Goal: Task Accomplishment & Management: Complete application form

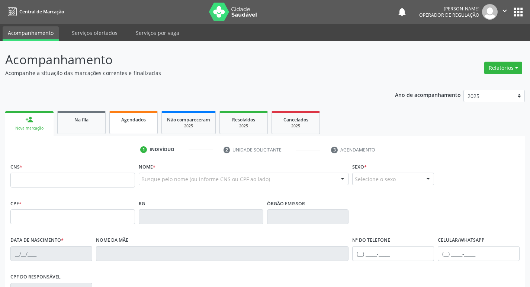
click at [123, 126] on link "Agendados" at bounding box center [133, 122] width 48 height 23
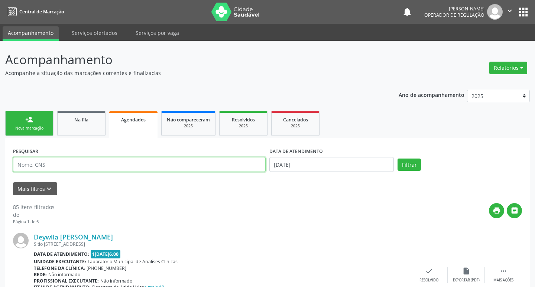
click at [110, 165] on input "text" at bounding box center [139, 164] width 253 height 15
click at [110, 165] on input "text" at bounding box center [138, 164] width 250 height 15
type input "LUCIMARA DOS SANTOS SILVA"
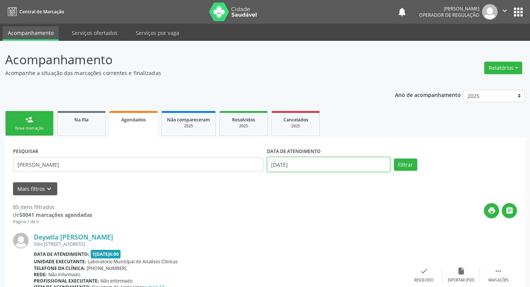
click at [358, 162] on input "14[DATE]" at bounding box center [328, 164] width 123 height 15
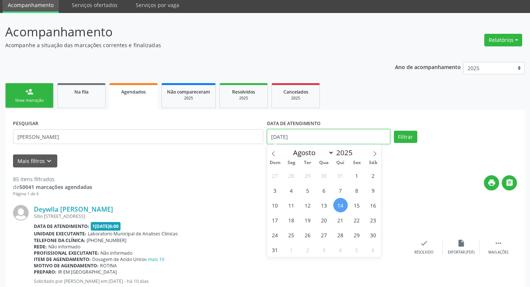
scroll to position [74, 0]
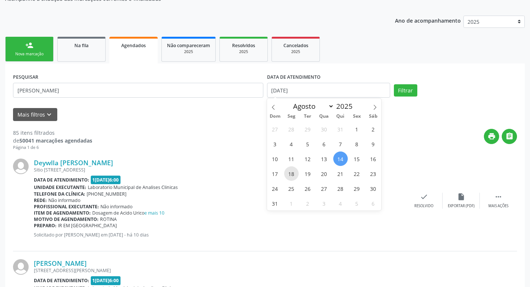
click at [292, 174] on span "18" at bounding box center [291, 174] width 15 height 15
type input "18/08/2025"
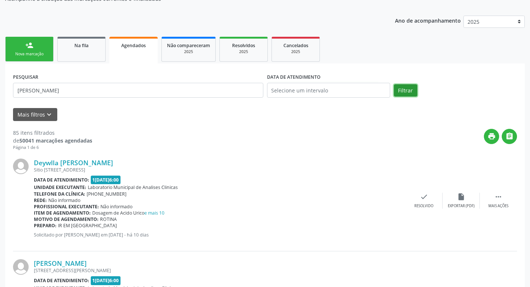
click at [410, 91] on button "Filtrar" at bounding box center [405, 90] width 23 height 13
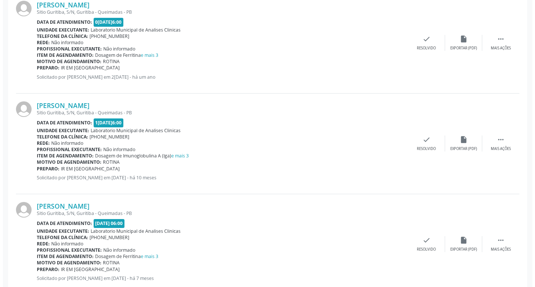
scroll to position [454, 0]
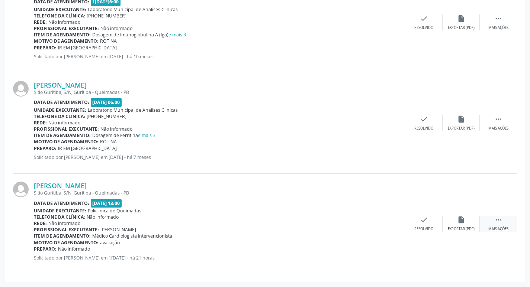
click at [501, 221] on icon "" at bounding box center [498, 220] width 8 height 8
click at [389, 226] on div "cancel Cancelar" at bounding box center [386, 224] width 37 height 16
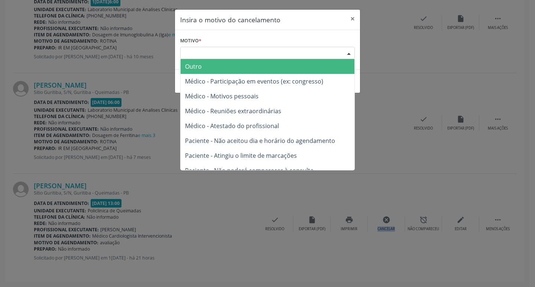
click at [185, 53] on div "Escolha o motivo" at bounding box center [267, 53] width 175 height 13
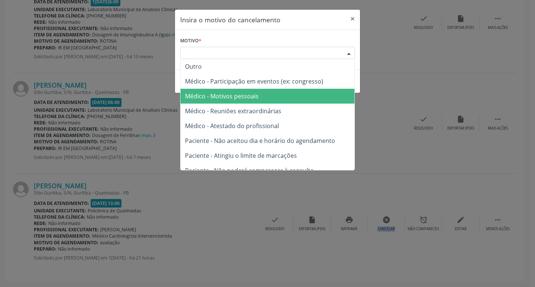
click at [242, 101] on span "Médico - Motivos pessoais" at bounding box center [268, 96] width 174 height 15
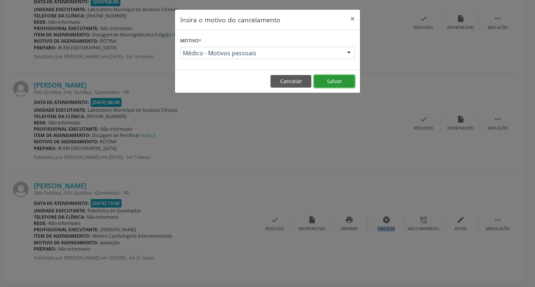
click at [331, 84] on button "Salvar" at bounding box center [334, 81] width 41 height 13
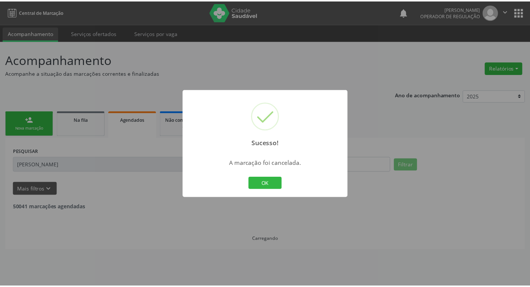
scroll to position [0, 0]
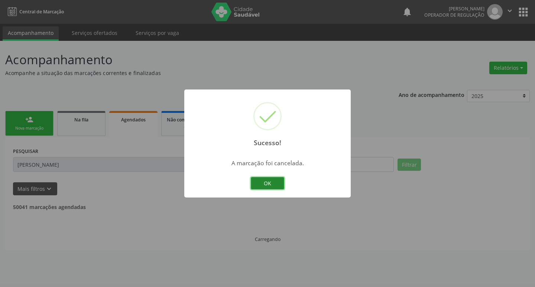
click at [274, 183] on button "OK" at bounding box center [267, 183] width 33 height 13
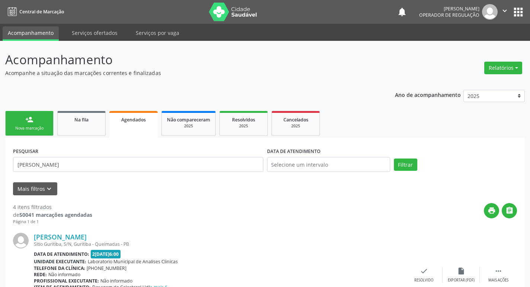
click at [41, 128] on div "Nova marcação" at bounding box center [29, 129] width 37 height 6
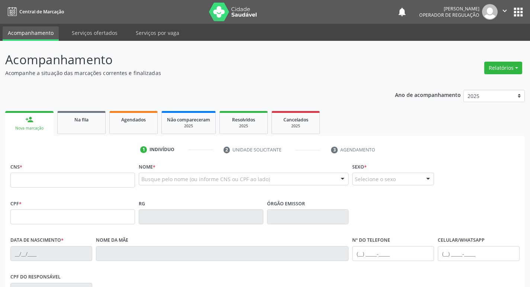
click at [78, 171] on div "CNS *" at bounding box center [72, 174] width 125 height 26
click at [95, 181] on input "text" at bounding box center [72, 180] width 125 height 15
type input "708 5063 3066 6879"
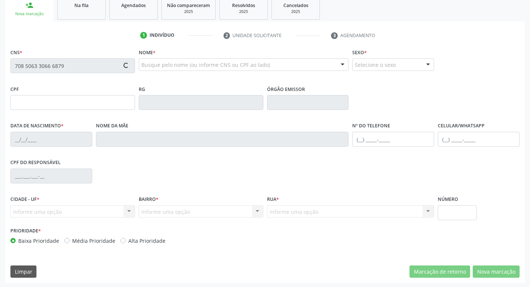
type input "011.559.524-48"
type input "10/06/1975"
type input "Maria Bernardo da Silva"
type input "(83) 99196-9570"
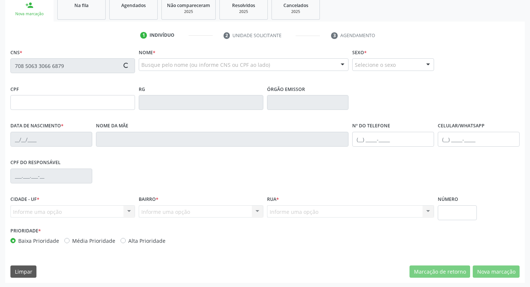
type input "069.494.764-42"
type input "58"
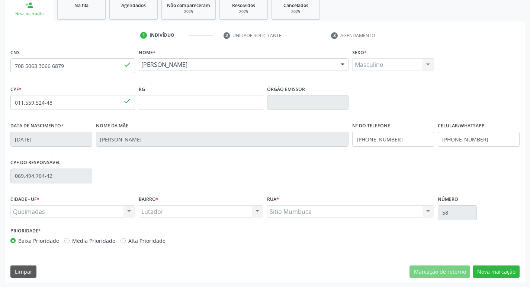
scroll to position [116, 0]
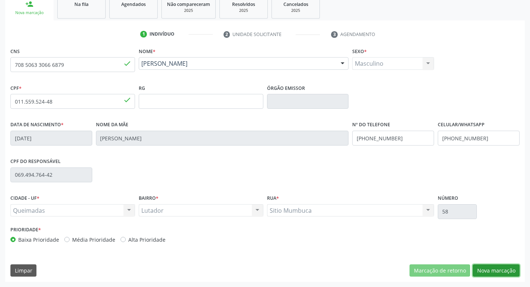
click at [497, 267] on button "Nova marcação" at bounding box center [496, 271] width 47 height 13
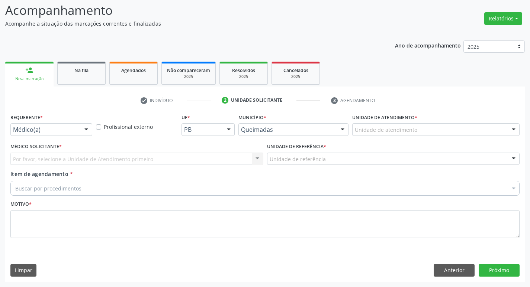
scroll to position [49, 0]
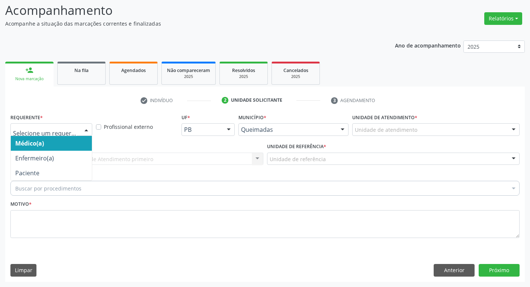
click at [58, 134] on div at bounding box center [51, 129] width 82 height 13
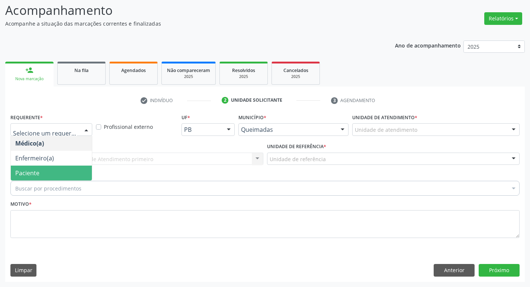
click at [57, 166] on span "Paciente" at bounding box center [51, 173] width 81 height 15
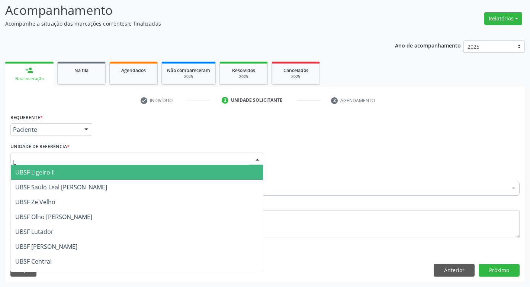
type input "LU"
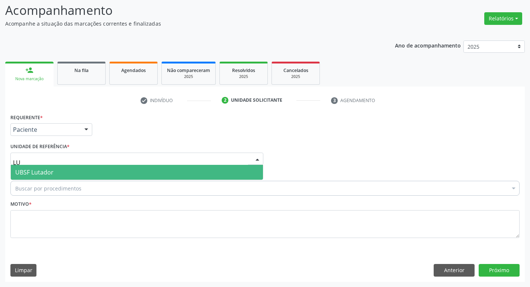
click at [74, 174] on span "UBSF Lutador" at bounding box center [137, 172] width 252 height 15
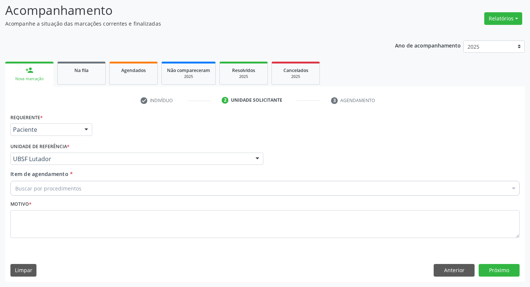
click at [10, 248] on div "Motivo *" at bounding box center [265, 224] width 513 height 50
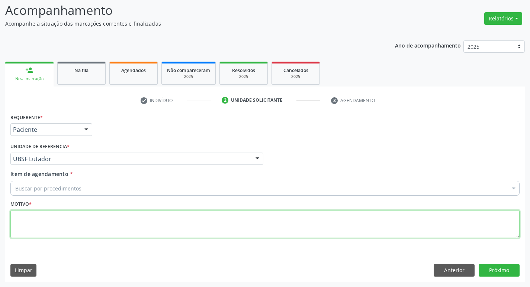
click at [52, 213] on textarea at bounding box center [264, 224] width 509 height 28
type textarea "AVALIACAO"
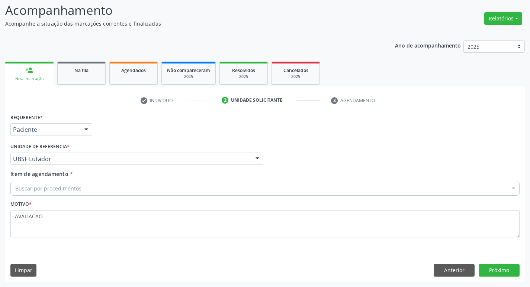
click at [47, 193] on div "Buscar por procedimentos" at bounding box center [264, 188] width 509 height 15
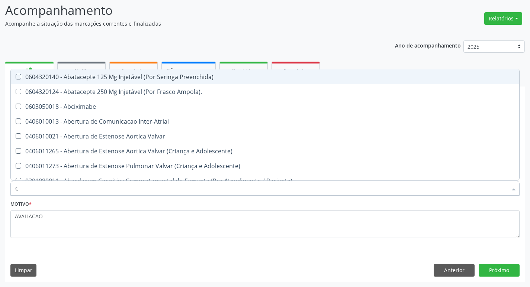
type input "CARDIOLO"
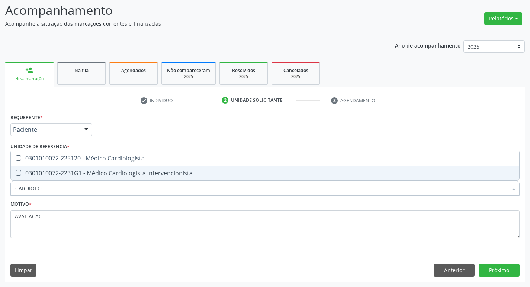
click at [141, 174] on div "0301010072-2231G1 - Médico Cardiologista Intervencionista" at bounding box center [264, 173] width 499 height 6
checkbox Intervencionista "true"
click at [509, 263] on div "Requerente * Paciente Médico(a) Enfermeiro(a) Paciente Nenhum resultado encontr…" at bounding box center [264, 197] width 519 height 170
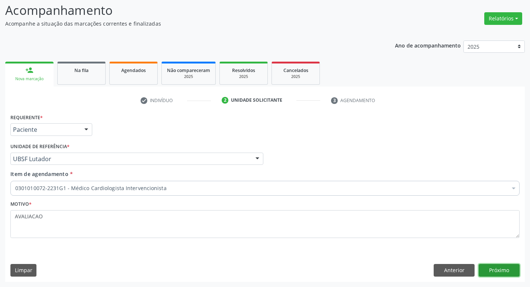
click at [506, 268] on button "Próximo" at bounding box center [499, 270] width 41 height 13
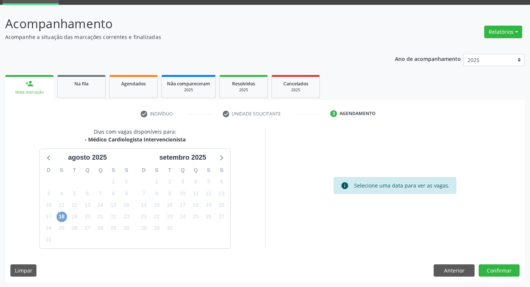
click at [67, 219] on span "18" at bounding box center [62, 217] width 10 height 10
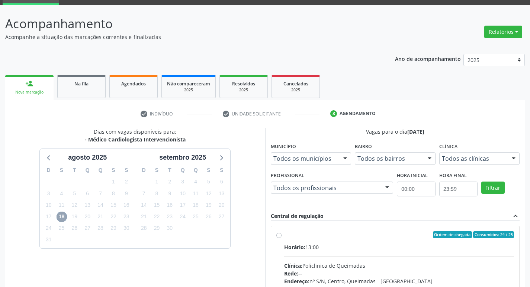
scroll to position [144, 0]
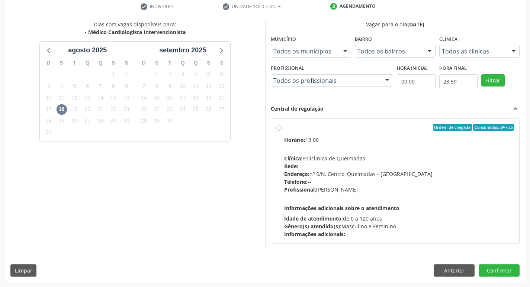
click at [389, 181] on div "Telefone: --" at bounding box center [399, 182] width 230 height 8
click at [281, 131] on input "Ordem de chegada Consumidos: 24 / 25 Horário: 13:00 Clínica: Policlinica de Que…" at bounding box center [278, 127] width 5 height 7
radio input "true"
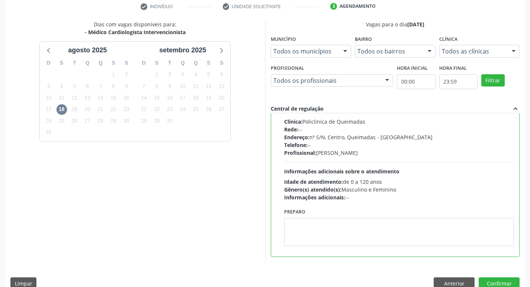
scroll to position [157, 0]
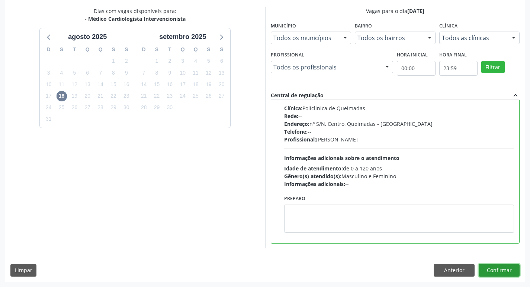
click at [490, 273] on button "Confirmar" at bounding box center [499, 270] width 41 height 13
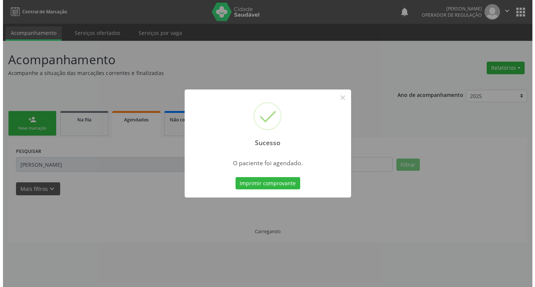
scroll to position [0, 0]
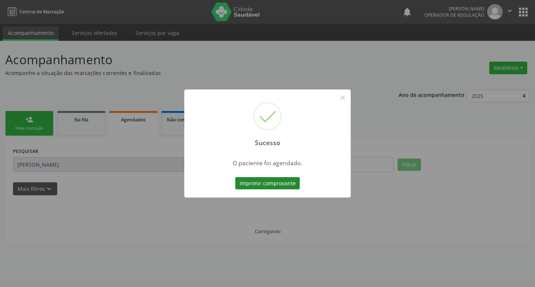
click at [270, 177] on button "Imprimir comprovante" at bounding box center [267, 183] width 65 height 13
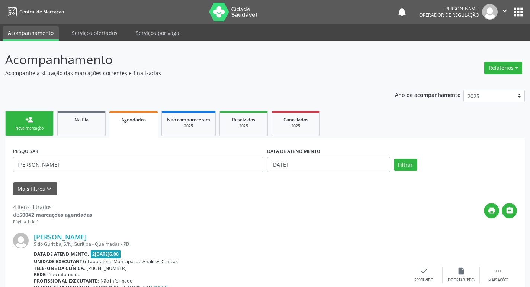
click at [134, 123] on link "Agendados" at bounding box center [133, 124] width 48 height 27
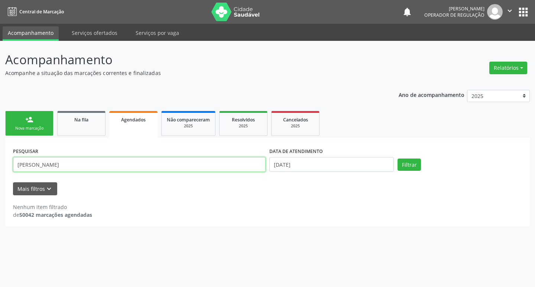
click at [112, 167] on input "LUCIMARA DOS SANTOS SILVA" at bounding box center [139, 164] width 253 height 15
type input "L"
type input "[PERSON_NAME][DATE] CA"
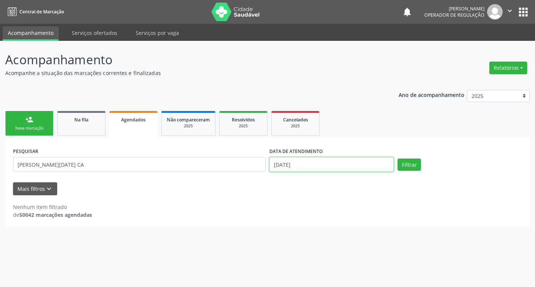
click at [314, 166] on input "14[DATE]" at bounding box center [332, 164] width 125 height 15
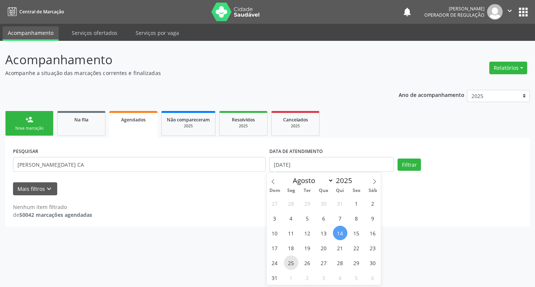
click at [293, 262] on span "25" at bounding box center [291, 263] width 15 height 15
type input "25/08/2025"
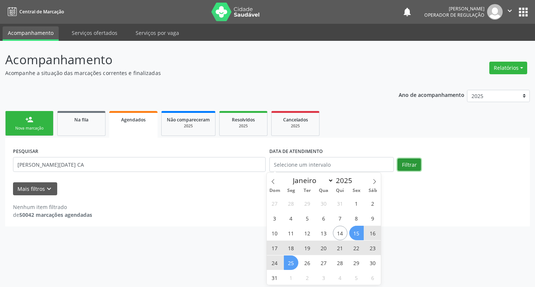
click at [417, 167] on button "Filtrar" at bounding box center [409, 165] width 23 height 13
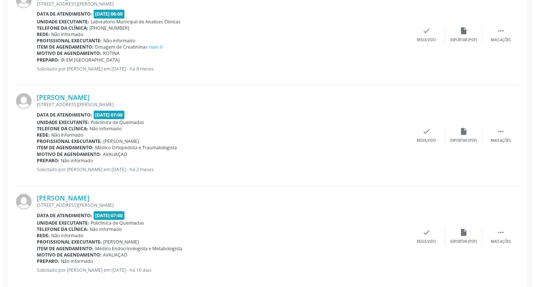
scroll to position [555, 0]
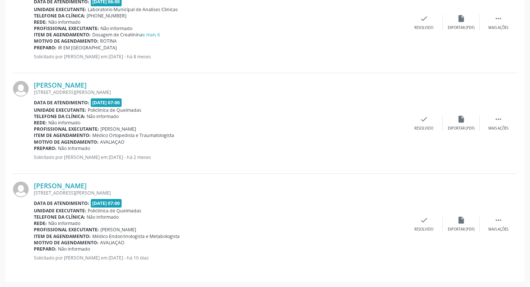
click at [487, 216] on div "Maria Lúcia Cavalcante de Albuquerque Rua Joao Barbosa da Silva, 63, Centro - Q…" at bounding box center [265, 224] width 504 height 100
click at [496, 219] on icon "" at bounding box center [498, 220] width 8 height 8
click at [389, 228] on div "Cancelar" at bounding box center [386, 229] width 17 height 5
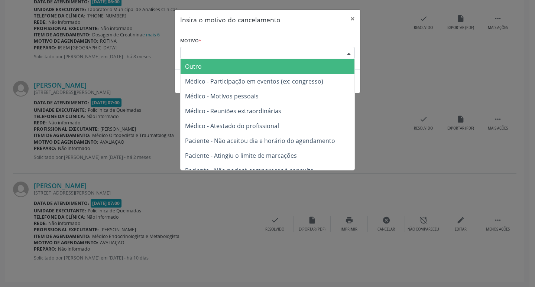
click at [232, 50] on div "Escolha o motivo" at bounding box center [267, 53] width 175 height 13
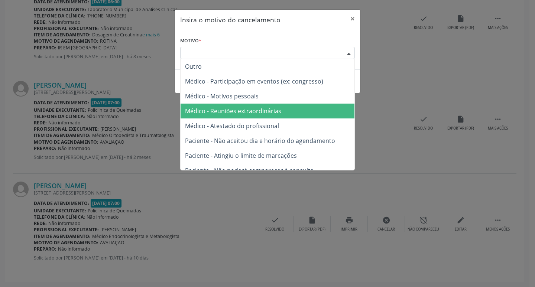
click at [235, 103] on span "Médico - Motivos pessoais" at bounding box center [268, 96] width 174 height 15
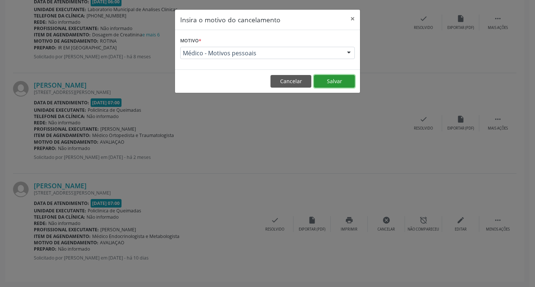
click at [335, 83] on button "Salvar" at bounding box center [334, 81] width 41 height 13
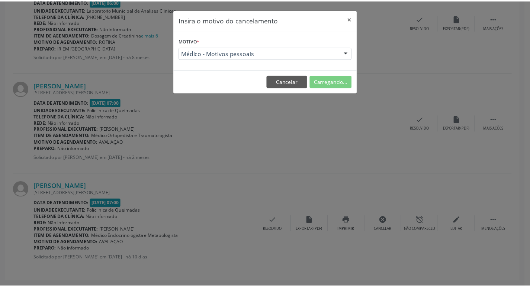
scroll to position [0, 0]
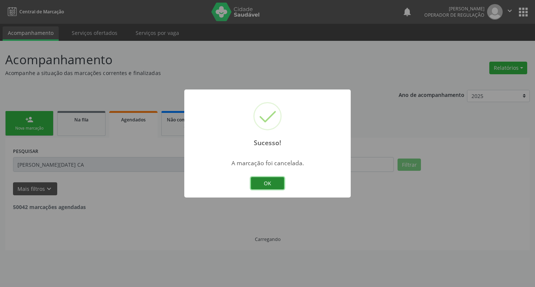
click at [269, 185] on button "OK" at bounding box center [267, 183] width 33 height 13
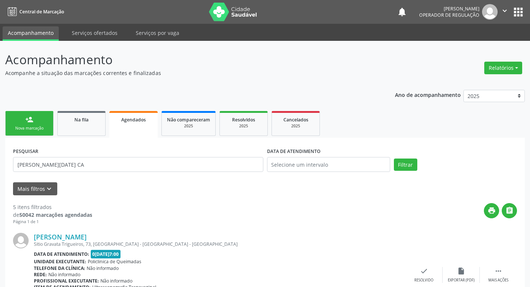
click at [31, 132] on link "person_add Nova marcação" at bounding box center [29, 123] width 48 height 25
click at [32, 132] on link "person_add Nova marcação" at bounding box center [29, 123] width 48 height 25
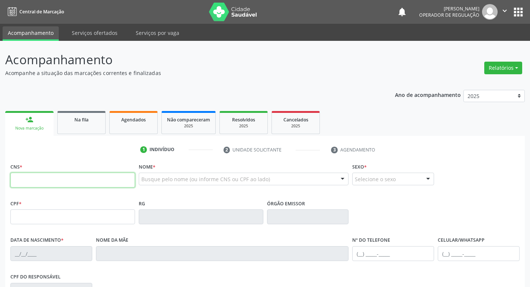
drag, startPoint x: 59, startPoint y: 178, endPoint x: 42, endPoint y: 171, distance: 17.9
click at [58, 178] on input "text" at bounding box center [72, 180] width 125 height 15
type input "700 7019 2605 5770"
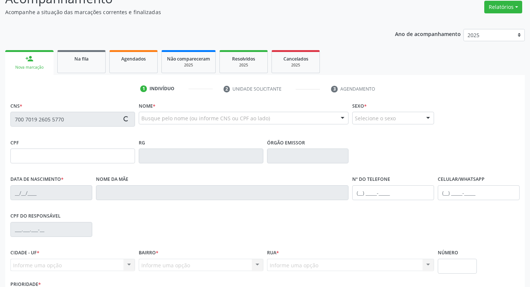
scroll to position [116, 0]
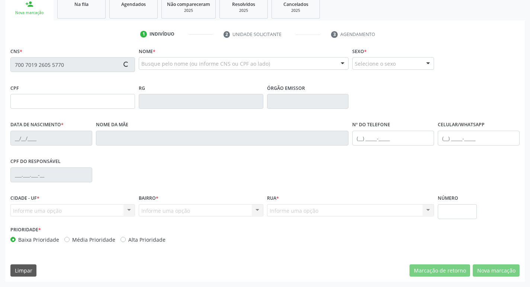
type input "063.389.464-84"
type input "08/03/1985"
type input "Francisca da Silva Ferreira"
type input "(83) 99113-0636"
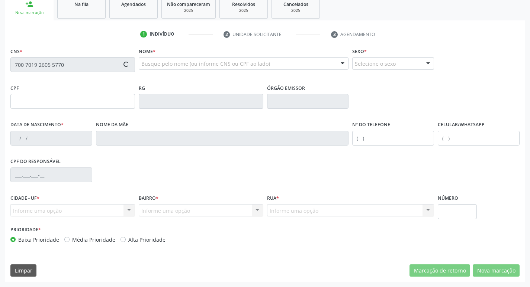
type input "3"
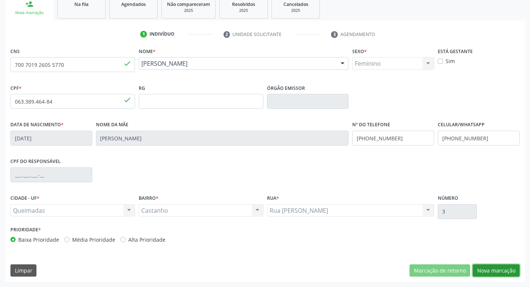
click at [487, 273] on button "Nova marcação" at bounding box center [496, 271] width 47 height 13
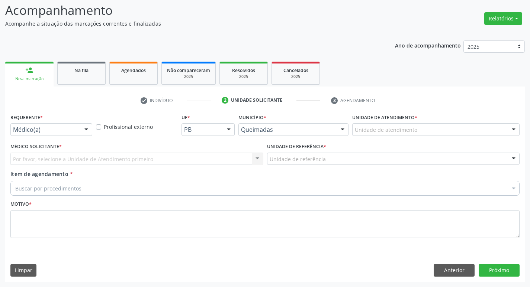
click at [48, 137] on div "Requerente * Médico(a) Médico(a) Enfermeiro(a) Paciente Nenhum resultado encont…" at bounding box center [52, 126] width 86 height 29
click at [51, 125] on div "Médico(a)" at bounding box center [51, 129] width 82 height 13
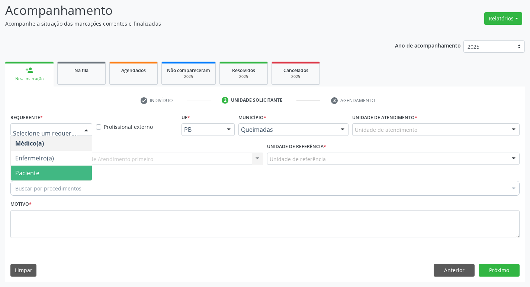
click at [59, 166] on span "Paciente" at bounding box center [51, 173] width 81 height 15
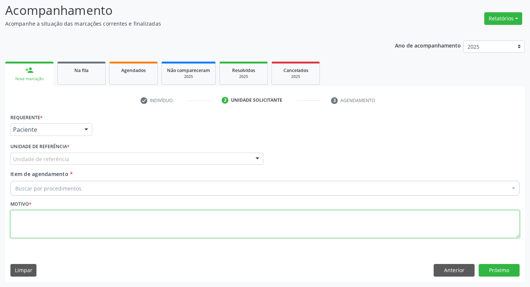
click at [43, 216] on textarea at bounding box center [264, 224] width 509 height 28
type textarea "AVALIACAO"
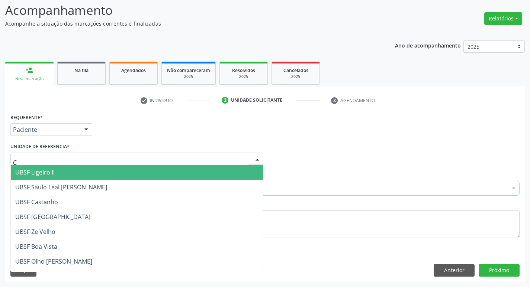
type input "CA"
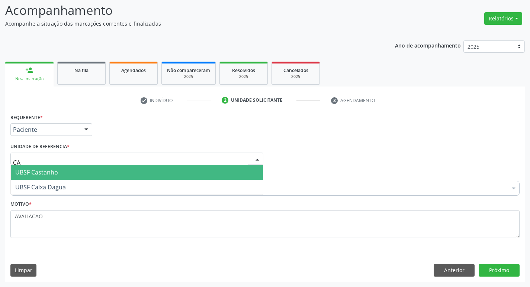
click at [39, 168] on span "UBSF Castanho" at bounding box center [137, 172] width 252 height 15
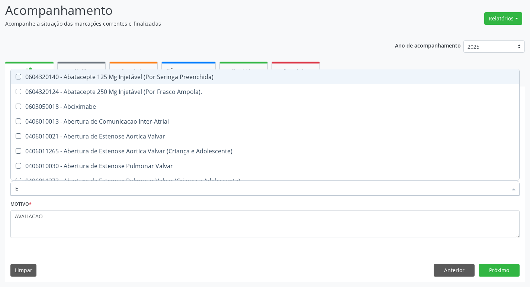
type input "ENDOCR"
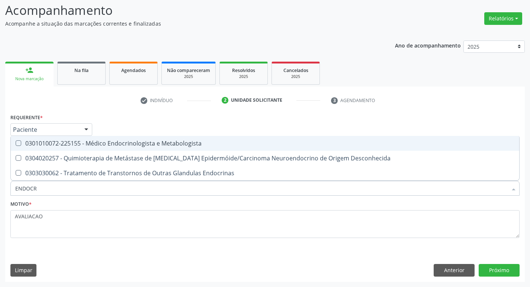
click at [135, 142] on div "0301010072-225155 - Médico Endocrinologista e Metabologista" at bounding box center [264, 144] width 499 height 6
checkbox Metabologista "true"
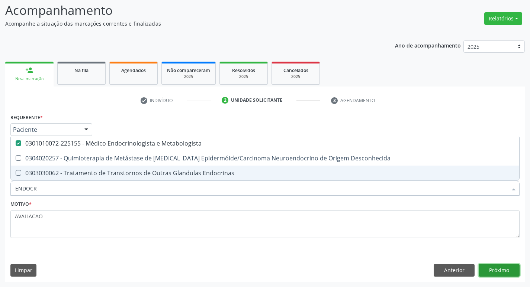
click at [504, 269] on button "Próximo" at bounding box center [499, 270] width 41 height 13
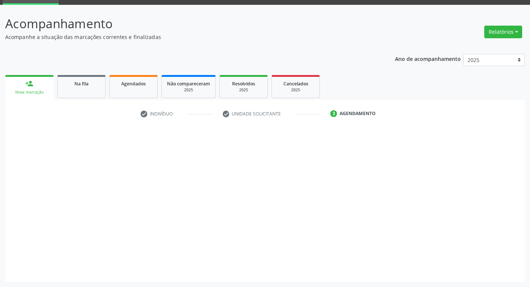
scroll to position [36, 0]
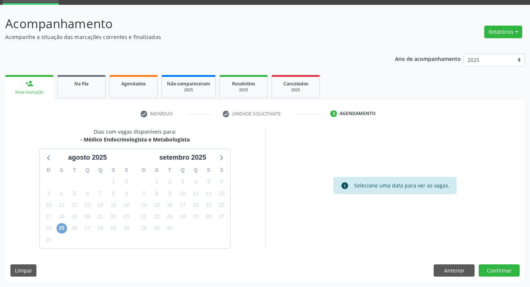
click at [64, 228] on span "25" at bounding box center [62, 228] width 10 height 10
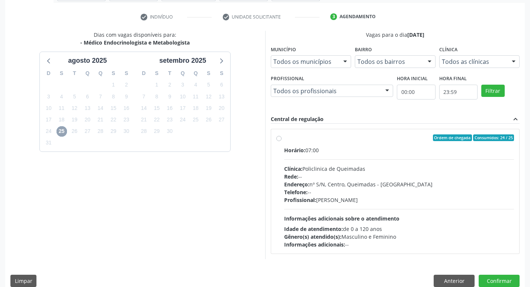
scroll to position [144, 0]
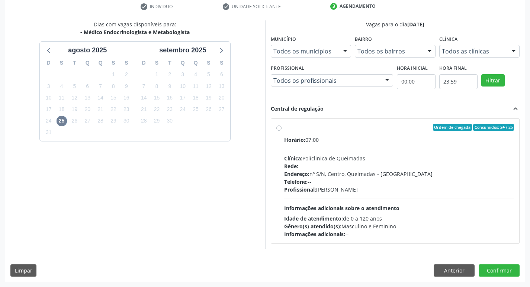
drag, startPoint x: 384, startPoint y: 170, endPoint x: 380, endPoint y: 170, distance: 4.8
click at [384, 170] on div "Rede: --" at bounding box center [399, 166] width 230 height 8
click at [281, 131] on input "Ordem de chegada Consumidos: 24 / 25 Horário: 07:00 Clínica: Policlinica de Que…" at bounding box center [278, 127] width 5 height 7
radio input "true"
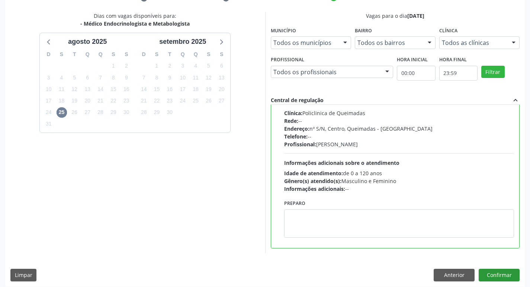
scroll to position [157, 0]
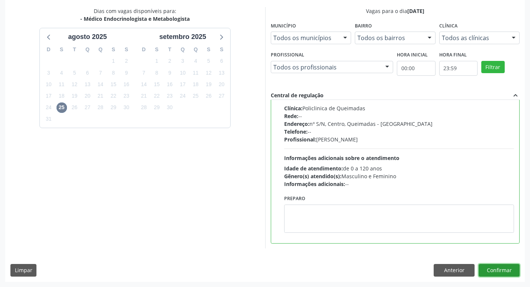
click at [509, 267] on button "Confirmar" at bounding box center [499, 270] width 41 height 13
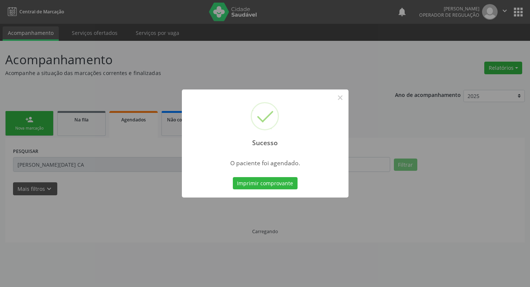
scroll to position [0, 0]
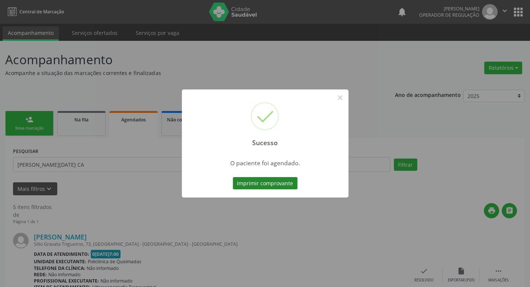
click at [261, 186] on button "Imprimir comprovante" at bounding box center [265, 183] width 65 height 13
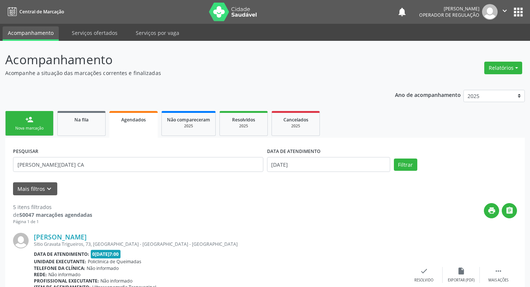
click at [34, 132] on link "person_add Nova marcação" at bounding box center [29, 123] width 48 height 25
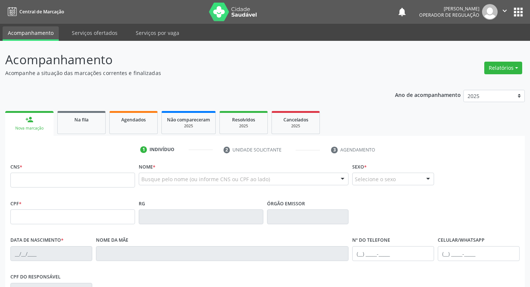
click at [104, 172] on div "CNS *" at bounding box center [72, 174] width 125 height 26
click at [112, 180] on input "text" at bounding box center [72, 180] width 125 height 15
type input "705 0064 6549 2151"
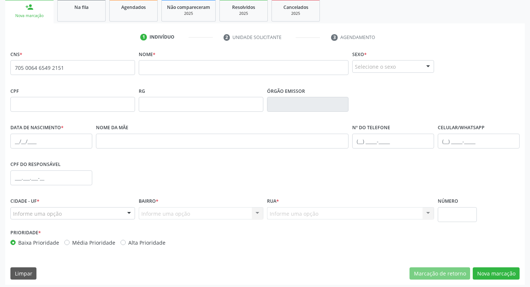
scroll to position [116, 0]
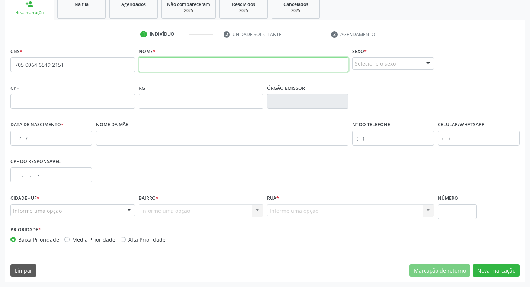
click at [179, 69] on input "text" at bounding box center [244, 64] width 210 height 15
type input "FELIPE DOS SANTOS SILVA"
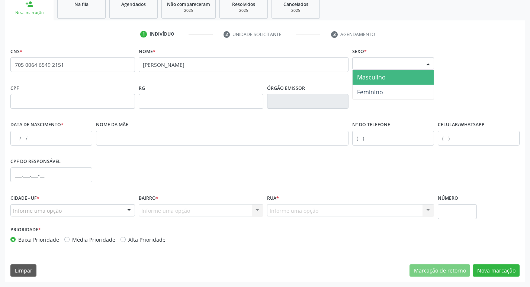
click at [383, 67] on div "Selecione o sexo" at bounding box center [393, 63] width 82 height 13
click at [398, 78] on span "Masculino" at bounding box center [393, 77] width 81 height 15
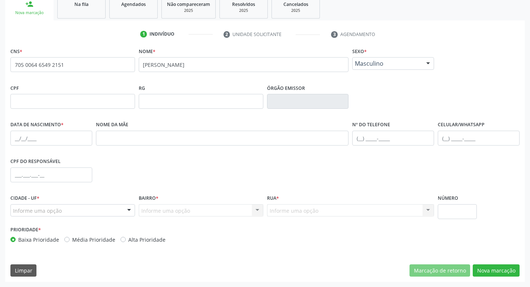
click at [84, 216] on div "Informe uma opção" at bounding box center [72, 211] width 125 height 13
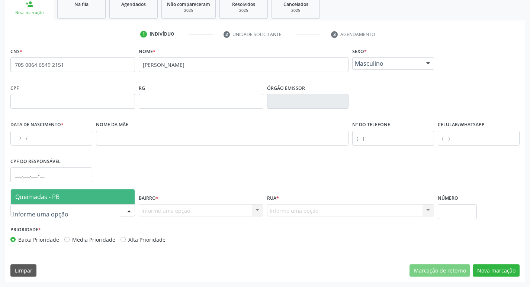
click at [49, 200] on span "Queimadas - PB" at bounding box center [37, 197] width 44 height 8
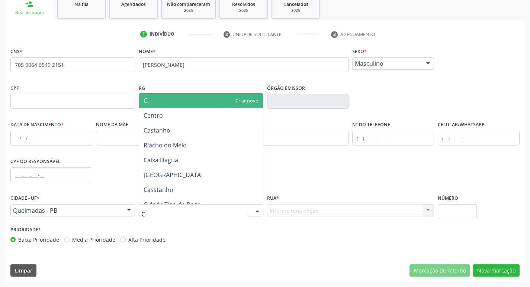
type input "CE"
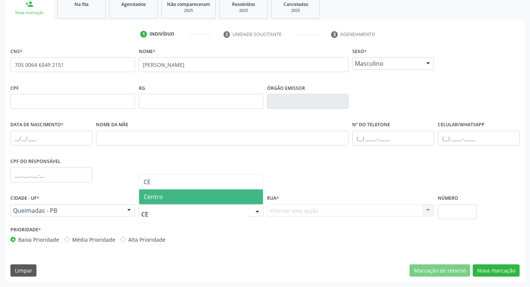
click at [149, 197] on span "Centro" at bounding box center [153, 197] width 19 height 8
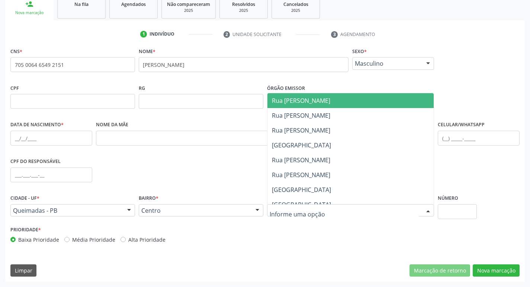
click at [280, 206] on div at bounding box center [350, 211] width 167 height 13
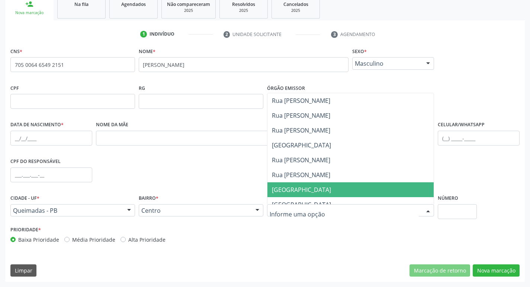
click at [316, 190] on span "Rua Santo Antonio" at bounding box center [301, 190] width 59 height 8
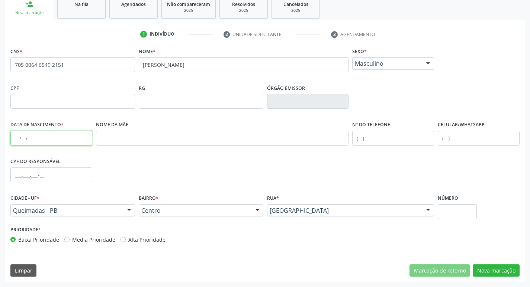
drag, startPoint x: 13, startPoint y: 136, endPoint x: 32, endPoint y: 140, distance: 19.5
click at [13, 136] on input "text" at bounding box center [51, 138] width 82 height 15
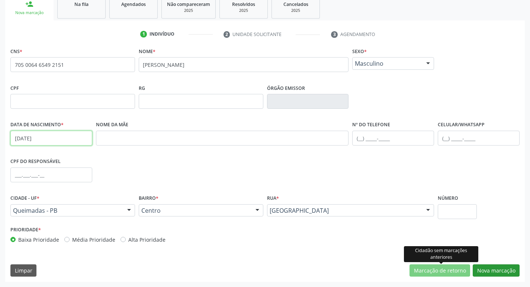
type input "06/06/1987"
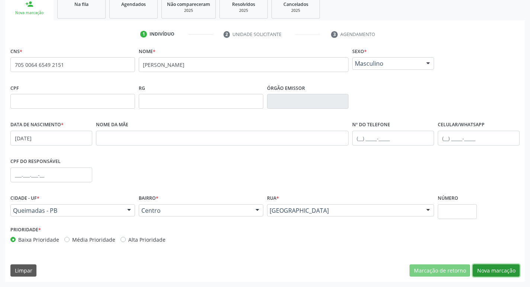
click at [488, 268] on button "Nova marcação" at bounding box center [496, 271] width 47 height 13
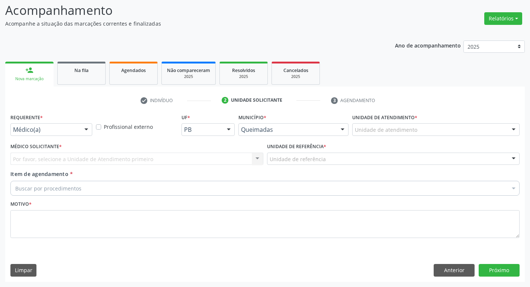
click at [54, 120] on div "Requerente * Médico(a) Médico(a) Enfermeiro(a) Paciente Nenhum resultado encont…" at bounding box center [51, 124] width 82 height 24
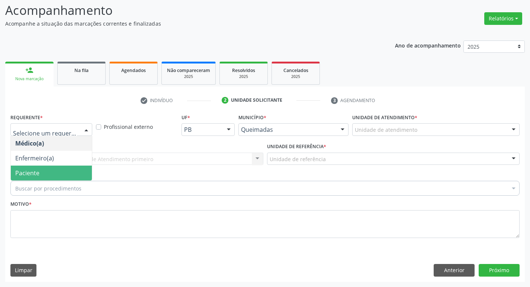
click at [52, 166] on span "Paciente" at bounding box center [51, 173] width 81 height 15
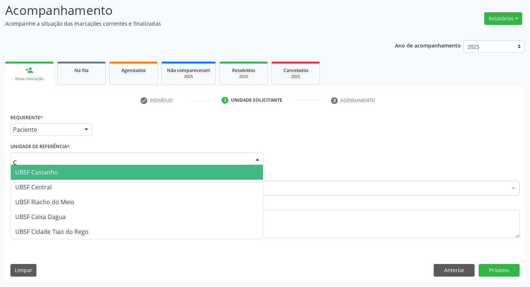
type input "CE"
click at [48, 170] on span "UBSF Central" at bounding box center [33, 172] width 36 height 8
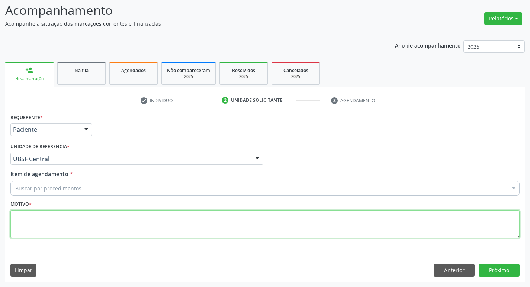
click at [51, 224] on textarea at bounding box center [264, 224] width 509 height 28
type textarea "AVALIACAO"
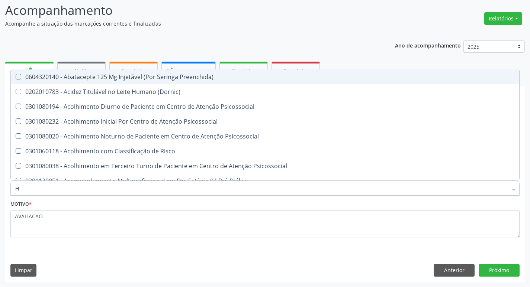
type input "HEMOGR"
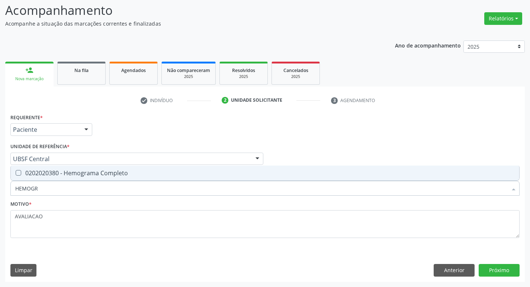
click at [114, 176] on div "0202020380 - Hemograma Completo" at bounding box center [264, 173] width 499 height 6
checkbox Completo "true"
type input "HEMOG"
checkbox Completo "false"
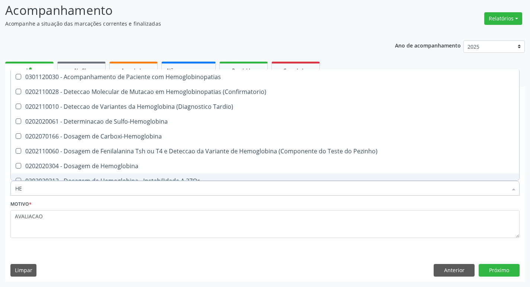
type input "H"
checkbox Completo "false"
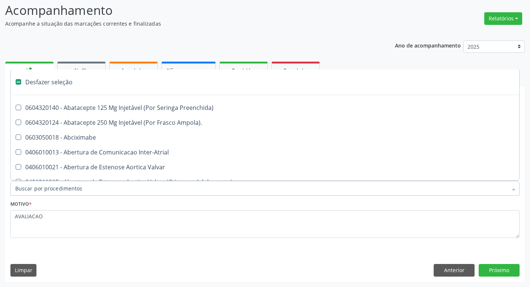
type input "G"
checkbox Persistente "true"
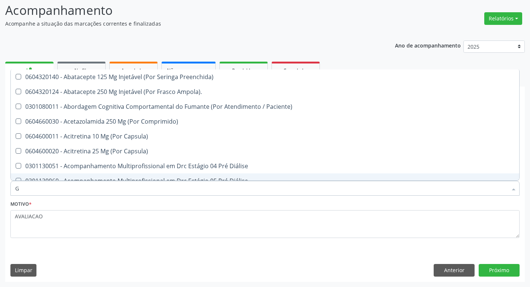
type input "GLICOSE"
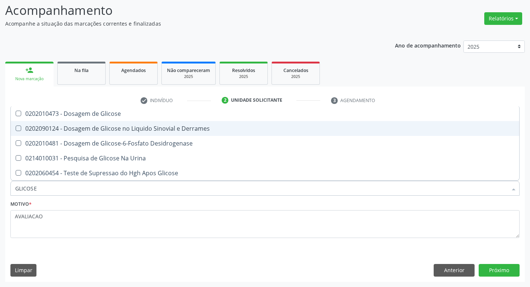
click at [98, 119] on span "0202010473 - Dosagem de Glicose" at bounding box center [265, 113] width 508 height 15
checkbox Glicose "true"
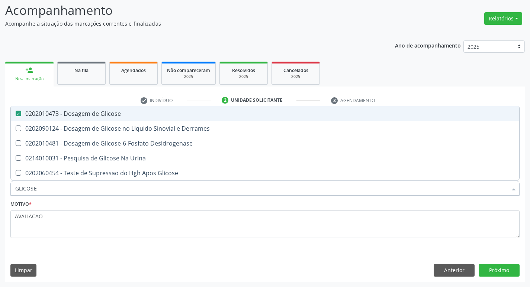
type input "GLICOS"
checkbox Glicose "false"
checkbox Derrames "true"
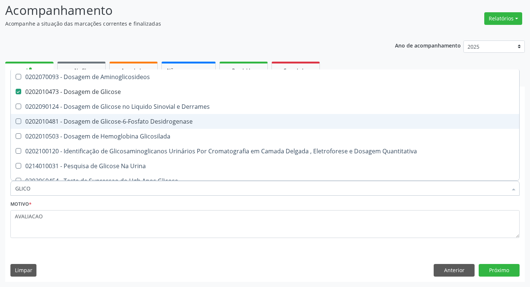
type input "GLIC"
checkbox Glicose "false"
checkbox Derrames "false"
type input "G"
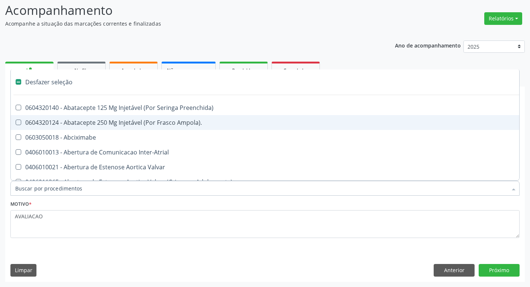
type input "H"
checkbox Convencional\) "true"
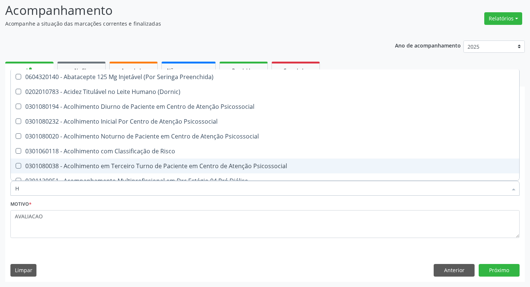
type input "HEMOGLOBINA G"
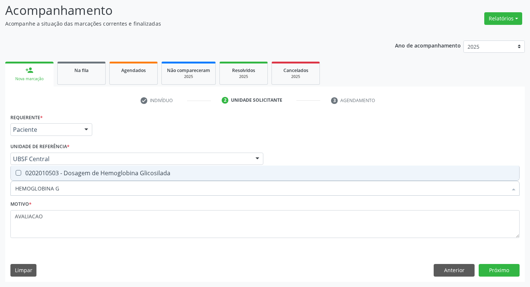
click at [106, 175] on div "0202010503 - Dosagem de Hemoglobina Glicosilada" at bounding box center [264, 173] width 499 height 6
checkbox Glicosilada "true"
type input "HEMOGLOBINA"
checkbox Glicosilada "false"
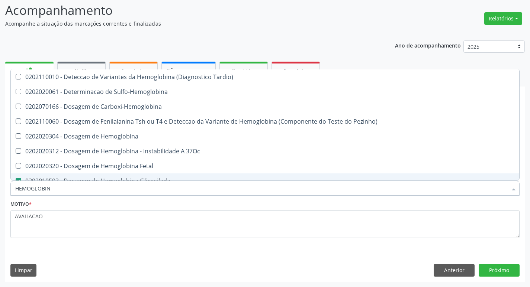
type input "HEMOGLOBI"
checkbox Glicosilada "false"
checkbox Hemoglobina "true"
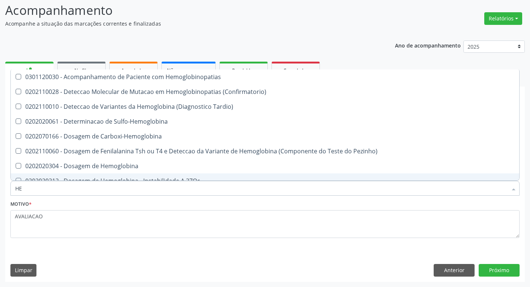
type input "H"
checkbox Glicosilada "false"
checkbox S "false"
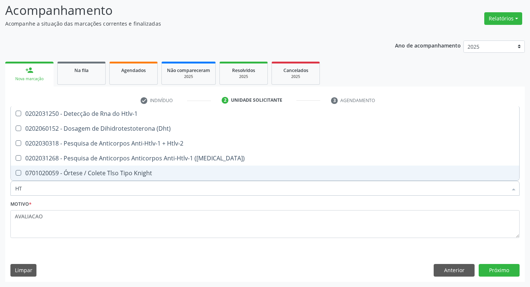
type input "H"
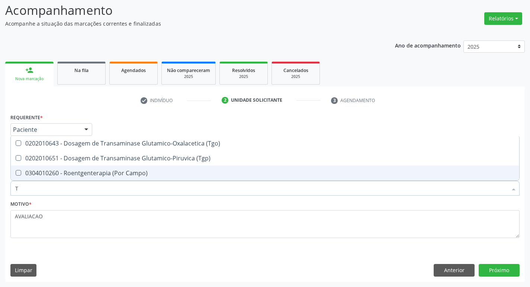
type input "TG"
click at [119, 161] on div "0202010651 - Dosagem de Transaminase Glutamico-Piruvica (Tgp)" at bounding box center [264, 158] width 499 height 6
checkbox \(Tgp\) "true"
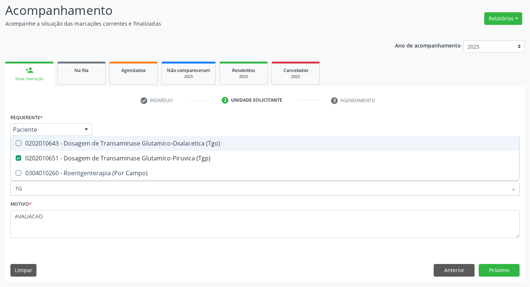
click at [118, 149] on span "0202010643 - Dosagem de Transaminase Glutamico-Oxalacetica (Tgo)" at bounding box center [265, 143] width 508 height 15
checkbox \(Tgo\) "true"
type input "T"
checkbox \(Tgo\) "false"
checkbox \(Tgp\) "false"
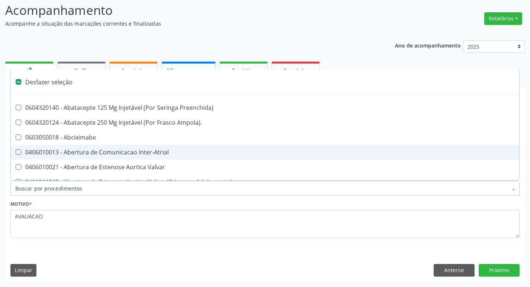
type input "G"
checkbox Percutanea "true"
checkbox \(Picc\) "true"
checkbox Quantitativa\) "true"
checkbox Esforco "true"
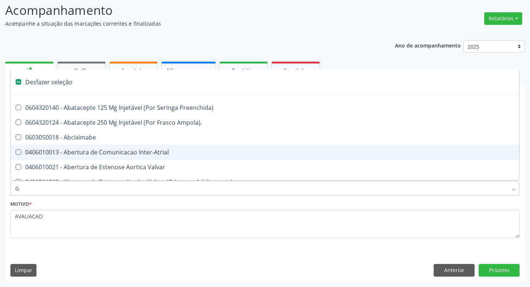
checkbox Persistente "true"
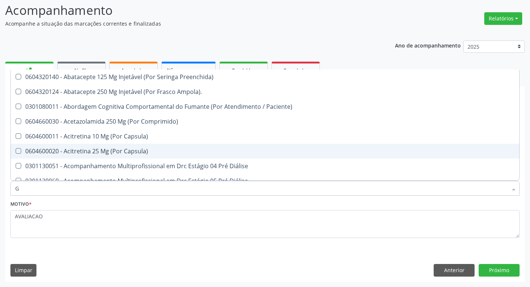
type input "GAMA"
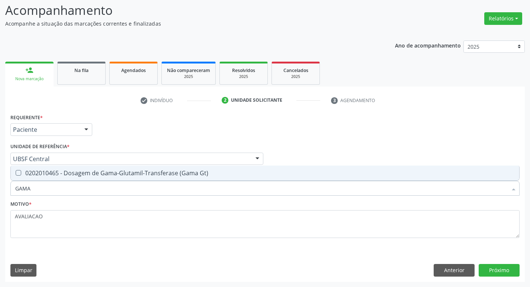
click at [109, 174] on div "0202010465 - Dosagem de Gama-Glutamil-Transferase (Gama Gt)" at bounding box center [264, 173] width 499 height 6
checkbox Gt\) "true"
type input "GAM"
checkbox Gt\) "false"
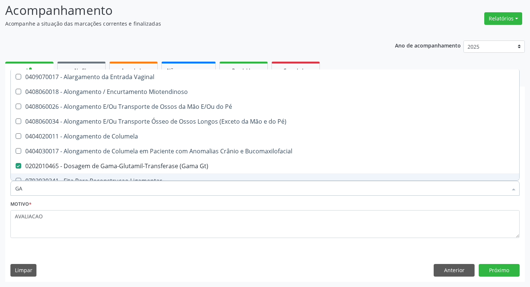
type input "G"
checkbox Gt\) "false"
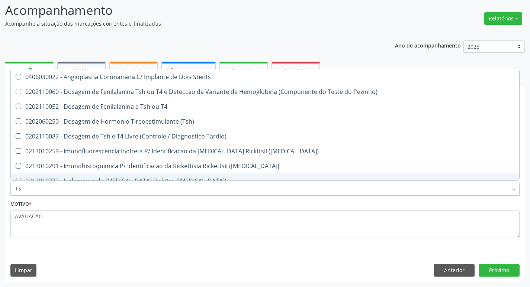
type input "TSH"
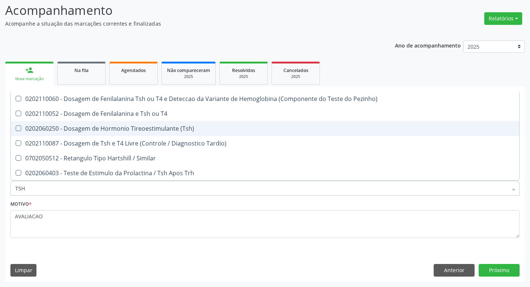
click at [121, 126] on div "0202060250 - Dosagem de Hormonio Tireoestimulante (Tsh)" at bounding box center [264, 129] width 499 height 6
checkbox \(Tsh\) "true"
type input "TS"
checkbox \(Tsh\) "false"
checkbox Tardio\) "true"
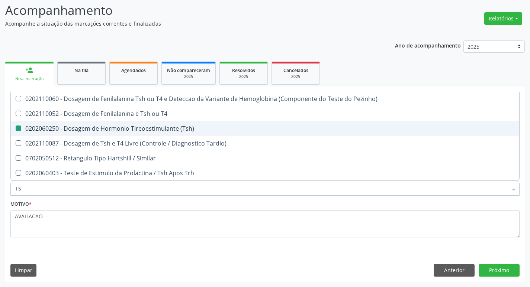
type input "T"
checkbox Tardio\) "false"
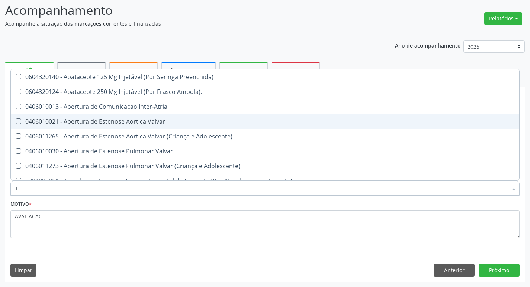
type input "T4"
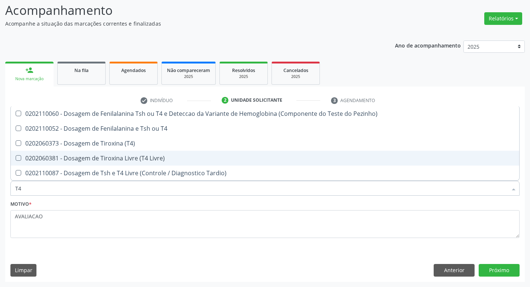
click at [139, 156] on div "0202060381 - Dosagem de Tiroxina Livre (T4 Livre)" at bounding box center [264, 158] width 499 height 6
checkbox Livre\) "true"
type input "T"
checkbox Livre\) "false"
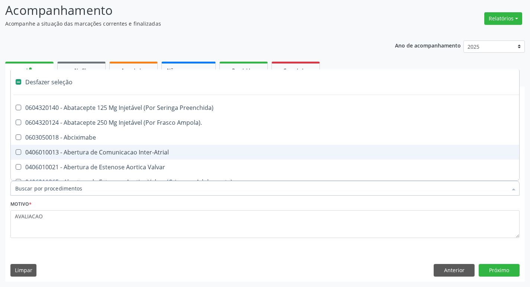
type input "B"
checkbox Imagem\) "true"
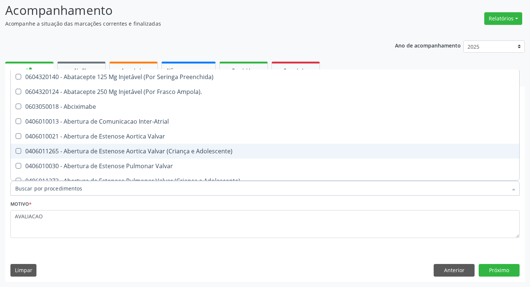
checkbox Glicosilada "false"
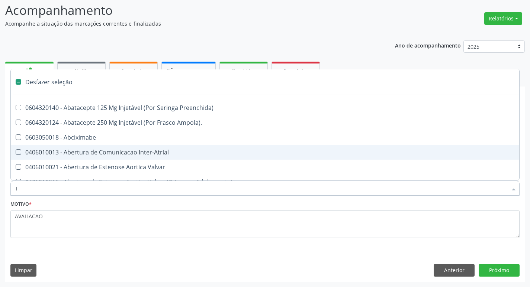
type input "TR"
checkbox Sexual "true"
checkbox Paliativos "true"
checkbox Especializada "true"
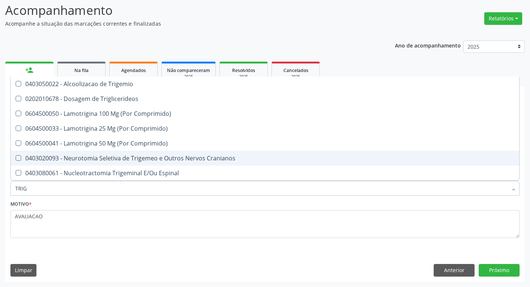
type input "TRIGL"
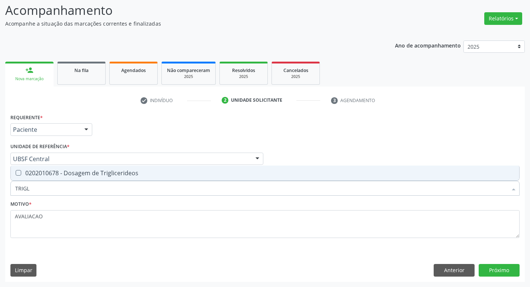
click at [134, 175] on div "0202010678 - Dosagem de Triglicerideos" at bounding box center [264, 173] width 499 height 6
checkbox Triglicerideos "true"
type input "TRIG"
checkbox Triglicerideos "false"
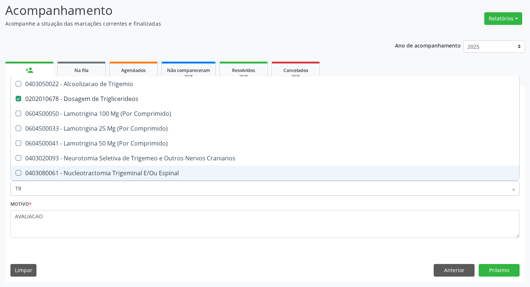
type input "T"
checkbox Triglicerideos "false"
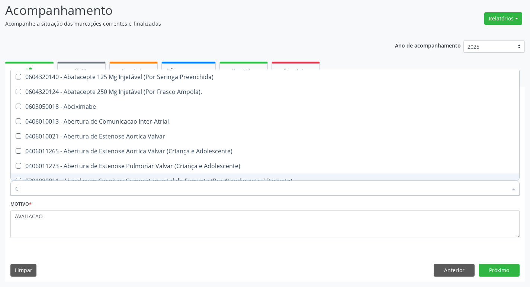
type input "CO"
checkbox Comprimido\) "true"
checkbox Transcutanea "true"
checkbox Colecistostomia "true"
checkbox \(Hemicolectomia\) "true"
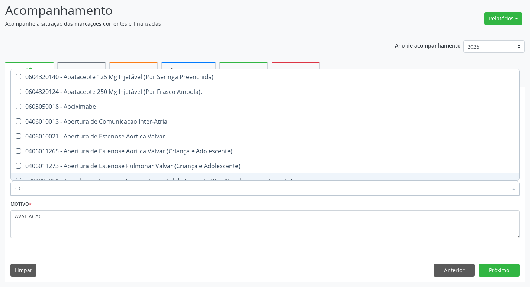
checkbox Osseo "true"
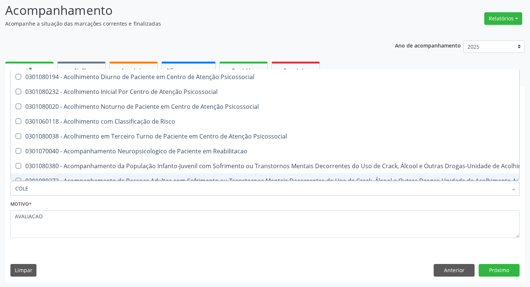
type input "COLES"
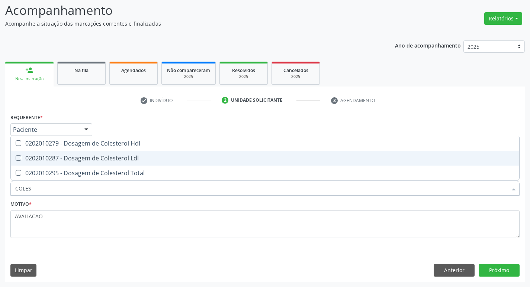
click at [49, 155] on div "0202010287 - Dosagem de Colesterol Ldl" at bounding box center [264, 158] width 499 height 6
checkbox Ldl "true"
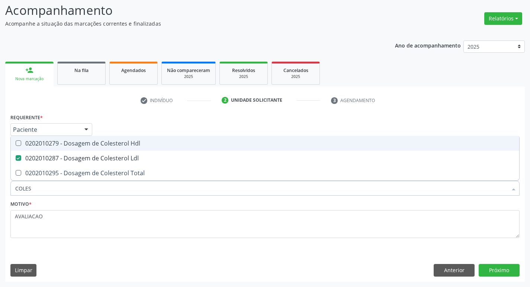
click at [48, 141] on div "0202010279 - Dosagem de Colesterol Hdl" at bounding box center [264, 144] width 499 height 6
checkbox Hdl "true"
type input "COLE"
checkbox Hdl "false"
checkbox Ldl "false"
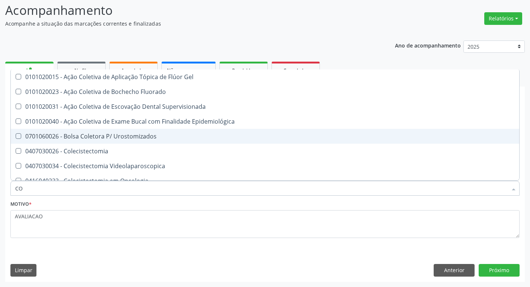
type input "C"
checkbox Hdl "false"
checkbox Ldl "false"
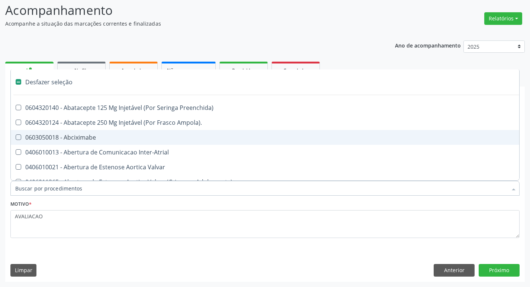
type input "V"
checkbox \(Unilateral\) "true"
checkbox Cornea "true"
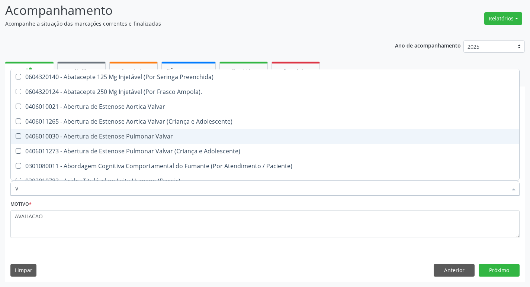
type input "VI"
checkbox Psicoterapia "true"
checkbox Livre\) "false"
checkbox \(Tgp\) "false"
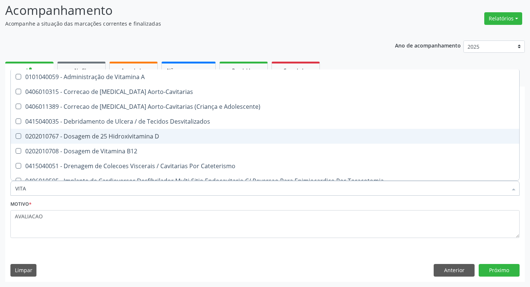
type input "VITAM"
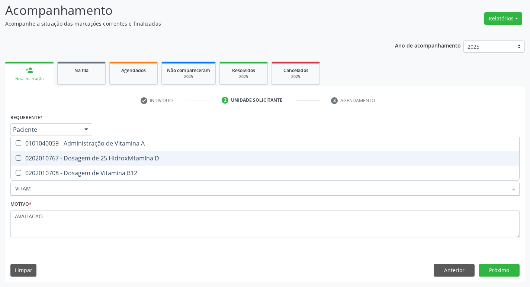
click at [57, 161] on div "0202010767 - Dosagem de 25 Hidroxivitamina D" at bounding box center [264, 158] width 499 height 6
checkbox D "true"
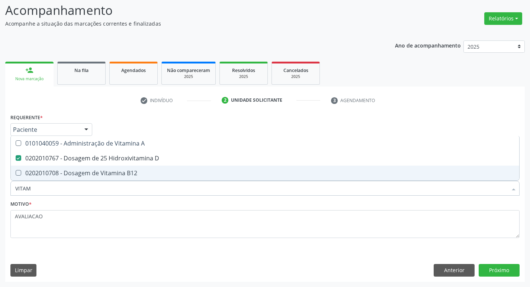
click at [61, 173] on div "0202010708 - Dosagem de Vitamina B12" at bounding box center [264, 173] width 499 height 6
checkbox B12 "true"
type input "VITA"
checkbox D "false"
checkbox B12 "false"
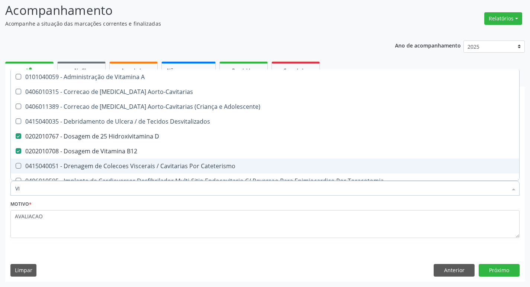
type input "V"
checkbox D "false"
checkbox B12 "false"
checkbox Cateterismo "false"
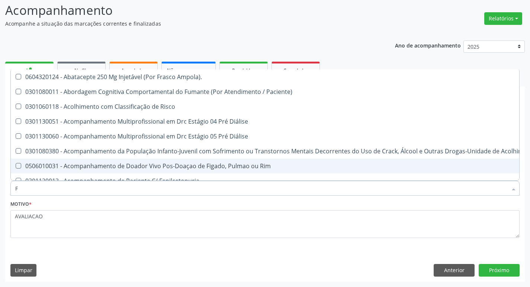
type input "FE"
checkbox C "true"
type input "FER"
checkbox Ampola\) "true"
checkbox C "false"
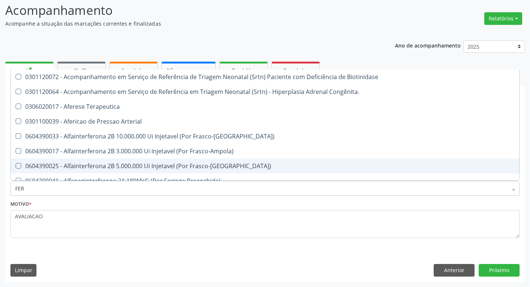
type input "FERR"
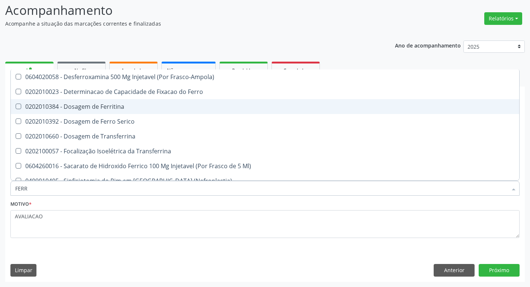
drag, startPoint x: 94, startPoint y: 109, endPoint x: 99, endPoint y: 121, distance: 13.2
click at [96, 109] on div "0202010384 - Dosagem de Ferritina" at bounding box center [264, 107] width 499 height 6
checkbox Ferritina "true"
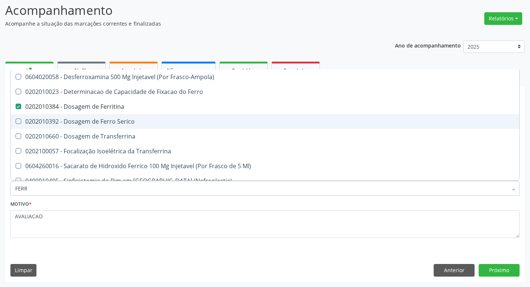
click at [100, 122] on div "0202010392 - Dosagem de Ferro Serico" at bounding box center [264, 122] width 499 height 6
checkbox Serico "true"
type input "FER"
checkbox Ferritina "false"
checkbox Serico "false"
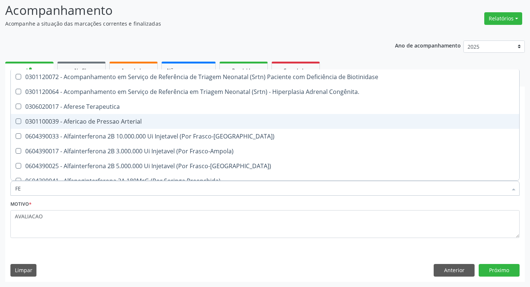
type input "F"
checkbox Ferritina "false"
checkbox Serico "false"
checkbox Gt\) "false"
checkbox Titânio "false"
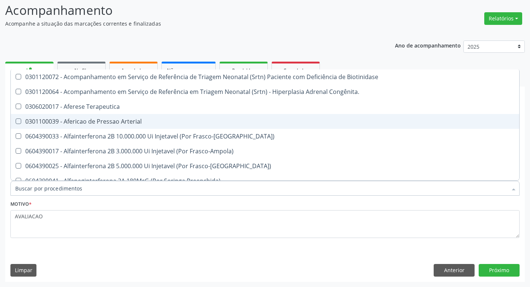
checkbox Inferior "false"
checkbox Autogenico "false"
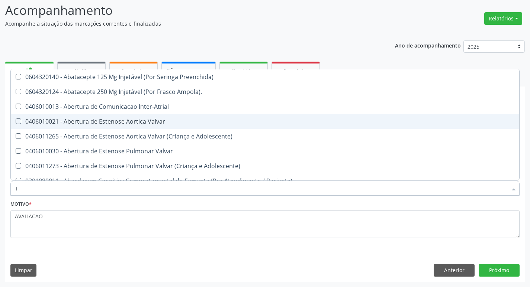
type input "TR"
checkbox Turno\) "true"
checkbox Oficina\) "true"
checkbox Grupo "true"
checkbox Atendimentos-Mês\) "true"
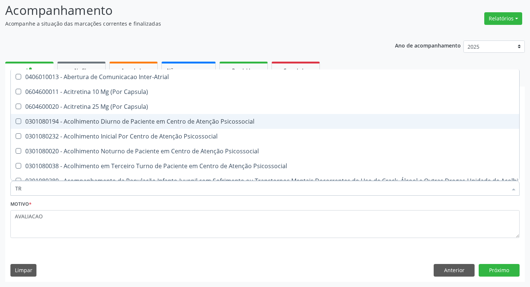
type input "TRA"
checkbox Balao "true"
checkbox Lineares "true"
checkbox Gt\) "false"
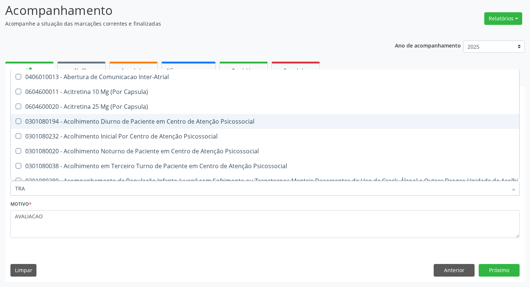
checkbox \(Tgo\) "false"
checkbox \(Tgp\) "false"
checkbox Triglicerideos "false"
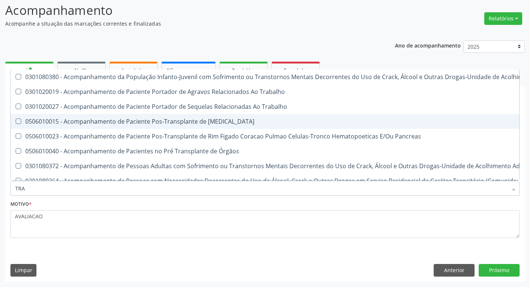
type input "TRAN"
checkbox \(Monocular\) "true"
checkbox Ocular "true"
checkbox Uretra "true"
checkbox Gt\) "false"
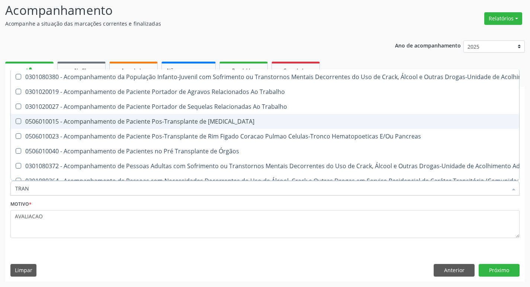
checkbox \(Tgo\) "false"
checkbox \(Tgp\) "false"
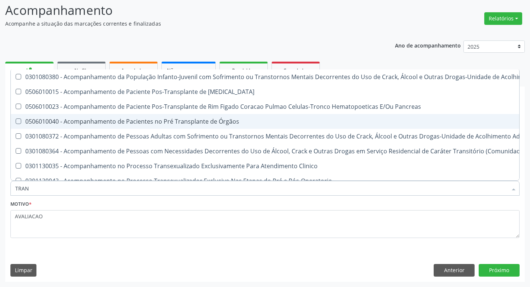
type input "TRANS"
checkbox Ml\) "true"
checkbox Transplantado\) "true"
checkbox \(Tgo\) "false"
checkbox \(Tgp\) "false"
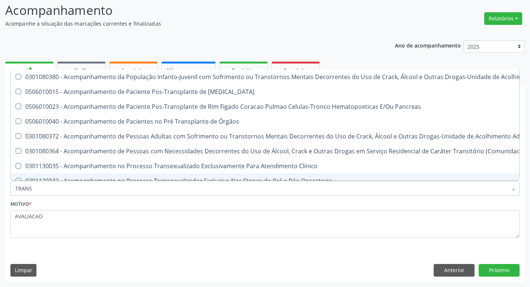
type input "TRANSFER"
checkbox Cornea "true"
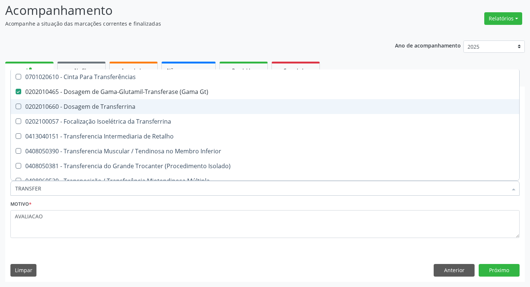
click at [88, 100] on span "0202010660 - Dosagem de Transferrina" at bounding box center [265, 106] width 508 height 15
checkbox Transferrina "true"
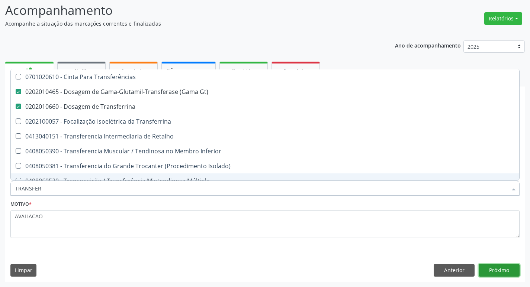
click at [501, 268] on button "Próximo" at bounding box center [499, 270] width 41 height 13
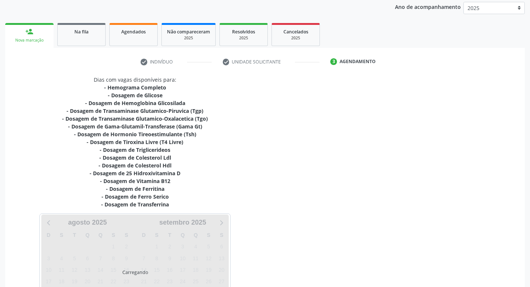
scroll to position [153, 0]
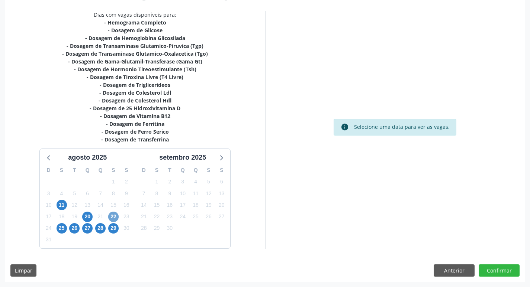
click at [112, 218] on span "22" at bounding box center [113, 217] width 10 height 10
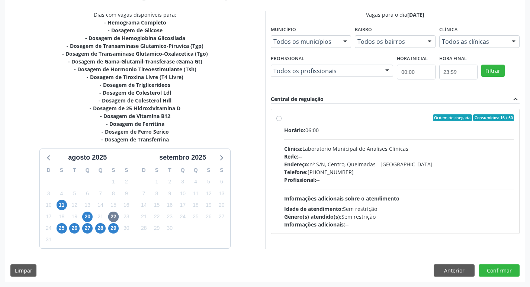
click at [364, 160] on div "Rede: --" at bounding box center [399, 157] width 230 height 8
click at [281, 121] on input "Ordem de chegada Consumidos: 16 / 50 Horário: 06:00 Clínica: Laboratorio Munici…" at bounding box center [278, 118] width 5 height 7
radio input "true"
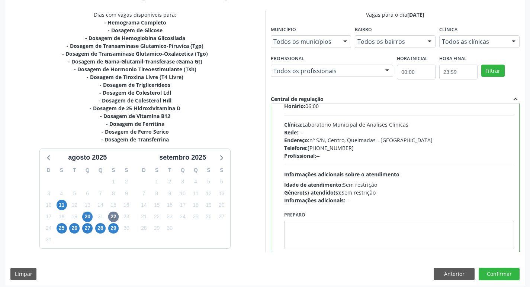
scroll to position [37, 0]
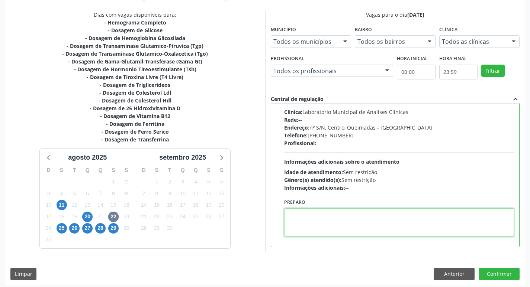
click at [335, 229] on textarea at bounding box center [399, 223] width 230 height 28
paste textarea "I"
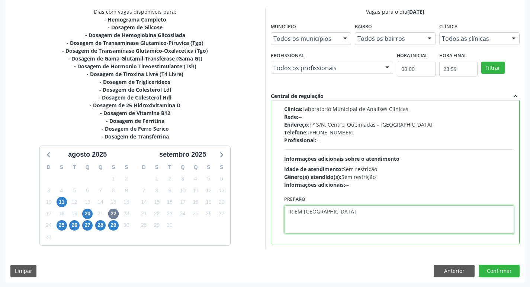
scroll to position [157, 0]
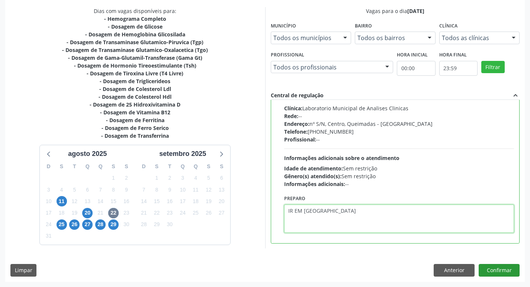
type textarea "IR EM [GEOGRAPHIC_DATA]"
click at [491, 271] on button "Confirmar" at bounding box center [499, 270] width 41 height 13
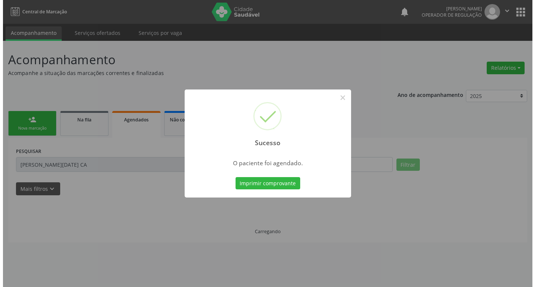
scroll to position [0, 0]
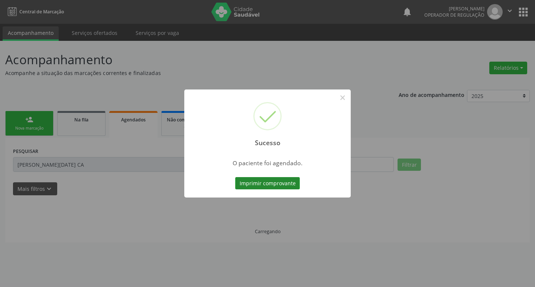
click at [275, 182] on button "Imprimir comprovante" at bounding box center [267, 183] width 65 height 13
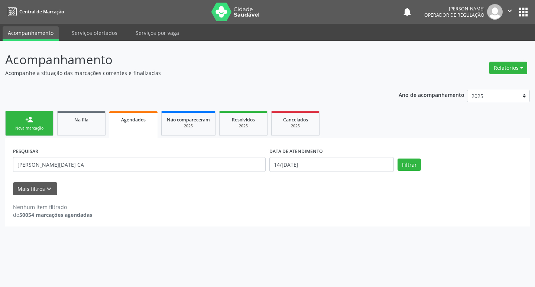
click at [12, 128] on div "Nova marcação" at bounding box center [29, 129] width 37 height 6
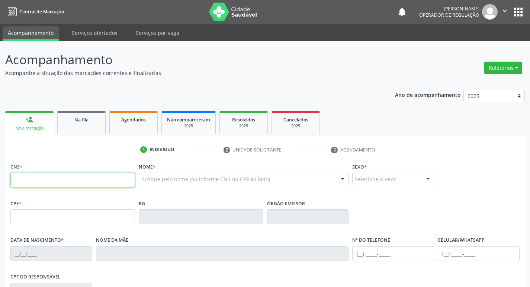
click at [64, 186] on input "text" at bounding box center [72, 180] width 125 height 15
click at [44, 186] on input "text" at bounding box center [72, 180] width 125 height 15
type input "700 3069 1418 7632"
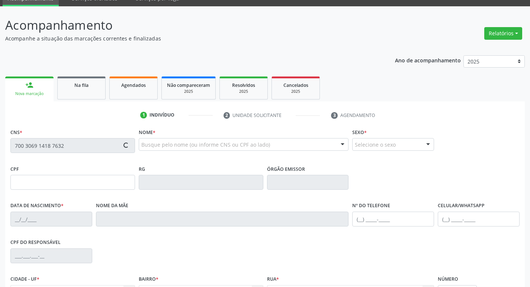
type input "919.651.104-44"
type input "04/08/1948"
type input "Maria Belzita Gomes"
type input "(83) 99180-1133"
type input "32"
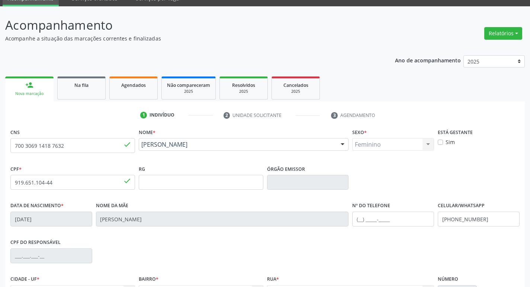
scroll to position [116, 0]
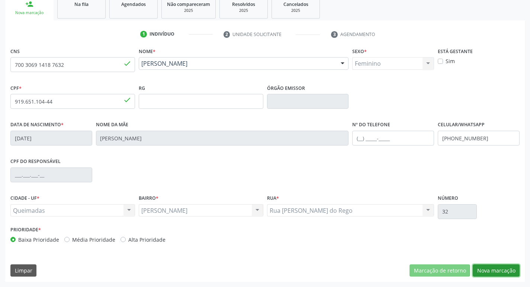
click at [485, 273] on button "Nova marcação" at bounding box center [496, 271] width 47 height 13
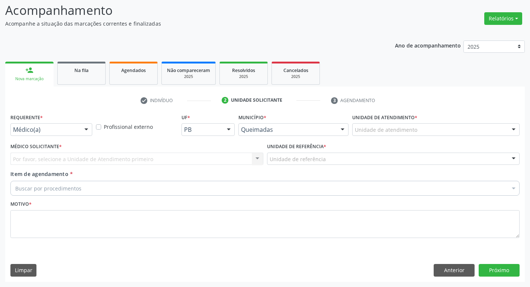
scroll to position [49, 0]
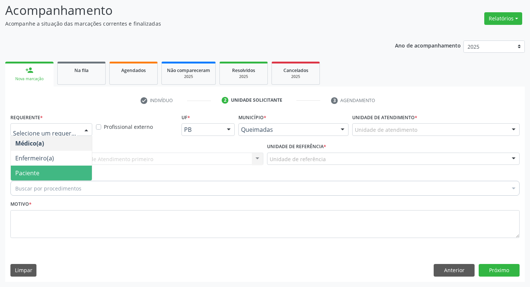
click at [48, 170] on span "Paciente" at bounding box center [51, 173] width 81 height 15
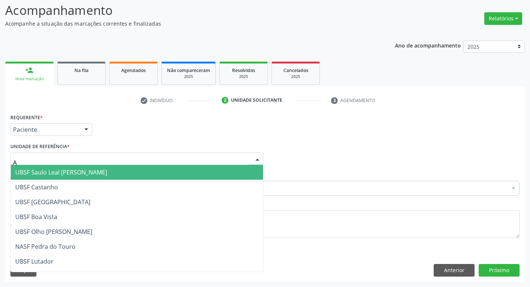
type input "AN"
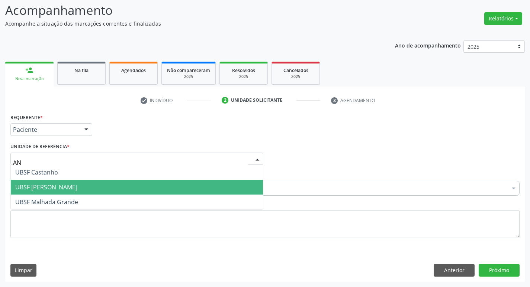
click at [54, 183] on span "UBSF [PERSON_NAME]" at bounding box center [137, 187] width 252 height 15
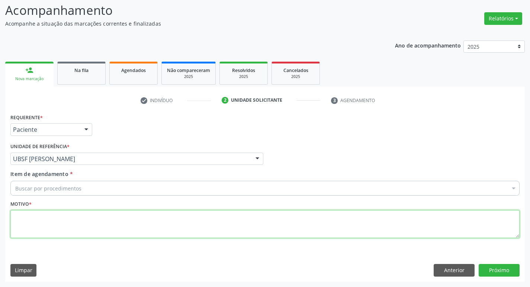
click at [55, 228] on textarea at bounding box center [264, 224] width 509 height 28
type textarea "AVALIACAO"
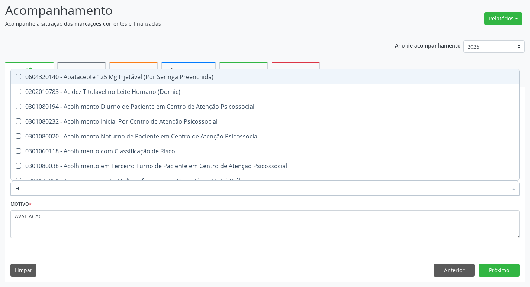
type input "HEMOGR"
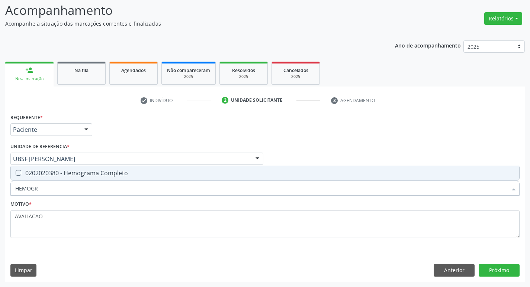
click at [91, 175] on div "0202020380 - Hemograma Completo" at bounding box center [264, 173] width 499 height 6
checkbox Completo "true"
type input "HEMOG"
checkbox Completo "false"
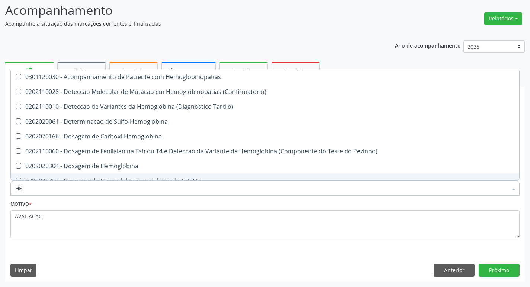
type input "H"
checkbox Completo "false"
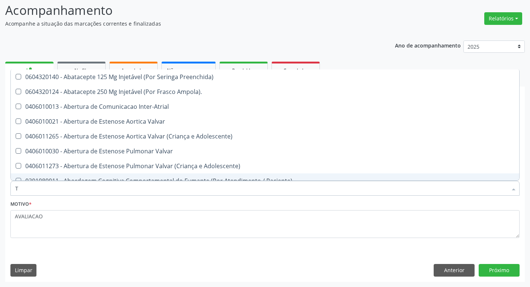
type input "TEMPO DE C"
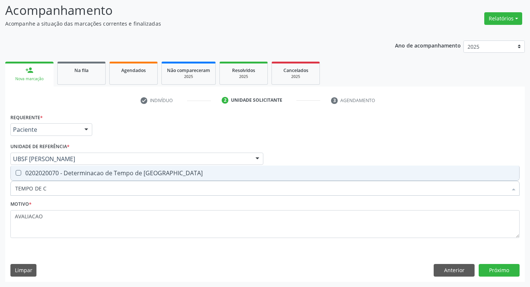
click at [134, 177] on span "0202020070 - Determinacao de Tempo de [GEOGRAPHIC_DATA]" at bounding box center [265, 173] width 508 height 15
checkbox Coagulacao "true"
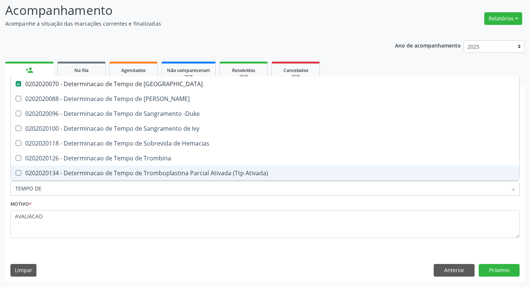
type input "TEMPO DE S"
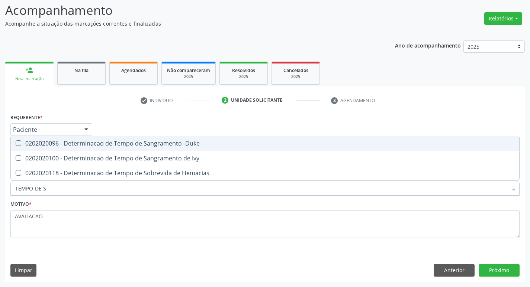
click at [149, 145] on div "0202020096 - Determinacao de Tempo de Sangramento -Duke" at bounding box center [264, 144] width 499 height 6
checkbox -Duke "true"
type input "TEMPO DE"
checkbox Hemacias "true"
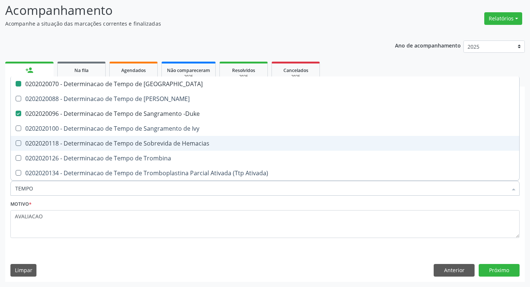
type input "TEMPO"
checkbox Coagulacao "false"
checkbox -Duke "false"
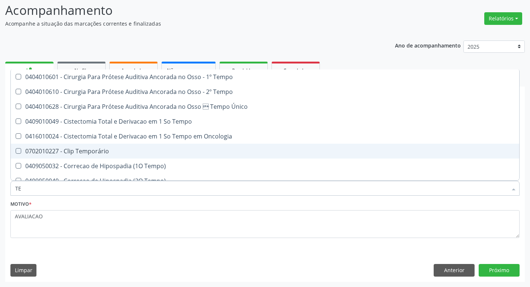
type input "T"
type input "G"
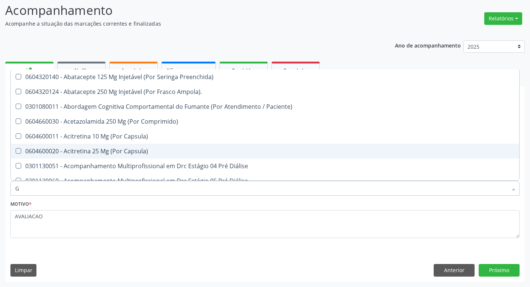
checkbox Reabilitacao "false"
checkbox \(Uai\)\ "false"
checkbox Terapêuticas\)\ "false"
checkbox Biotinidase "false"
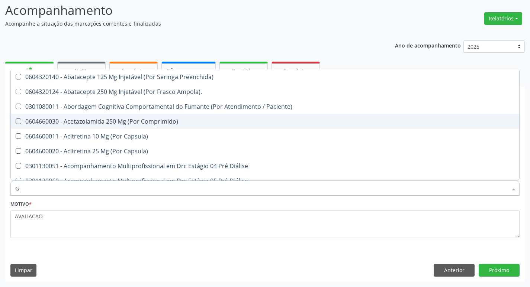
type input "GLICOSE"
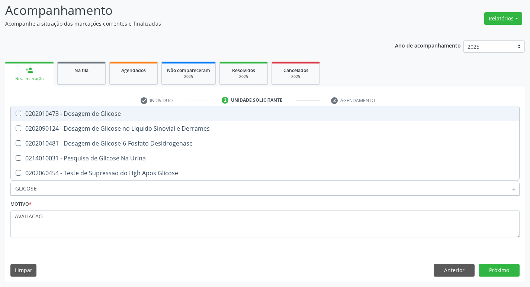
click at [118, 113] on div "0202010473 - Dosagem de Glicose" at bounding box center [264, 114] width 499 height 6
checkbox Glicose "true"
type input "GLICOS"
checkbox Glicose "false"
checkbox Derrames "true"
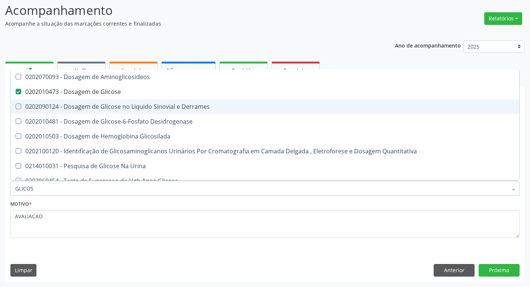
type input "GLICO"
checkbox Glicose "false"
checkbox Derrames "true"
type input "GLI"
checkbox Derrames "false"
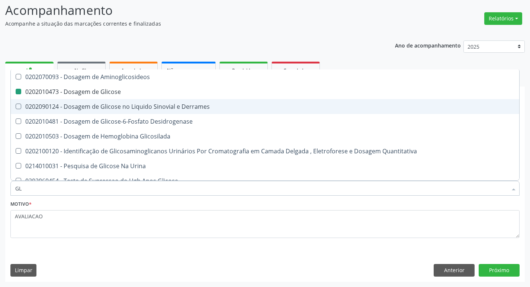
type input "G"
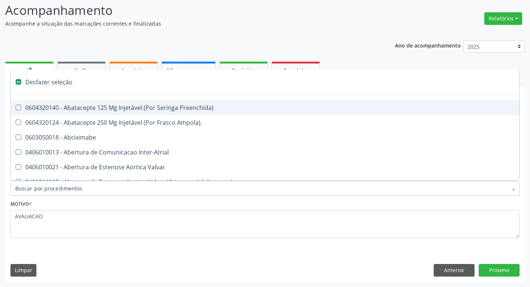
type input "H"
checkbox Convencional\) "true"
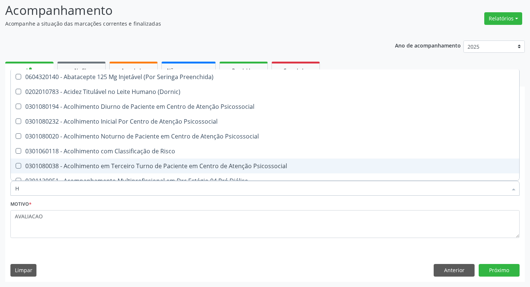
type input "HEMOGLOBINA G"
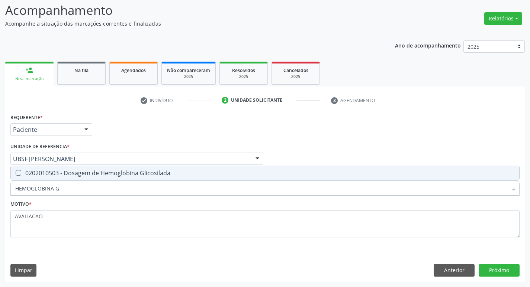
click at [129, 177] on span "0202010503 - Dosagem de Hemoglobina Glicosilada" at bounding box center [265, 173] width 508 height 15
checkbox Glicosilada "true"
click at [503, 267] on button "Próximo" at bounding box center [499, 270] width 41 height 13
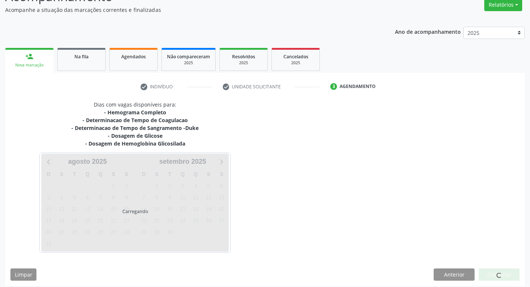
scroll to position [67, 0]
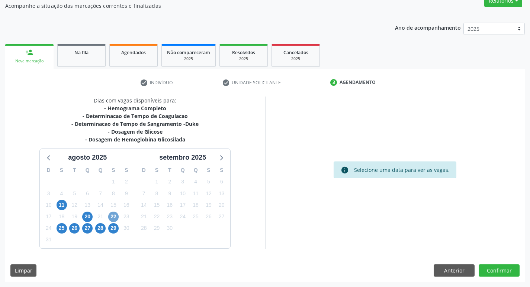
click at [113, 216] on span "22" at bounding box center [113, 217] width 10 height 10
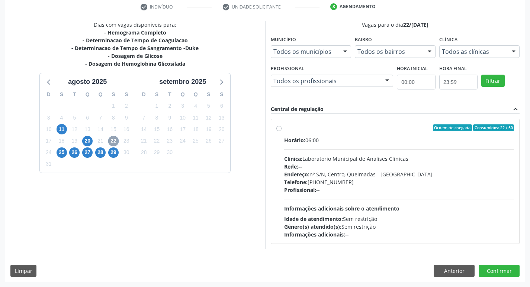
scroll to position [144, 0]
click at [363, 177] on div "Endereço: nº S/N, Centro, Queimadas - PB" at bounding box center [399, 174] width 230 height 8
click at [281, 131] on input "Ordem de chegada Consumidos: 22 / 50 Horário: 06:00 Clínica: Laboratorio Munici…" at bounding box center [278, 127] width 5 height 7
radio input "true"
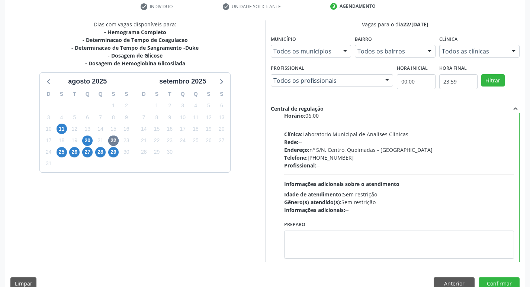
scroll to position [37, 0]
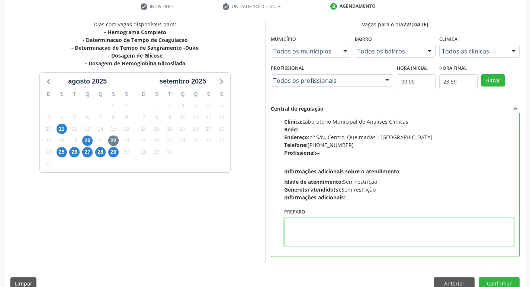
click at [353, 242] on textarea at bounding box center [399, 232] width 230 height 28
paste textarea "I"
type textarea "I"
paste textarea "I"
drag, startPoint x: 287, startPoint y: 225, endPoint x: 320, endPoint y: 221, distance: 33.3
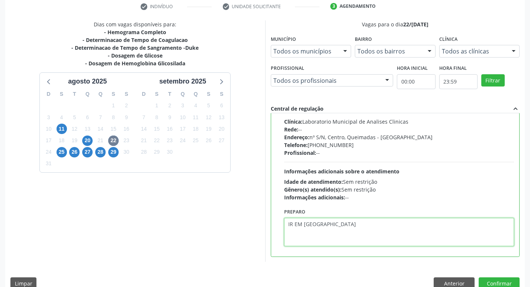
click at [320, 221] on textarea "IR EM [GEOGRAPHIC_DATA]" at bounding box center [399, 232] width 230 height 28
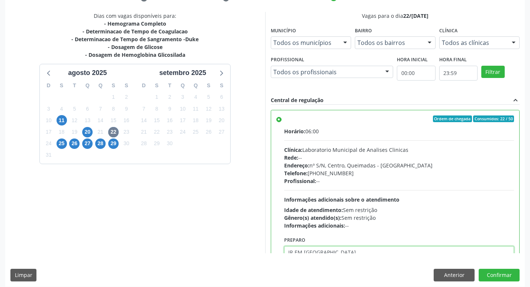
scroll to position [157, 0]
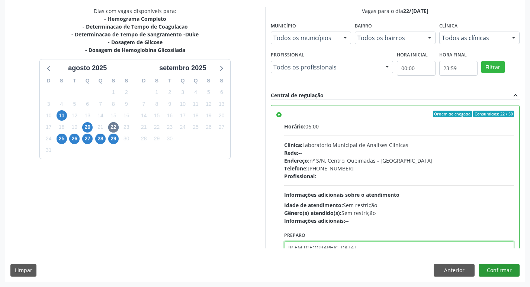
type textarea "IR EM [GEOGRAPHIC_DATA]"
click at [496, 271] on button "Confirmar" at bounding box center [499, 270] width 41 height 13
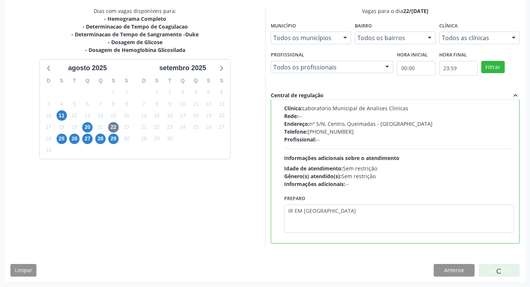
scroll to position [0, 0]
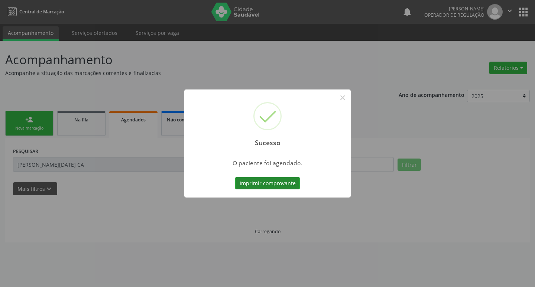
click at [266, 186] on button "Imprimir comprovante" at bounding box center [267, 183] width 65 height 13
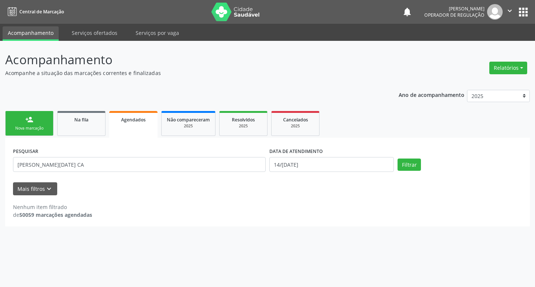
click at [27, 132] on link "person_add Nova marcação" at bounding box center [29, 123] width 48 height 25
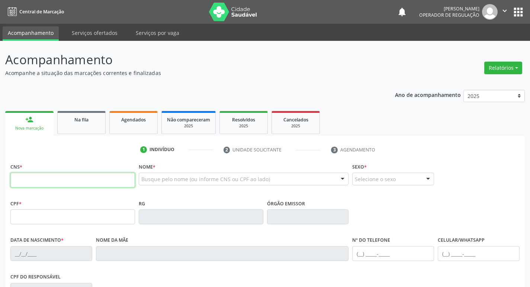
click at [48, 180] on input "text" at bounding box center [72, 180] width 125 height 15
type input "705 0024 6516 9152"
type input "109.574.034-29"
type input "26/07/1992"
type input "Josefa Luzia da Silva Oliveira"
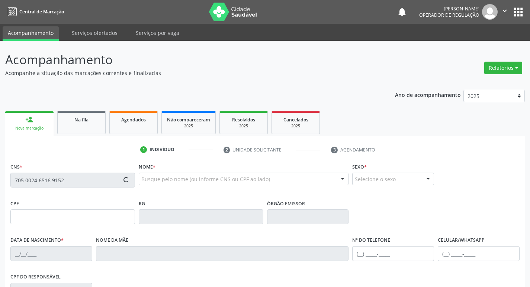
type input "(83) 99178-9078"
type input "016.081.894-06"
type input "131"
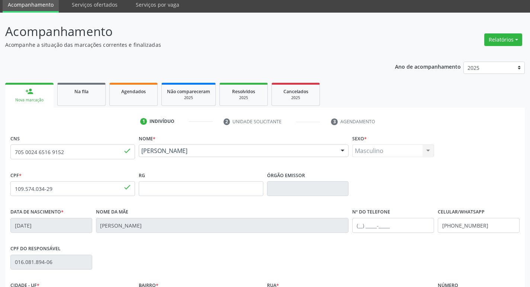
scroll to position [116, 0]
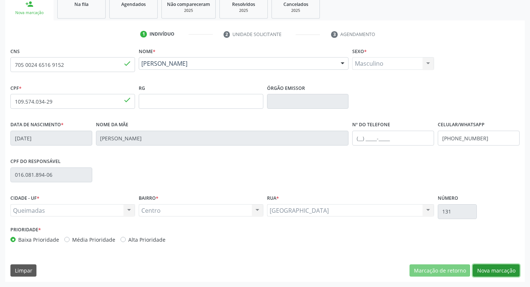
click at [494, 271] on button "Nova marcação" at bounding box center [496, 271] width 47 height 13
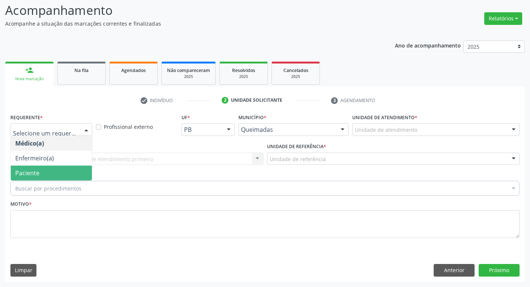
click at [51, 167] on span "Paciente" at bounding box center [51, 173] width 81 height 15
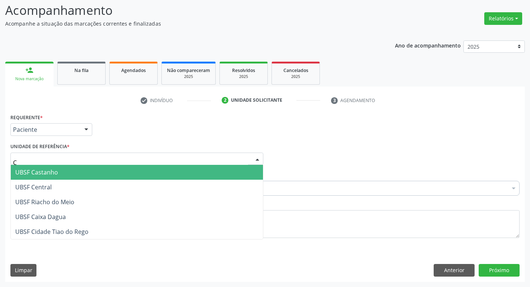
type input "CE"
click at [58, 177] on span "UBSF Central" at bounding box center [137, 172] width 252 height 15
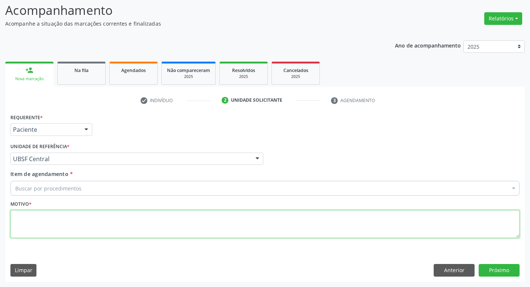
click at [44, 223] on textarea at bounding box center [264, 224] width 509 height 28
type textarea "AVALIACAO"
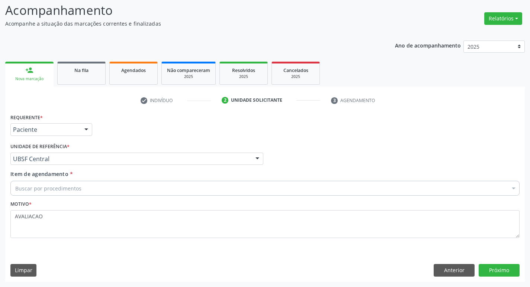
click at [97, 184] on div "Buscar por procedimentos" at bounding box center [264, 188] width 509 height 15
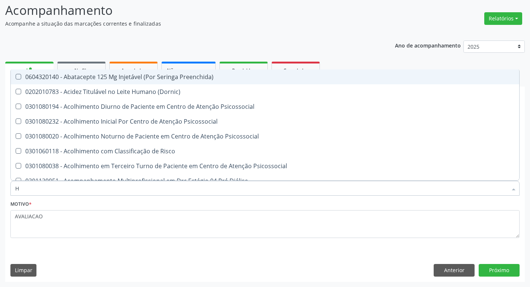
type input "HEMOGR"
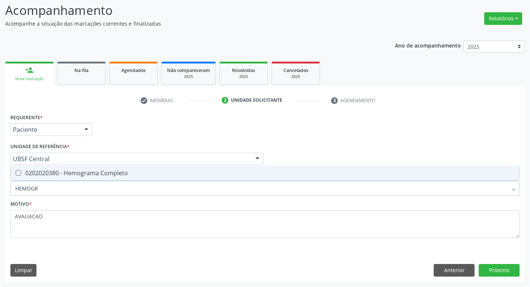
click at [102, 167] on span "0202020380 - Hemograma Completo" at bounding box center [265, 173] width 508 height 15
checkbox Completo "true"
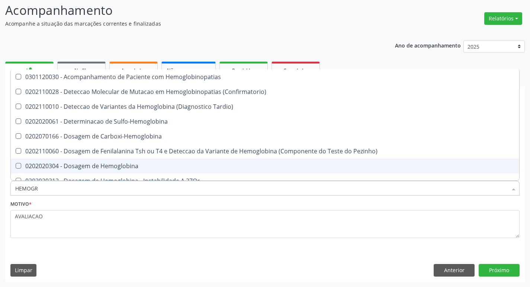
type input "HEMOG"
checkbox Hemoglobinopatias "false"
type input "H"
checkbox Completo "false"
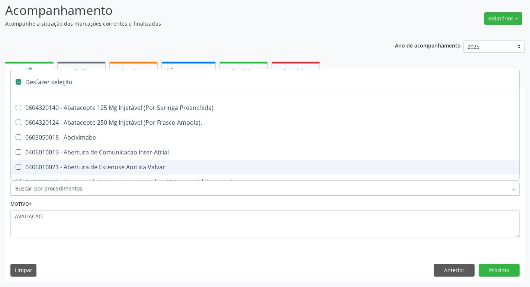
type input "G"
checkbox Persistente "true"
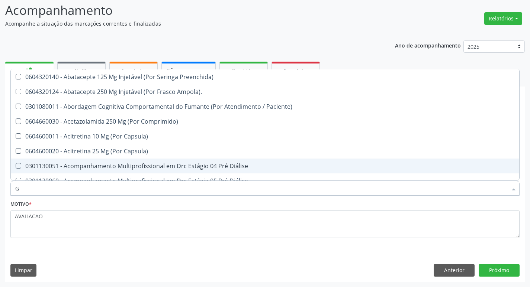
type input "GLICOSE"
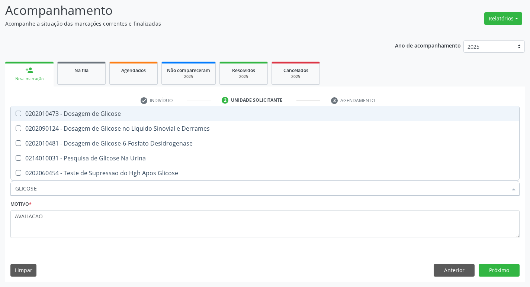
click at [137, 113] on div "0202010473 - Dosagem de Glicose" at bounding box center [264, 114] width 499 height 6
checkbox Glicose "true"
type input "GLICOS"
checkbox Glicose "false"
checkbox Derrames "true"
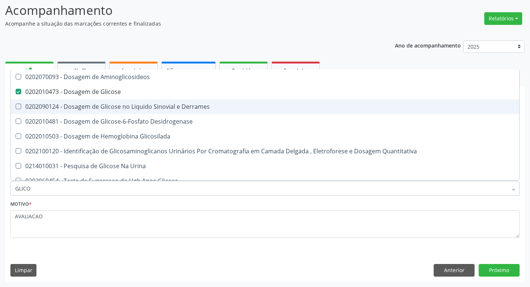
type input "GLIC"
checkbox Glicose "false"
checkbox Derrames "false"
type input "G"
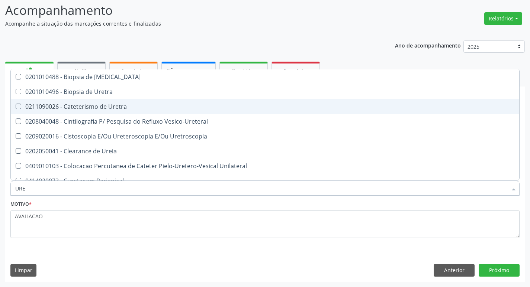
type input "UREI"
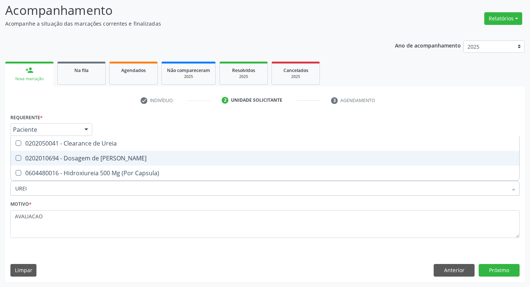
click at [123, 157] on div "0202010694 - Dosagem de [PERSON_NAME]" at bounding box center [264, 158] width 499 height 6
checkbox Ureia "true"
type input "URE"
checkbox Ureia "false"
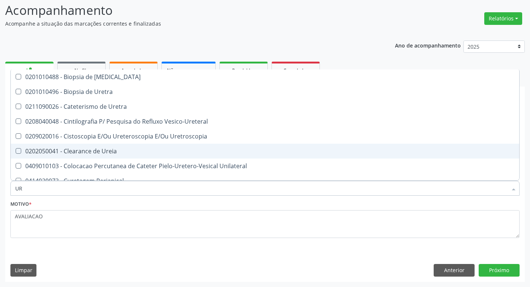
type input "U"
checkbox Ureia "false"
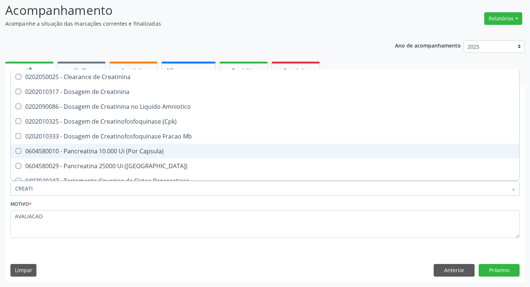
type input "CREATIN"
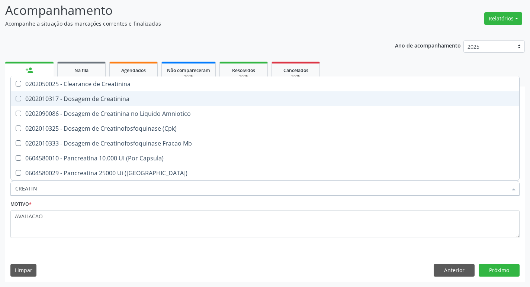
click at [107, 102] on div "0202010317 - Dosagem de Creatinina" at bounding box center [264, 99] width 499 height 6
checkbox Creatinina "true"
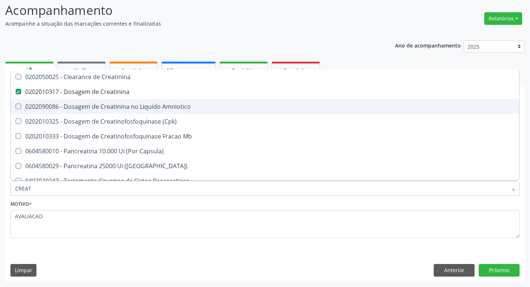
type input "CREA"
checkbox Creatinina "false"
checkbox Amniotico "false"
type input "C"
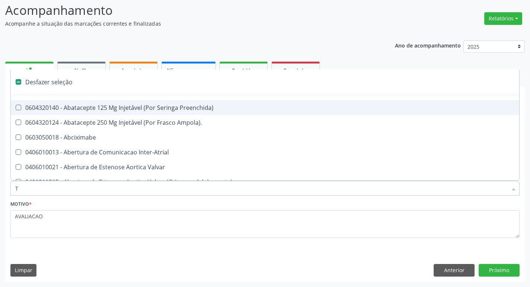
type input "TG"
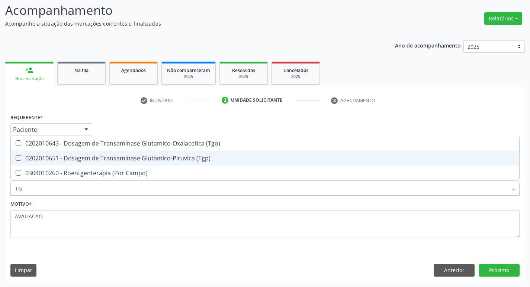
click at [176, 161] on div "0202010651 - Dosagem de Transaminase Glutamico-Piruvica (Tgp)" at bounding box center [264, 158] width 499 height 6
checkbox \(Tgp\) "true"
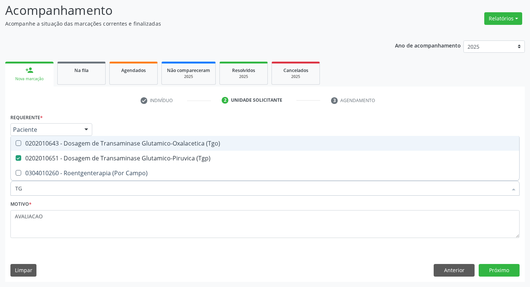
click at [180, 145] on div "0202010643 - Dosagem de Transaminase Glutamico-Oxalacetica (Tgo)" at bounding box center [264, 144] width 499 height 6
checkbox \(Tgo\) "true"
type input "T"
checkbox \(Tgo\) "false"
checkbox \(Tgp\) "false"
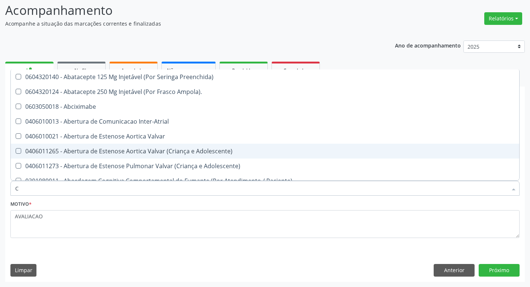
type input "CO"
checkbox Comprimido\) "true"
checkbox Colecistostomia "true"
checkbox \(Hemicolectomia\) "true"
checkbox Osseo "true"
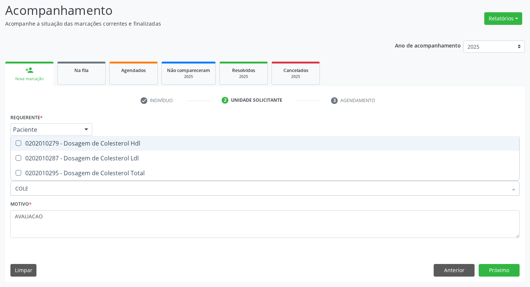
type input "COLES"
click at [180, 145] on div "0202010279 - Dosagem de Colesterol Hdl" at bounding box center [264, 144] width 499 height 6
checkbox Hdl "true"
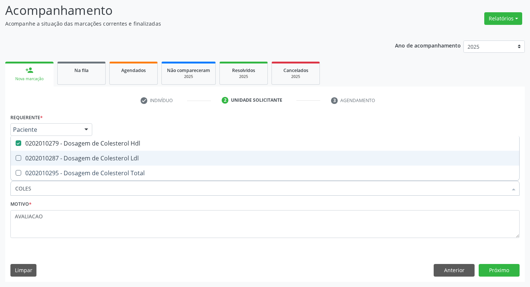
click at [173, 154] on span "0202010287 - Dosagem de Colesterol Ldl" at bounding box center [265, 158] width 508 height 15
checkbox Ldl "true"
type input "COLE"
checkbox Hdl "false"
checkbox Ldl "false"
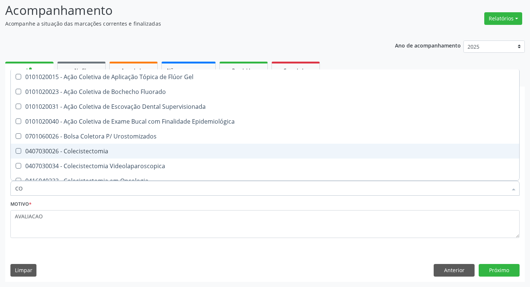
type input "C"
checkbox Hdl "false"
checkbox Ldl "false"
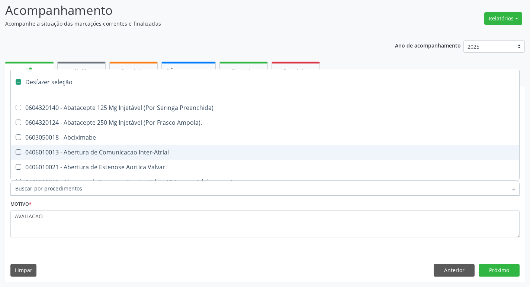
type input "2"
checkbox Monopolar "true"
checkbox Quadril "true"
checkbox Biologica "true"
checkbox Vagina "true"
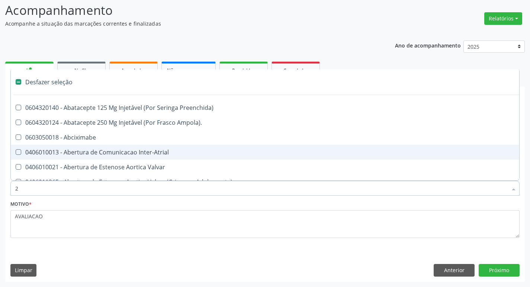
checkbox Congenita "true"
checkbox Adolescente\) "true"
checkbox Congenita "true"
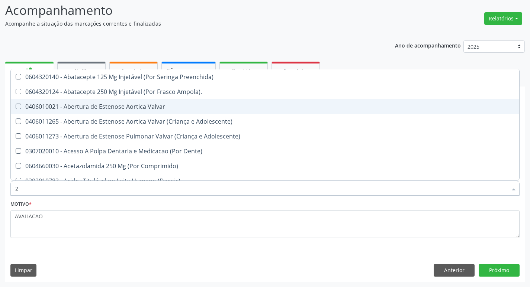
type input "20205001"
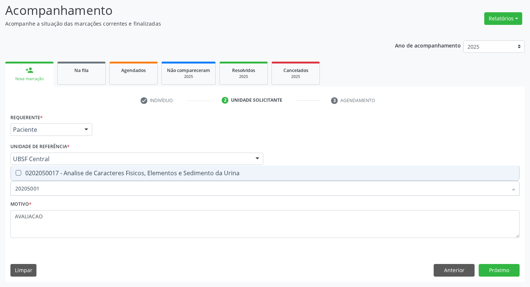
click at [114, 174] on div "0202050017 - Analise de Caracteres Fisicos, Elementos e Sedimento da Urina" at bounding box center [264, 173] width 499 height 6
checkbox Urina "true"
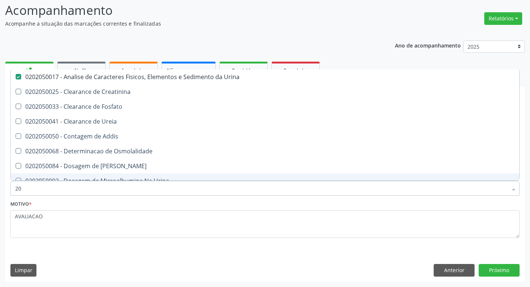
type input "2"
checkbox Urina "false"
checkbox Ureia "false"
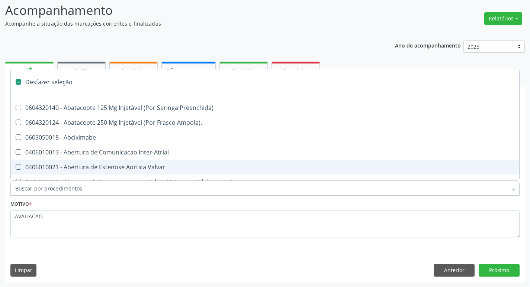
type input "T"
checkbox Dedo "true"
checkbox Urina "false"
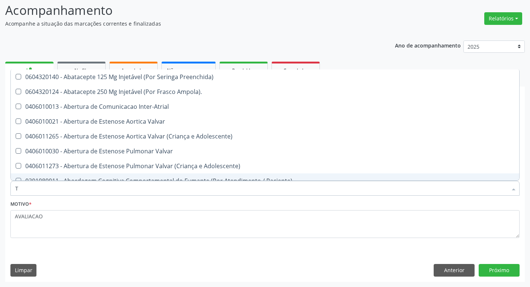
type input "TR"
checkbox Urina "false"
checkbox Oficina\) "true"
checkbox Grupo "true"
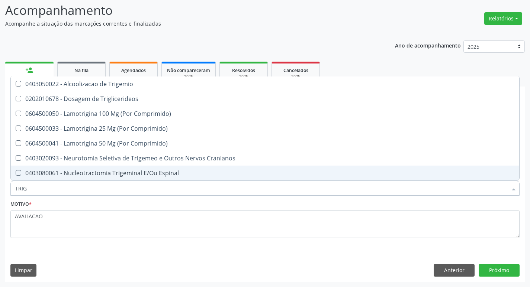
type input "TRIGL"
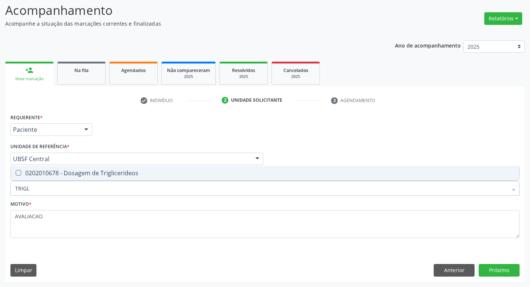
click at [114, 174] on div "0202010678 - Dosagem de Triglicerideos" at bounding box center [264, 173] width 499 height 6
checkbox Triglicerideos "true"
type input "TRIG"
checkbox Triglicerideos "false"
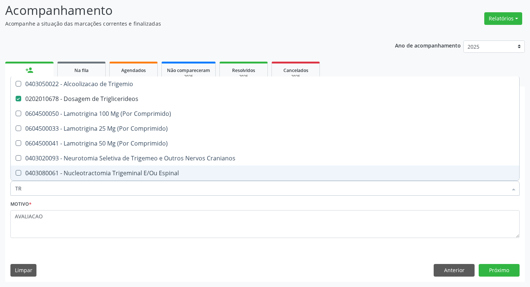
type input "T"
checkbox Triglicerideos "false"
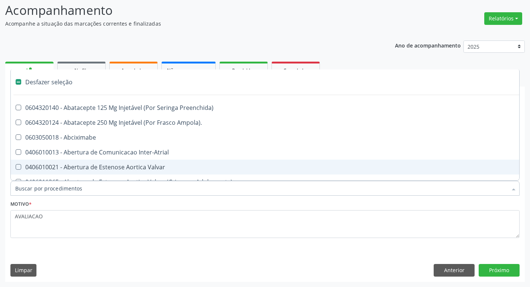
type input "S"
checkbox Revestido\) "true"
checkbox Urina "false"
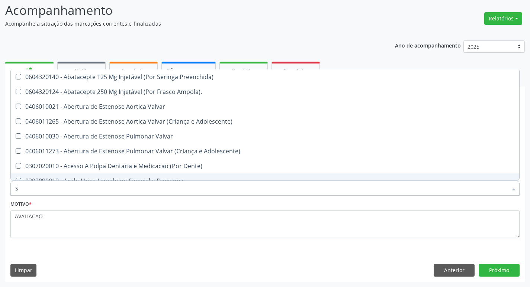
type input "SANGUE O"
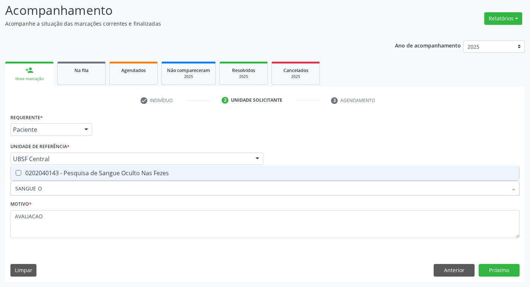
click at [144, 170] on div "0202040143 - Pesquisa de Sangue Oculto Nas Fezes" at bounding box center [264, 173] width 499 height 6
checkbox Fezes "true"
drag, startPoint x: 496, startPoint y: 263, endPoint x: 495, endPoint y: 267, distance: 4.1
click at [496, 263] on div "Requerente * Paciente Médico(a) Enfermeiro(a) Paciente Nenhum resultado encontr…" at bounding box center [264, 197] width 519 height 170
click at [495, 267] on button "Próximo" at bounding box center [499, 270] width 41 height 13
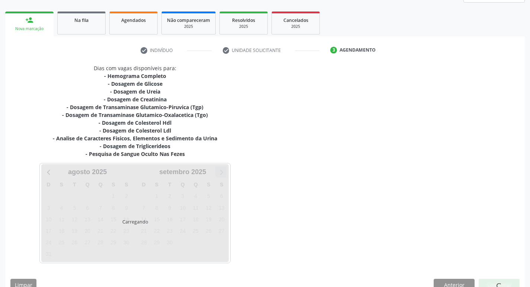
scroll to position [114, 0]
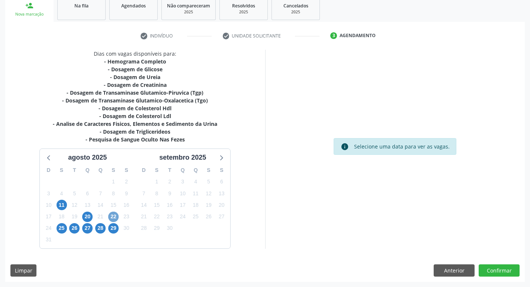
click at [113, 217] on span "22" at bounding box center [113, 217] width 10 height 10
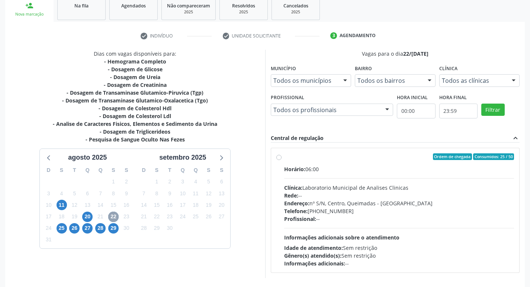
scroll to position [144, 0]
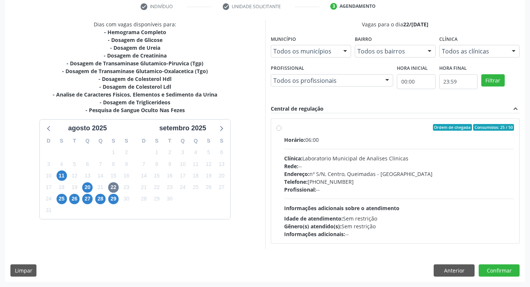
click at [319, 171] on div "Endereço: nº S/N, Centro, Queimadas - PB" at bounding box center [399, 174] width 230 height 8
click at [281, 131] on input "Ordem de chegada Consumidos: 25 / 50 Horário: 06:00 Clínica: Laboratorio Munici…" at bounding box center [278, 127] width 5 height 7
radio input "true"
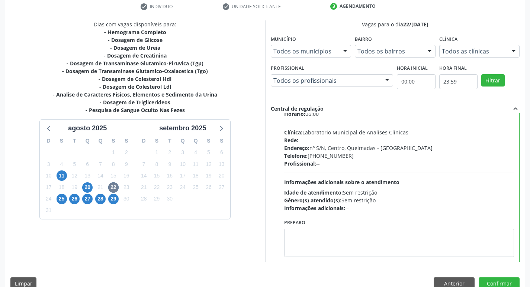
scroll to position [37, 0]
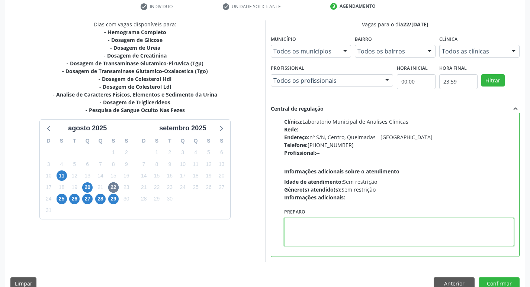
click at [313, 224] on textarea at bounding box center [399, 232] width 230 height 28
paste textarea "IR EM [GEOGRAPHIC_DATA]"
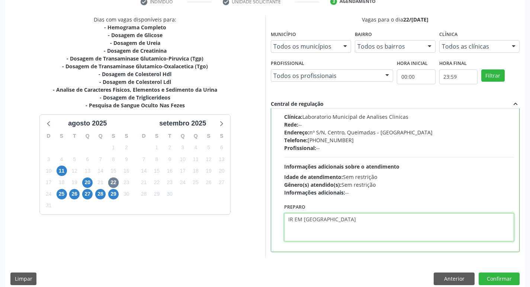
scroll to position [157, 0]
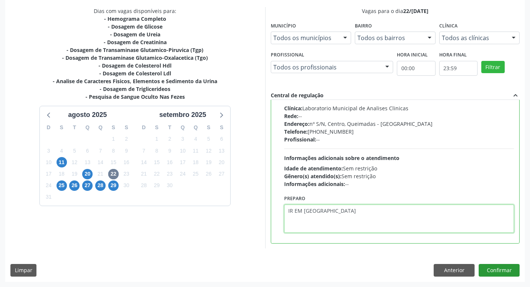
type textarea "IR EM [GEOGRAPHIC_DATA]"
click at [512, 271] on button "Confirmar" at bounding box center [499, 270] width 41 height 13
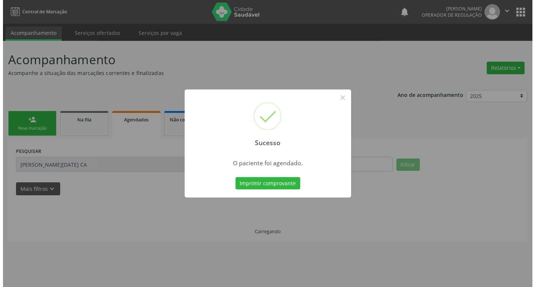
scroll to position [0, 0]
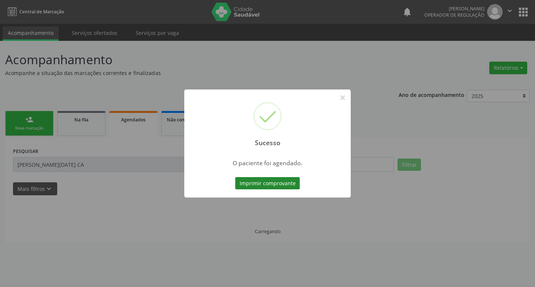
click at [270, 184] on button "Imprimir comprovante" at bounding box center [267, 183] width 65 height 13
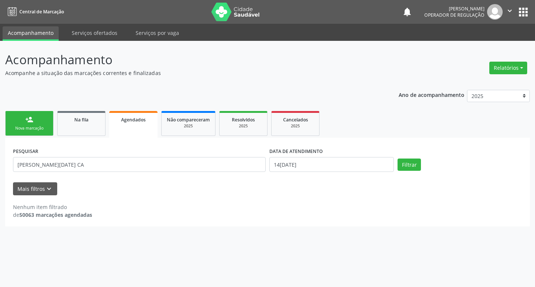
click at [37, 125] on link "person_add Nova marcação" at bounding box center [29, 123] width 48 height 25
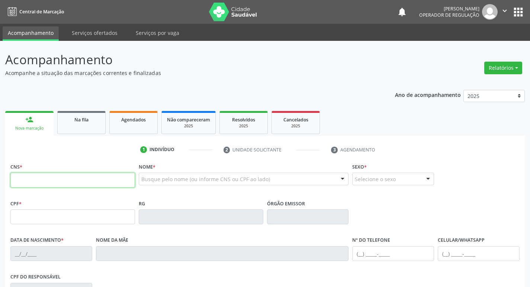
click at [50, 178] on input "text" at bounding box center [72, 180] width 125 height 15
click at [91, 174] on input "text" at bounding box center [72, 180] width 125 height 15
type input "705 6094 1516 4816"
type input "298.356.584-04"
type input "[DATE]"
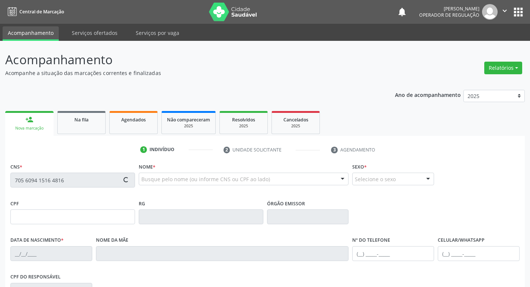
type input "[PERSON_NAME]"
type input "[PHONE_NUMBER]"
type input "019.691.764-66"
type input "375"
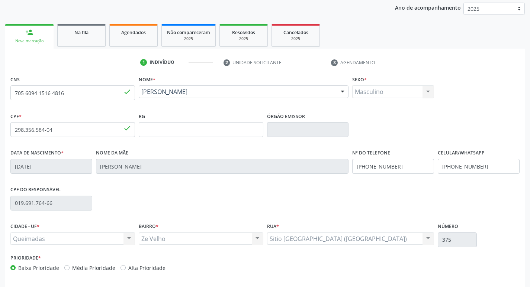
scroll to position [116, 0]
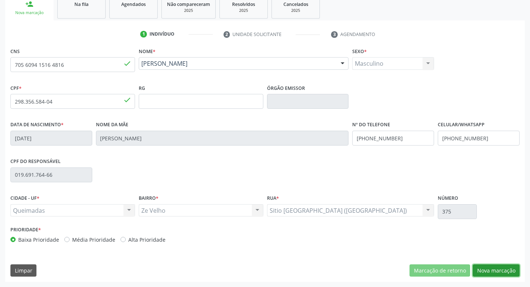
click at [496, 274] on button "Nova marcação" at bounding box center [496, 271] width 47 height 13
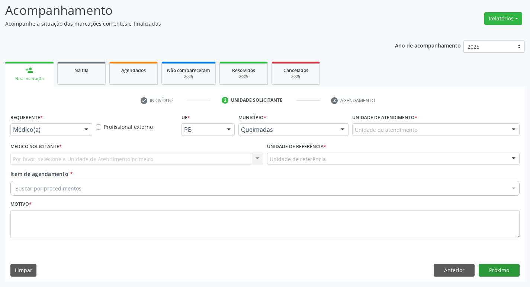
scroll to position [49, 0]
click at [48, 126] on div "Médico(a)" at bounding box center [51, 129] width 82 height 13
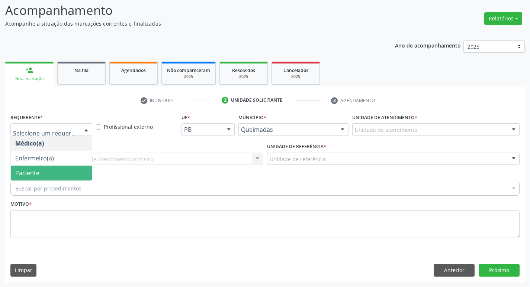
click at [44, 168] on span "Paciente" at bounding box center [51, 173] width 81 height 15
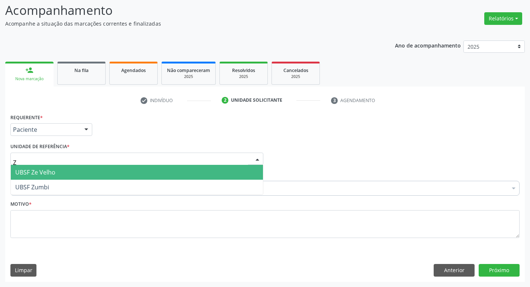
type input "ZE"
click at [41, 176] on span "UBSF Ze Velho" at bounding box center [35, 172] width 40 height 8
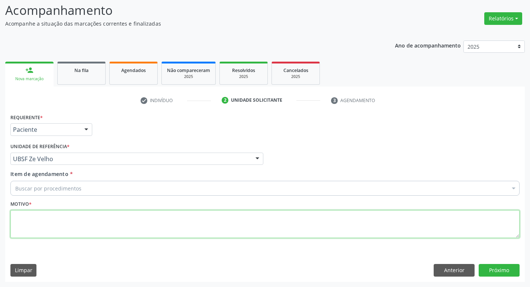
click at [43, 222] on textarea at bounding box center [264, 224] width 509 height 28
type textarea "AVALIACAO"
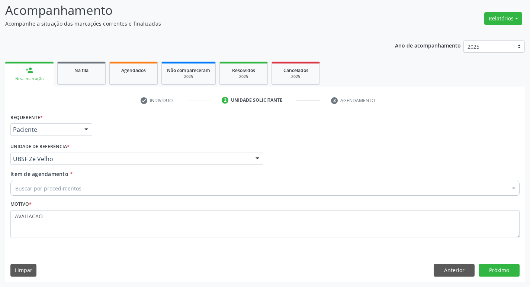
click at [68, 184] on div "Buscar por procedimentos" at bounding box center [264, 188] width 509 height 15
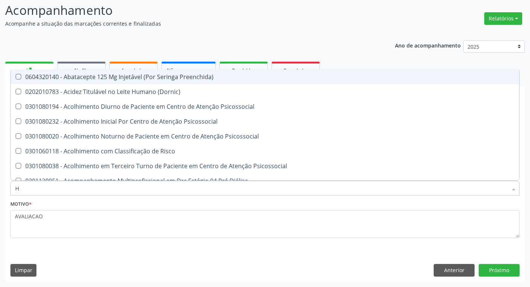
type input "HEMOGR"
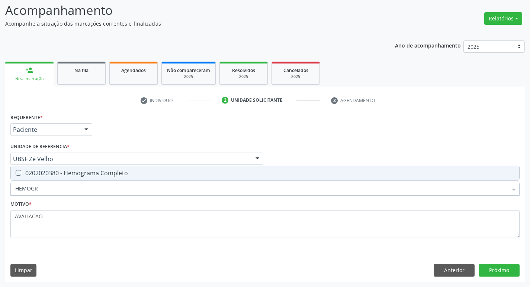
click at [75, 176] on div "0202020380 - Hemograma Completo" at bounding box center [264, 173] width 499 height 6
checkbox Completo "true"
type input "HEMOG"
checkbox Completo "false"
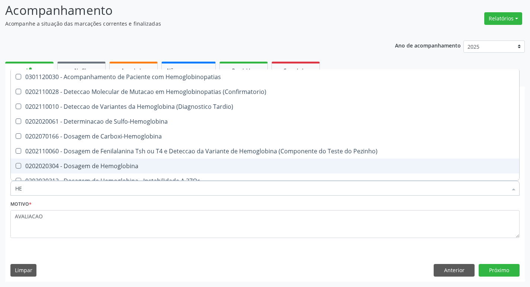
type input "H"
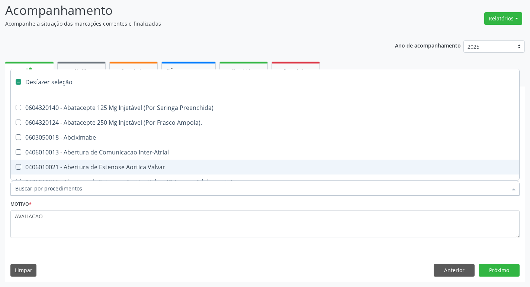
checkbox Capsula\) "false"
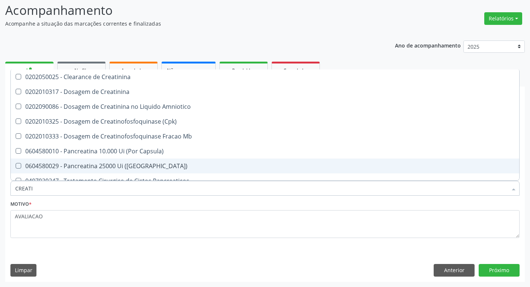
type input "CREATIN"
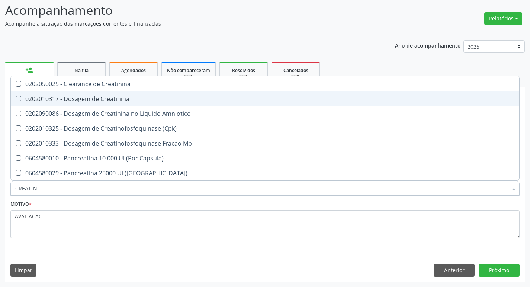
click at [107, 103] on span "0202010317 - Dosagem de Creatinina" at bounding box center [265, 98] width 508 height 15
checkbox Creatinina "true"
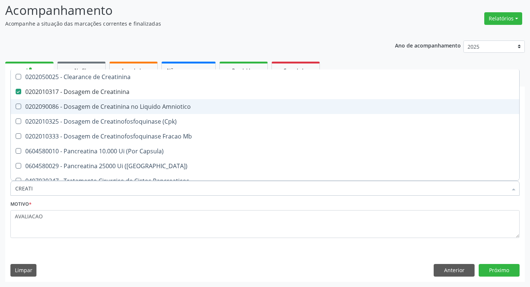
type input "CREAT"
checkbox Creatinina "false"
checkbox Amniotico "true"
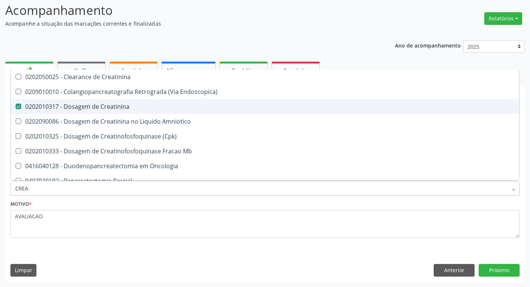
type input "CRE"
checkbox Creatinina "false"
checkbox \(Cpk\) "false"
checkbox Oncologia "true"
type input "C"
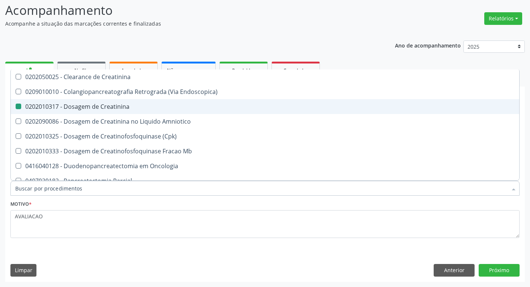
checkbox Oncologia "false"
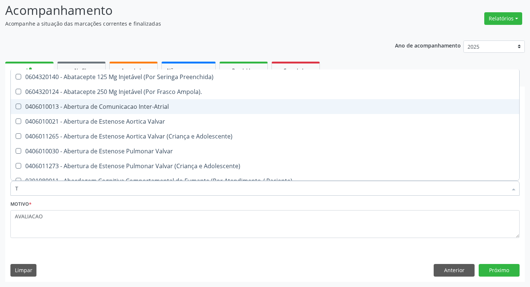
type input "T4"
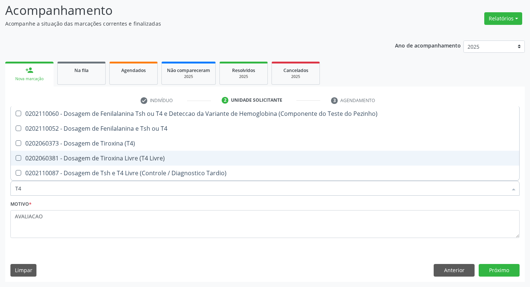
click at [125, 158] on div "0202060381 - Dosagem de Tiroxina Livre (T4 Livre)" at bounding box center [264, 158] width 499 height 6
checkbox Livre\) "true"
type input "T"
checkbox Livre\) "false"
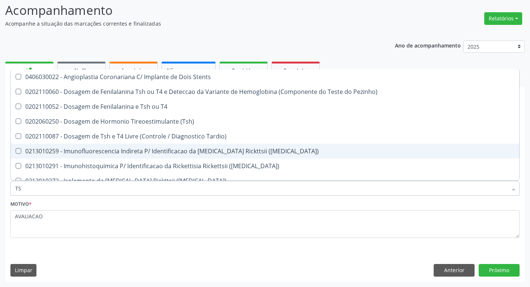
type input "TSH"
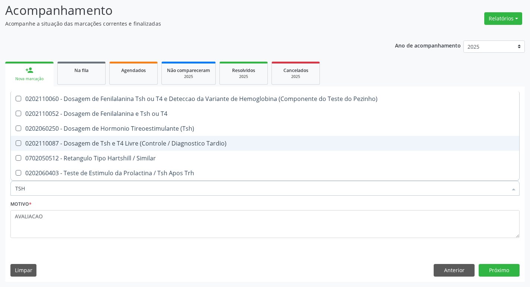
click at [134, 129] on div "0202060250 - Dosagem de Hormonio Tireoestimulante (Tsh)" at bounding box center [264, 129] width 499 height 6
checkbox \(Tsh\) "true"
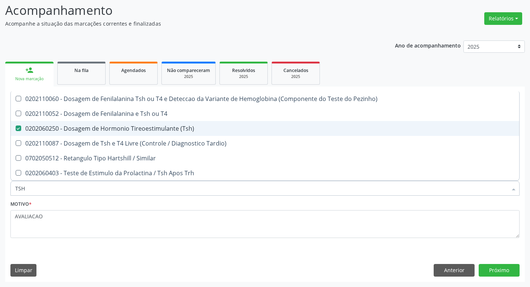
type input "TS"
checkbox \(Tsh\) "false"
checkbox Tardio\) "true"
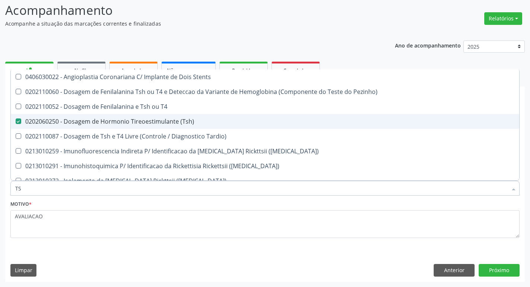
type input "T"
checkbox \(Tsh\) "false"
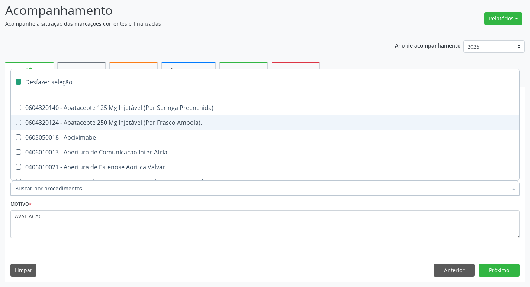
type input "V"
checkbox \(Unilateral\) "true"
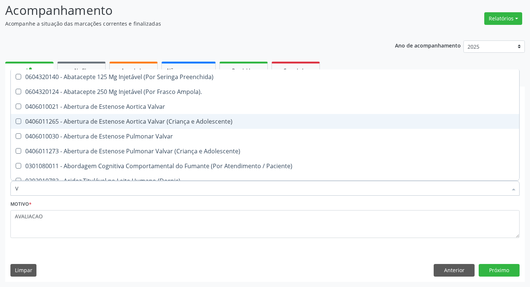
type input "VI"
checkbox Livre\) "false"
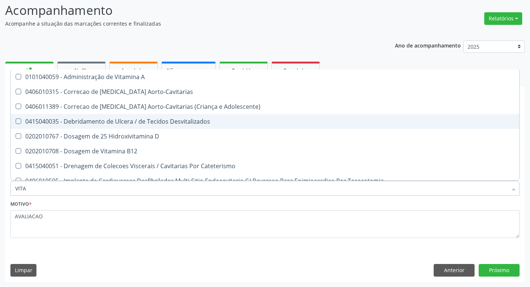
type input "VITAM"
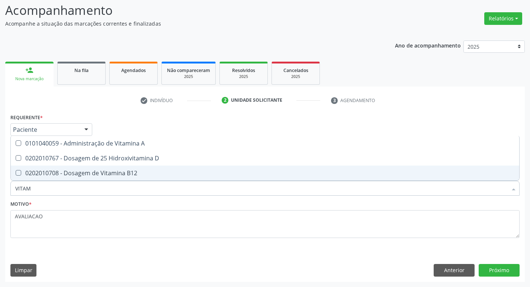
click at [139, 161] on div "0202010767 - Dosagem de 25 Hidroxivitamina D" at bounding box center [264, 158] width 499 height 6
checkbox D "true"
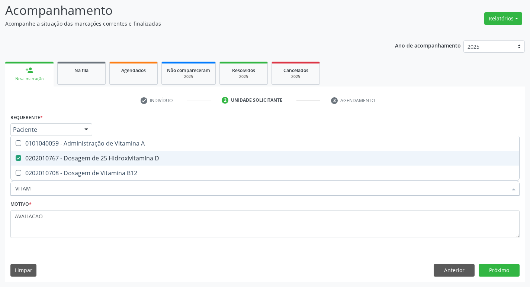
click at [138, 168] on span "0202010708 - Dosagem de Vitamina B12" at bounding box center [265, 173] width 508 height 15
checkbox B12 "true"
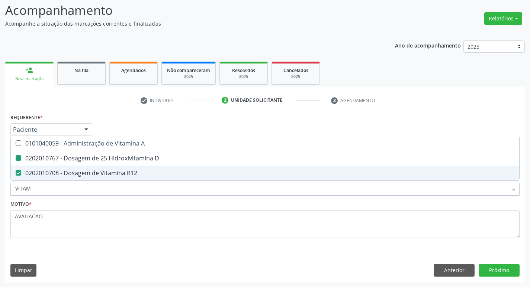
type input "VITA"
checkbox D "false"
checkbox B12 "false"
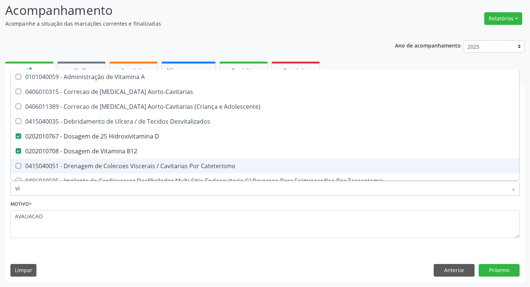
type input "V"
checkbox D "false"
checkbox B12 "false"
checkbox Cateterismo "false"
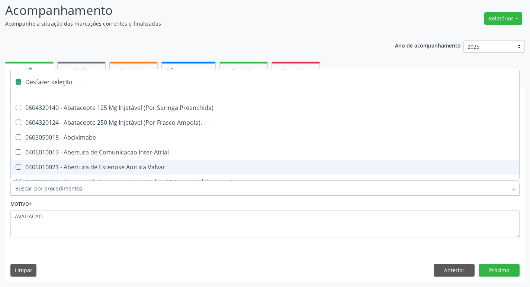
type input "H"
checkbox Coronariano "true"
checkbox C "true"
checkbox Convencional\) "true"
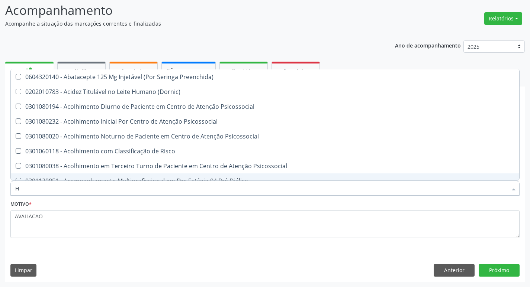
type input "HEMOGLOBINA G"
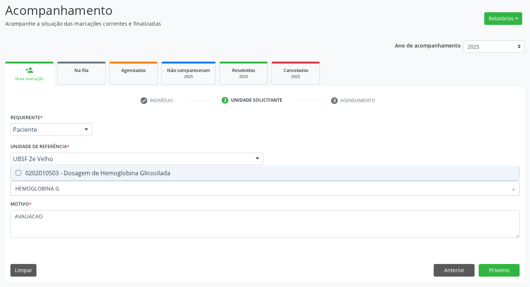
click at [115, 175] on div "0202010503 - Dosagem de Hemoglobina Glicosilada" at bounding box center [264, 173] width 499 height 6
checkbox Glicosilada "true"
type input "HEMOGLOBINA"
checkbox Glicosilada "false"
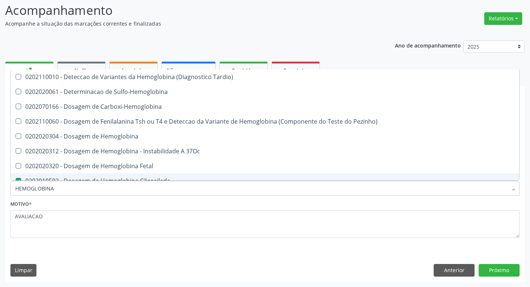
type input "HEMOGLOBIN"
checkbox Glicosilada "false"
checkbox Hemoglobina "true"
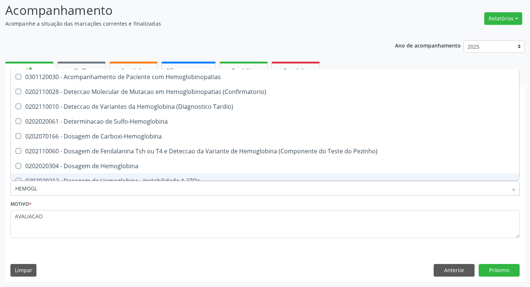
type input "HEMOG"
checkbox S "true"
type input "H"
checkbox Glicosilada "false"
checkbox S "false"
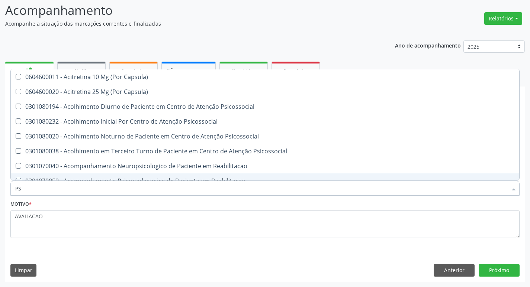
type input "PSA"
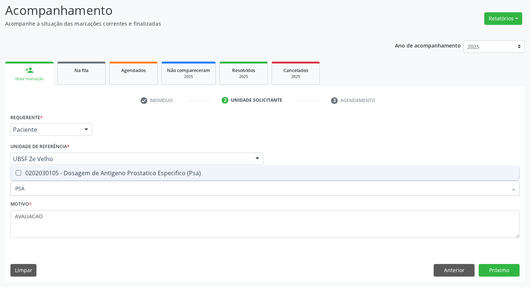
click at [115, 175] on div "0202030105 - Dosagem de Antigeno Prostatico Especifico (Psa)" at bounding box center [264, 173] width 499 height 6
checkbox \(Psa\) "true"
type input "PS"
checkbox \(Psa\) "false"
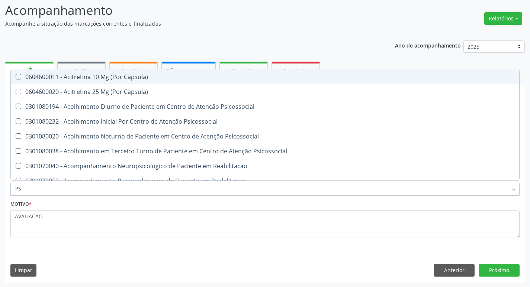
type input "P"
checkbox \(Psa\) "false"
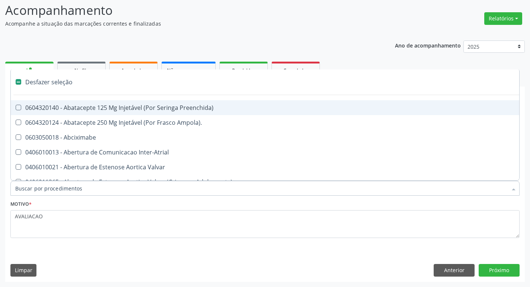
click at [493, 283] on div "Acompanhamento Acompanhe a situação das marcações correntes e finalizadas Relat…" at bounding box center [265, 139] width 530 height 296
checkbox Ampola\)\ "true"
checkbox Abciximabe "true"
checkbox Inter-Atrial "true"
checkbox Valvar "true"
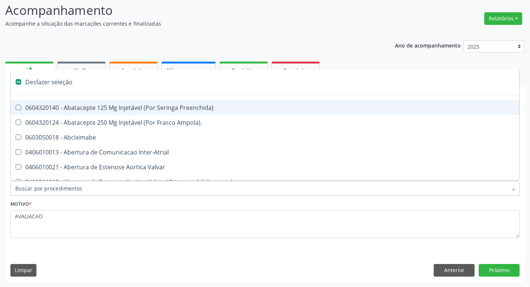
checkbox Adolescente\) "true"
checkbox Valvar "true"
checkbox Adolescente\) "true"
checkbox Paciente\) "true"
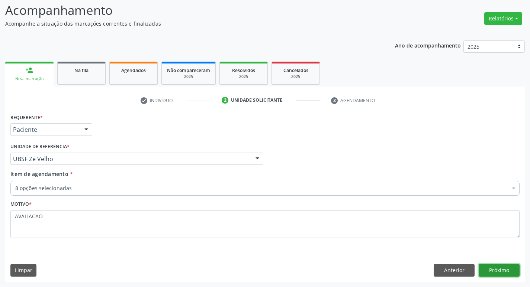
click at [495, 270] on button "Próximo" at bounding box center [499, 270] width 41 height 13
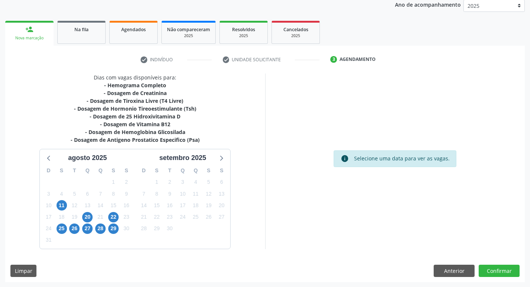
scroll to position [91, 0]
click at [116, 217] on span "22" at bounding box center [113, 217] width 10 height 10
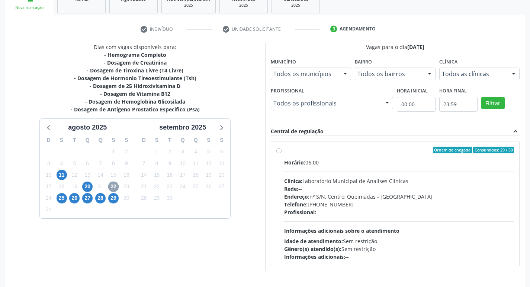
scroll to position [144, 0]
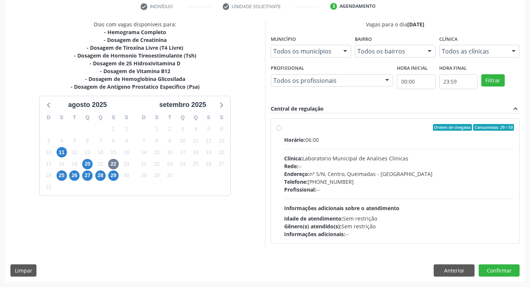
click at [377, 182] on div "Telefone: (83) 33921344" at bounding box center [399, 182] width 230 height 8
click at [281, 131] on input "Ordem de chegada Consumidos: 29 / 50 Horário: 06:00 Clínica: Laboratorio Munici…" at bounding box center [278, 127] width 5 height 7
radio input "true"
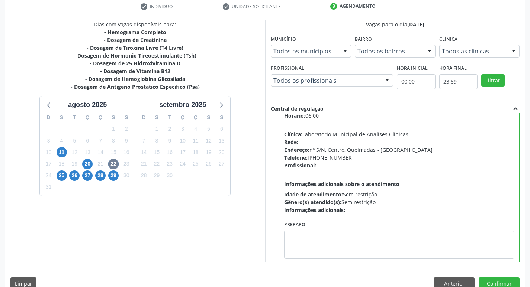
scroll to position [37, 0]
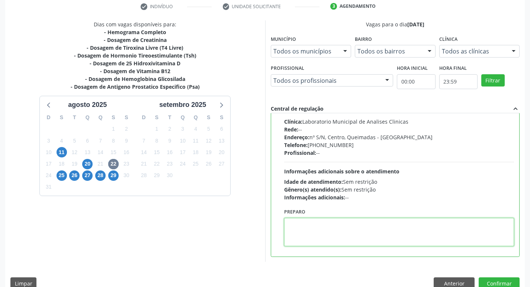
click at [338, 226] on textarea at bounding box center [399, 232] width 230 height 28
paste textarea "IR EM [GEOGRAPHIC_DATA]"
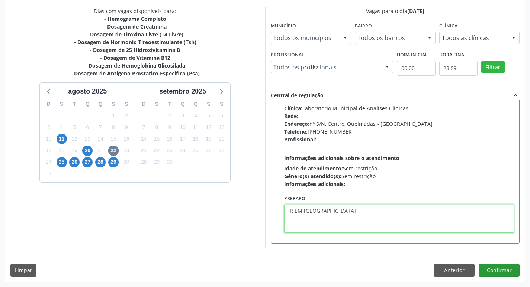
type textarea "IR EM [GEOGRAPHIC_DATA]"
click at [491, 270] on button "Confirmar" at bounding box center [499, 270] width 41 height 13
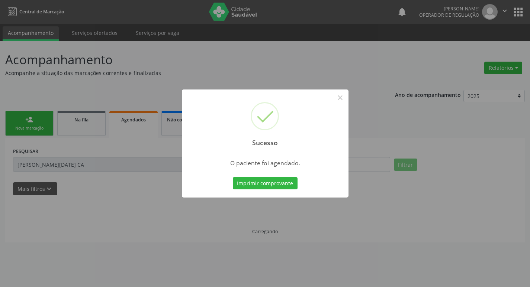
scroll to position [0, 0]
click at [275, 187] on button "Imprimir comprovante" at bounding box center [267, 183] width 65 height 13
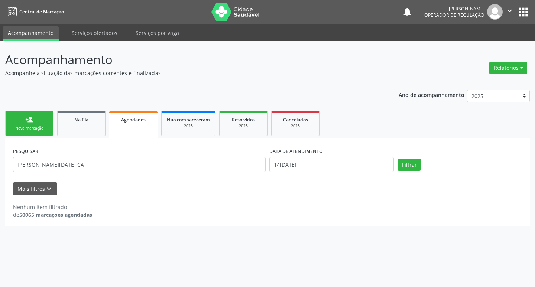
click at [40, 131] on div "Nova marcação" at bounding box center [29, 129] width 37 height 6
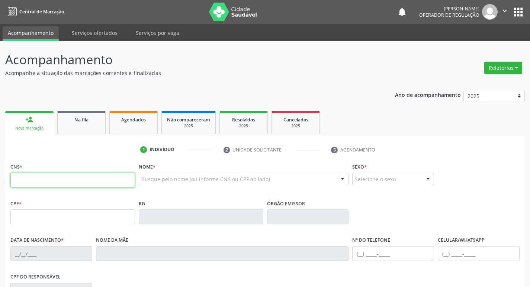
click at [62, 183] on input "text" at bounding box center [72, 180] width 125 height 15
type input "706 3077 4899 1279"
type input "019.229.234-00"
type input "20/02/1961"
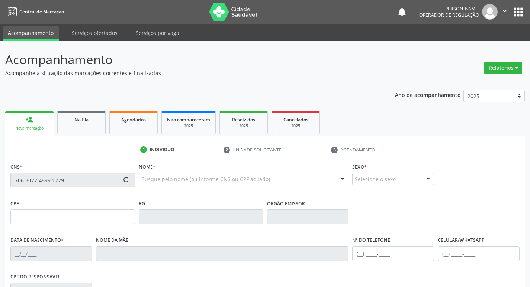
type input "Marieta Trajano de Andrade"
type input "(83) 99147-3901"
type input "34"
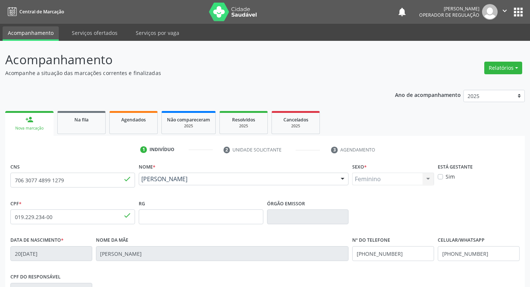
scroll to position [116, 0]
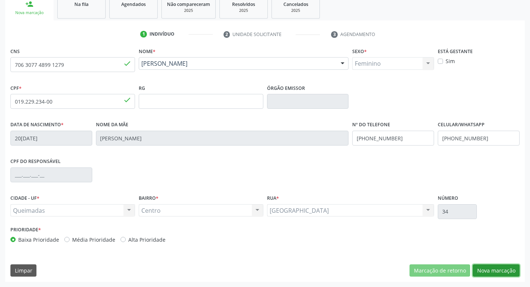
click at [487, 270] on button "Nova marcação" at bounding box center [496, 271] width 47 height 13
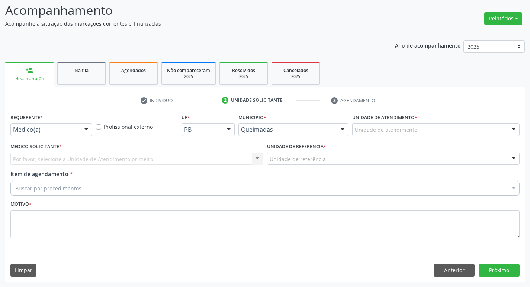
scroll to position [49, 0]
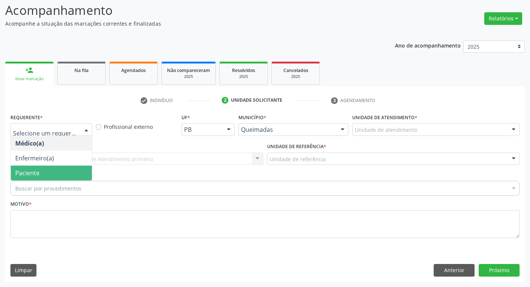
click at [48, 173] on span "Paciente" at bounding box center [51, 173] width 81 height 15
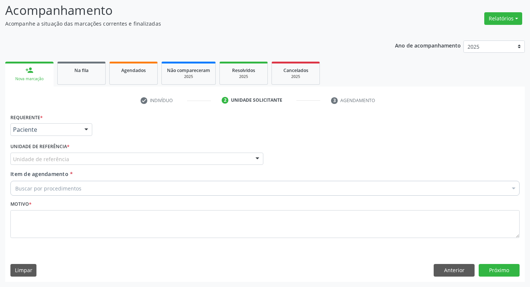
click at [46, 148] on label "Unidade de referência *" at bounding box center [39, 147] width 59 height 12
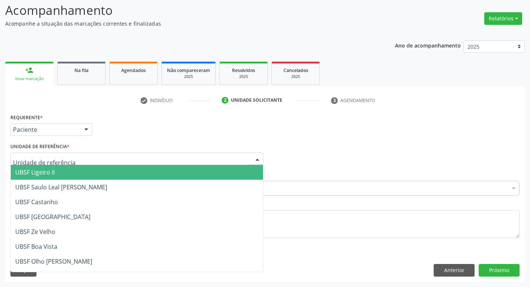
type input "E"
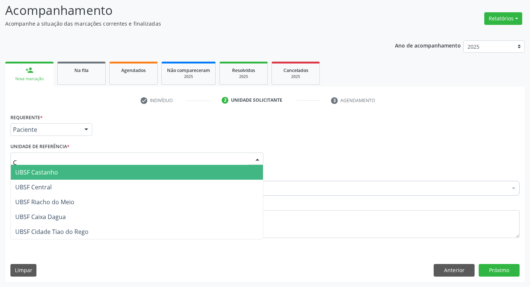
type input "CE"
click at [59, 174] on span "UBSF Central" at bounding box center [137, 172] width 252 height 15
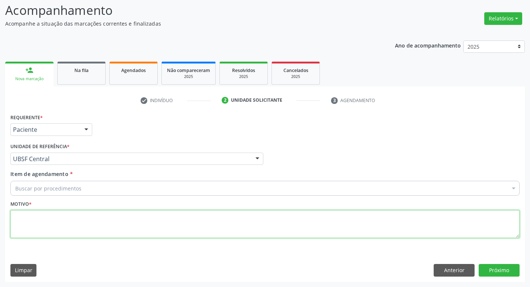
click at [40, 222] on textarea at bounding box center [264, 224] width 509 height 28
type textarea "AVALIACAO"
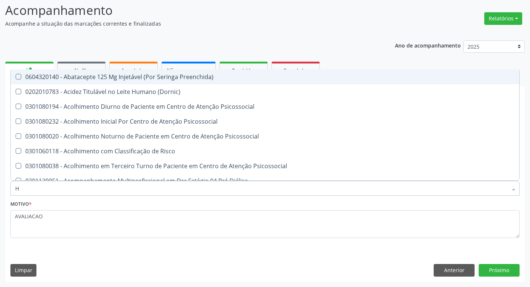
type input "HEMOGR"
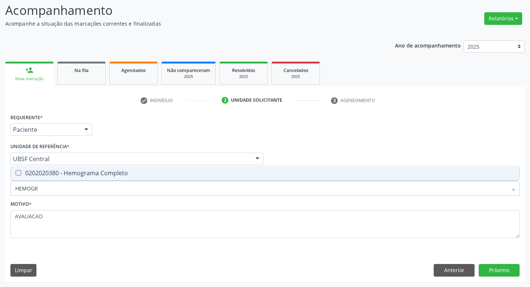
click at [91, 178] on span "0202020380 - Hemograma Completo" at bounding box center [265, 173] width 508 height 15
checkbox Completo "true"
type input "HEMOG"
checkbox Completo "false"
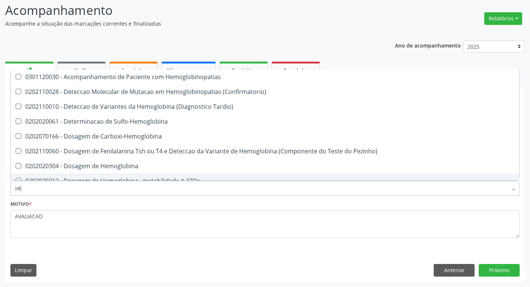
type input "H"
checkbox Completo "false"
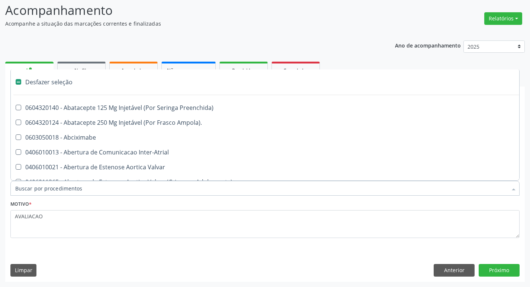
type input "G"
checkbox Persistente "true"
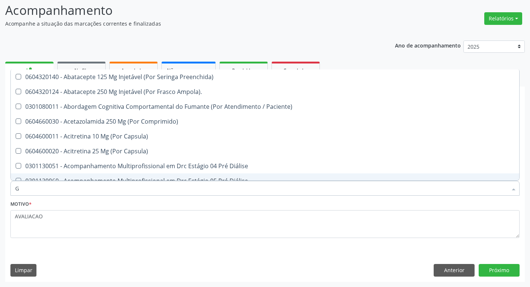
type input "GLICOSE"
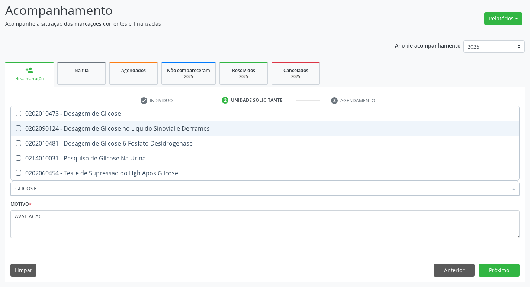
click at [110, 122] on span "0202090124 - Dosagem de Glicose no Liquido Sinovial e Derrames" at bounding box center [265, 128] width 508 height 15
checkbox Derrames "false"
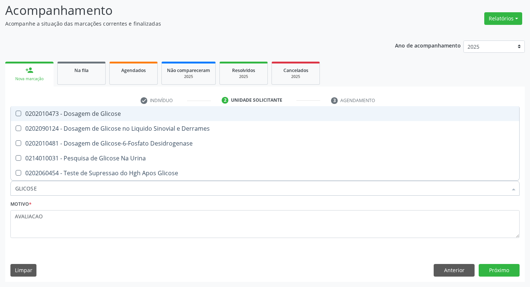
click at [107, 115] on div "0202010473 - Dosagem de Glicose" at bounding box center [264, 114] width 499 height 6
checkbox Glicose "true"
type input "GLICOS"
checkbox Glicose "false"
checkbox Derrames "true"
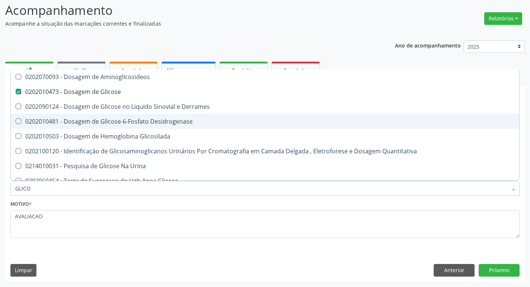
type input "GLIC"
checkbox Glicose "false"
checkbox Derrames "false"
type input "G"
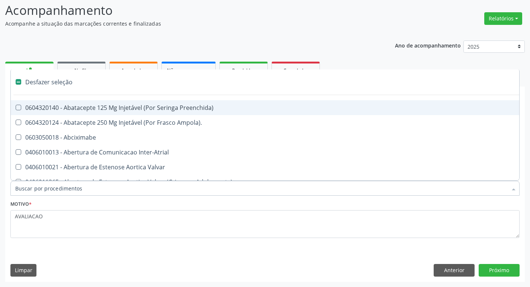
type input "H"
checkbox Convencional\) "true"
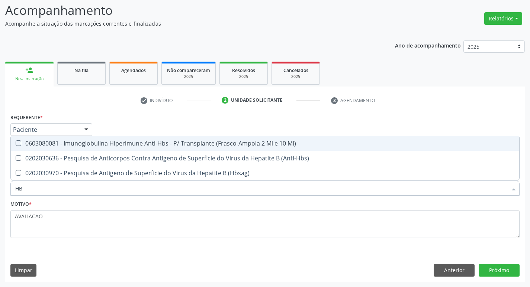
type input "H"
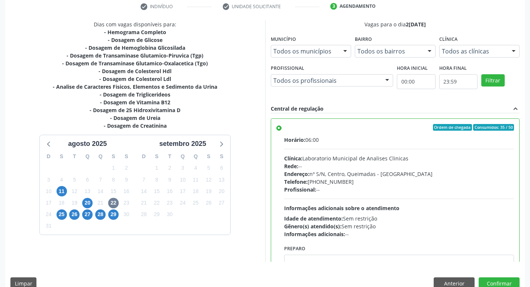
scroll to position [37, 0]
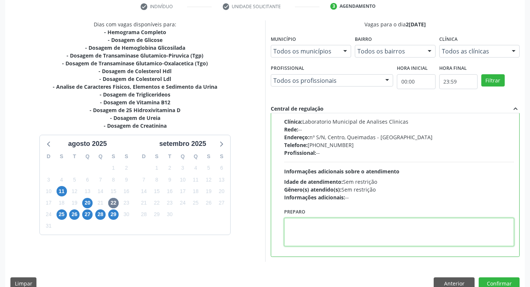
click at [326, 222] on textarea at bounding box center [399, 232] width 230 height 28
paste textarea "IR EM [GEOGRAPHIC_DATA]"
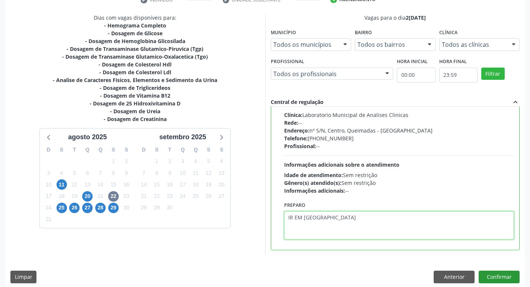
scroll to position [157, 0]
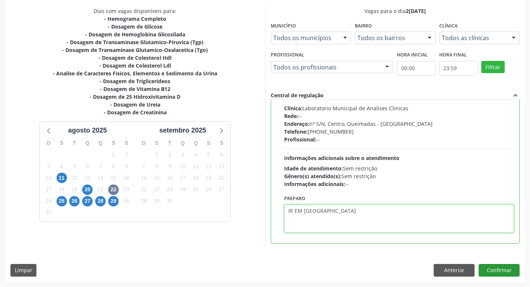
type textarea "IR EM [GEOGRAPHIC_DATA]"
click at [489, 274] on button "Confirmar" at bounding box center [499, 270] width 41 height 13
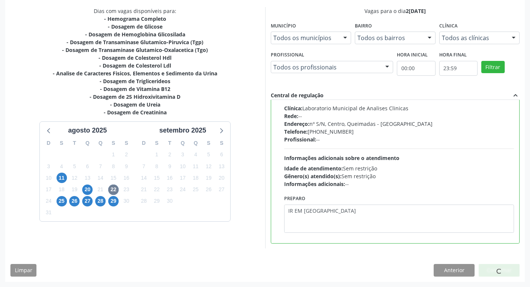
scroll to position [0, 0]
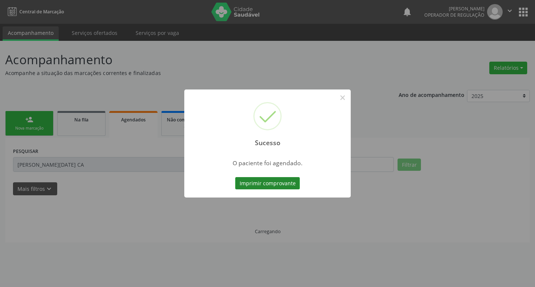
click at [268, 189] on button "Imprimir comprovante" at bounding box center [267, 183] width 65 height 13
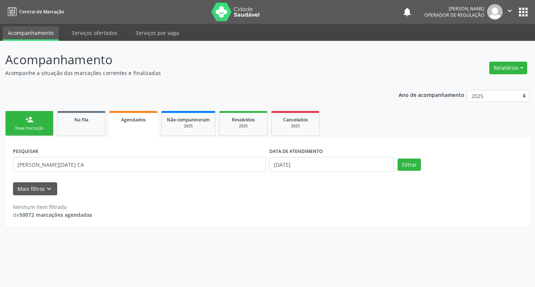
click at [39, 127] on div "Nova marcação" at bounding box center [29, 129] width 37 height 6
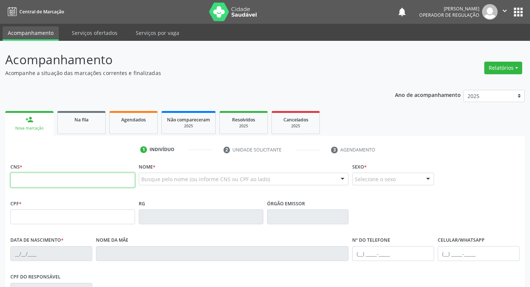
click at [51, 184] on input "text" at bounding box center [72, 180] width 125 height 15
type input "702 4005 0011 0627"
type input "503.832.994-20"
type input "18/07/1942"
type input "Maria do Carmo Dantas"
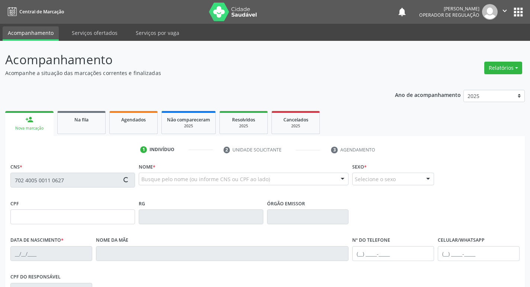
type input "(83) 99128-7389"
type input "440.706.407-20"
type input "S/N"
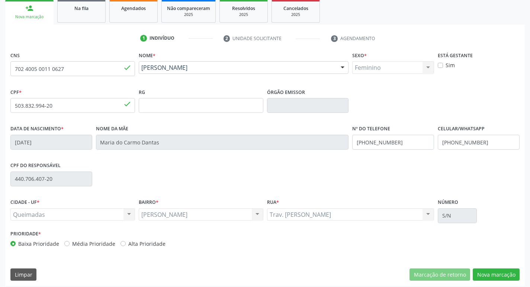
scroll to position [116, 0]
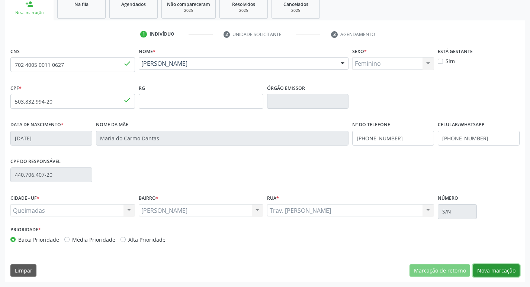
click at [495, 273] on button "Nova marcação" at bounding box center [496, 271] width 47 height 13
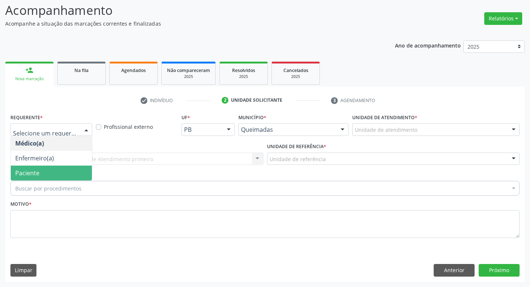
click at [61, 170] on span "Paciente" at bounding box center [51, 173] width 81 height 15
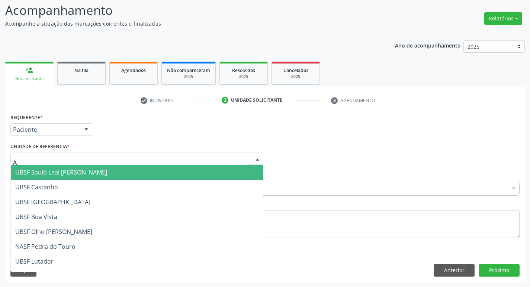
type input "AN"
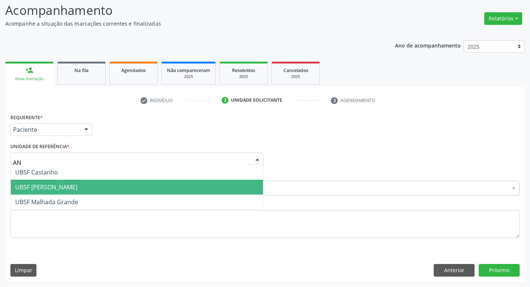
click at [60, 188] on span "UBSF [PERSON_NAME]" at bounding box center [46, 187] width 62 height 8
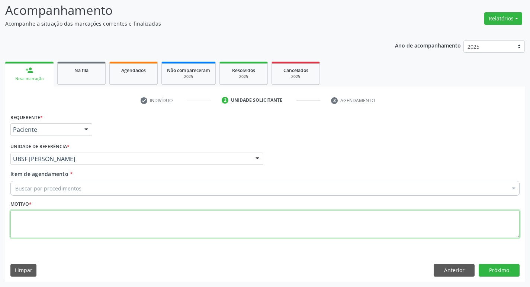
click at [66, 217] on textarea at bounding box center [264, 224] width 509 height 28
type textarea "AVALIACAO"
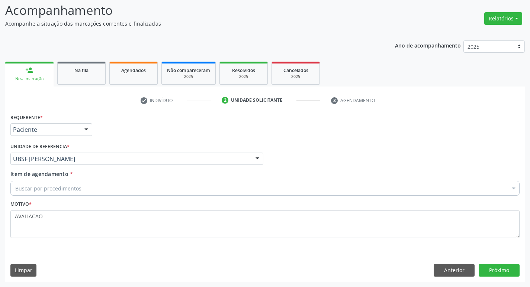
click at [56, 184] on div "Buscar por procedimentos" at bounding box center [264, 188] width 509 height 15
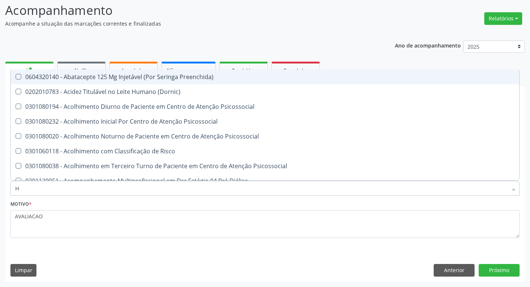
type input "HEMOGR"
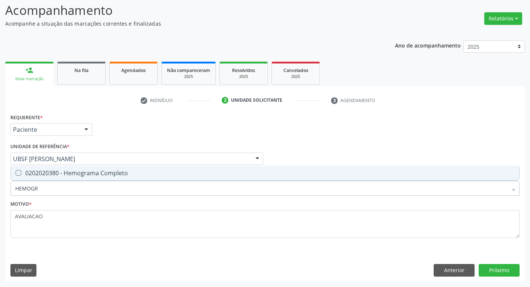
click at [84, 175] on div "0202020380 - Hemograma Completo" at bounding box center [264, 173] width 499 height 6
checkbox Completo "true"
type input "HEMOG"
checkbox Completo "false"
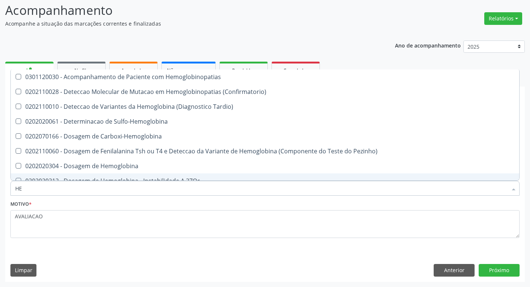
type input "H"
checkbox Completo "false"
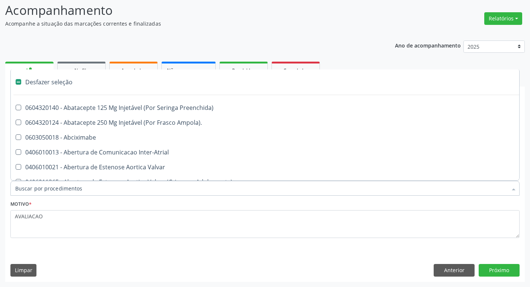
type input "G"
checkbox Persistente "true"
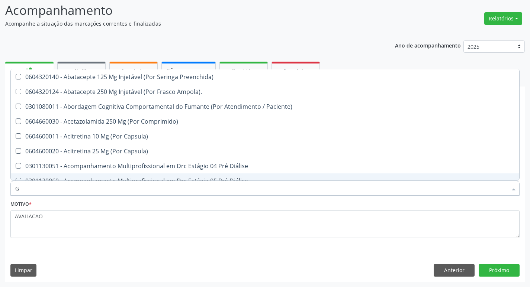
type input "GLICOSE"
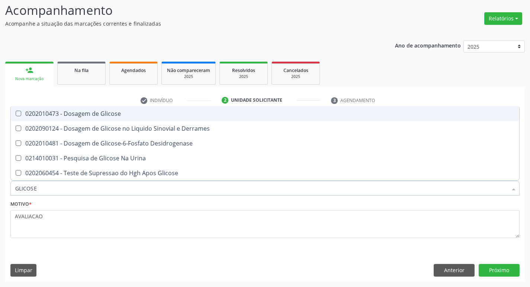
click at [82, 111] on div "0202010473 - Dosagem de Glicose" at bounding box center [264, 114] width 499 height 6
checkbox Glicose "true"
type input "GLICOS"
checkbox Glicose "false"
checkbox Derrames "true"
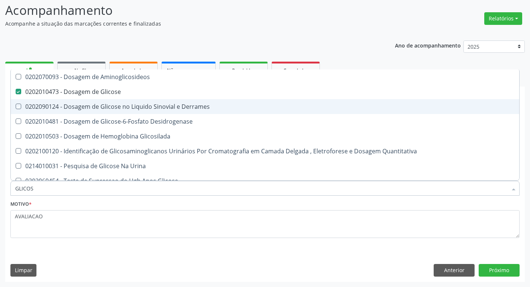
type input "GLICO"
checkbox Glicose "false"
checkbox Derrames "true"
type input "GLI"
checkbox Derrames "false"
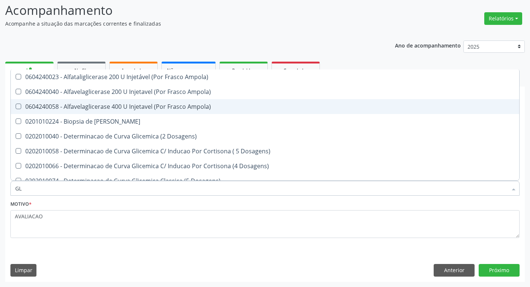
type input "G"
checkbox Glicose "false"
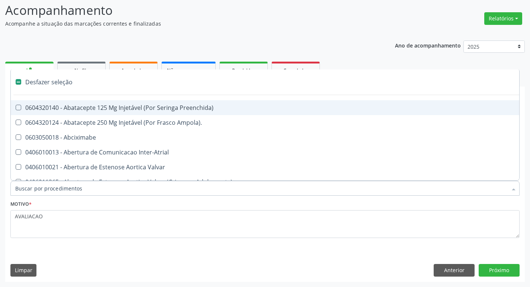
type input "H"
checkbox Convencional\) "true"
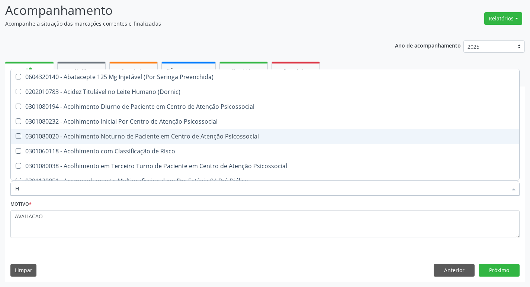
type input "HEMOGLOBINA G"
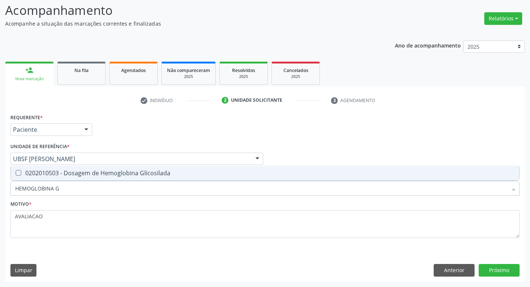
click at [93, 178] on span "0202010503 - Dosagem de Hemoglobina Glicosilada" at bounding box center [265, 173] width 508 height 15
checkbox Glicosilada "true"
type input "HEMOGLOBINA"
checkbox Glicosilada "false"
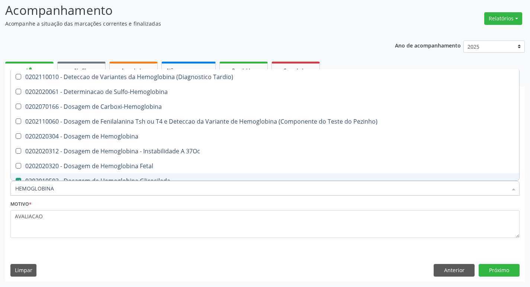
type input "HEMOGLOBIN"
checkbox Glicosilada "false"
checkbox Hemoglobina "true"
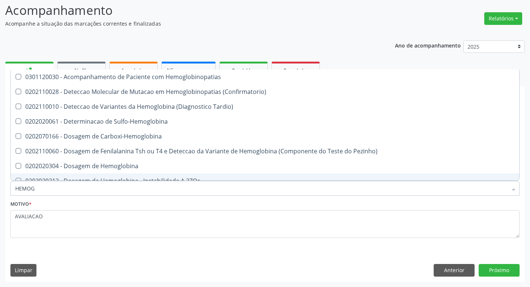
type input "HEMO"
checkbox Glicosilada "false"
checkbox S "false"
type input "H"
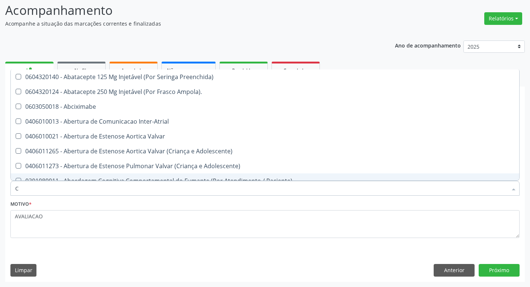
type input "CO"
checkbox Comprimido\) "true"
checkbox Transcutanea "true"
checkbox Osseo "true"
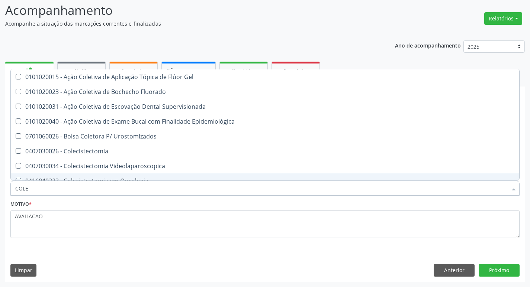
type input "COLES"
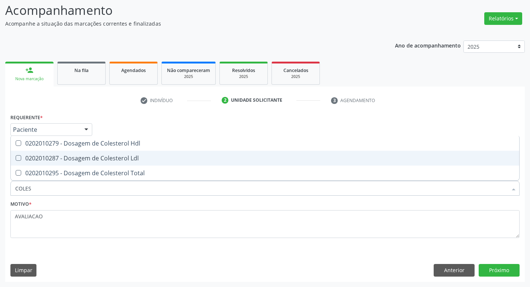
click at [91, 160] on div "0202010287 - Dosagem de Colesterol Ldl" at bounding box center [264, 158] width 499 height 6
checkbox Ldl "true"
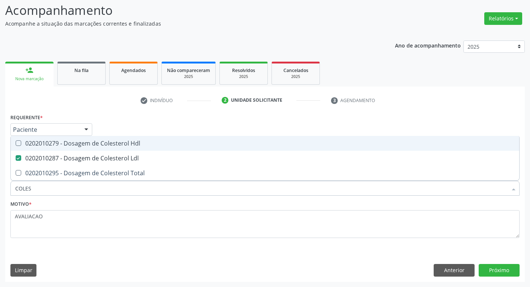
click at [85, 144] on div "0202010279 - Dosagem de Colesterol Hdl" at bounding box center [264, 144] width 499 height 6
checkbox Hdl "true"
type input "COLE"
checkbox Hdl "false"
checkbox Ldl "false"
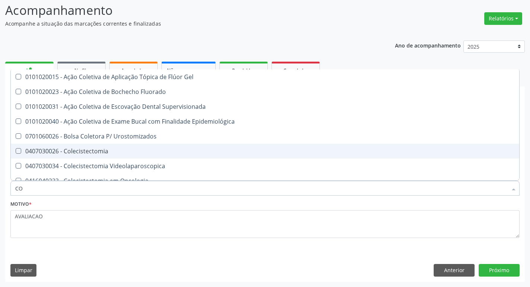
type input "C"
checkbox Hdl "false"
checkbox Ldl "false"
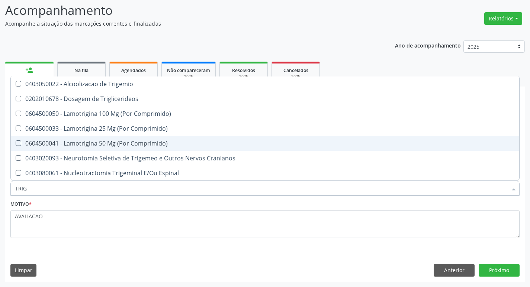
type input "TRIGL"
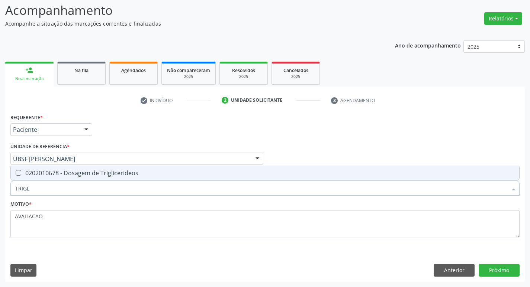
click at [112, 179] on span "0202010678 - Dosagem de Triglicerideos" at bounding box center [265, 173] width 508 height 15
checkbox Triglicerideos "true"
type input "TRIG"
checkbox Triglicerideos "false"
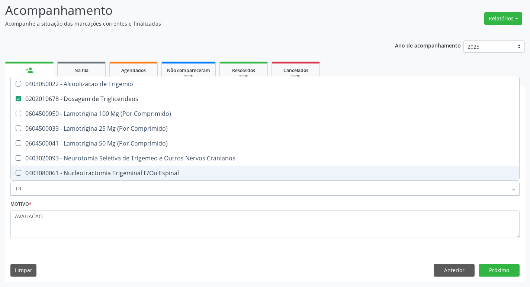
type input "T"
checkbox Triglicerideos "false"
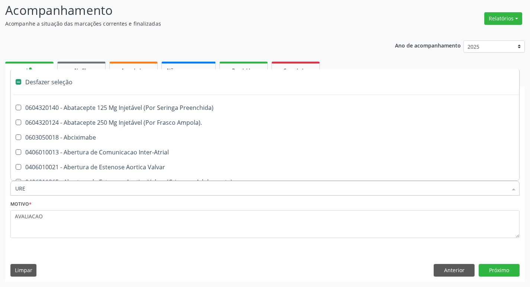
type input "UREI"
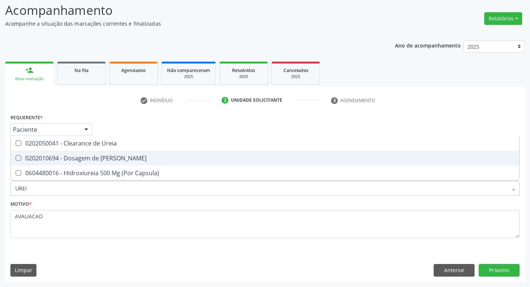
click at [113, 151] on span "0202010694 - Dosagem de [PERSON_NAME]" at bounding box center [265, 158] width 508 height 15
checkbox Ureia "true"
type input "URE"
checkbox Ureia "false"
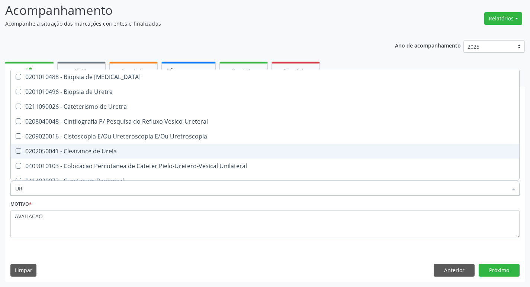
type input "U"
type input "C"
checkbox Ureia "false"
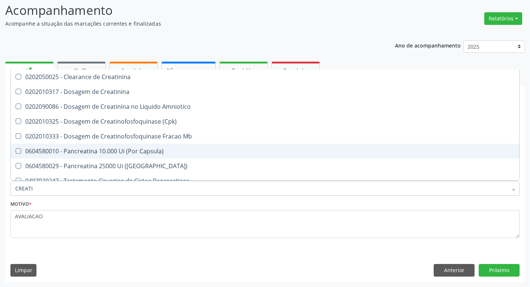
type input "CREATIN"
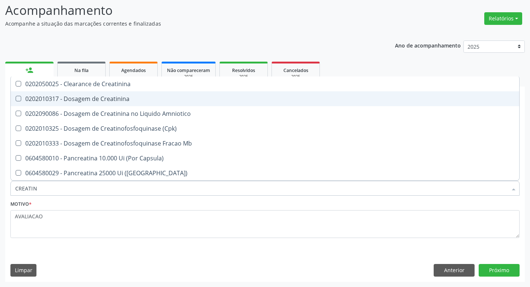
click at [99, 97] on div "0202010317 - Dosagem de Creatinina" at bounding box center [264, 99] width 499 height 6
checkbox Creatinina "true"
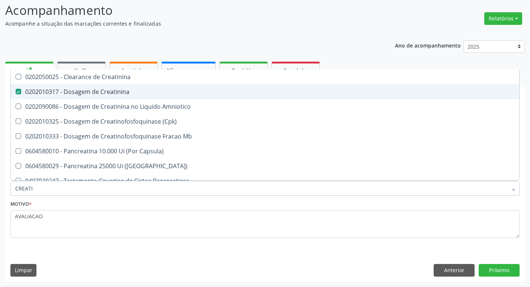
type input "CREAT"
checkbox Creatinina "false"
checkbox Amniotico "true"
type input "CRE"
checkbox Amniotico "false"
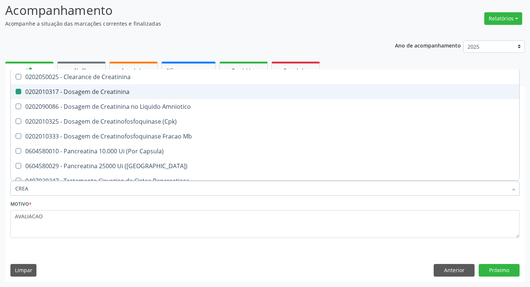
checkbox Mb "false"
type input "C"
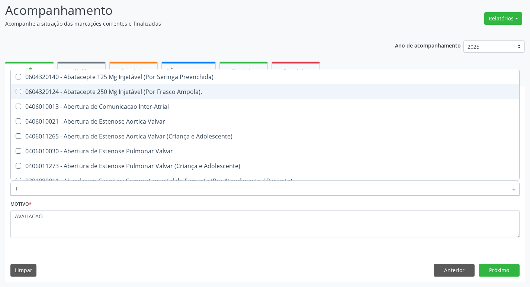
type input "TG"
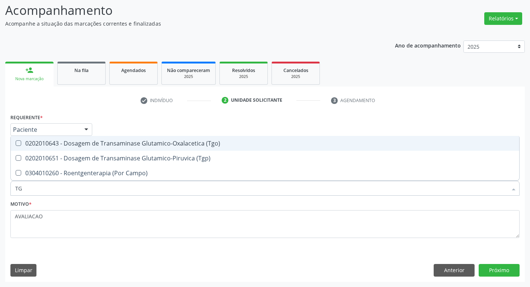
drag, startPoint x: 124, startPoint y: 146, endPoint x: 128, endPoint y: 150, distance: 5.8
click at [127, 148] on span "0202010643 - Dosagem de Transaminase Glutamico-Oxalacetica (Tgo)" at bounding box center [265, 143] width 508 height 15
checkbox \(Tgo\) "true"
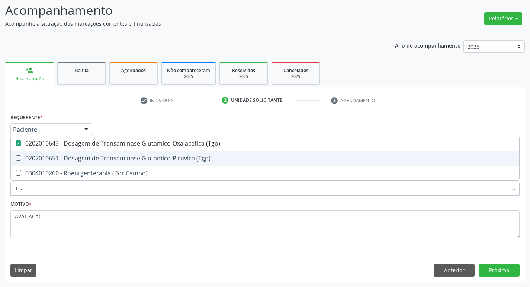
click at [130, 157] on div "0202010651 - Dosagem de Transaminase Glutamico-Piruvica (Tgp)" at bounding box center [264, 158] width 499 height 6
checkbox \(Tgp\) "true"
type input "T"
checkbox \(Tgo\) "false"
checkbox \(Tgp\) "false"
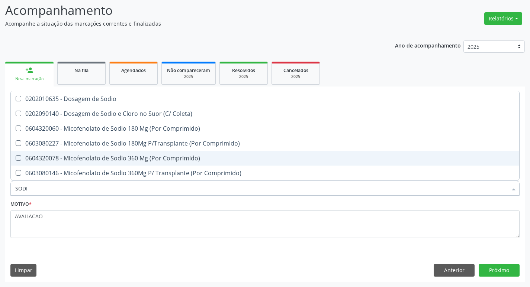
type input "SODIO"
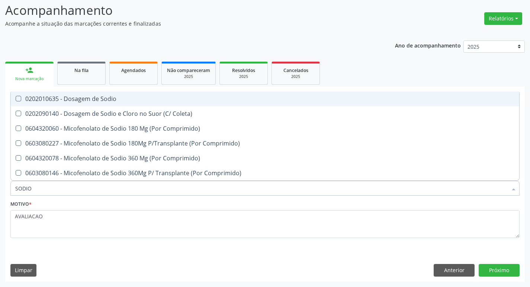
click at [98, 97] on div "0202010635 - Dosagem de Sodio" at bounding box center [264, 99] width 499 height 6
checkbox Sodio "true"
type input "S"
checkbox Sodio "false"
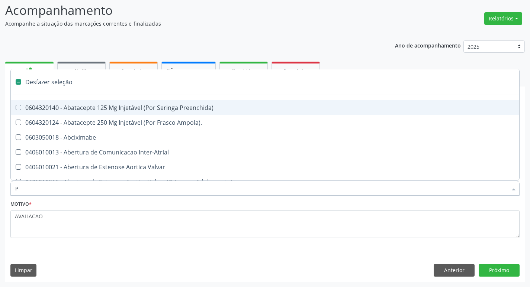
type input "PO"
checkbox Aortico "false"
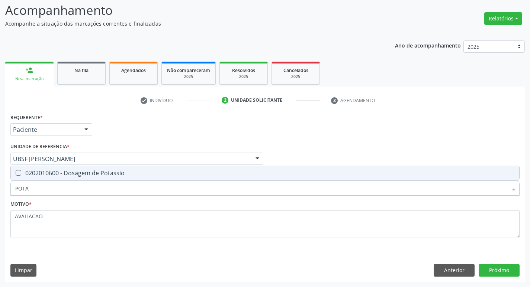
type input "POTAS"
click at [112, 176] on div "0202010600 - Dosagem de Potassio" at bounding box center [264, 173] width 499 height 6
checkbox Potassio "true"
type input "P"
checkbox Potassio "false"
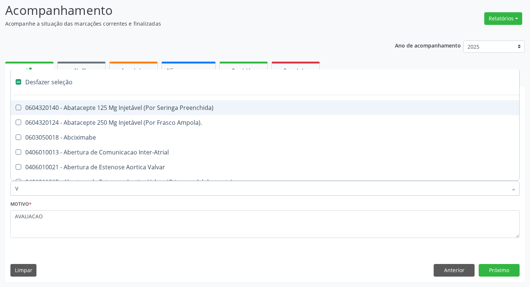
type input "VI"
checkbox Ancora "true"
checkbox Cornea "false"
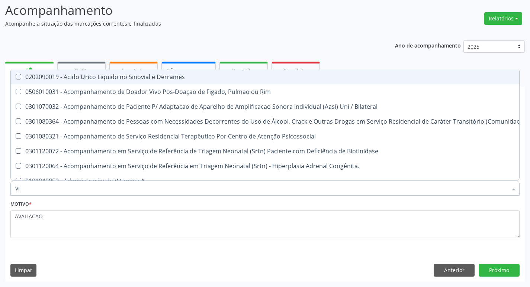
type input "VITAM"
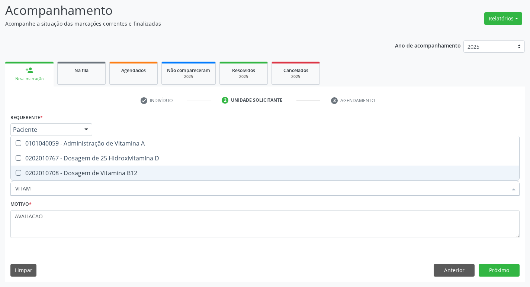
click at [118, 172] on div "0202010708 - Dosagem de Vitamina B12" at bounding box center [264, 173] width 499 height 6
checkbox B12 "true"
click at [122, 155] on div "0202010767 - Dosagem de 25 Hidroxivitamina D" at bounding box center [264, 158] width 499 height 6
checkbox D "true"
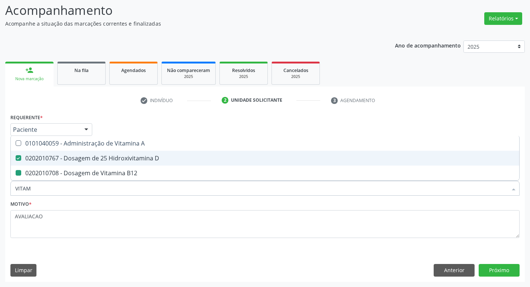
type input "VITA"
checkbox D "false"
checkbox B12 "false"
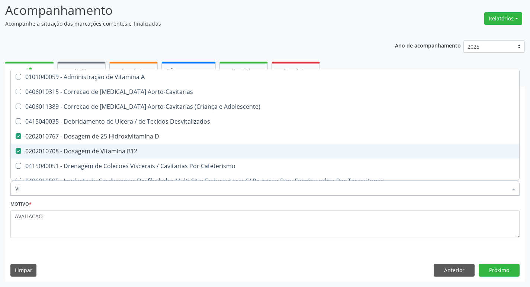
type input "V"
checkbox D "false"
checkbox B12 "false"
checkbox Cateterismo "false"
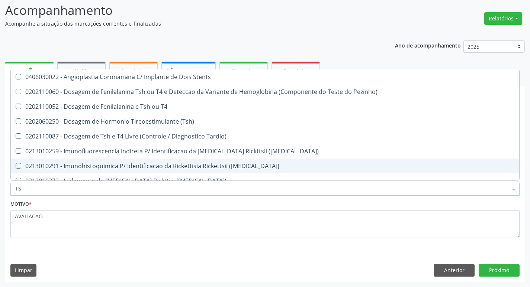
type input "TSH"
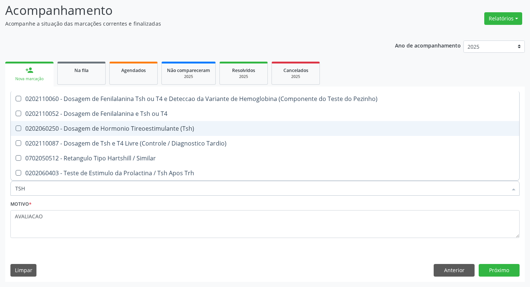
click at [159, 129] on div "0202060250 - Dosagem de Hormonio Tireoestimulante (Tsh)" at bounding box center [264, 129] width 499 height 6
checkbox \(Tsh\) "true"
type input "TS"
checkbox \(Tsh\) "false"
checkbox Tardio\) "true"
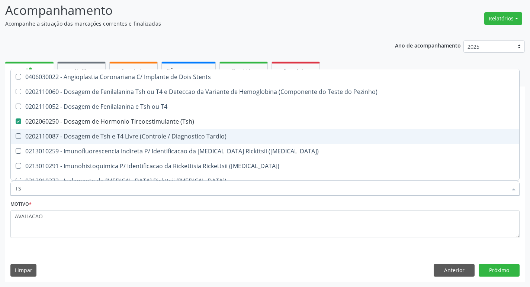
type input "T"
checkbox \(Tsh\) "false"
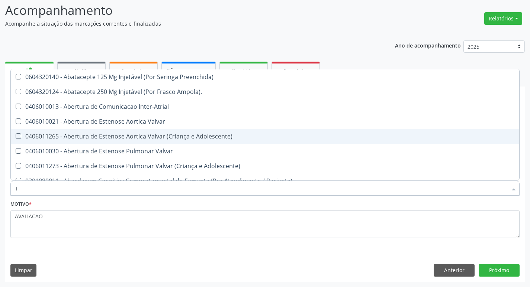
type input "T4"
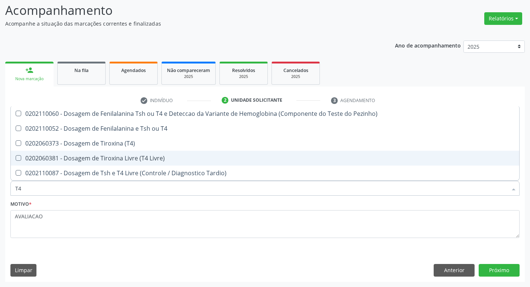
click at [166, 156] on div "0202060381 - Dosagem de Tiroxina Livre (T4 Livre)" at bounding box center [264, 158] width 499 height 6
checkbox Livre\) "true"
type input "T"
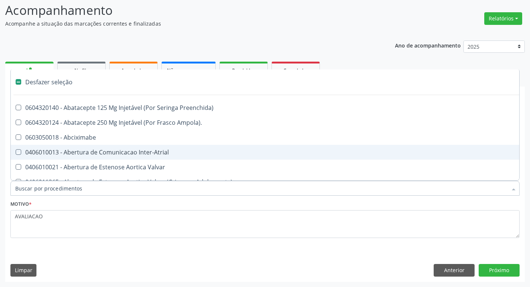
checkbox Inter-Atrial "false"
type input "2"
checkbox Total "true"
checkbox Monopolar "true"
checkbox Quadril "true"
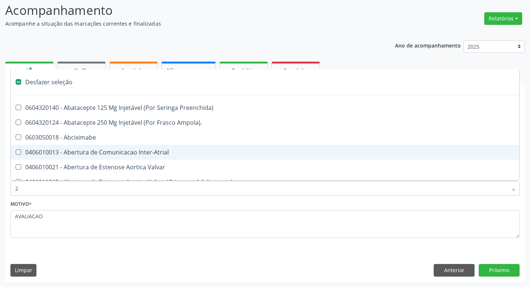
checkbox Biologica "true"
checkbox Vagina "true"
checkbox Puerperal "true"
checkbox Internado "true"
checkbox Conica "true"
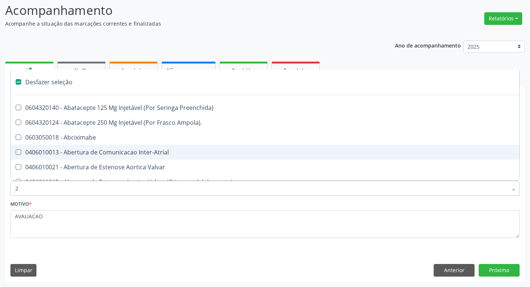
checkbox Inter-Ventricular "true"
checkbox Anos\) "true"
checkbox Congenita "true"
checkbox Adolescente\) "true"
checkbox Aorto-Cavitarias "true"
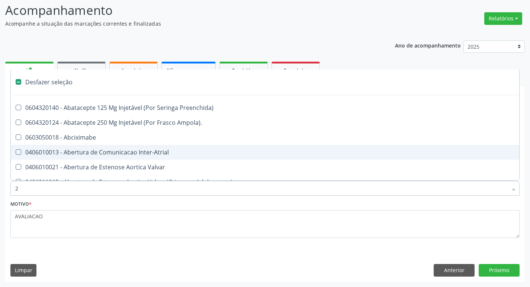
checkbox Congenita "true"
checkbox Adolescente\) "true"
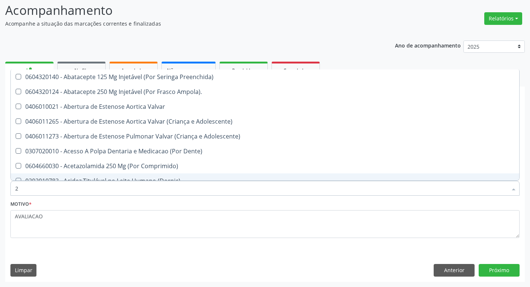
type input "20205001"
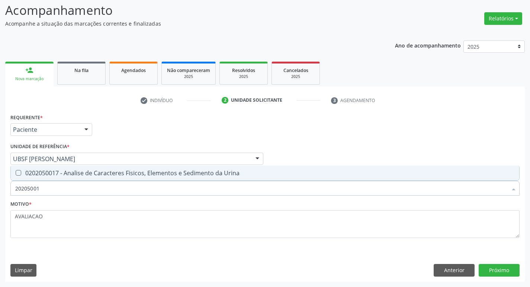
click at [87, 176] on div "0202050017 - Analise de Caracteres Fisicos, Elementos e Sedimento da Urina" at bounding box center [264, 173] width 499 height 6
checkbox Urina "true"
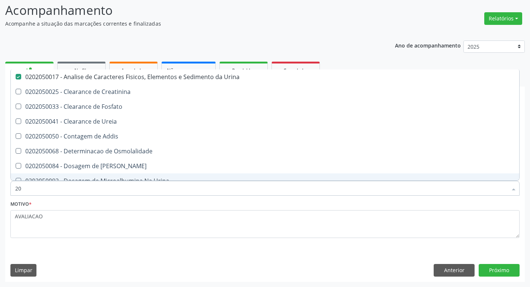
type input "2"
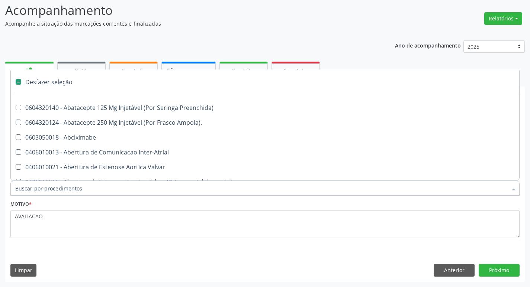
checkbox Preenchida\) "false"
checkbox Inter-Atrial "false"
type input "2"
checkbox Hepático "true"
checkbox Urina "false"
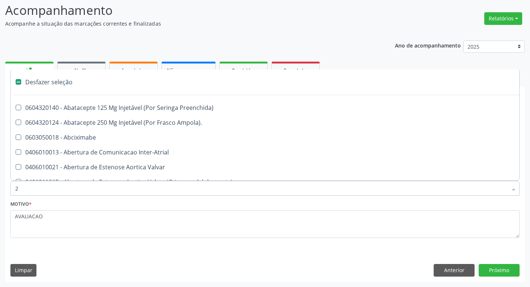
checkbox Total "true"
checkbox Monopolar "true"
checkbox Quadril "true"
checkbox Biologica "true"
checkbox Vagina "true"
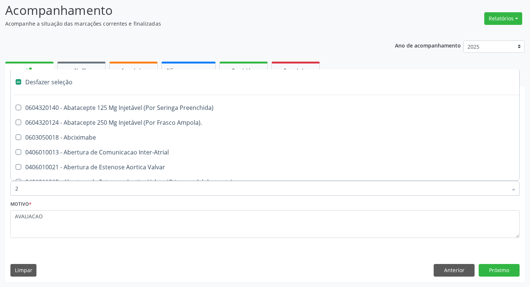
checkbox Puerperal "true"
checkbox Internado "true"
checkbox Conica "true"
checkbox Inter-Ventricular "true"
checkbox Anos\) "true"
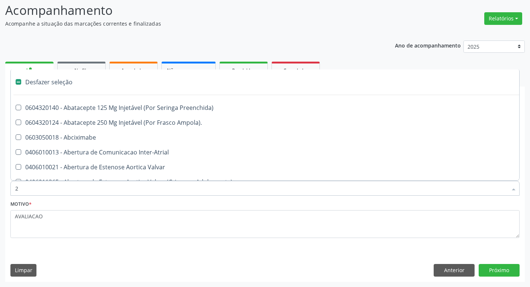
checkbox Congenita "true"
checkbox Adolescente\) "true"
checkbox Aorto-Cavitarias "true"
checkbox Congenita "true"
checkbox Adolescente\) "true"
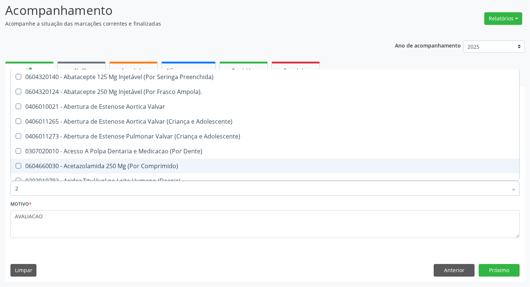
type input "20204003"
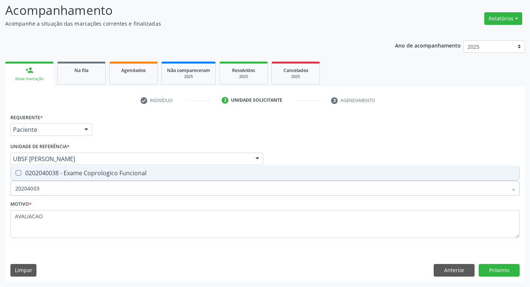
click at [123, 182] on input "20204003" at bounding box center [261, 188] width 492 height 15
click at [122, 176] on div "0202040038 - Exame Coprologico Funcional" at bounding box center [264, 173] width 499 height 6
checkbox Funcional "true"
click at [504, 280] on div "Requerente * Paciente Médico(a) Enfermeiro(a) Paciente Nenhum resultado encontr…" at bounding box center [264, 197] width 519 height 170
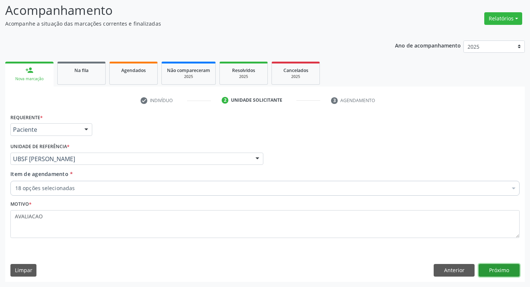
click at [498, 269] on button "Próximo" at bounding box center [499, 270] width 41 height 13
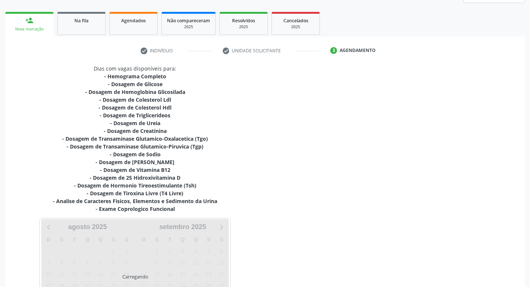
scroll to position [169, 0]
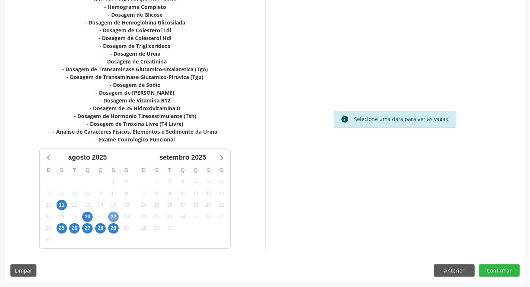
click at [113, 217] on span "22" at bounding box center [113, 217] width 10 height 10
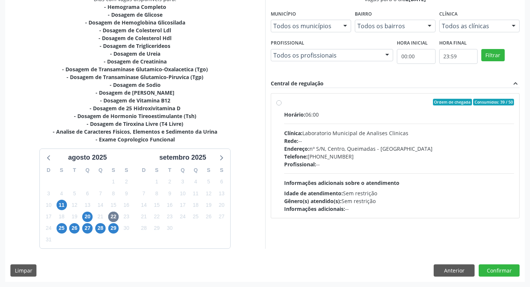
click at [376, 168] on div "Profissional: --" at bounding box center [399, 165] width 230 height 8
click at [281, 106] on input "Ordem de chegada Consumidos: 39 / 50 Horário: 06:00 Clínica: Laboratorio Munici…" at bounding box center [278, 102] width 5 height 7
radio input "true"
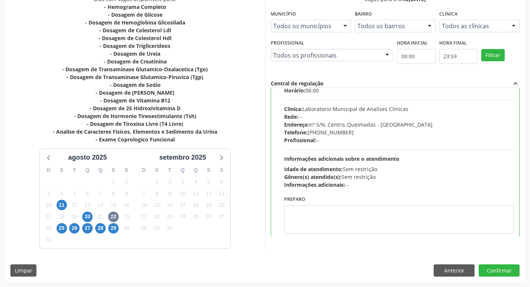
scroll to position [37, 0]
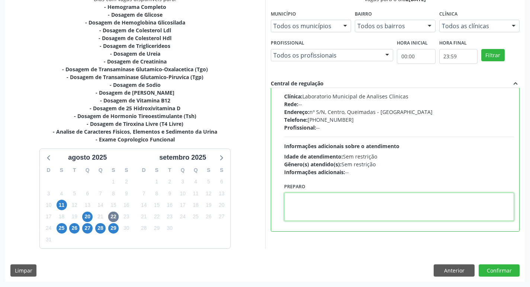
click at [331, 207] on textarea at bounding box center [399, 207] width 230 height 28
paste textarea "IR EM [GEOGRAPHIC_DATA]"
type textarea "IR EM [GEOGRAPHIC_DATA]"
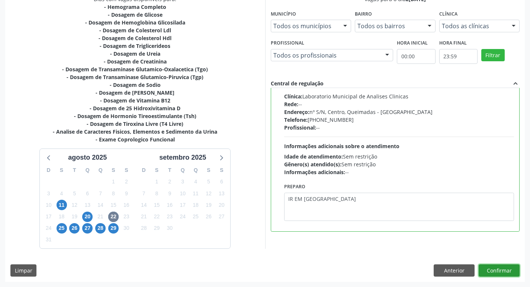
click at [501, 269] on button "Confirmar" at bounding box center [499, 271] width 41 height 13
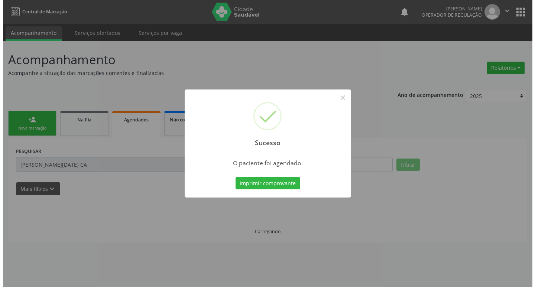
scroll to position [0, 0]
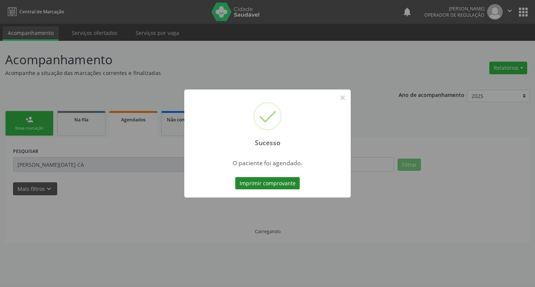
click at [272, 181] on button "Imprimir comprovante" at bounding box center [267, 183] width 65 height 13
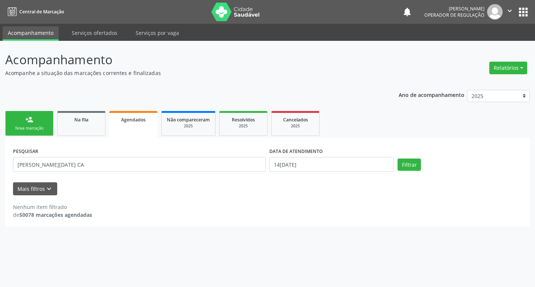
click at [40, 125] on link "person_add Nova marcação" at bounding box center [29, 123] width 48 height 25
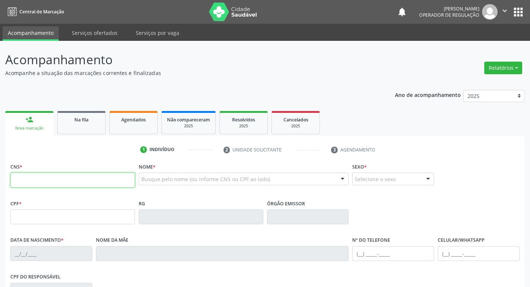
click at [61, 181] on input "text" at bounding box center [72, 180] width 125 height 15
click at [61, 180] on input "text" at bounding box center [72, 180] width 125 height 15
type input "702 3080 8084 0820"
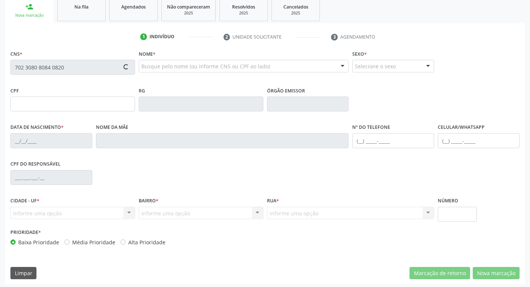
type input "404.928.934-20"
type input "[DATE]"
type input "[PERSON_NAME]"
type input "[PHONE_NUMBER]"
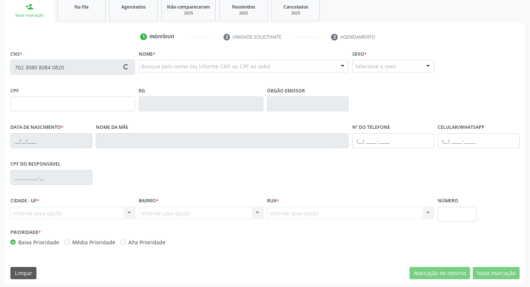
type input "57"
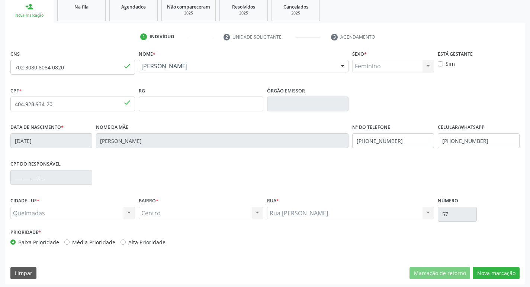
scroll to position [116, 0]
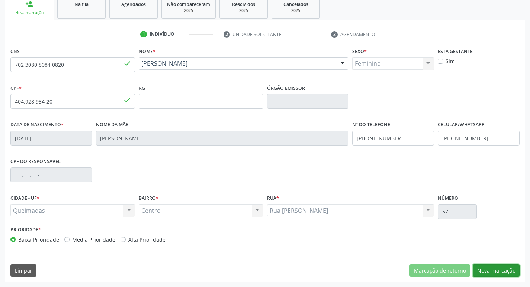
click at [487, 273] on button "Nova marcação" at bounding box center [496, 271] width 47 height 13
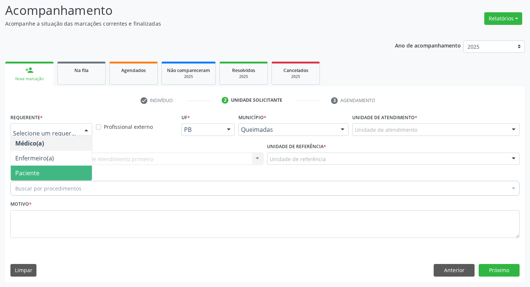
click at [73, 173] on span "Paciente" at bounding box center [51, 173] width 81 height 15
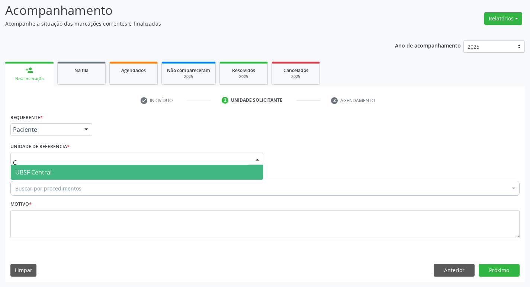
type input "CE"
click at [47, 176] on span "UBSF Central" at bounding box center [33, 172] width 36 height 8
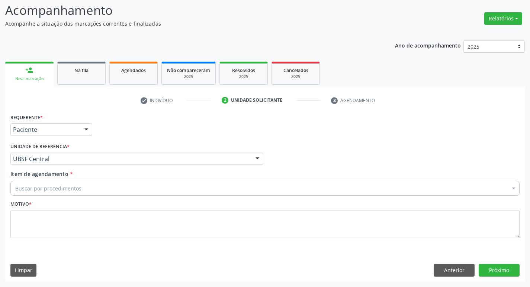
click at [37, 209] on div "Motivo *" at bounding box center [264, 218] width 509 height 39
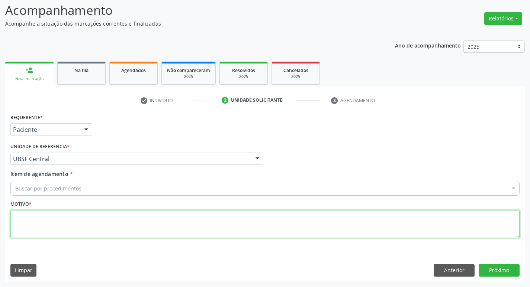
click at [53, 227] on textarea at bounding box center [264, 224] width 509 height 28
type textarea "AVALIACAO"
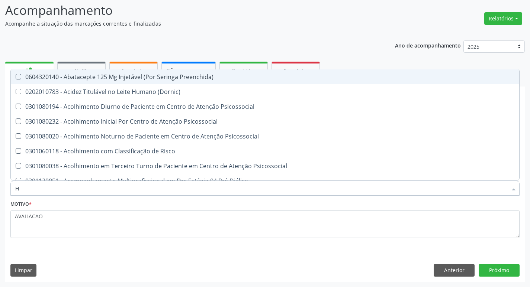
type input "HEMOGR"
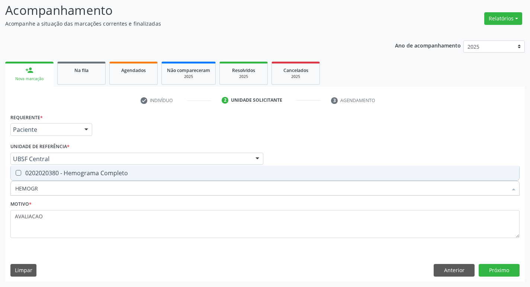
click at [90, 174] on div "0202020380 - Hemograma Completo" at bounding box center [264, 173] width 499 height 6
checkbox Completo "true"
type input "HEMOG"
checkbox Completo "false"
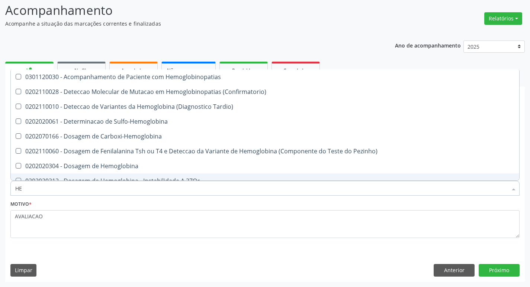
type input "H"
checkbox Completo "false"
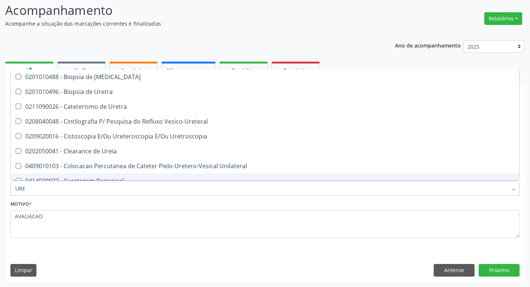
type input "UREI"
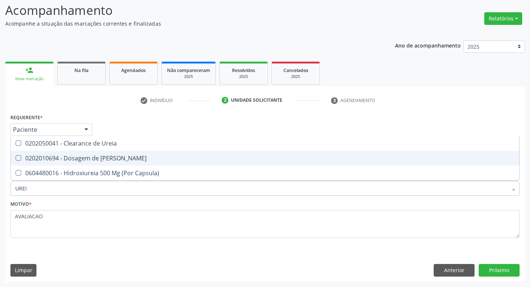
click at [120, 163] on span "0202010694 - Dosagem de [PERSON_NAME]" at bounding box center [265, 158] width 508 height 15
checkbox Ureia "true"
type input "URE"
checkbox Ureia "false"
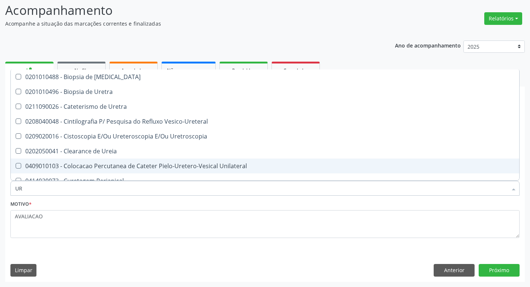
type input "U"
checkbox Ureia "false"
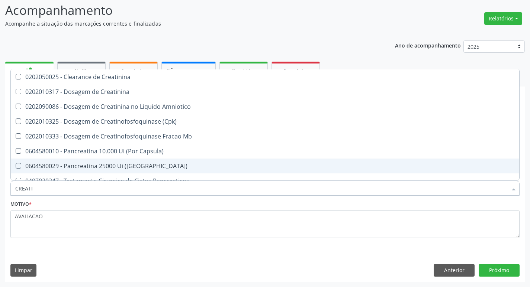
type input "CREATIN"
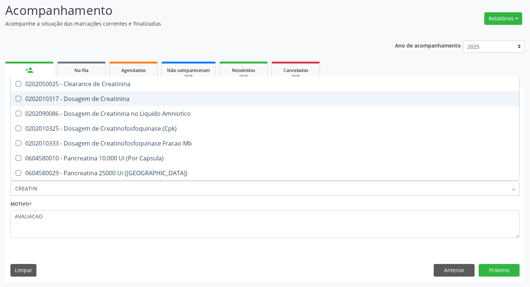
click at [97, 100] on div "0202010317 - Dosagem de Creatinina" at bounding box center [264, 99] width 499 height 6
checkbox Creatinina "true"
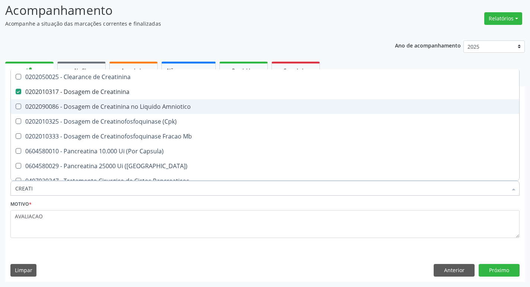
type input "CREAT"
checkbox Creatinina "false"
checkbox Amniotico "true"
type input "CRE"
checkbox Amniotico "false"
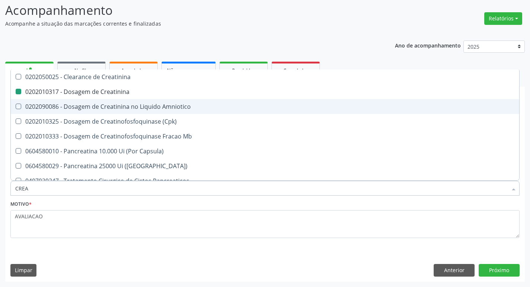
checkbox Mb "false"
type input "C"
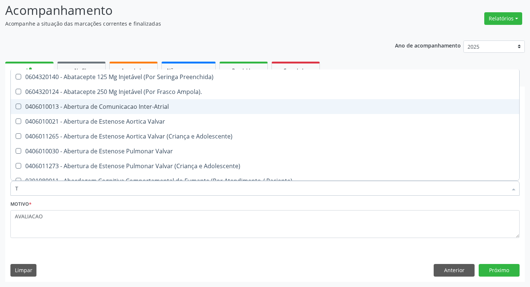
type input "TG"
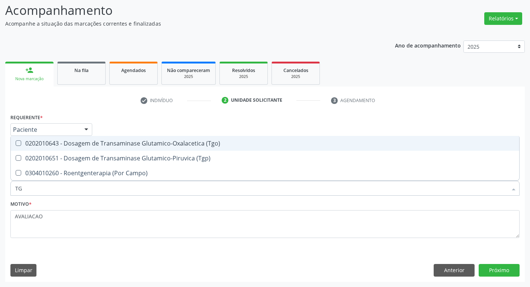
click at [177, 141] on div "0202010643 - Dosagem de Transaminase Glutamico-Oxalacetica (Tgo)" at bounding box center [264, 144] width 499 height 6
checkbox \(Tgo\) "true"
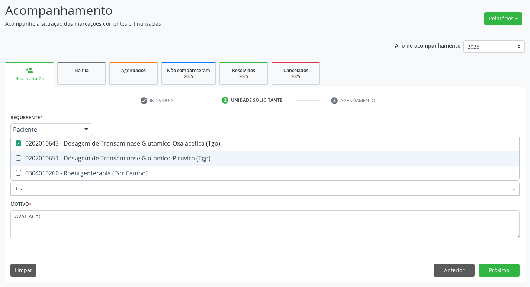
click at [182, 158] on div "0202010651 - Dosagem de Transaminase Glutamico-Piruvica (Tgp)" at bounding box center [264, 158] width 499 height 6
checkbox \(Tgp\) "true"
type input "T"
checkbox \(Tgo\) "false"
checkbox \(Tgp\) "false"
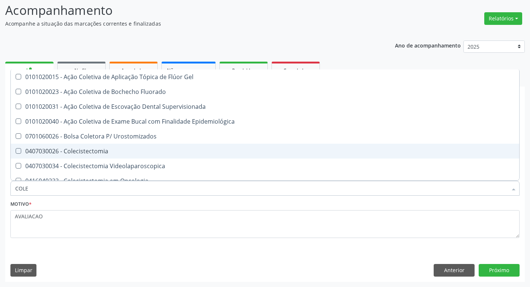
type input "COLES"
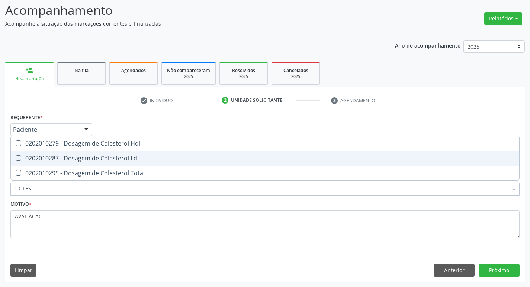
click at [182, 158] on div "0202010287 - Dosagem de Colesterol Ldl" at bounding box center [264, 158] width 499 height 6
click at [160, 152] on span "0202010287 - Dosagem de Colesterol Ldl" at bounding box center [265, 158] width 508 height 15
click at [158, 152] on span "0202010287 - Dosagem de Colesterol Ldl" at bounding box center [265, 158] width 508 height 15
checkbox Ldl "true"
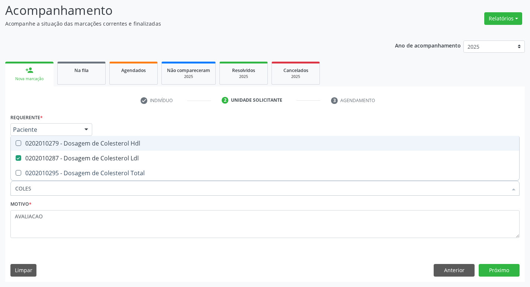
click at [148, 145] on div "0202010279 - Dosagem de Colesterol Hdl" at bounding box center [264, 144] width 499 height 6
checkbox Hdl "true"
type input "COLE"
checkbox Hdl "false"
checkbox Ldl "false"
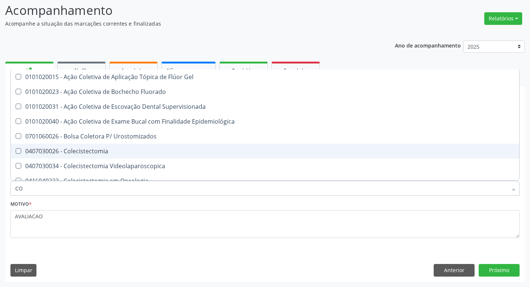
type input "C"
checkbox Hdl "false"
checkbox Ldl "false"
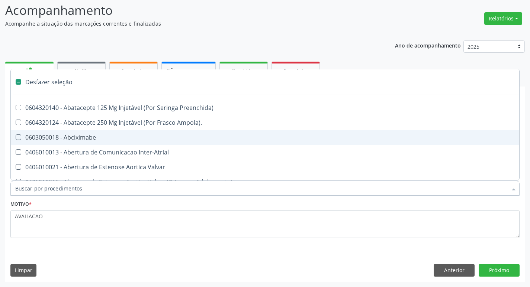
type input "2"
checkbox Monopolar "true"
checkbox Quadril "true"
checkbox Biologica "true"
checkbox Congenita "true"
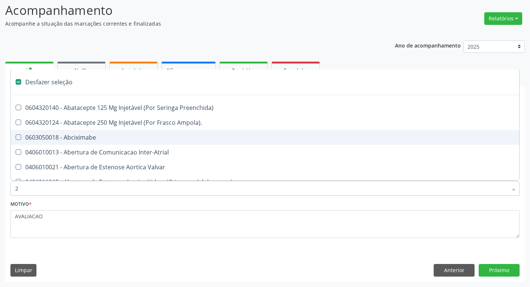
checkbox Adolescente\) "true"
checkbox Congenita "true"
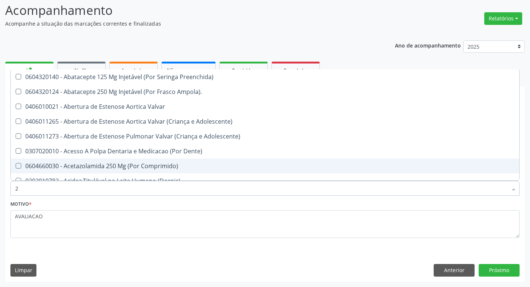
type input "20205001"
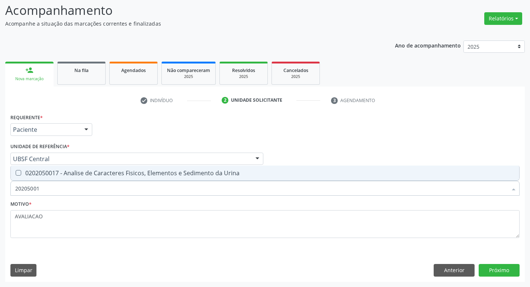
click at [112, 176] on div "0202050017 - Analise de Caracteres Fisicos, Elementos e Sedimento da Urina" at bounding box center [264, 173] width 499 height 6
checkbox Urina "true"
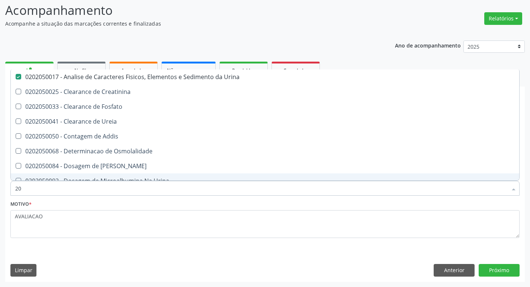
type input "2"
checkbox Urina "false"
checkbox Ureia "false"
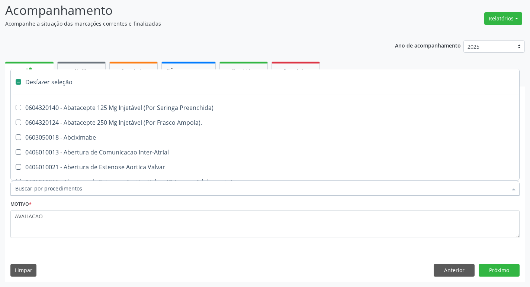
type input "T"
checkbox Dedo "true"
checkbox Urina "false"
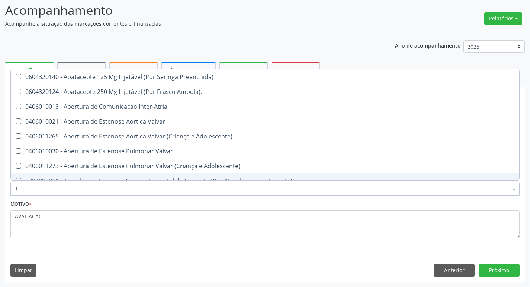
type input "TR"
checkbox Urina "false"
checkbox Oficina\) "true"
checkbox Grupo "true"
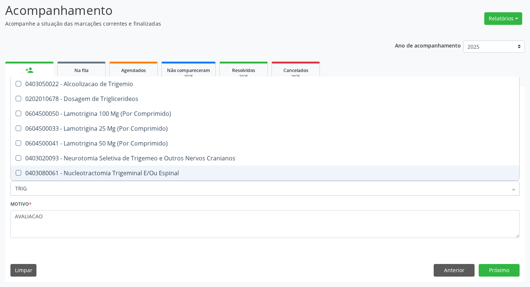
type input "TRIGL"
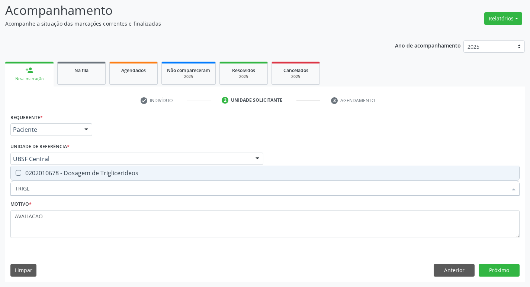
click at [112, 176] on div "0202010678 - Dosagem de Triglicerideos" at bounding box center [264, 173] width 499 height 6
checkbox Triglicerideos "true"
type input "TRIG"
checkbox Triglicerideos "false"
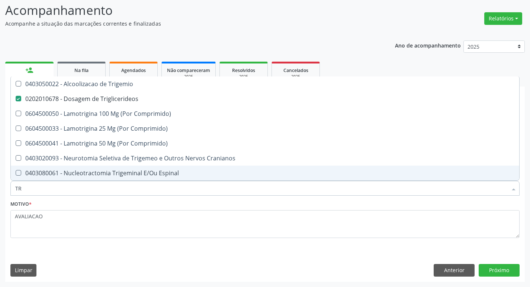
type input "T"
checkbox Triglicerideos "false"
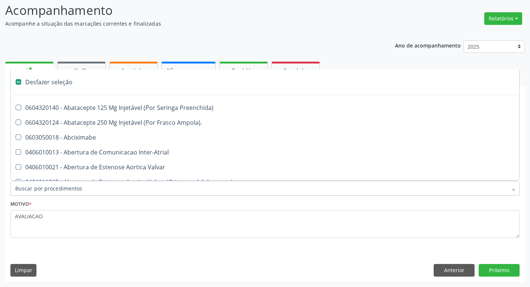
type input "V"
checkbox Urina "false"
checkbox Cornea "true"
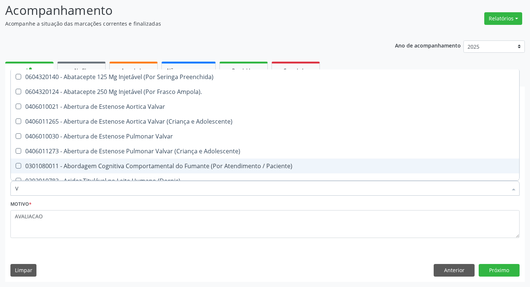
type input "VITAM"
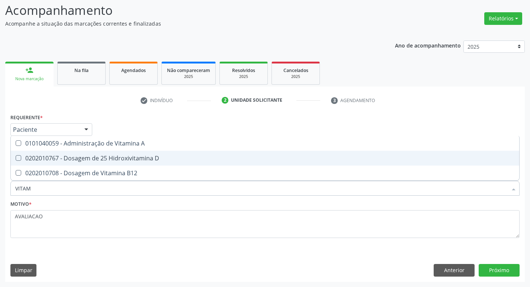
drag, startPoint x: 125, startPoint y: 159, endPoint x: 132, endPoint y: 167, distance: 11.0
click at [128, 160] on div "0202010767 - Dosagem de 25 Hidroxivitamina D" at bounding box center [264, 158] width 499 height 6
checkbox D "true"
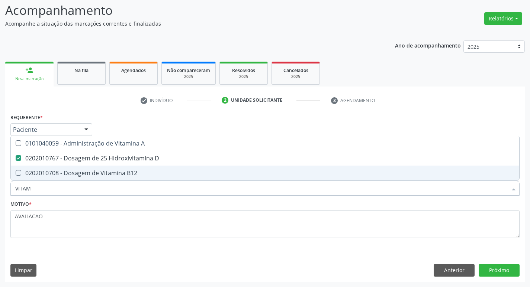
click at [133, 168] on span "0202010708 - Dosagem de Vitamina B12" at bounding box center [265, 173] width 508 height 15
checkbox B12 "true"
click at [502, 270] on button "Próximo" at bounding box center [499, 270] width 41 height 13
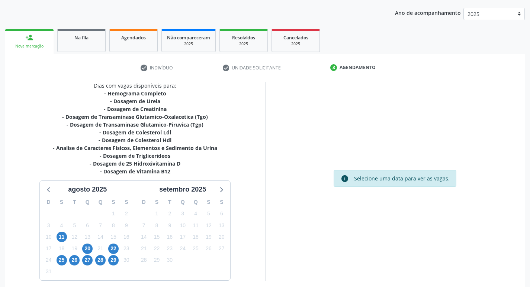
scroll to position [114, 0]
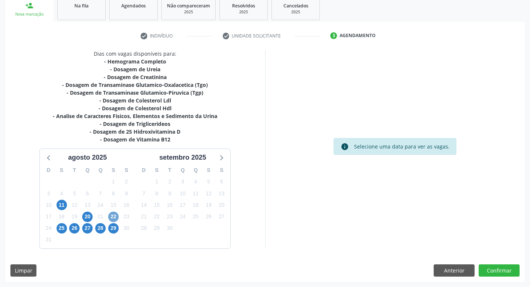
click at [117, 218] on span "22" at bounding box center [113, 217] width 10 height 10
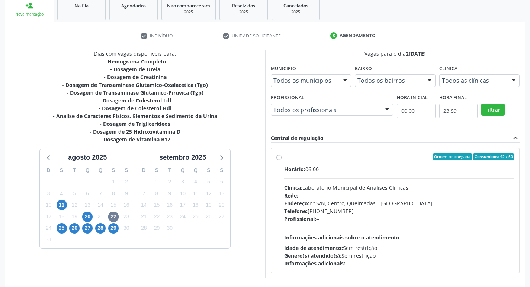
click at [337, 184] on div "Clínica: Laboratorio Municipal de Analises Clinicas" at bounding box center [399, 188] width 230 height 8
click at [281, 160] on input "Ordem de chegada Consumidos: 42 / 50 Horário: 06:00 Clínica: Laboratorio Munici…" at bounding box center [278, 157] width 5 height 7
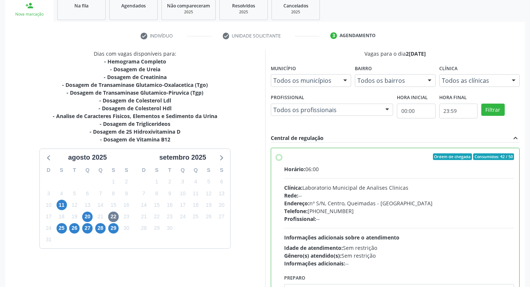
radio input "true"
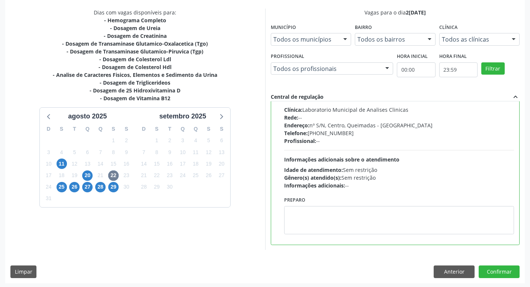
scroll to position [157, 0]
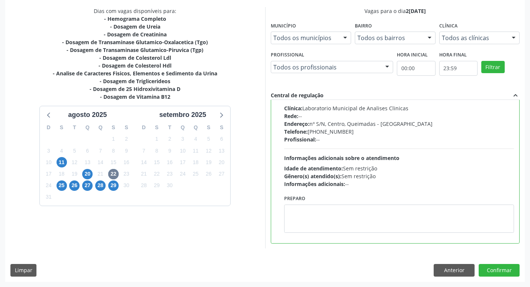
click at [321, 237] on div "Preparo" at bounding box center [399, 215] width 234 height 45
click at [319, 223] on textarea at bounding box center [399, 219] width 230 height 28
paste textarea "IR EM [GEOGRAPHIC_DATA]"
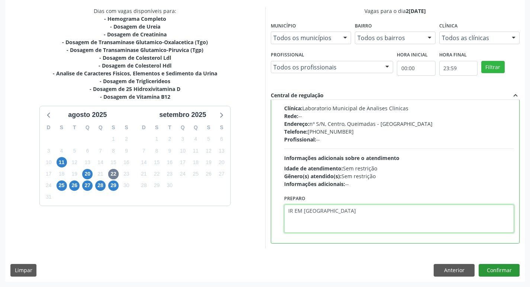
type textarea "IR EM [GEOGRAPHIC_DATA]"
click at [495, 267] on button "Confirmar" at bounding box center [499, 270] width 41 height 13
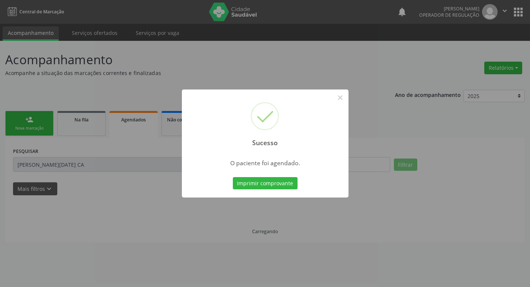
scroll to position [0, 0]
click at [284, 184] on button "Imprimir comprovante" at bounding box center [267, 183] width 65 height 13
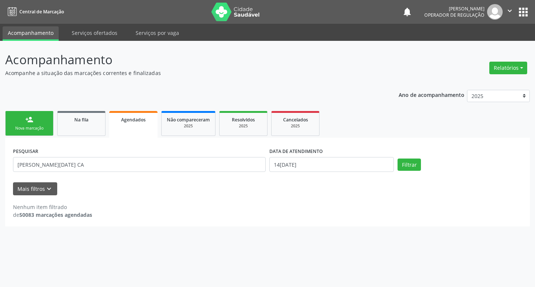
click at [39, 126] on div "Nova marcação" at bounding box center [29, 129] width 37 height 6
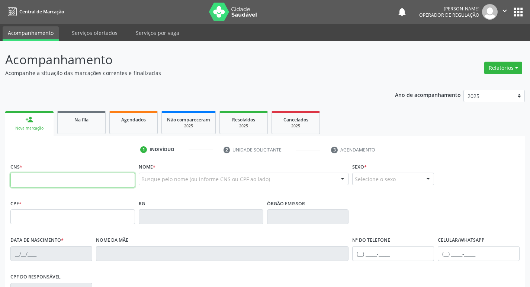
click at [55, 181] on input "text" at bounding box center [72, 180] width 125 height 15
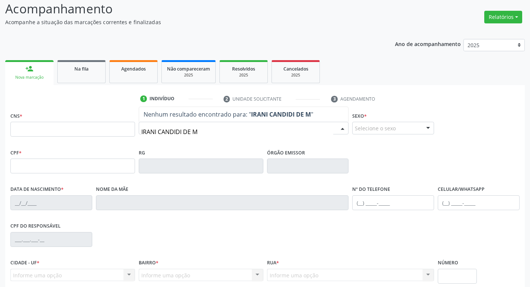
scroll to position [116, 0]
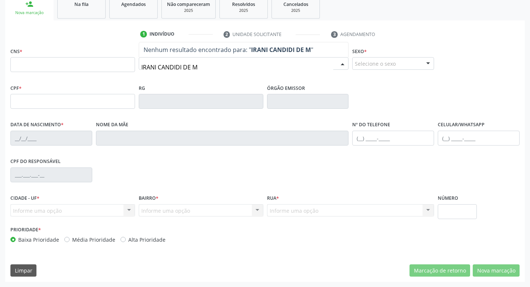
click at [183, 67] on input "IRANI CANDIDI DE M" at bounding box center [237, 67] width 192 height 15
type input "IRANI CANDIDO DE M"
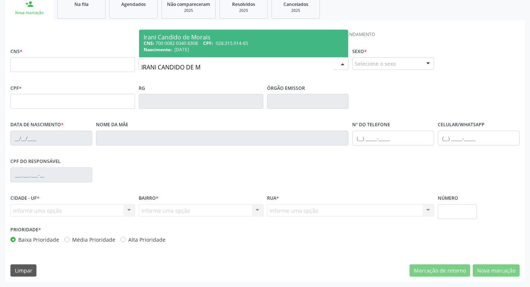
click at [213, 51] on div "Nascimento: [DATE]" at bounding box center [244, 49] width 200 height 6
type input "700 0082 0340 8308"
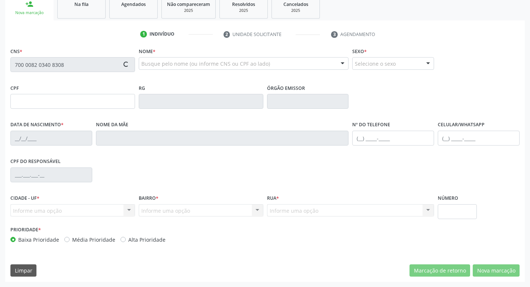
type input "028.315.914-65"
type input "[DATE]"
type input "[PERSON_NAME]"
type input "[PHONE_NUMBER]"
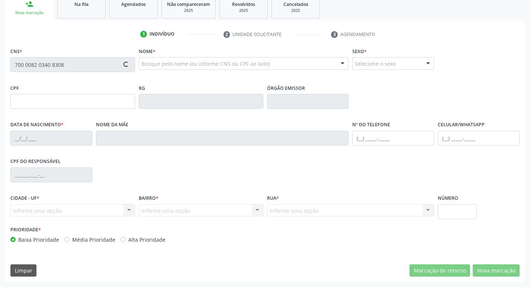
type input "S/N"
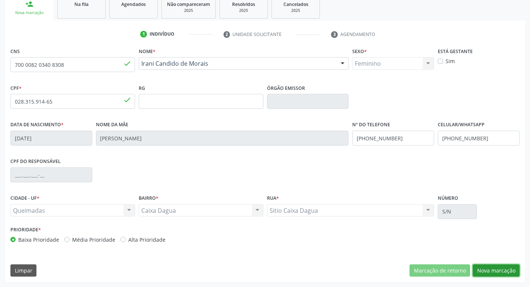
click at [487, 268] on button "Nova marcação" at bounding box center [496, 271] width 47 height 13
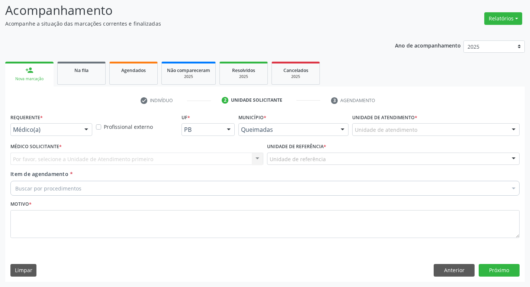
scroll to position [49, 0]
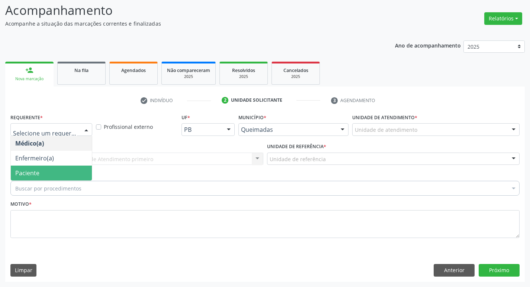
click at [57, 167] on span "Paciente" at bounding box center [51, 173] width 81 height 15
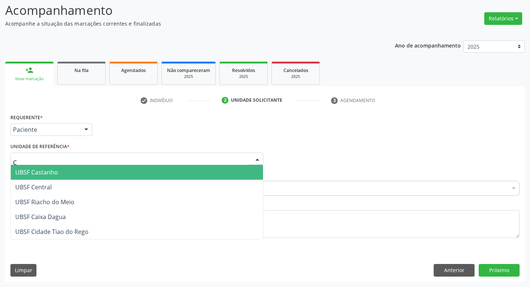
type input "CA"
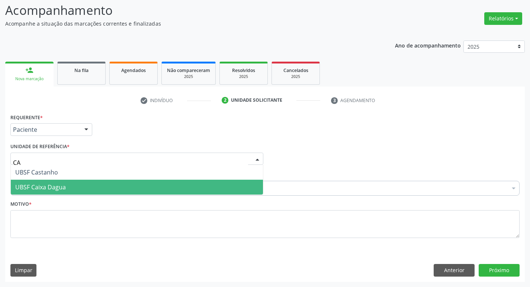
click at [62, 186] on span "UBSF Caixa Dagua" at bounding box center [40, 187] width 51 height 8
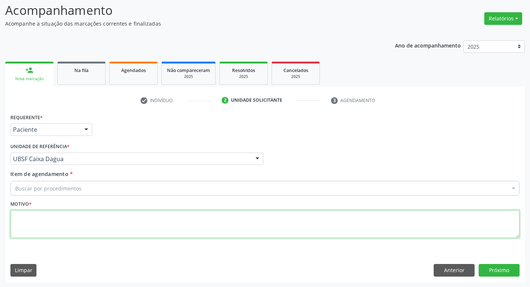
click at [62, 217] on textarea at bounding box center [264, 224] width 509 height 28
type textarea "AVALIACAO"
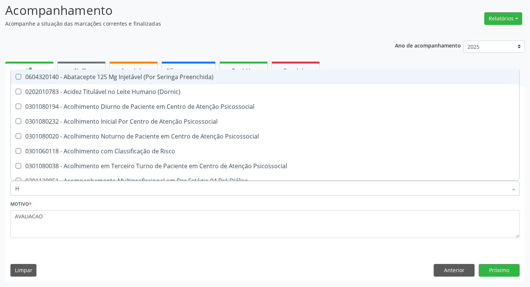
type input "HEMOGR"
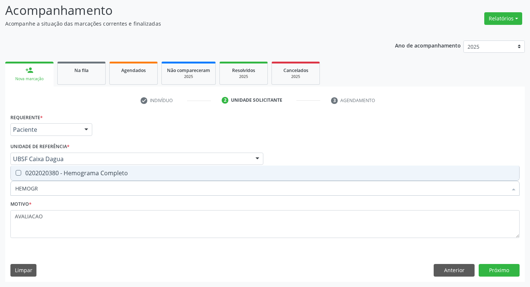
click at [94, 178] on span "0202020380 - Hemograma Completo" at bounding box center [265, 173] width 508 height 15
checkbox Completo "true"
type input "HEMOG"
checkbox Completo "false"
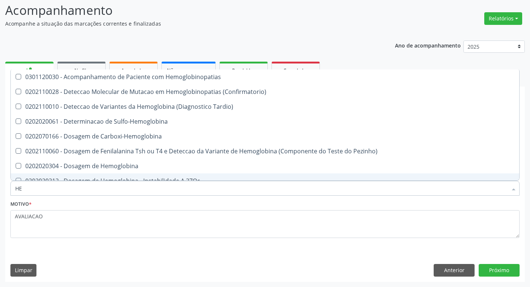
type input "H"
checkbox Completo "false"
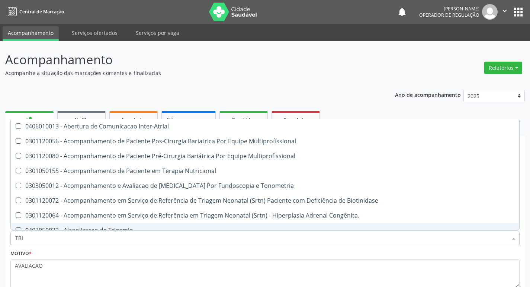
scroll to position [49, 0]
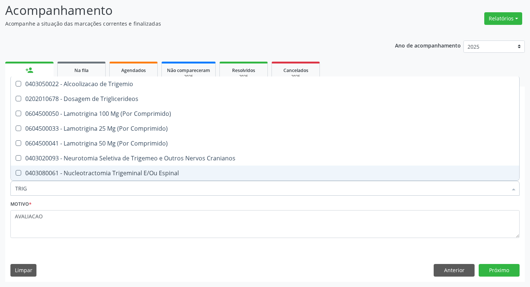
type input "TRIGL"
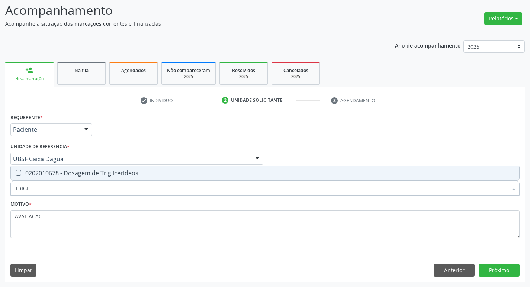
click at [104, 176] on div "0202010678 - Dosagem de Triglicerideos" at bounding box center [264, 173] width 499 height 6
checkbox Triglicerideos "true"
type input "TRIG"
checkbox Triglicerideos "false"
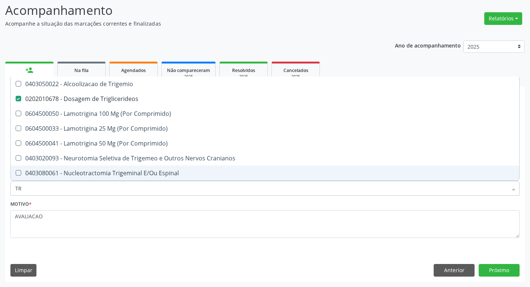
type input "T"
checkbox Triglicerideos "false"
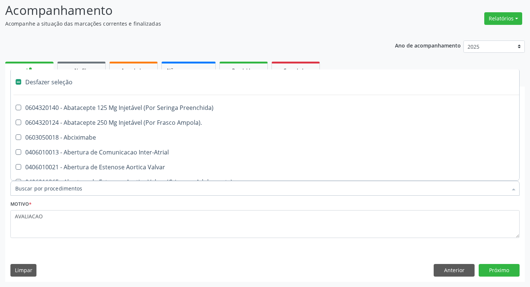
type input "U"
checkbox Frasco-Ampola\) "true"
checkbox Urina "false"
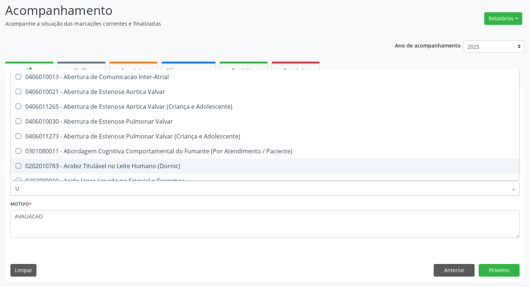
type input "UR"
checkbox Reabilitacao "true"
checkbox Urina "false"
type input "URE"
checkbox Urina "false"
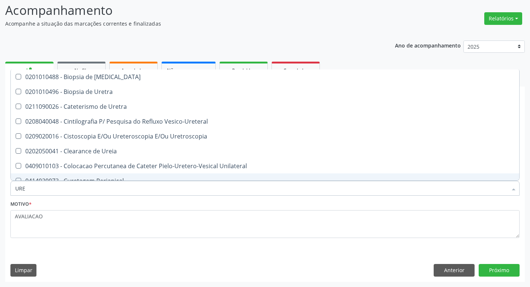
type input "UREI"
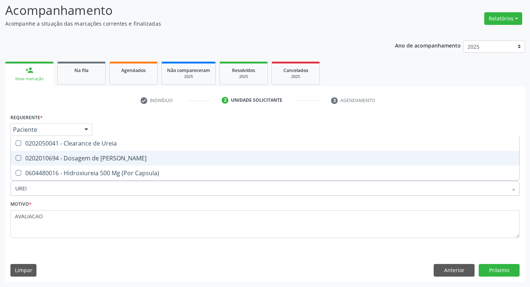
click at [86, 160] on div "0202010694 - Dosagem de [PERSON_NAME]" at bounding box center [264, 158] width 499 height 6
checkbox Ureia "true"
type input "URE"
checkbox Ureia "false"
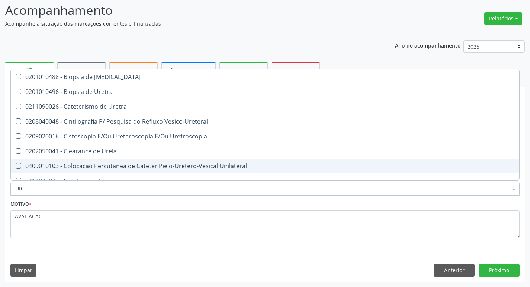
type input "U"
checkbox Ureia "false"
checkbox Bubonica\) "false"
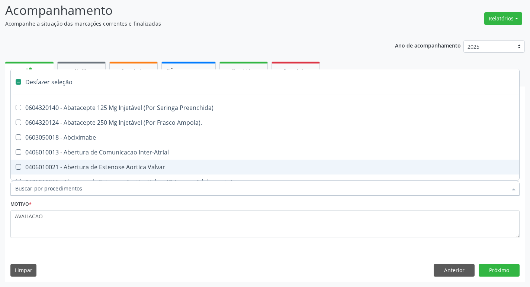
type input "C"
checkbox Dedo "true"
checkbox Urina "false"
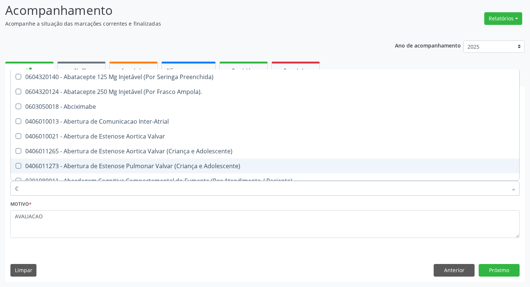
type input "CR"
checkbox Urina "false"
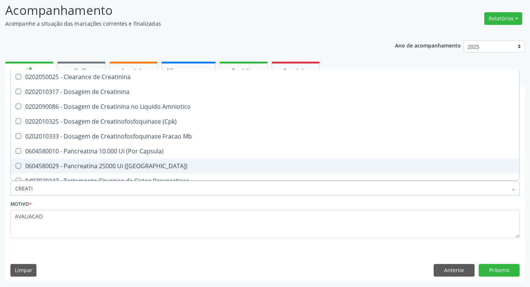
type input "CREATIN"
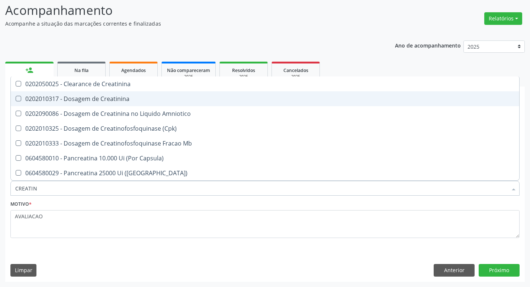
click at [86, 96] on div "0202010317 - Dosagem de Creatinina" at bounding box center [264, 99] width 499 height 6
checkbox Creatinina "true"
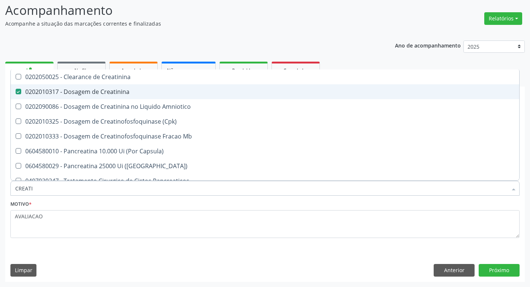
type input "CREAT"
checkbox Creatinina "false"
checkbox Amniotico "true"
type input "C"
checkbox Amniotico "false"
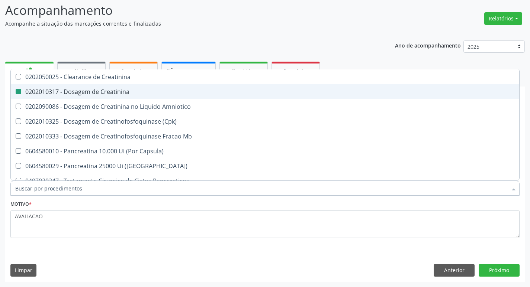
checkbox Mb "false"
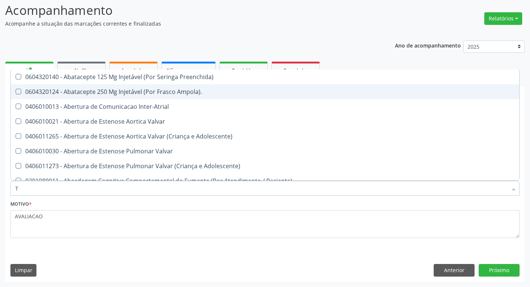
type input "TG"
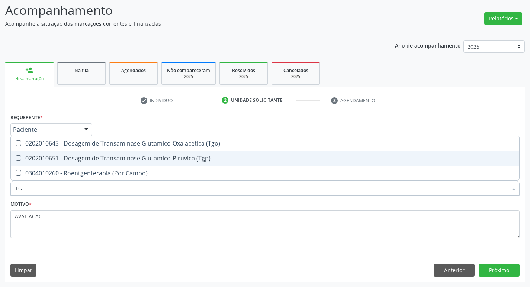
click at [151, 146] on div "0202010643 - Dosagem de Transaminase Glutamico-Oxalacetica (Tgo)" at bounding box center [264, 144] width 499 height 6
checkbox \(Tgo\) "true"
click at [161, 160] on div "0202010651 - Dosagem de Transaminase Glutamico-Piruvica (Tgp)" at bounding box center [264, 158] width 499 height 6
checkbox \(Tgp\) "true"
type input "T"
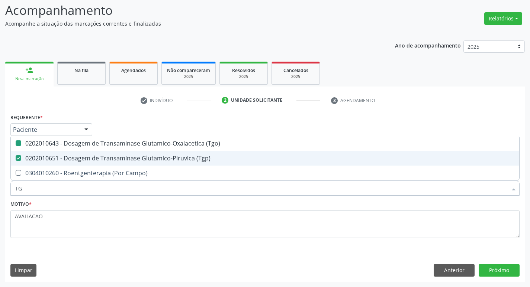
checkbox \(Tgo\) "false"
checkbox \(Tgp\) "false"
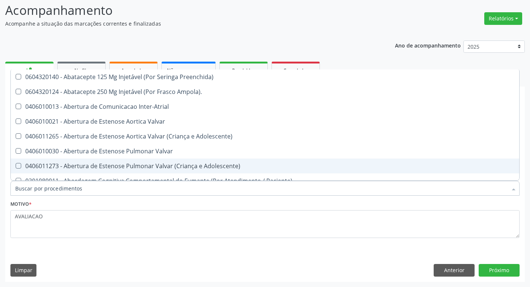
checkbox Urina "false"
checkbox Central "true"
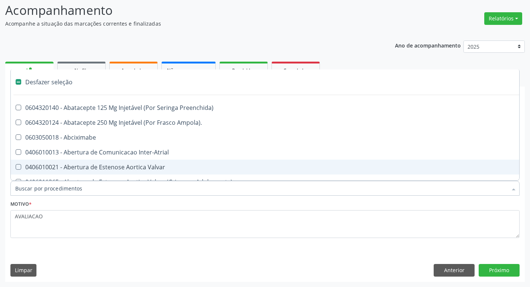
type input "V"
checkbox Urina "false"
checkbox Cornea "true"
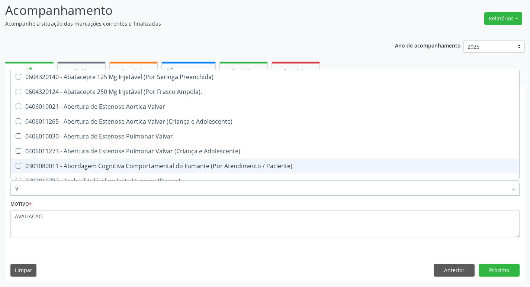
type input "VI"
checkbox Psicoterapia "true"
checkbox \(Tgp\) "false"
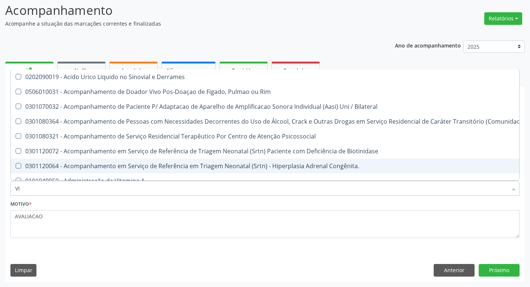
type input "VIT"
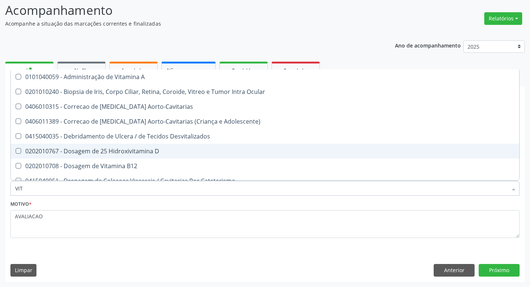
click at [155, 158] on span "0202010767 - Dosagem de 25 Hidroxivitamina D" at bounding box center [265, 151] width 508 height 15
checkbox D "true"
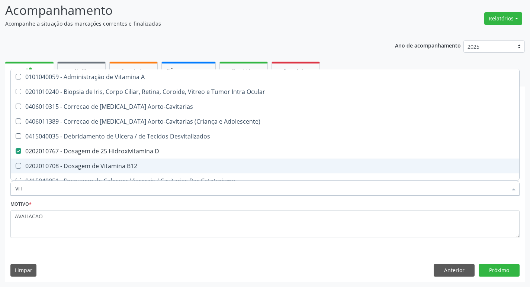
click at [158, 171] on span "0202010708 - Dosagem de Vitamina B12" at bounding box center [265, 166] width 508 height 15
checkbox B12 "true"
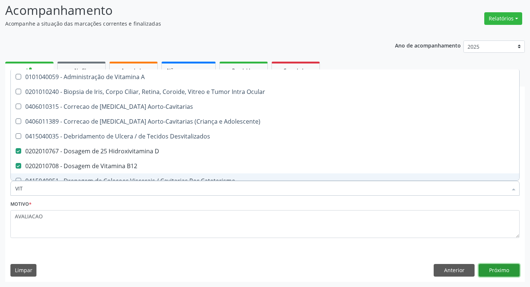
click at [499, 270] on button "Próximo" at bounding box center [499, 270] width 41 height 13
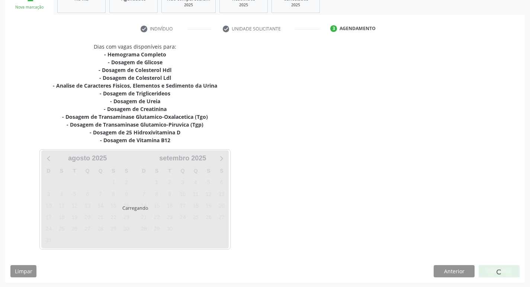
scroll to position [122, 0]
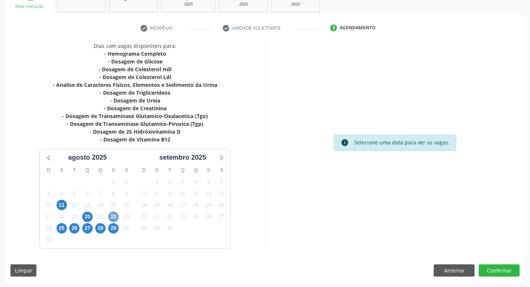
click at [112, 215] on span "22" at bounding box center [113, 217] width 10 height 10
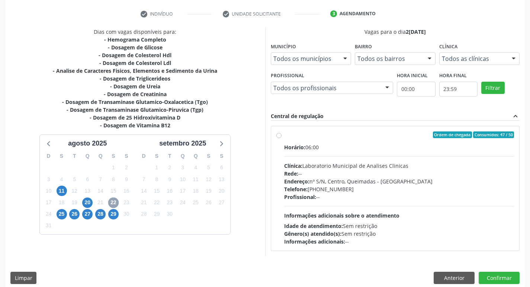
scroll to position [144, 0]
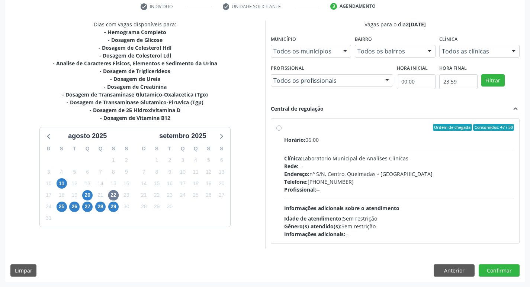
drag, startPoint x: 361, startPoint y: 169, endPoint x: 357, endPoint y: 170, distance: 3.9
click at [361, 168] on div "Rede: --" at bounding box center [399, 166] width 230 height 8
click at [281, 131] on input "Ordem de chegada Consumidos: 47 / 50 Horário: 06:00 Clínica: Laboratorio Munici…" at bounding box center [278, 127] width 5 height 7
radio input "true"
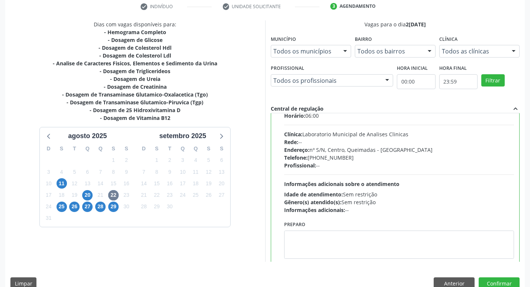
scroll to position [37, 0]
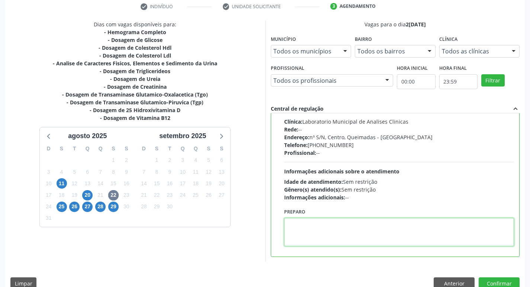
click at [327, 240] on textarea at bounding box center [399, 232] width 230 height 28
paste textarea "IR EM [GEOGRAPHIC_DATA]"
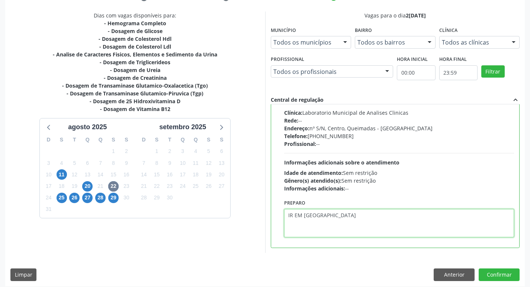
scroll to position [157, 0]
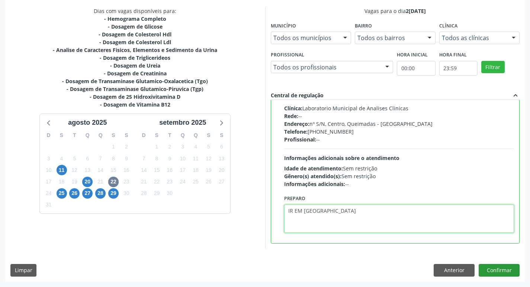
type textarea "IR EM [GEOGRAPHIC_DATA]"
click at [509, 269] on button "Confirmar" at bounding box center [499, 270] width 41 height 13
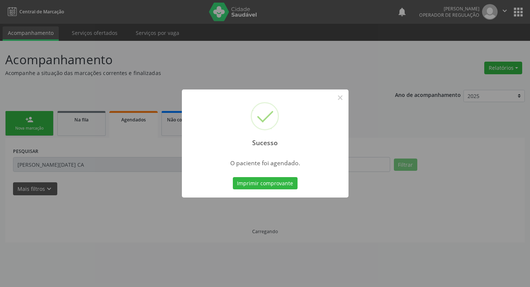
scroll to position [0, 0]
click at [279, 186] on button "Imprimir comprovante" at bounding box center [267, 183] width 65 height 13
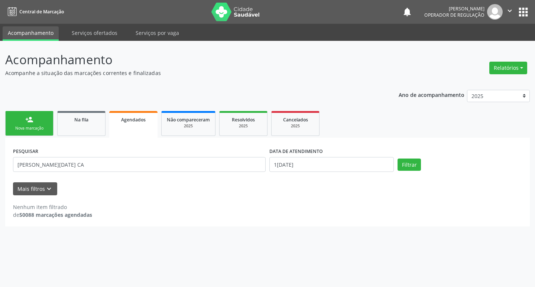
click at [43, 129] on div "Nova marcação" at bounding box center [29, 129] width 37 height 6
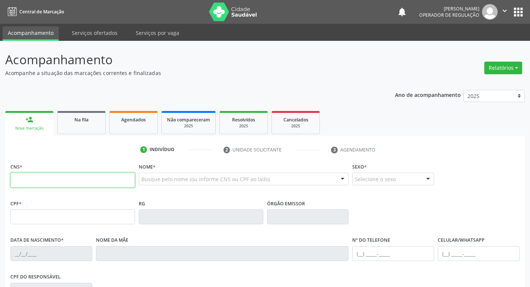
click at [62, 181] on input "text" at bounding box center [72, 180] width 125 height 15
type input "704 1091 9000 8878"
type input "478.742.954-04"
type input "25/05/1958"
type input "[PERSON_NAME]"
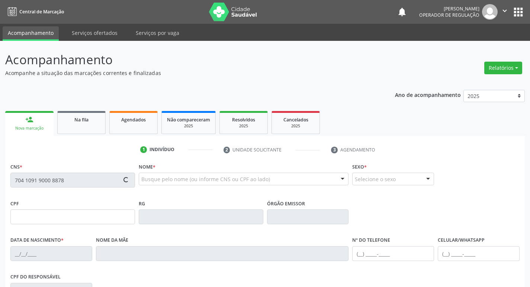
type input "(83) 99917-8119"
type input "31"
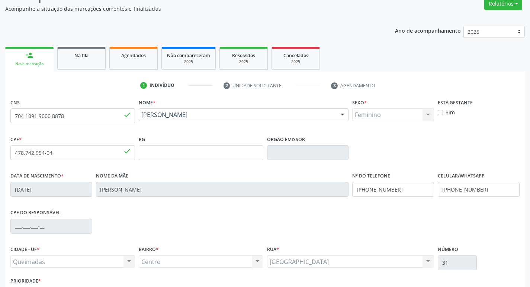
scroll to position [116, 0]
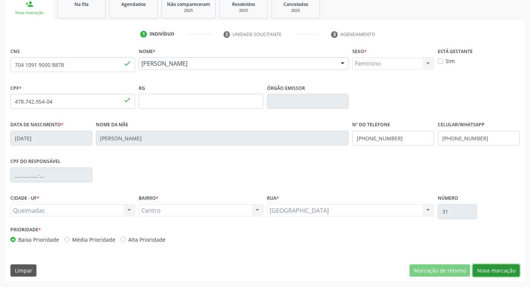
click at [494, 265] on button "Nova marcação" at bounding box center [496, 271] width 47 height 13
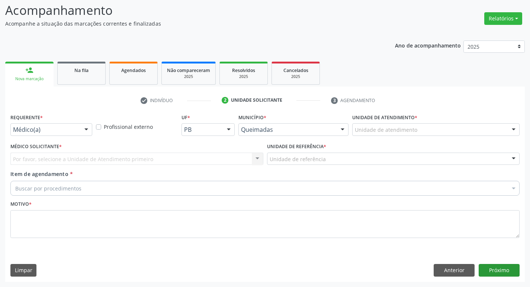
scroll to position [49, 0]
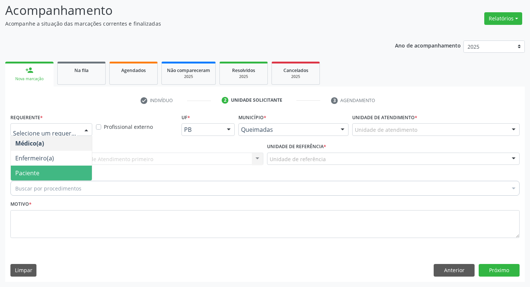
click at [54, 169] on span "Paciente" at bounding box center [51, 173] width 81 height 15
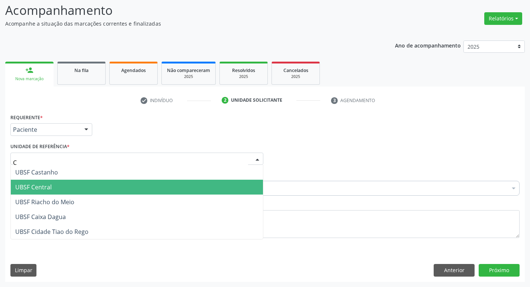
type input "CE"
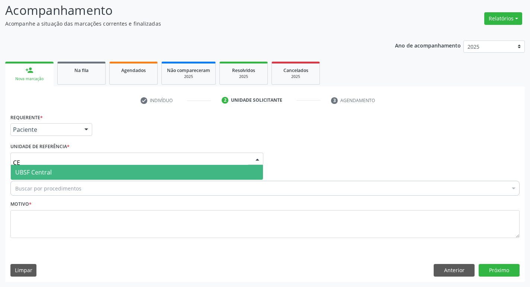
click at [43, 178] on span "UBSF Central" at bounding box center [137, 172] width 252 height 15
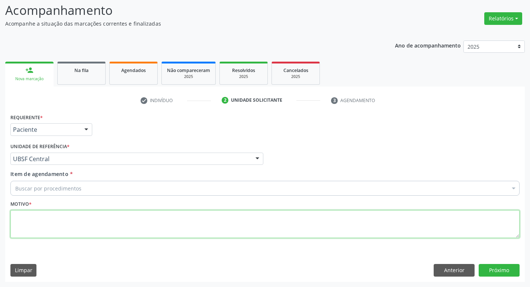
click at [55, 221] on textarea at bounding box center [264, 224] width 509 height 28
type textarea "AVALIACAO"
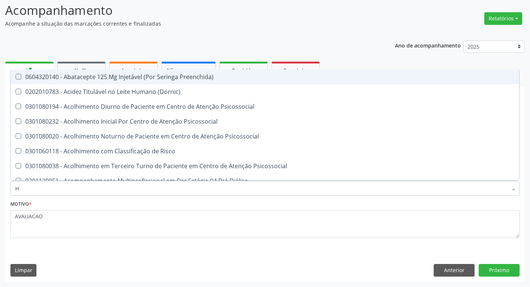
type input "HEMOGR"
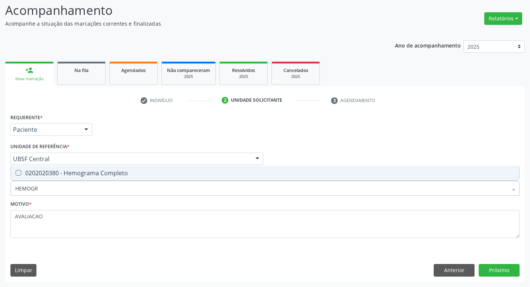
click at [96, 171] on div "0202020380 - Hemograma Completo" at bounding box center [264, 173] width 499 height 6
checkbox Completo "true"
type input "HEMOG"
checkbox Completo "false"
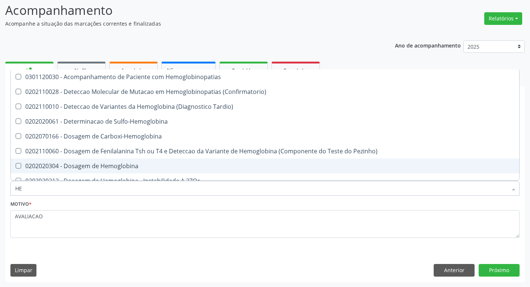
type input "H"
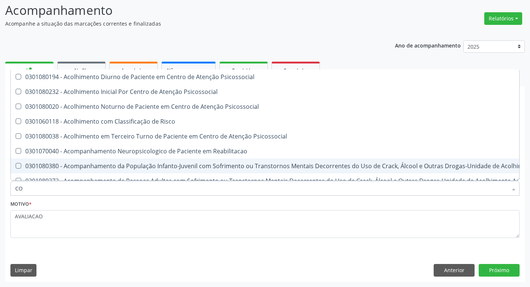
type input "COL"
checkbox Oncologia "false"
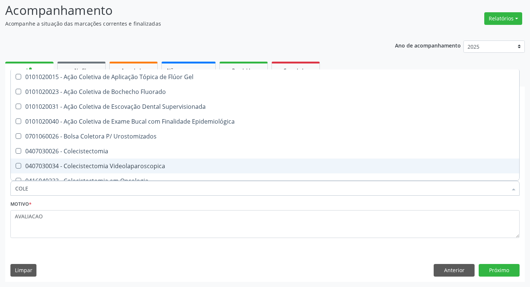
type input "COLES"
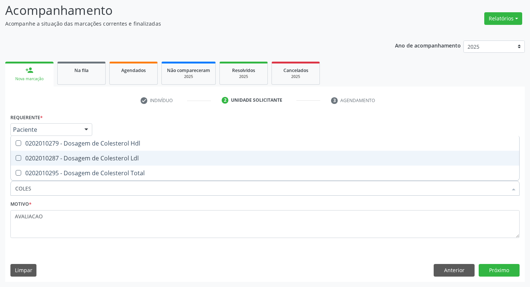
click at [89, 157] on div "0202010287 - Dosagem de Colesterol Ldl" at bounding box center [264, 158] width 499 height 6
checkbox Ldl "true"
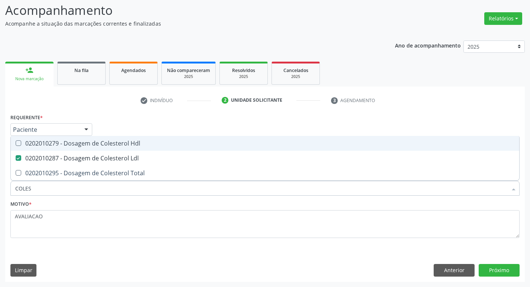
click at [83, 141] on div "0202010279 - Dosagem de Colesterol Hdl" at bounding box center [264, 144] width 499 height 6
checkbox Hdl "true"
type input "COLE"
checkbox Hdl "false"
checkbox Ldl "false"
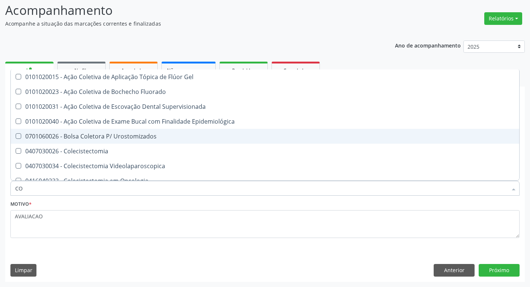
type input "C"
checkbox Hdl "false"
checkbox Ldl "false"
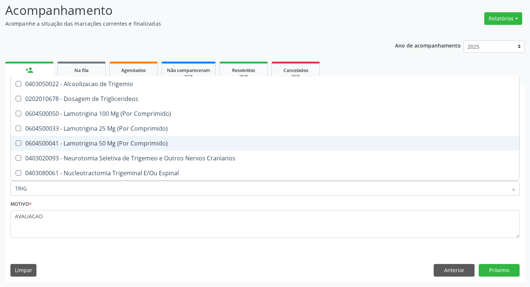
type input "TRIGL"
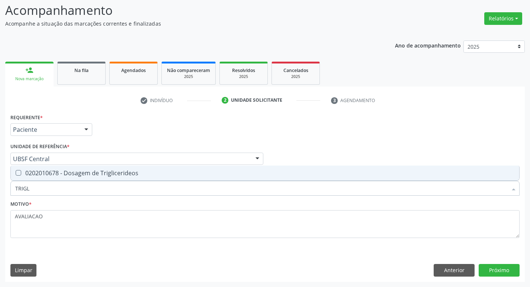
click at [89, 169] on span "0202010678 - Dosagem de Triglicerideos" at bounding box center [265, 173] width 508 height 15
checkbox Triglicerideos "true"
type input "TRIG"
checkbox Triglicerideos "false"
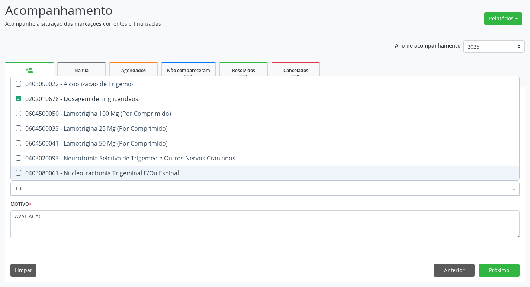
type input "T"
checkbox Triglicerideos "false"
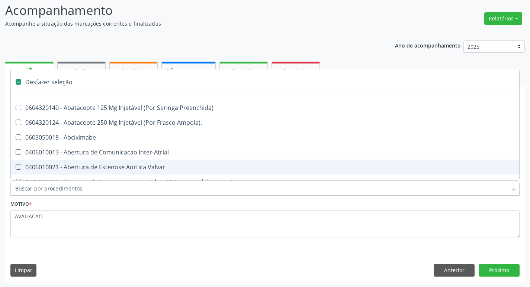
type input "H"
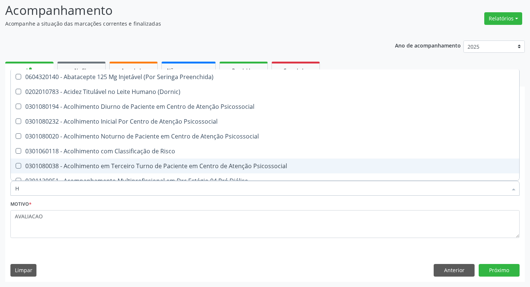
checkbox Hdl "true"
checkbox Completo "true"
type input "HEMOGLOBINA G"
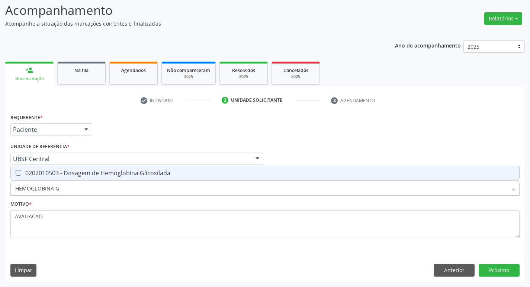
click at [106, 176] on div "0202010503 - Dosagem de Hemoglobina Glicosilada" at bounding box center [264, 173] width 499 height 6
checkbox Glicosilada "true"
type input "HEMOGLOBINA"
checkbox Glicosilada "false"
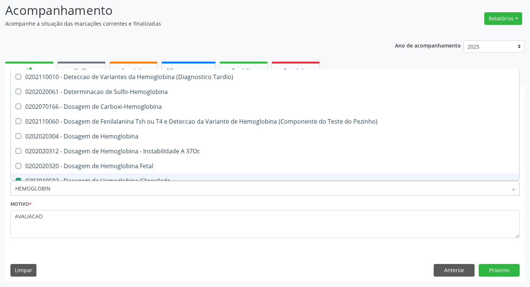
type input "HEMOGLOBI"
checkbox Glicosilada "false"
checkbox Hemoglobina "true"
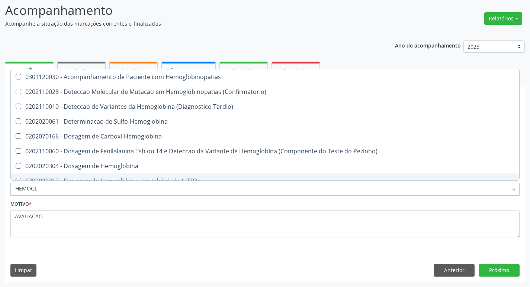
type input "HEMOG"
checkbox S "true"
type input "H"
checkbox Glicosilada "false"
checkbox S "false"
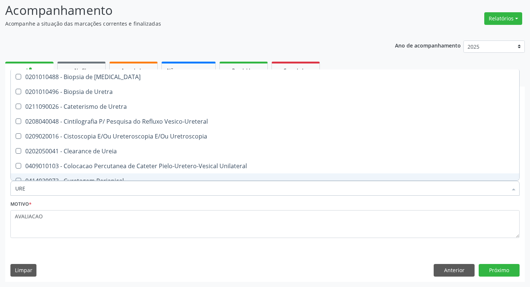
type input "UREI"
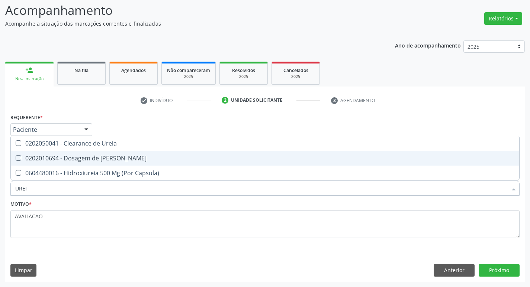
click at [106, 161] on div "0202010694 - Dosagem de [PERSON_NAME]" at bounding box center [264, 158] width 499 height 6
checkbox Ureia "true"
type input "URE"
checkbox Ureia "false"
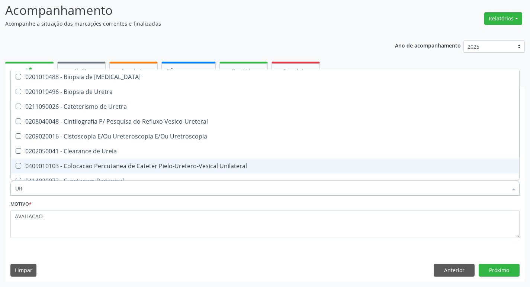
type input "U"
checkbox Ureia "false"
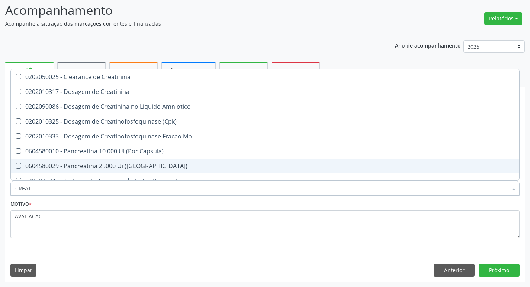
type input "CREATIN"
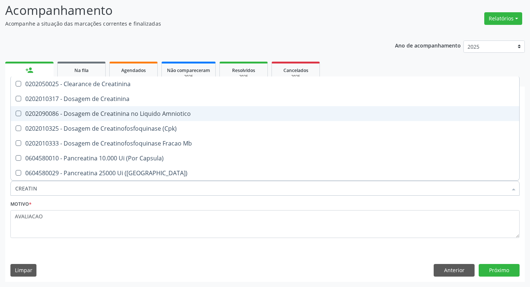
click at [122, 106] on span "0202090086 - Dosagem de Creatinina no Liquido Amniotico" at bounding box center [265, 113] width 508 height 15
checkbox Amniotico "false"
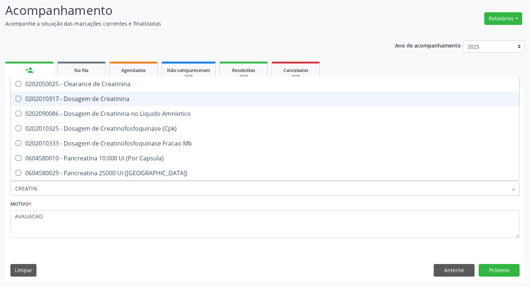
click at [117, 101] on div "0202010317 - Dosagem de Creatinina" at bounding box center [264, 99] width 499 height 6
checkbox Creatinina "true"
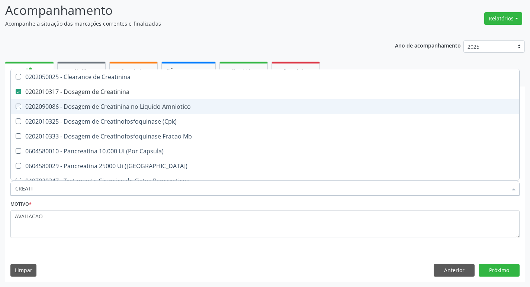
type input "CREAT"
checkbox Creatinina "false"
checkbox Amniotico "true"
type input "CREA"
checkbox Amniotico "false"
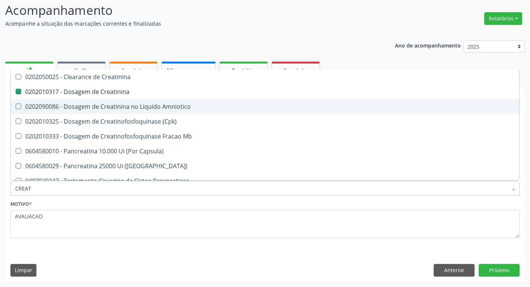
checkbox Mb "true"
type input "C"
checkbox Mb "false"
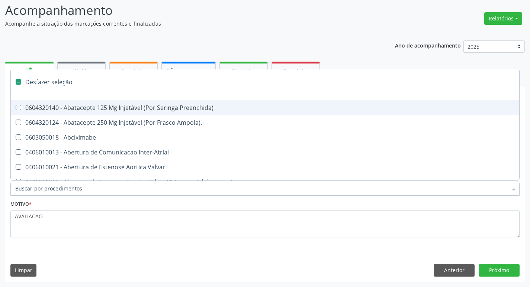
type input "2"
checkbox Monopolar "true"
checkbox Quadril "true"
checkbox Biologica "true"
checkbox Puerperal "true"
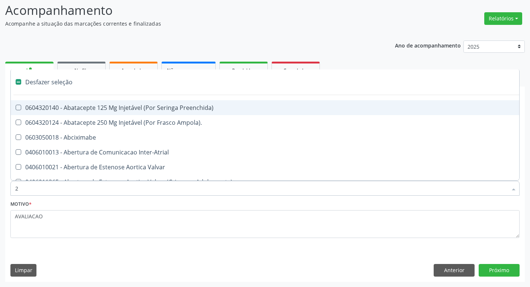
checkbox Aorto-Cavitarias "true"
checkbox Congenita "true"
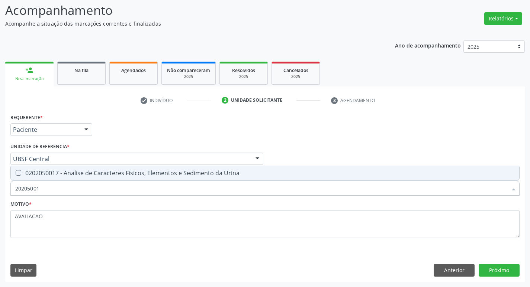
click at [103, 165] on div "Requerente * Paciente Médico(a) Enfermeiro(a) Paciente Nenhum resultado encontr…" at bounding box center [264, 180] width 509 height 137
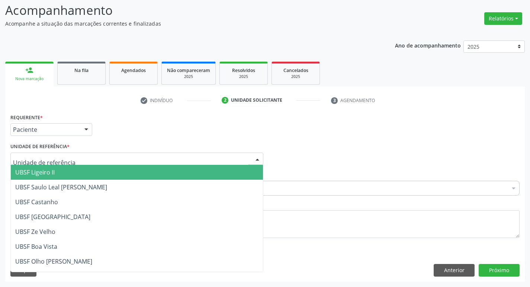
click at [112, 136] on div "Requerente * Paciente Médico(a) Enfermeiro(a) Paciente Nenhum resultado encontr…" at bounding box center [265, 126] width 513 height 29
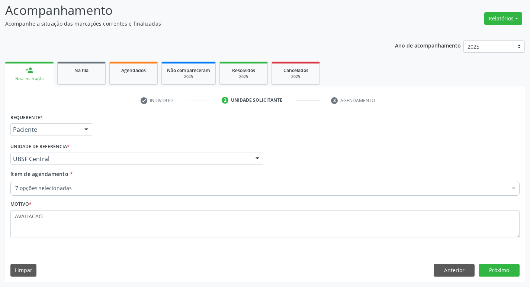
click at [106, 184] on div "7 opções selecionadas" at bounding box center [264, 188] width 509 height 15
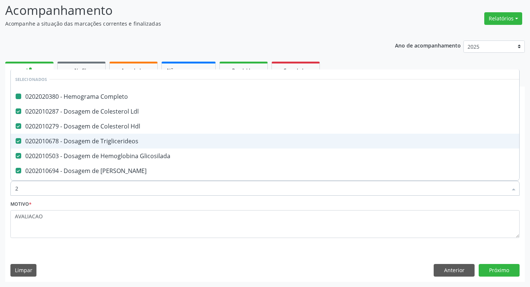
type input "20205001"
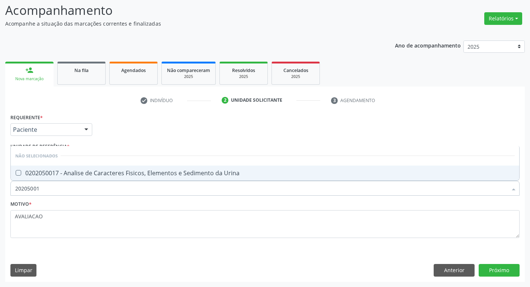
click at [115, 166] on span "0202050017 - Analise de Caracteres Fisicos, Elementos e Sedimento da Urina" at bounding box center [265, 173] width 508 height 15
checkbox Urina "true"
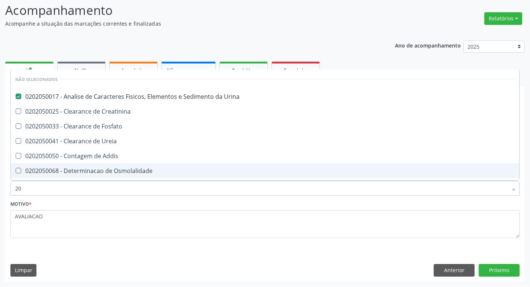
type input "2"
checkbox Creatinina "true"
checkbox Fosfato "true"
checkbox Ureia "true"
checkbox Addis "true"
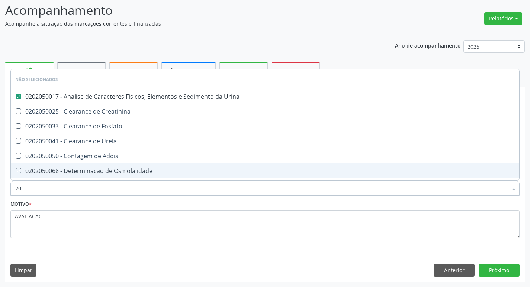
checkbox Osmolalidade "true"
checkbox Citrato "true"
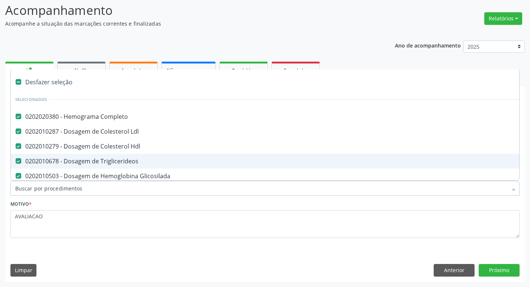
type input "U"
checkbox Hdl "false"
checkbox Triglicerideos "false"
checkbox Glicosilada "false"
checkbox Ureia "false"
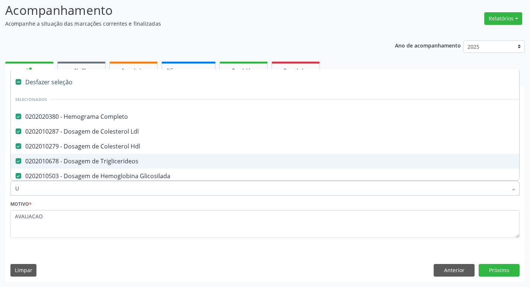
checkbox Creatinina "false"
checkbox Craniano "true"
checkbox Urina "false"
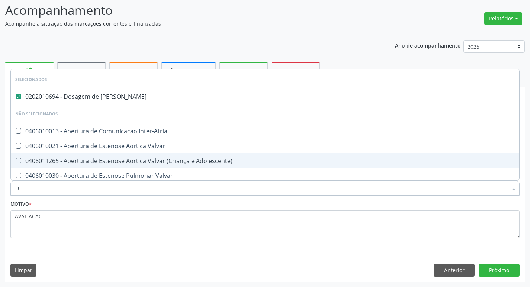
type input "UR"
checkbox Reabilitacao "true"
checkbox Urina "false"
type input "URI"
checkbox Ureia "false"
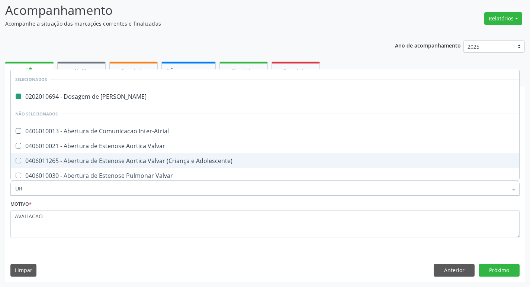
checkbox Inter-Atrial "true"
checkbox Urina "false"
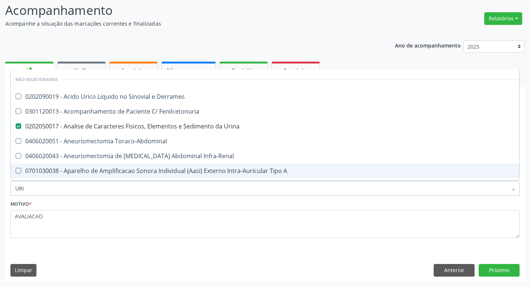
type input "URIC"
checkbox Urina "false"
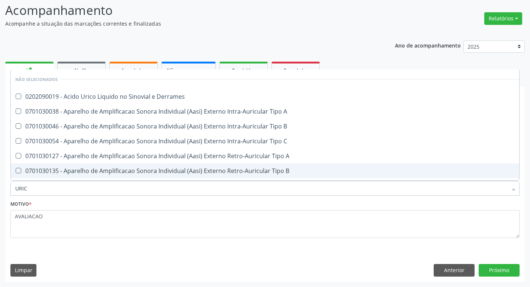
type input "URICO"
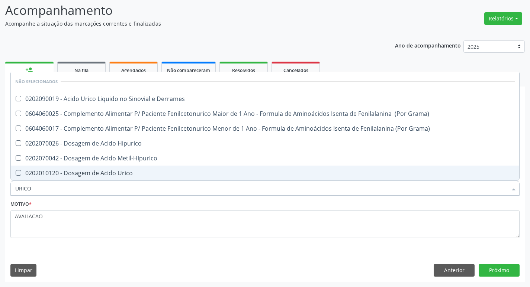
click at [115, 166] on span "0202010120 - Dosagem de Acido Urico" at bounding box center [265, 173] width 508 height 15
checkbox Urico "true"
click at [498, 270] on button "Próximo" at bounding box center [499, 270] width 41 height 13
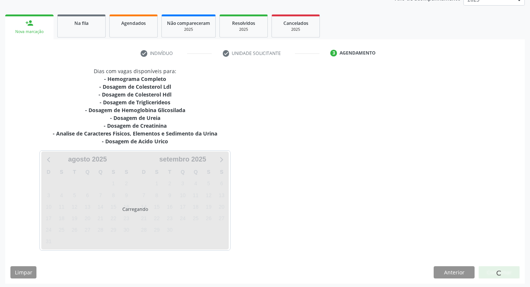
scroll to position [99, 0]
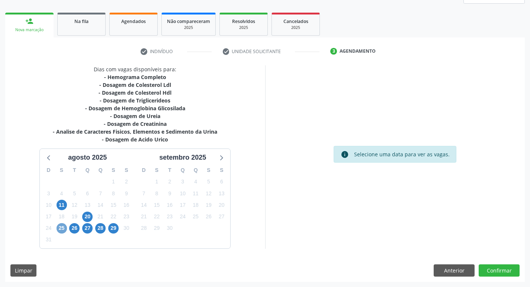
click at [66, 228] on span "25" at bounding box center [62, 228] width 10 height 10
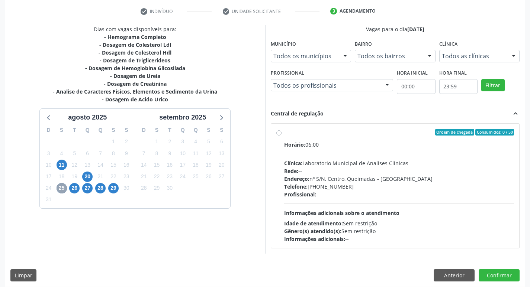
scroll to position [144, 0]
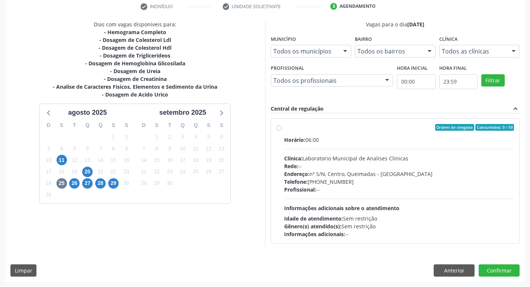
click at [374, 162] on div "Clínica: Laboratorio Municipal de Analises Clinicas" at bounding box center [399, 159] width 230 height 8
click at [281, 131] on input "Ordem de chegada Consumidos: 0 / 50 Horário: 06:00 Clínica: Laboratorio Municip…" at bounding box center [278, 127] width 5 height 7
radio input "true"
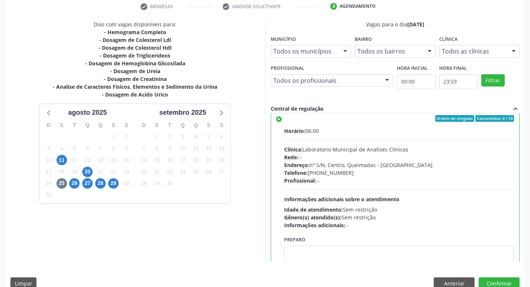
scroll to position [37, 0]
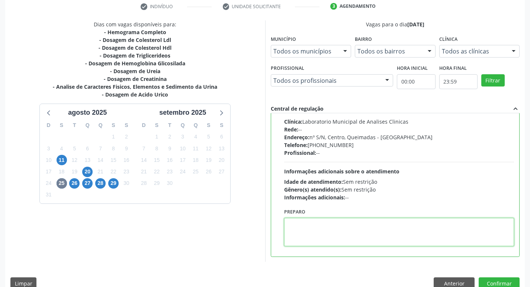
click at [316, 228] on textarea at bounding box center [399, 232] width 230 height 28
paste textarea "IR EM JEJUM"
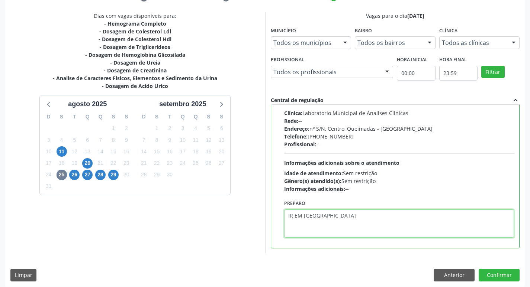
scroll to position [157, 0]
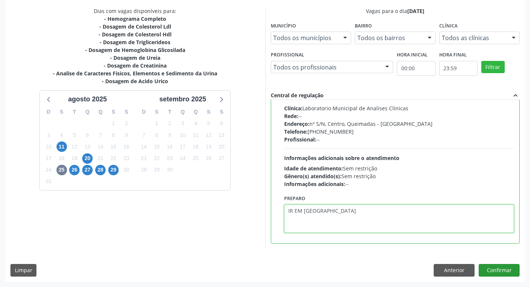
type textarea "IR EM JEJUM"
click at [503, 267] on button "Confirmar" at bounding box center [499, 270] width 41 height 13
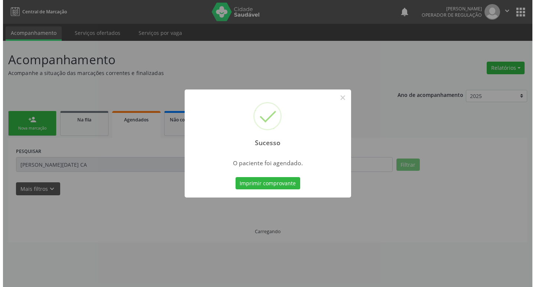
scroll to position [0, 0]
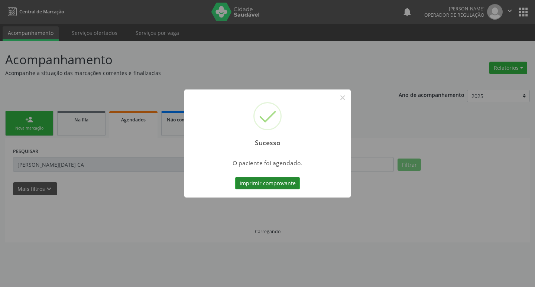
click at [258, 182] on button "Imprimir comprovante" at bounding box center [267, 183] width 65 height 13
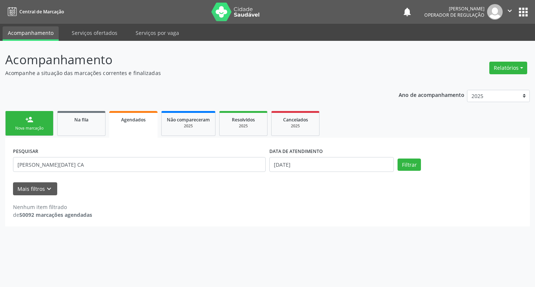
click at [37, 127] on div "Nova marcação" at bounding box center [29, 129] width 37 height 6
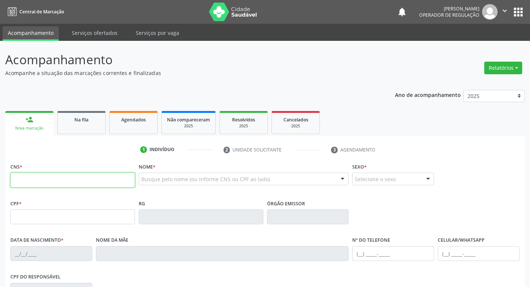
click at [48, 180] on input "text" at bounding box center [72, 180] width 125 height 15
type input "704 8095 0453 0249"
type input "081.824.894-74"
type input "1[DATE]"
type input "[PERSON_NAME]"
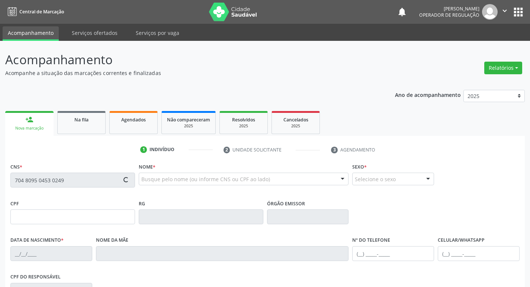
type input "[PHONE_NUMBER]"
type input "50"
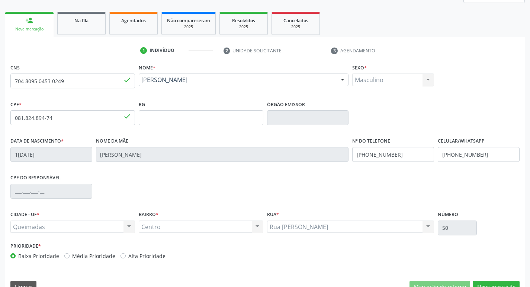
scroll to position [116, 0]
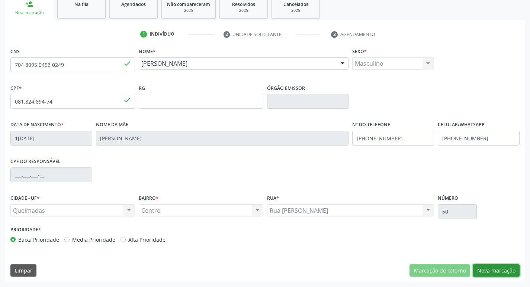
click at [480, 272] on button "Nova marcação" at bounding box center [496, 271] width 47 height 13
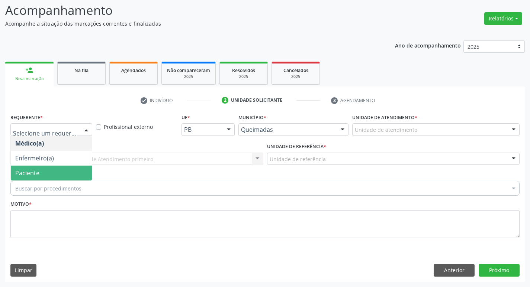
click at [61, 178] on span "Paciente" at bounding box center [51, 173] width 81 height 15
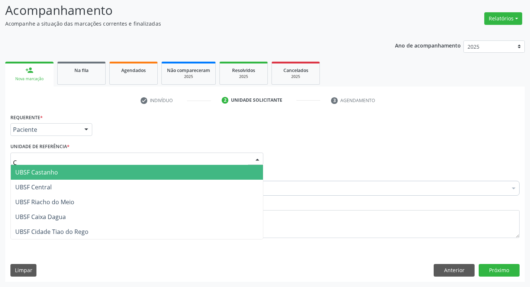
type input "CE"
click at [52, 176] on span "UBSF Central" at bounding box center [137, 172] width 252 height 15
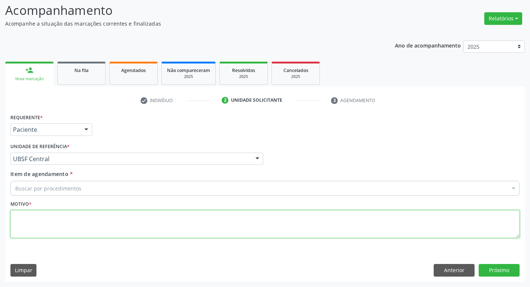
click at [65, 214] on textarea at bounding box center [264, 224] width 509 height 28
type textarea "AVALIACAO"
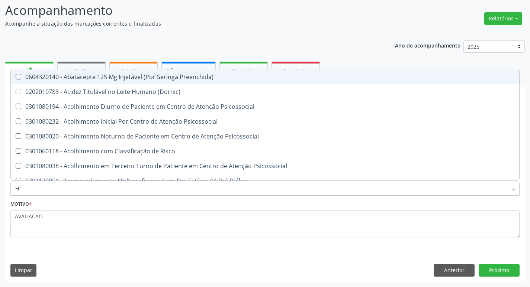
type input "HEMOGR"
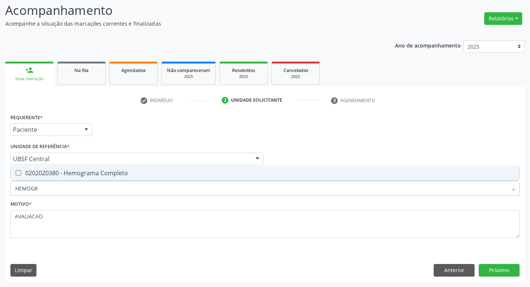
click at [98, 176] on div "0202020380 - Hemograma Completo" at bounding box center [264, 173] width 499 height 6
checkbox Completo "true"
type input "HEMOG"
checkbox Completo "false"
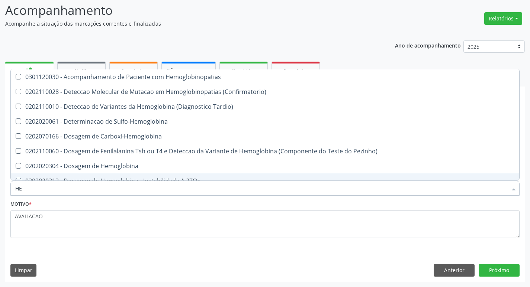
type input "H"
checkbox Completo "false"
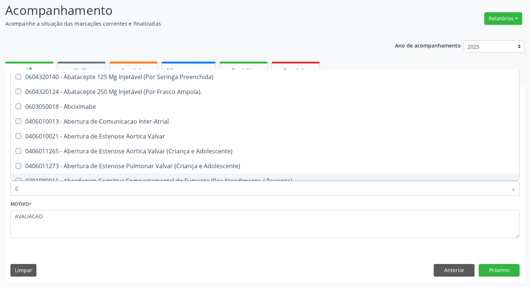
type input "CO"
checkbox Osseo "true"
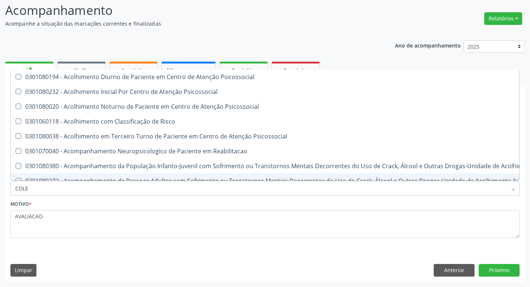
type input "COLES"
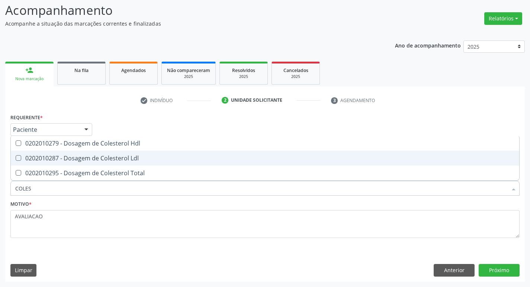
drag, startPoint x: 84, startPoint y: 157, endPoint x: 84, endPoint y: 140, distance: 17.1
click at [84, 157] on div "0202010287 - Dosagem de Colesterol Ldl" at bounding box center [264, 158] width 499 height 6
checkbox Ldl "true"
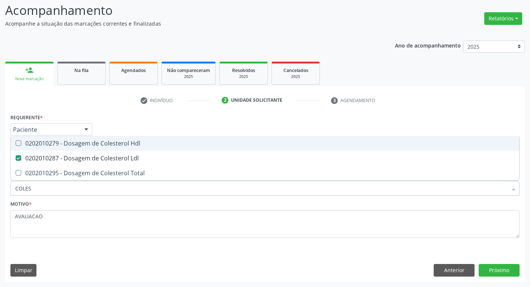
click at [84, 141] on div "0202010279 - Dosagem de Colesterol Hdl" at bounding box center [264, 144] width 499 height 6
checkbox Hdl "true"
type input "COLE"
checkbox Hdl "false"
checkbox Ldl "false"
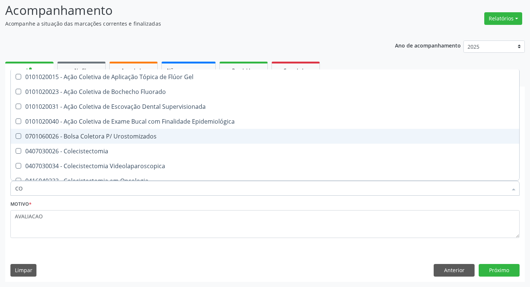
type input "C"
checkbox Hdl "false"
checkbox Ldl "false"
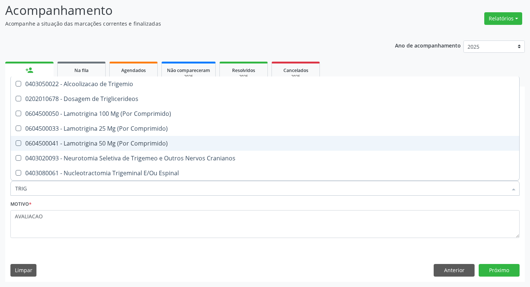
type input "TRIGL"
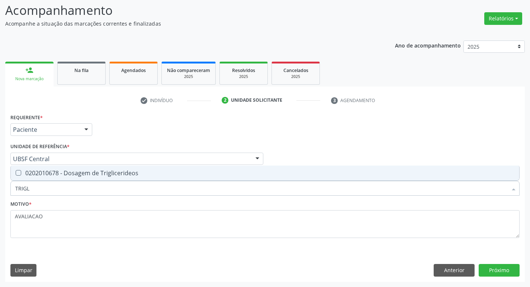
click at [82, 174] on div "0202010678 - Dosagem de Triglicerideos" at bounding box center [264, 173] width 499 height 6
checkbox Triglicerideos "true"
type input "TRIG"
checkbox Triglicerideos "false"
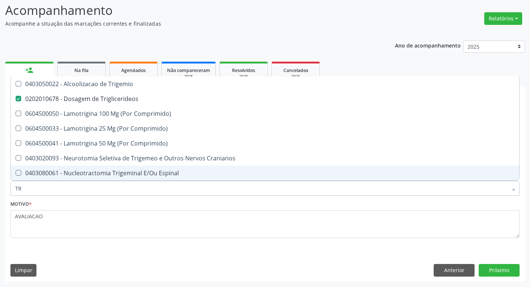
type input "T"
checkbox Triglicerideos "false"
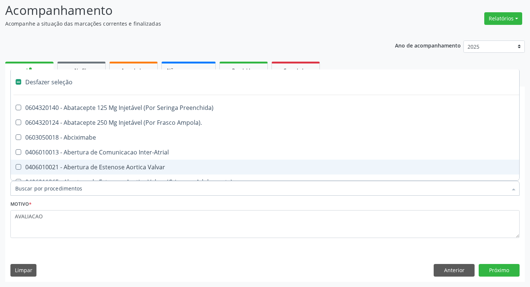
type input "G"
checkbox Comprimido\) "true"
checkbox Sanitária "true"
checkbox Osso "true"
checkbox Persistente "true"
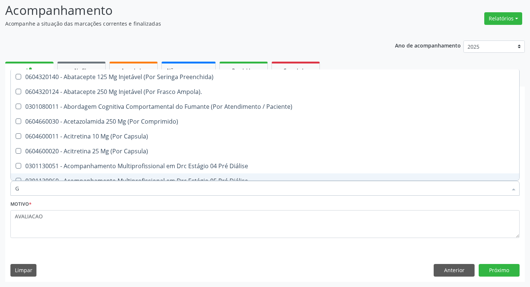
type input "GLICOSE"
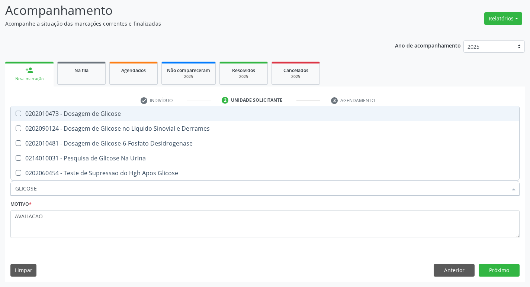
click at [98, 116] on div "0202010473 - Dosagem de Glicose" at bounding box center [264, 114] width 499 height 6
checkbox Glicose "true"
type input "GLICOS"
checkbox Glicose "false"
checkbox Derrames "true"
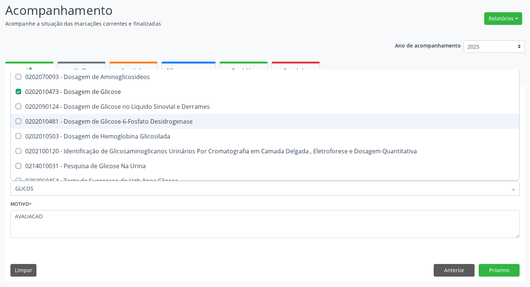
type input "GLICO"
checkbox Glicose "false"
checkbox Derrames "true"
type input "GLI"
checkbox Derrames "false"
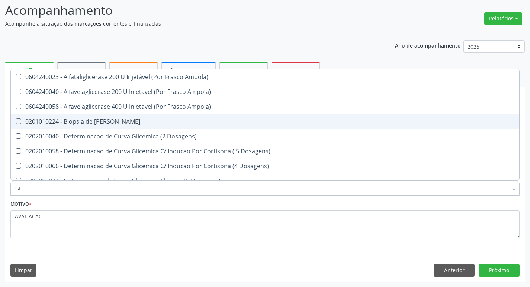
type input "G"
checkbox Glicose "false"
checkbox Triglicerideos "false"
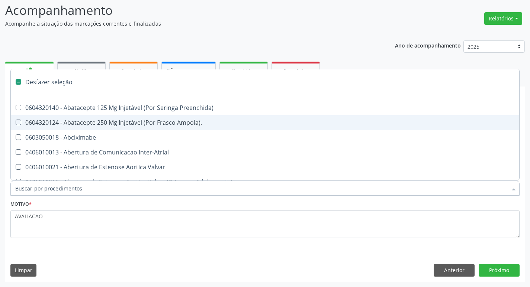
type input "H"
checkbox Lactente\) "true"
checkbox Convencional\) "true"
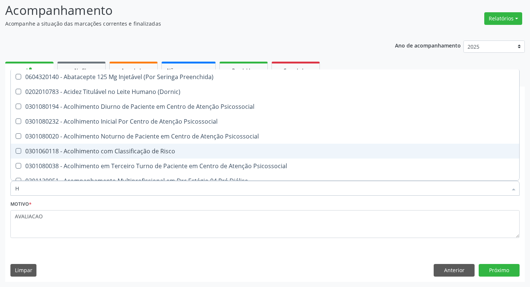
type input "HEMOGLOBINA G"
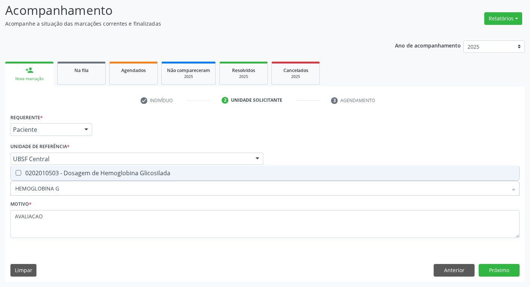
click at [96, 178] on span "0202010503 - Dosagem de Hemoglobina Glicosilada" at bounding box center [265, 173] width 508 height 15
checkbox Glicosilada "true"
type input "HEMOGLOBINA"
checkbox Glicosilada "false"
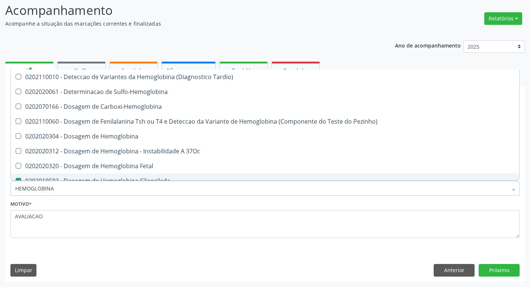
type input "HEMOGLOBIN"
checkbox Glicosilada "false"
checkbox Hemoglobina "true"
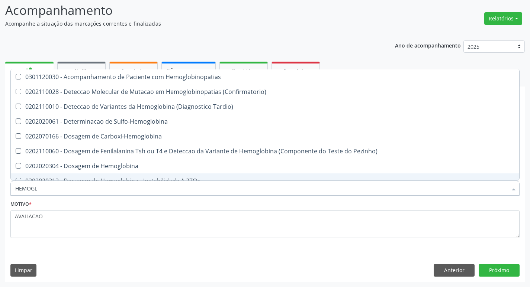
type input "HEMOG"
checkbox S "true"
type input "H"
checkbox Glicosilada "false"
checkbox S "false"
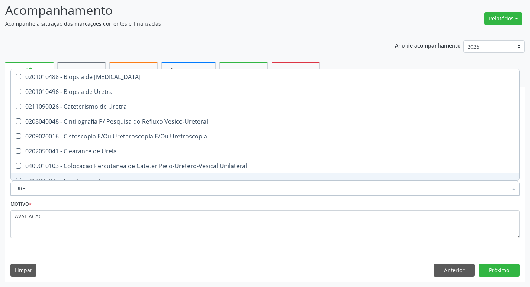
type input "UREI"
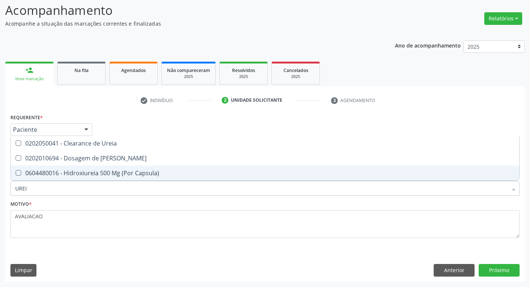
click at [91, 161] on div "0202010694 - Dosagem de [PERSON_NAME]" at bounding box center [264, 158] width 499 height 6
checkbox Ureia "true"
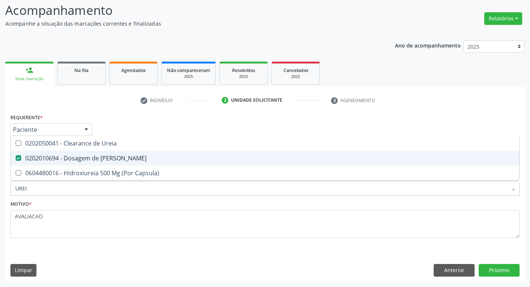
type input "URE"
checkbox Ureia "false"
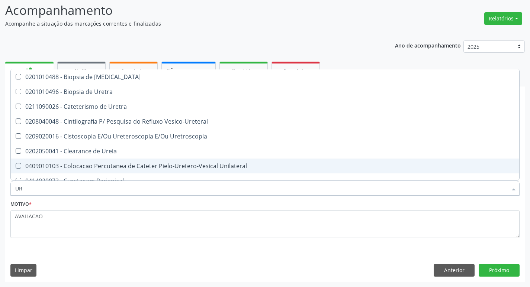
type input "U"
checkbox Ureia "false"
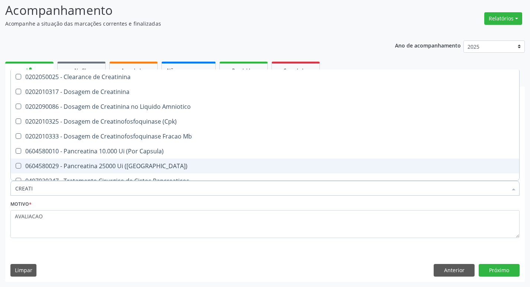
type input "CREATIN"
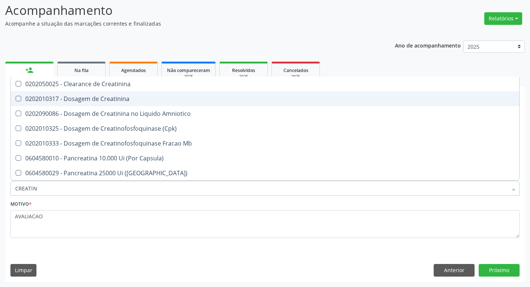
click at [101, 101] on div "0202010317 - Dosagem de Creatinina" at bounding box center [264, 99] width 499 height 6
checkbox Creatinina "true"
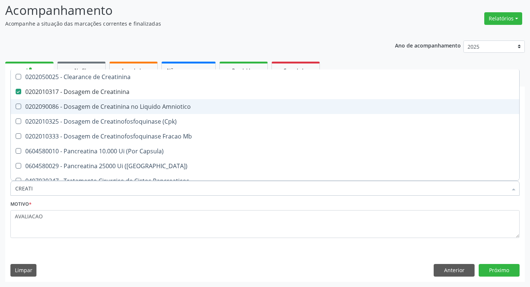
type input "CREAT"
checkbox Creatinina "false"
checkbox Amniotico "true"
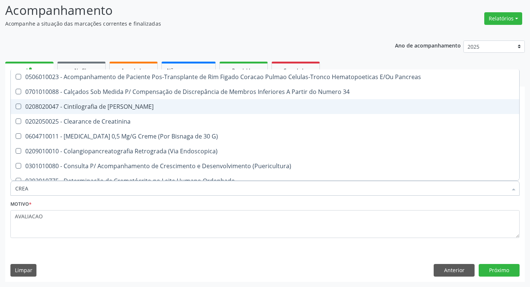
type input "CRE"
checkbox Pancreas "false"
checkbox G\) "false"
type input "C"
checkbox Creatinina "false"
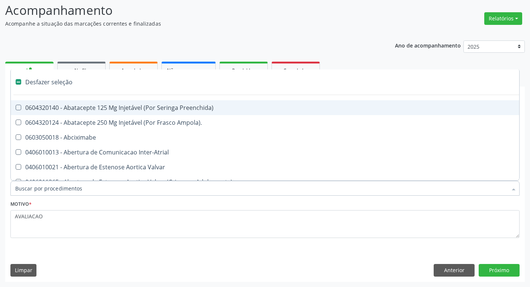
type input "2"
checkbox Monopolar "true"
checkbox Quadril "true"
checkbox Biologica "true"
checkbox Vagina "true"
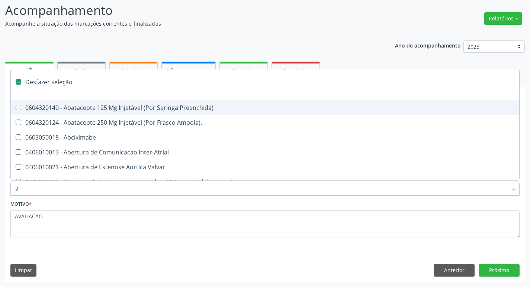
checkbox Puerperal "true"
checkbox Aorto-Cavitarias "true"
checkbox Congenita "true"
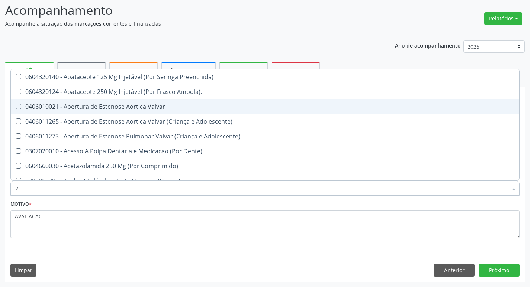
type input "20205001"
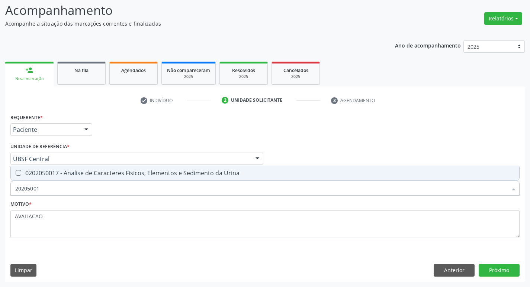
click at [85, 170] on div "0202050017 - Analise de Caracteres Fisicos, Elementos e Sedimento da Urina" at bounding box center [264, 173] width 499 height 6
checkbox Urina "true"
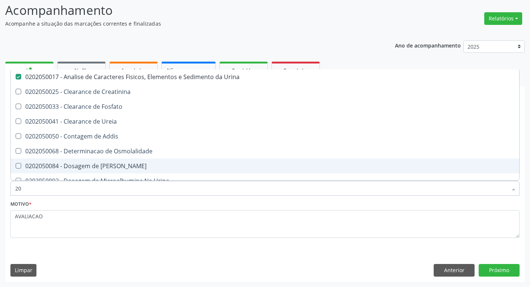
type input "2"
checkbox Urina "false"
checkbox Ureia "false"
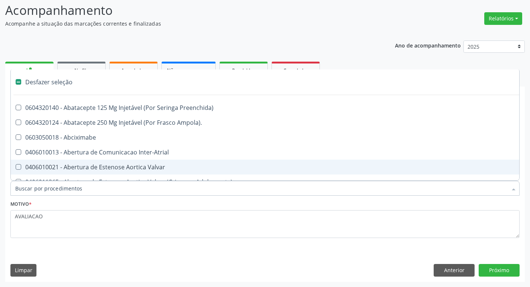
type input "U"
checkbox Frasco-Ampola\) "true"
checkbox Urina "false"
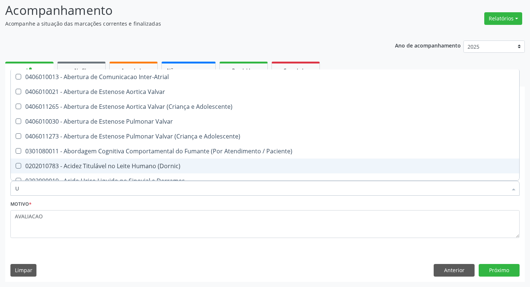
type input "UR"
checkbox Reabilitacao "true"
checkbox Urina "false"
checkbox Nivel "true"
type input "URI"
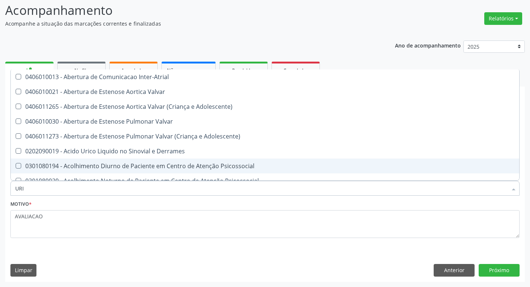
checkbox Adolescente\) "true"
checkbox Urina "false"
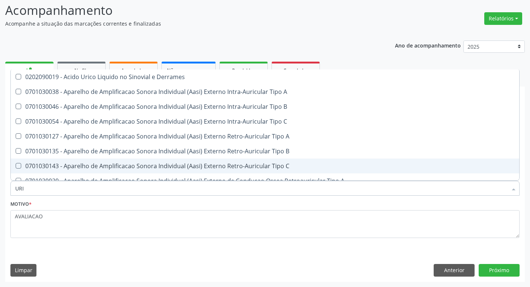
type input "URIC"
checkbox B "false"
type input "URICO"
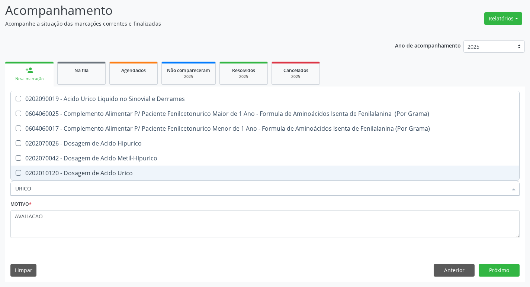
click at [85, 170] on div "0202010120 - Dosagem de Acido Urico" at bounding box center [264, 173] width 499 height 6
checkbox Urico "true"
click at [512, 267] on button "Próximo" at bounding box center [499, 270] width 41 height 13
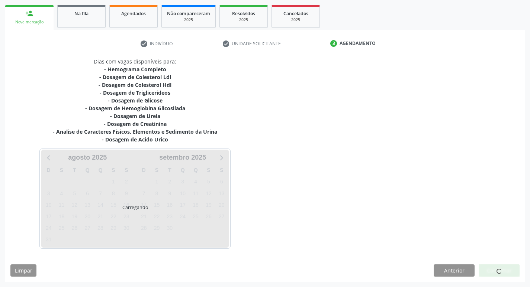
scroll to position [106, 0]
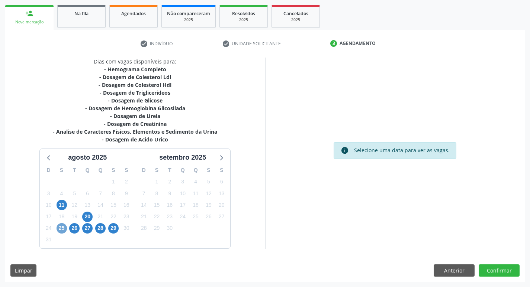
click at [62, 226] on span "25" at bounding box center [62, 228] width 10 height 10
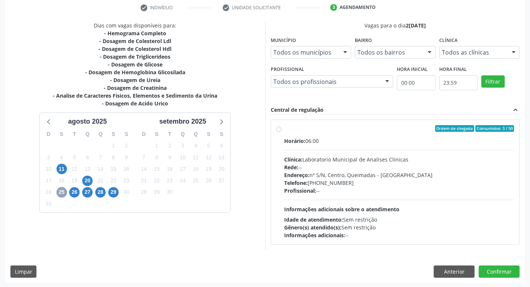
scroll to position [144, 0]
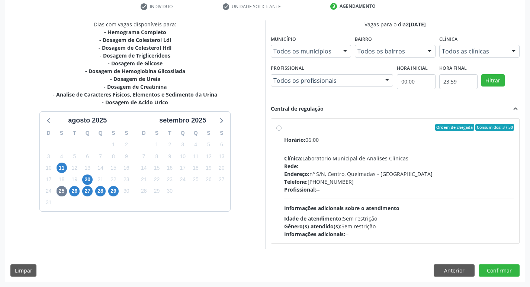
click at [366, 158] on div "Clínica: Laboratorio Municipal de Analises Clinicas" at bounding box center [399, 159] width 230 height 8
click at [281, 131] on input "Ordem de chegada Consumidos: 3 / 50 Horário: 06:00 Clínica: Laboratorio Municip…" at bounding box center [278, 127] width 5 height 7
radio input "true"
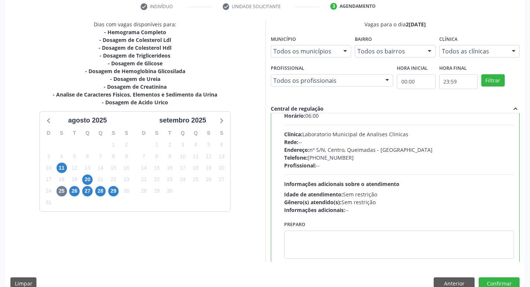
scroll to position [37, 0]
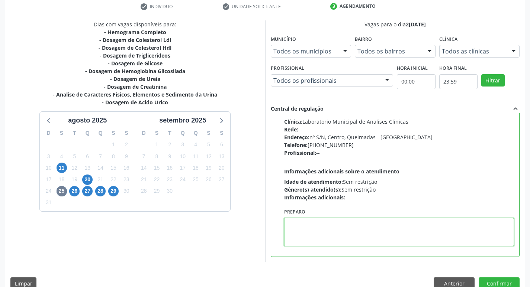
click at [331, 230] on textarea at bounding box center [399, 232] width 230 height 28
paste textarea "IR EM [GEOGRAPHIC_DATA]"
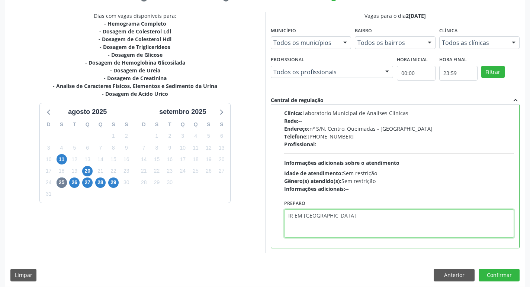
scroll to position [157, 0]
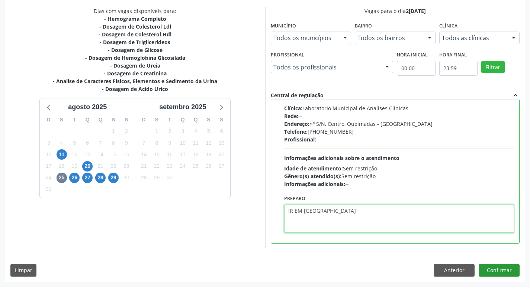
type textarea "IR EM [GEOGRAPHIC_DATA]"
click at [493, 271] on button "Confirmar" at bounding box center [499, 270] width 41 height 13
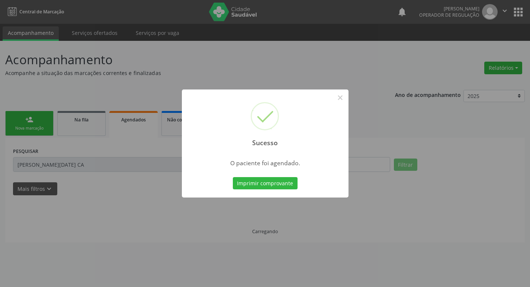
scroll to position [0, 0]
click at [283, 186] on button "Imprimir comprovante" at bounding box center [267, 183] width 65 height 13
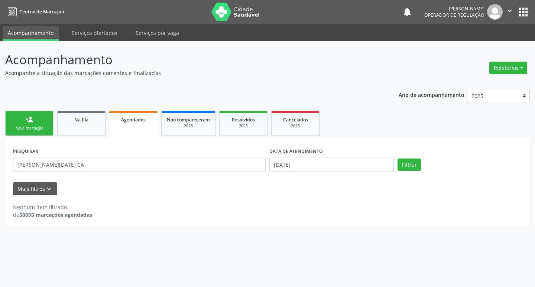
click at [34, 123] on link "person_add Nova marcação" at bounding box center [29, 123] width 48 height 25
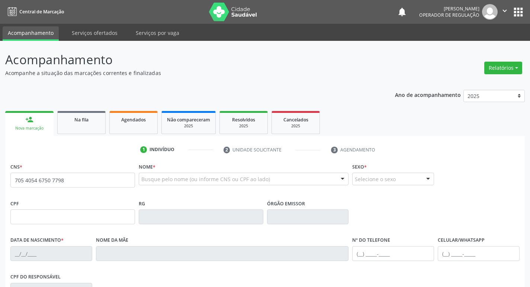
type input "705 4054 6750 7798"
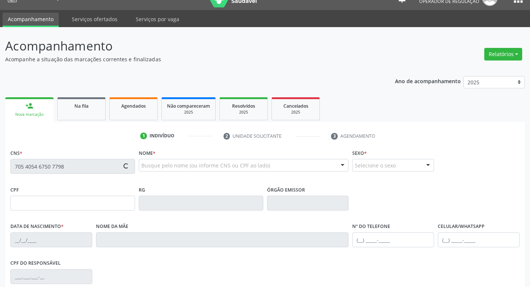
type input "058.900.014-42"
type input "16[DATE]"
type input "[PERSON_NAME]"
type input "[PHONE_NUMBER]"
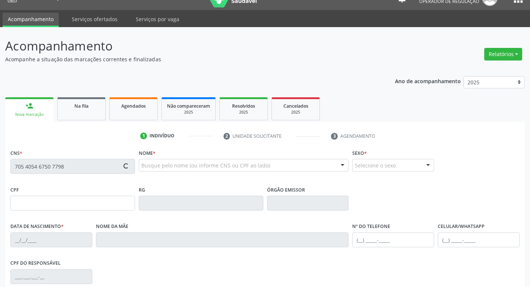
type input "023.997.144-23"
type input "35"
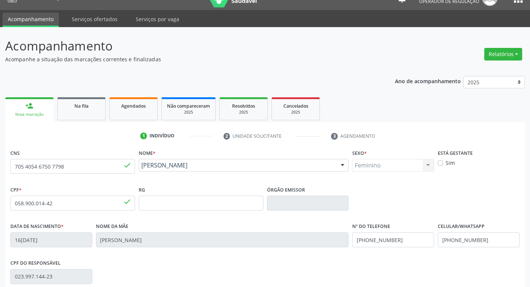
scroll to position [116, 0]
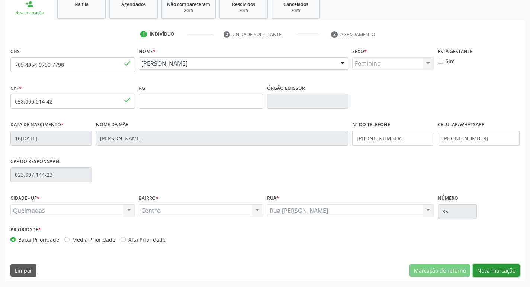
click at [506, 276] on button "Nova marcação" at bounding box center [496, 271] width 47 height 13
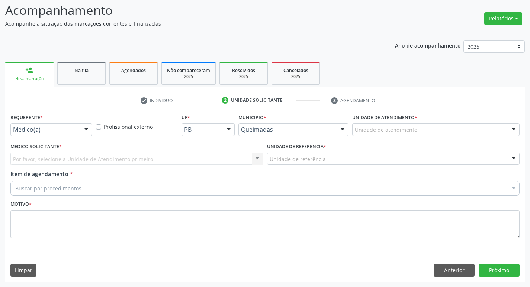
scroll to position [49, 0]
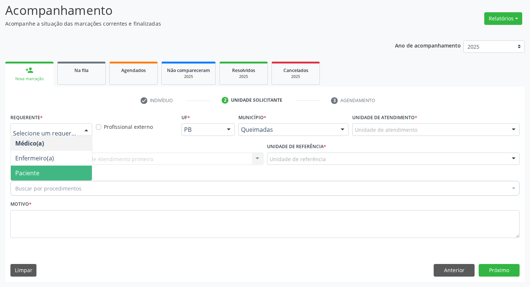
click at [53, 175] on span "Paciente" at bounding box center [51, 173] width 81 height 15
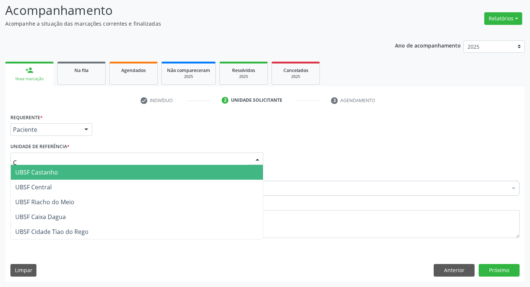
type input "CE"
click at [52, 170] on span "UBSF Central" at bounding box center [137, 172] width 252 height 15
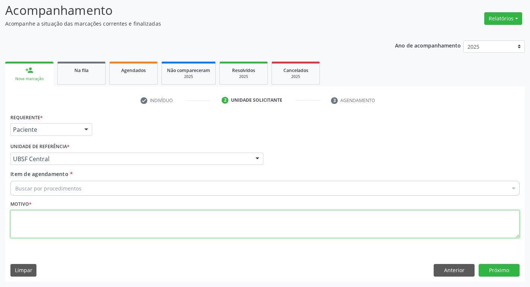
click at [42, 214] on textarea at bounding box center [264, 224] width 509 height 28
type textarea "AVALIACAO"
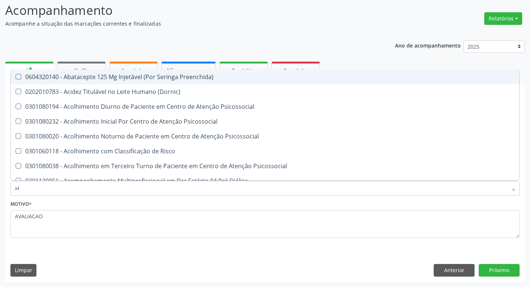
type input "HEMOGR"
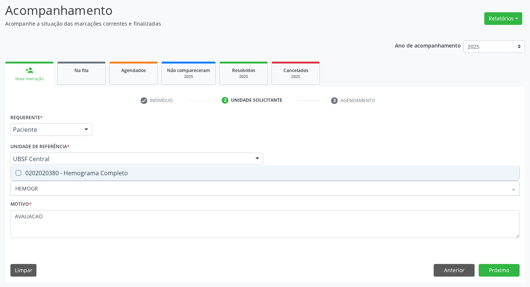
click at [112, 176] on div "0202020380 - Hemograma Completo" at bounding box center [264, 173] width 499 height 6
checkbox Completo "true"
type input "HEMOG"
checkbox Completo "false"
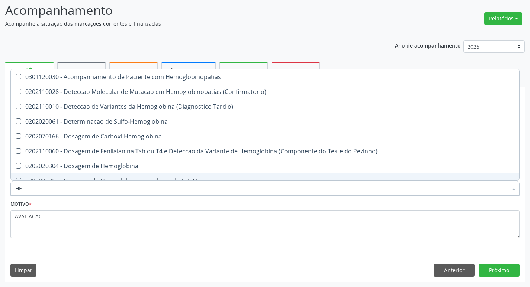
type input "H"
checkbox Completo "false"
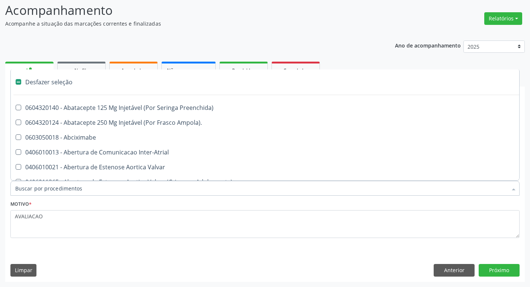
type input "G"
checkbox Persistente "true"
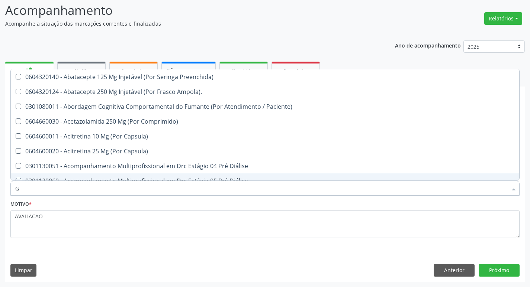
type input "GLICOSE"
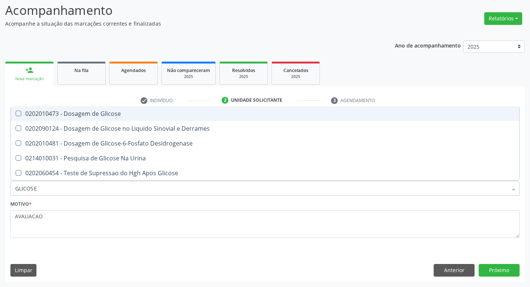
click at [97, 118] on span "0202010473 - Dosagem de Glicose" at bounding box center [265, 113] width 508 height 15
checkbox Glicose "true"
type input "GLICOS"
checkbox Glicose "false"
checkbox Derrames "true"
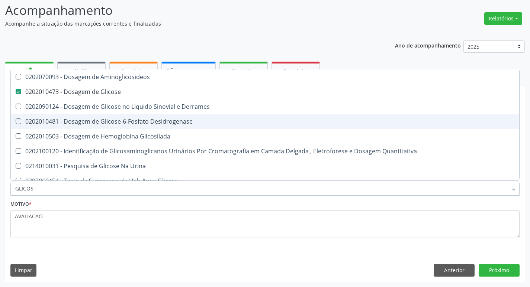
type input "GLICO"
checkbox Glicose "false"
checkbox Derrames "true"
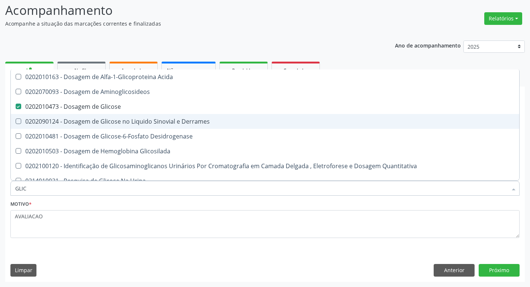
type input "GLI"
checkbox Glicose "false"
type input "G"
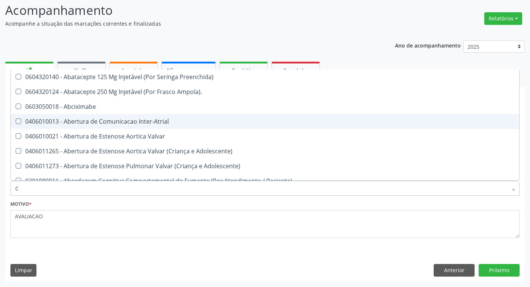
type input "CO"
checkbox Comprimido\) "true"
checkbox Osseo "true"
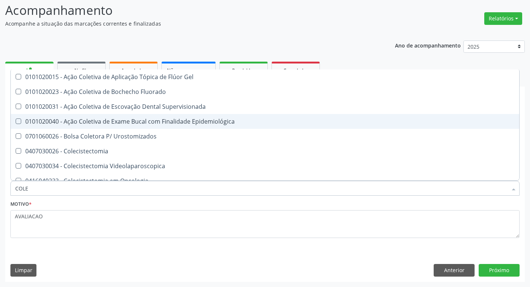
type input "COLES"
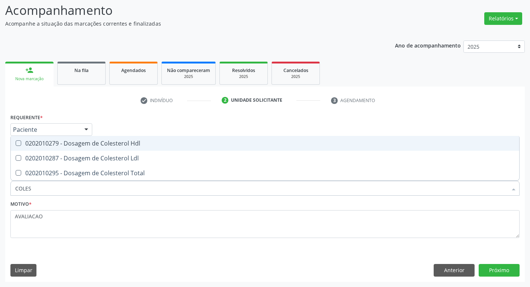
click at [92, 144] on div "0202010279 - Dosagem de Colesterol Hdl" at bounding box center [264, 144] width 499 height 6
checkbox Hdl "true"
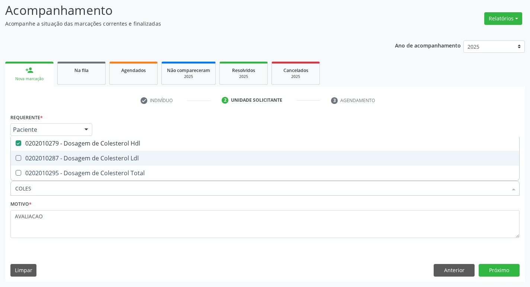
click at [98, 157] on div "0202010287 - Dosagem de Colesterol Ldl" at bounding box center [264, 158] width 499 height 6
checkbox Ldl "true"
type input "COLE"
checkbox Hdl "false"
checkbox Ldl "false"
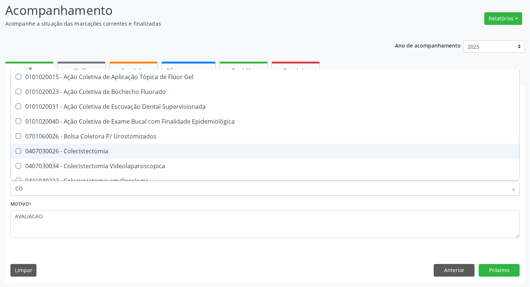
type input "C"
checkbox Hdl "false"
checkbox Ldl "false"
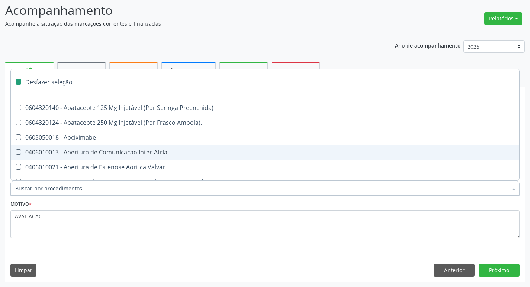
type input "2"
checkbox Monopolar "true"
checkbox Quadril "true"
checkbox Vagina "true"
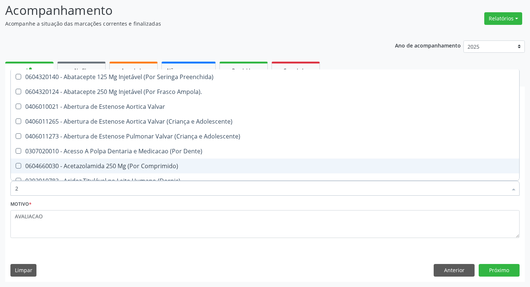
type input "20205001"
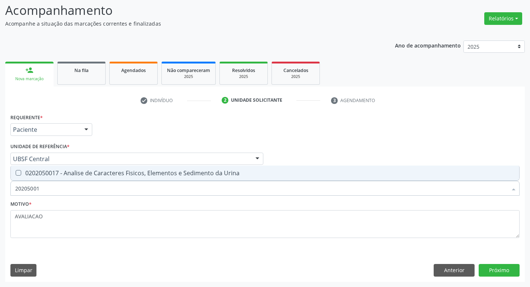
click at [106, 176] on div "0202050017 - Analise de Caracteres Fisicos, Elementos e Sedimento da Urina" at bounding box center [264, 173] width 499 height 6
checkbox Urina "true"
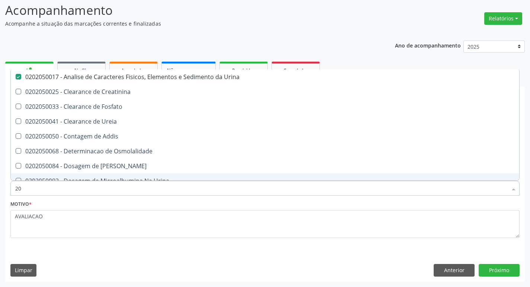
type input "2"
checkbox Urina "false"
checkbox Ureia "false"
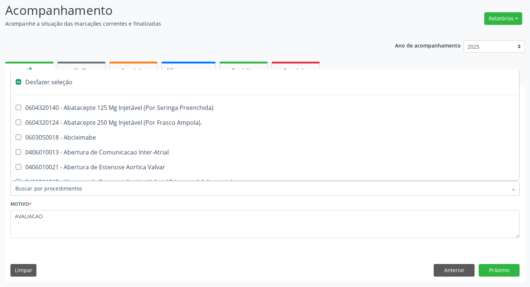
type input "T"
checkbox Dedo "true"
checkbox Urina "false"
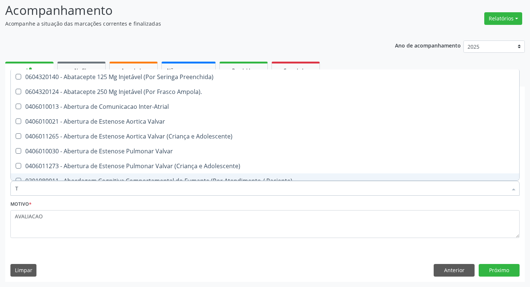
type input "TR"
checkbox Urina "false"
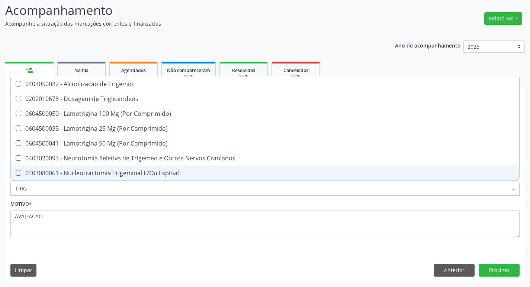
type input "TRIGL"
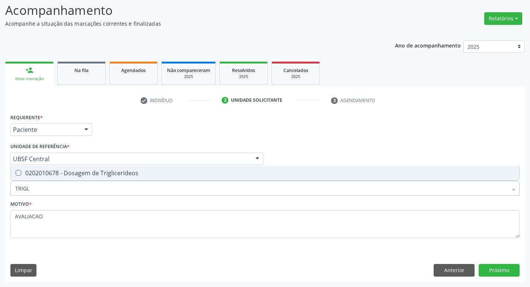
click at [106, 176] on div "0202010678 - Dosagem de Triglicerideos" at bounding box center [264, 173] width 499 height 6
checkbox Triglicerideos "true"
type input "TRIG"
checkbox Triglicerideos "false"
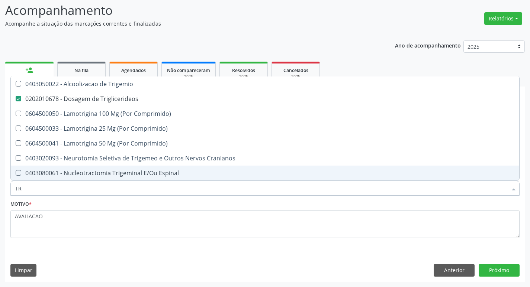
type input "T"
checkbox Triglicerideos "false"
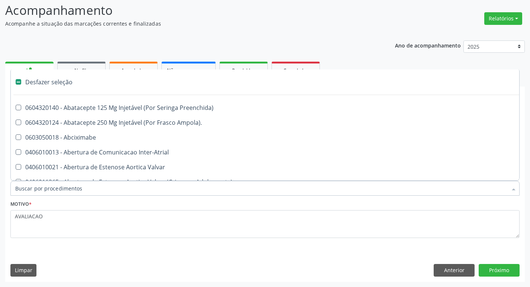
type input "U"
checkbox Frasco-Ampola\) "true"
checkbox Urina "false"
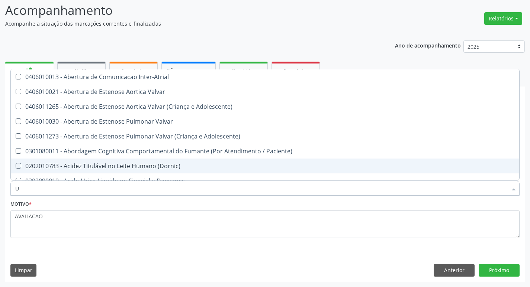
type input "UR"
checkbox Reabilitacao "true"
checkbox Urina "false"
type input "URE"
checkbox Urina "false"
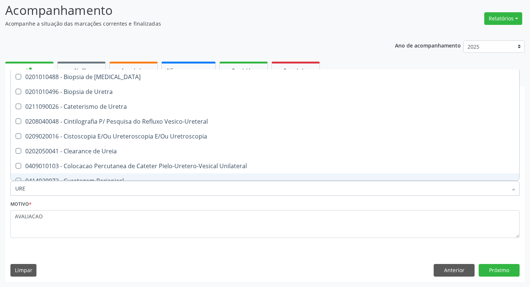
type input "UREI"
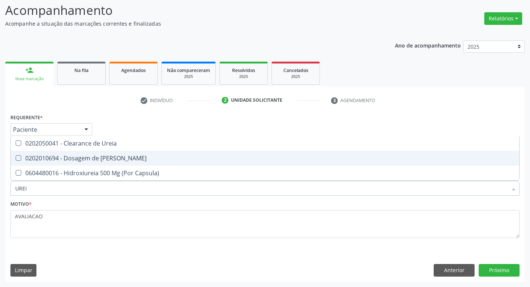
click at [89, 158] on div "0202010694 - Dosagem de [PERSON_NAME]" at bounding box center [264, 158] width 499 height 6
checkbox Ureia "true"
type input "URE"
checkbox Ureia "false"
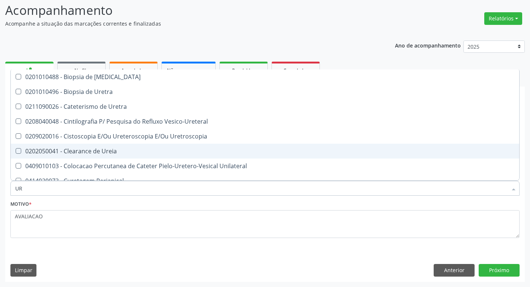
type input "U"
checkbox Ureia "false"
checkbox Bubonica\) "false"
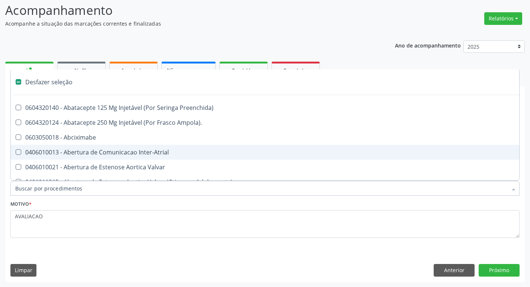
type input "V"
checkbox Urina "false"
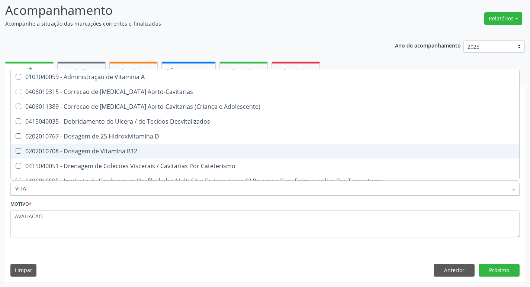
type input "VITAM"
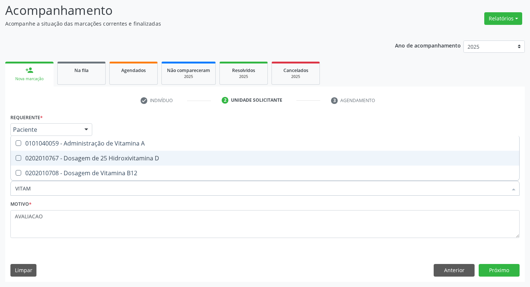
click at [89, 158] on div "0202010767 - Dosagem de 25 Hidroxivitamina D" at bounding box center [264, 158] width 499 height 6
checkbox D "true"
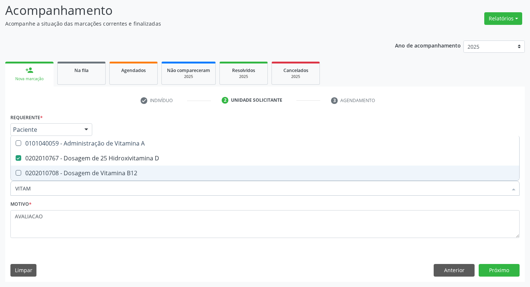
click at [87, 176] on div "0202010708 - Dosagem de Vitamina B12" at bounding box center [264, 173] width 499 height 6
checkbox B12 "true"
type input "VITA"
checkbox D "false"
checkbox B12 "false"
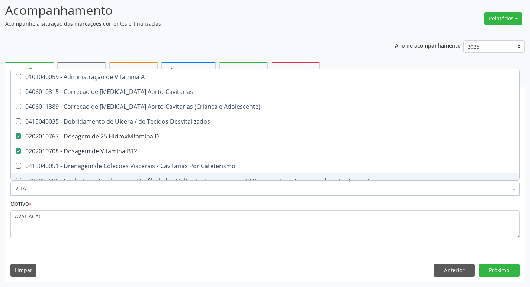
type input "VIT"
checkbox D "false"
checkbox Cateterismo "true"
type input "V"
checkbox B12 "false"
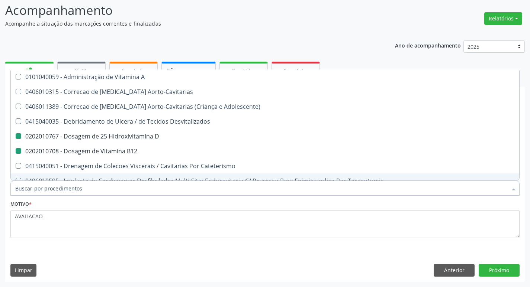
checkbox Cateterismo "false"
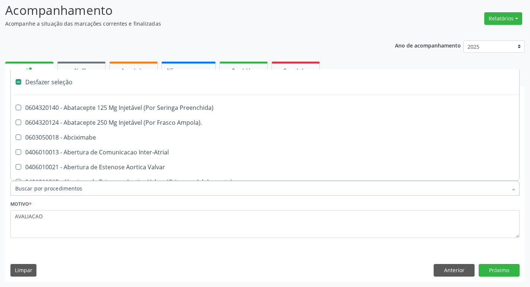
type input "T"
checkbox Dedo "true"
checkbox Urina "false"
type input "TG"
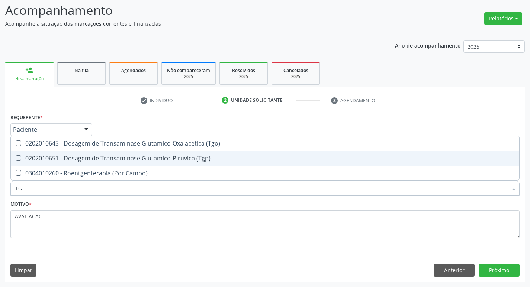
click at [102, 152] on span "0202010651 - Dosagem de Transaminase Glutamico-Piruvica (Tgp)" at bounding box center [265, 158] width 508 height 15
checkbox \(Tgp\) "true"
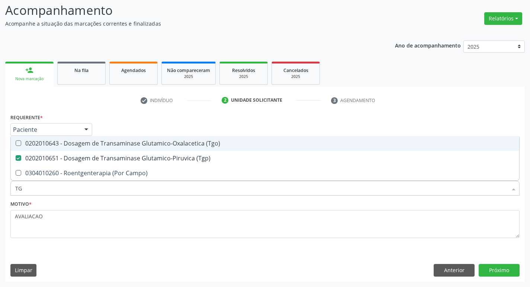
click at [102, 147] on div "0202010643 - Dosagem de Transaminase Glutamico-Oxalacetica (Tgo)" at bounding box center [264, 144] width 499 height 6
checkbox \(Tgo\) "true"
type input "T"
checkbox \(Tgo\) "false"
checkbox \(Tgp\) "false"
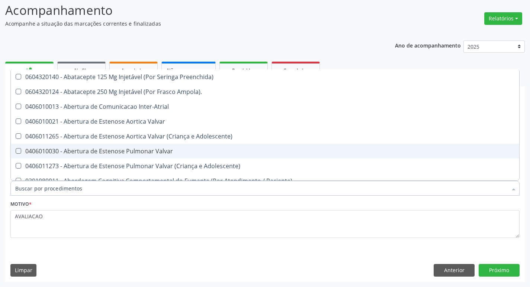
checkbox Urina "false"
checkbox Central "true"
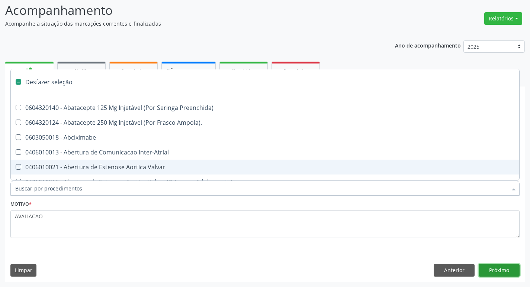
click at [496, 274] on button "Próximo" at bounding box center [499, 270] width 41 height 13
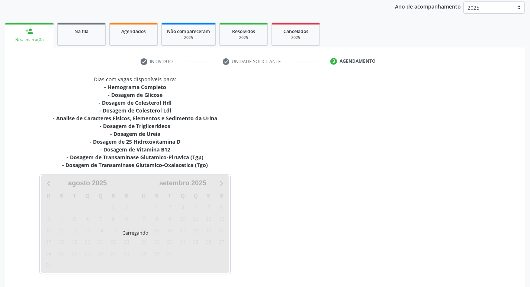
scroll to position [114, 0]
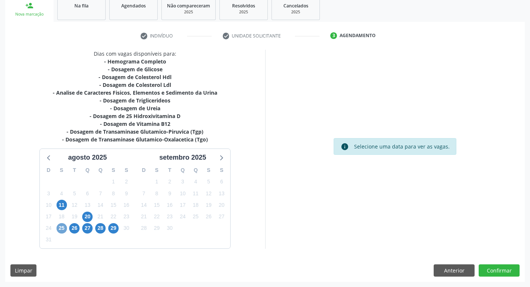
click at [59, 229] on span "25" at bounding box center [62, 228] width 10 height 10
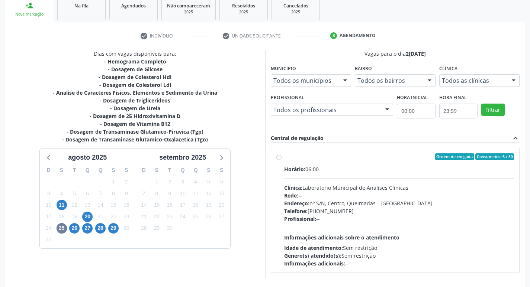
click at [388, 185] on div "Clínica: Laboratorio Municipal de Analises Clinicas" at bounding box center [399, 188] width 230 height 8
click at [281, 160] on input "Ordem de chegada Consumidos: 6 / 50 Horário: 06:00 Clínica: Laboratorio Municip…" at bounding box center [278, 157] width 5 height 7
radio input "true"
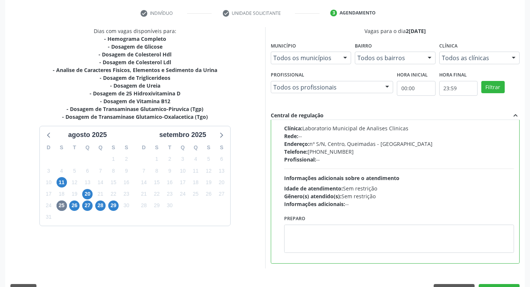
scroll to position [157, 0]
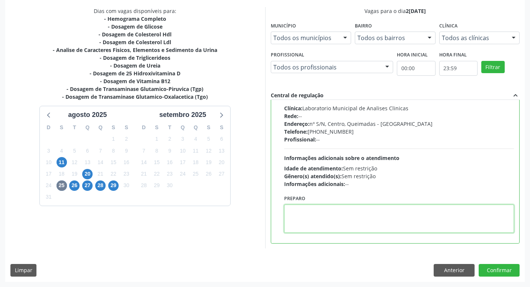
click at [312, 226] on textarea at bounding box center [399, 219] width 230 height 28
paste textarea "IR EM [GEOGRAPHIC_DATA]"
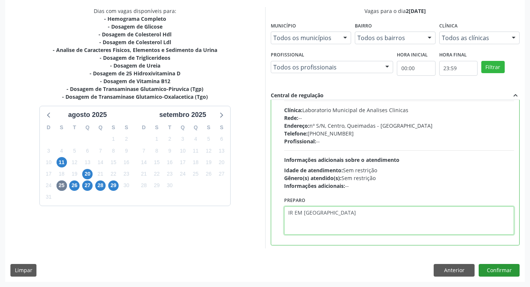
scroll to position [37, 0]
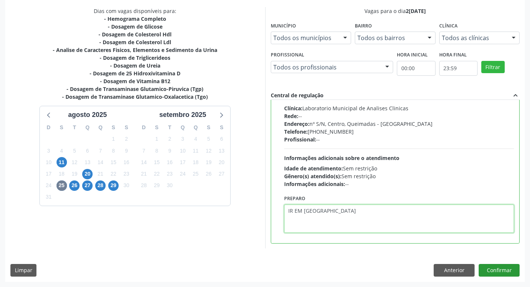
type textarea "IR EM [GEOGRAPHIC_DATA]"
click at [492, 269] on button "Confirmar" at bounding box center [499, 270] width 41 height 13
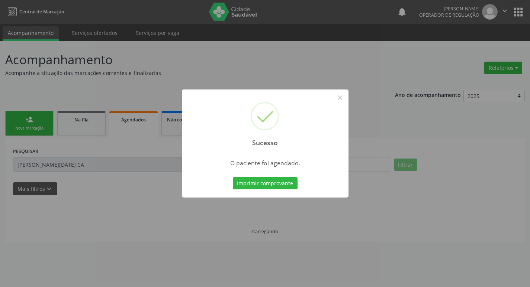
scroll to position [0, 0]
click at [257, 186] on button "Imprimir comprovante" at bounding box center [267, 183] width 65 height 13
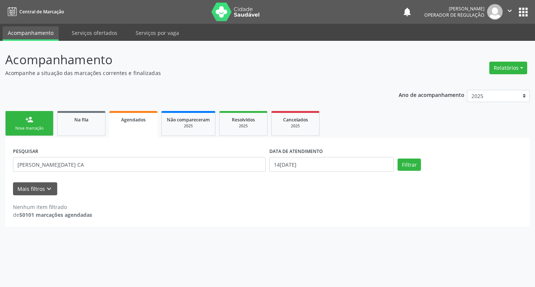
click at [35, 131] on div "Nova marcação" at bounding box center [29, 129] width 37 height 6
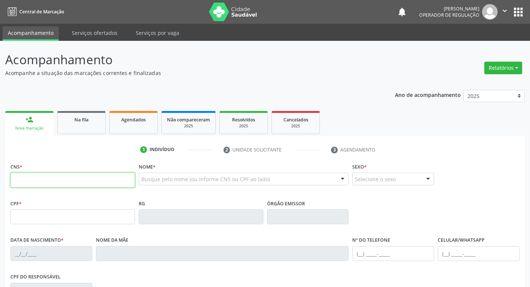
click at [61, 176] on input "text" at bounding box center [72, 180] width 125 height 15
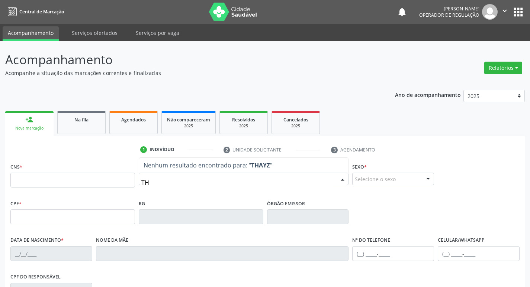
type input "T"
type input "S"
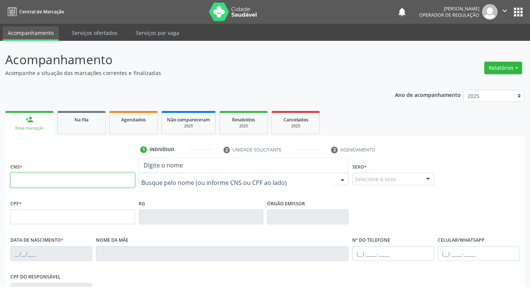
click at [45, 182] on input "text" at bounding box center [72, 180] width 125 height 15
type input "705 0004 3340 5150"
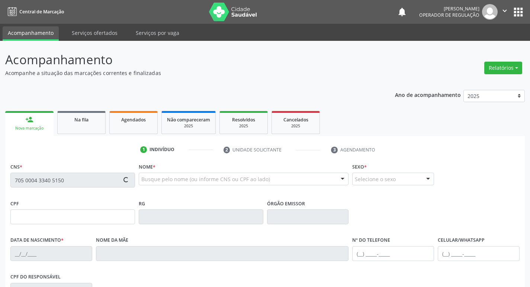
type input "082.528.204-76"
type input "06/07/1980"
type input "Maria de Lourdes Nóbrega da Silva"
type input "(83) 98803-5071"
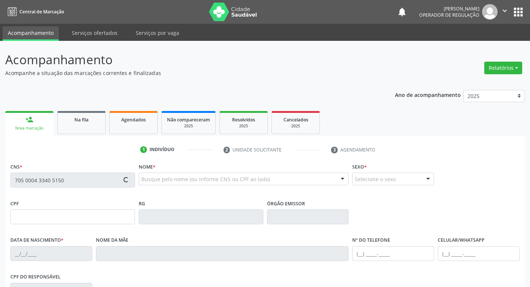
type input "51"
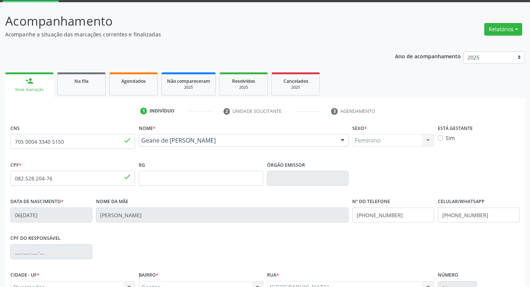
scroll to position [116, 0]
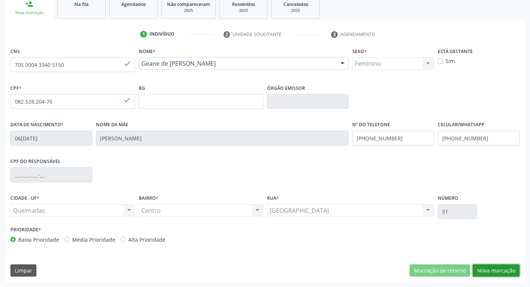
click at [488, 269] on button "Nova marcação" at bounding box center [496, 271] width 47 height 13
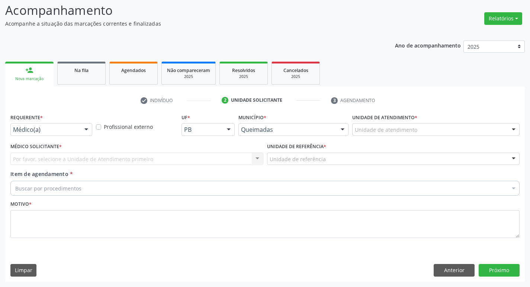
scroll to position [49, 0]
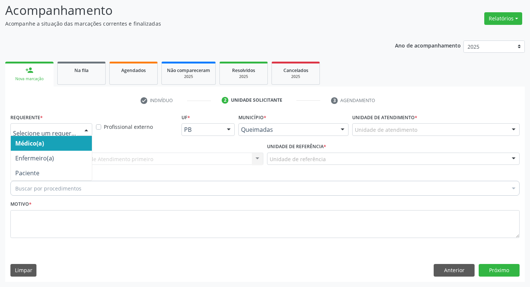
click at [39, 134] on div at bounding box center [51, 129] width 82 height 13
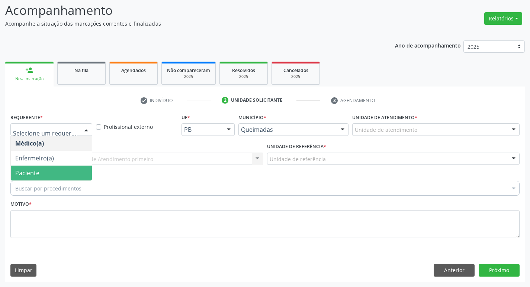
click at [34, 167] on span "Paciente" at bounding box center [51, 173] width 81 height 15
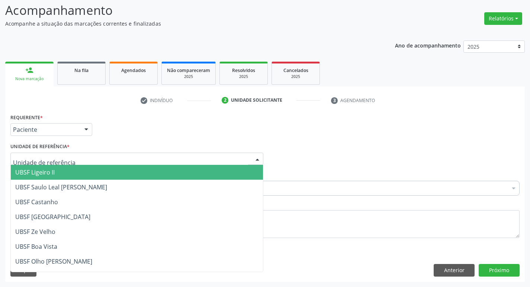
type input "C"
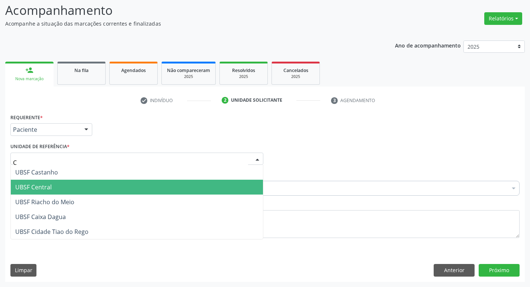
click at [45, 191] on span "UBSF Central" at bounding box center [33, 187] width 36 height 8
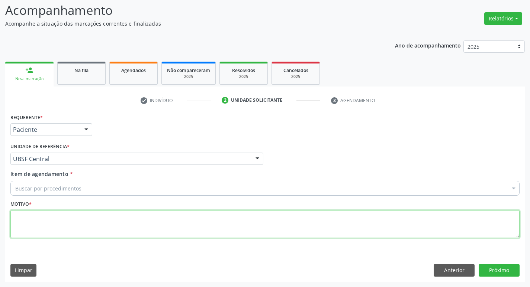
click at [59, 236] on textarea at bounding box center [264, 224] width 509 height 28
type textarea "AVALIACAO"
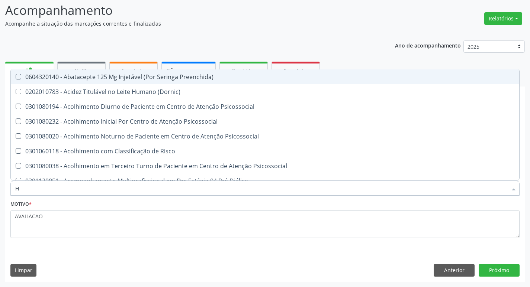
type input "HEMOGR"
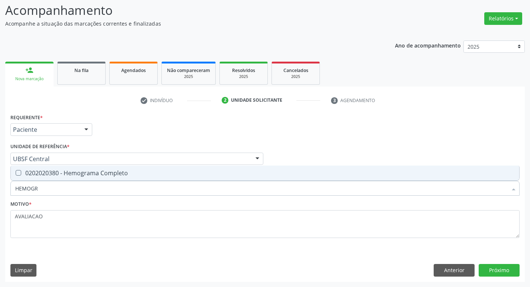
click at [138, 170] on span "0202020380 - Hemograma Completo" at bounding box center [265, 173] width 508 height 15
checkbox Completo "true"
click at [509, 269] on button "Próximo" at bounding box center [499, 270] width 41 height 13
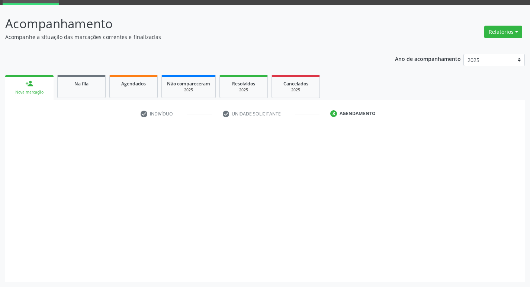
scroll to position [36, 0]
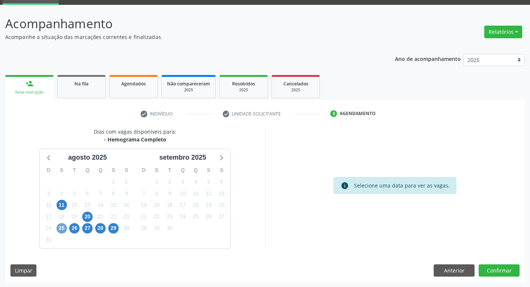
click at [64, 231] on span "25" at bounding box center [62, 228] width 10 height 10
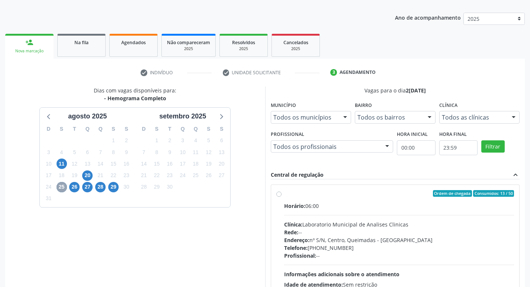
scroll to position [144, 0]
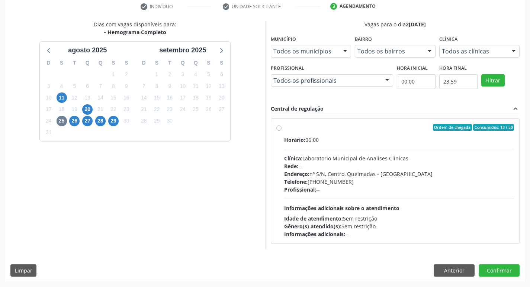
click at [339, 188] on div "Profissional: --" at bounding box center [399, 190] width 230 height 8
click at [281, 131] on input "Ordem de chegada Consumidos: 13 / 50 Horário: 06:00 Clínica: Laboratorio Munici…" at bounding box center [278, 127] width 5 height 7
radio input "true"
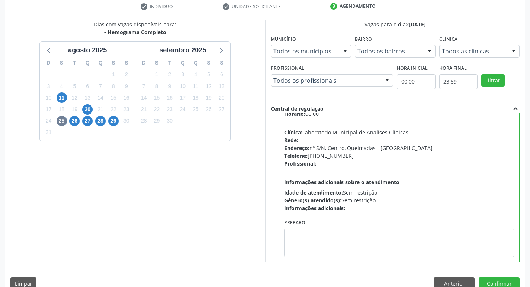
scroll to position [37, 0]
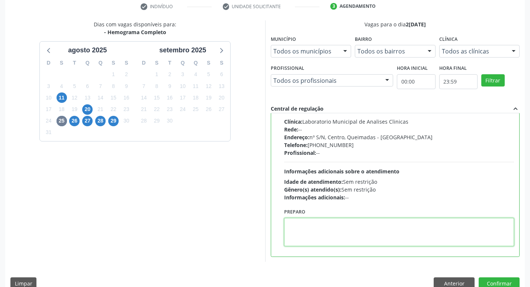
drag, startPoint x: 319, startPoint y: 235, endPoint x: 295, endPoint y: 226, distance: 25.7
click at [297, 229] on textarea at bounding box center [399, 232] width 230 height 28
paste textarea "IR EM JEJUM"
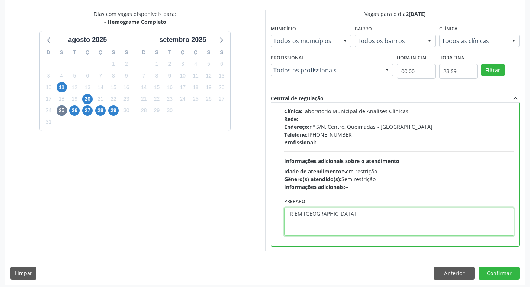
scroll to position [157, 0]
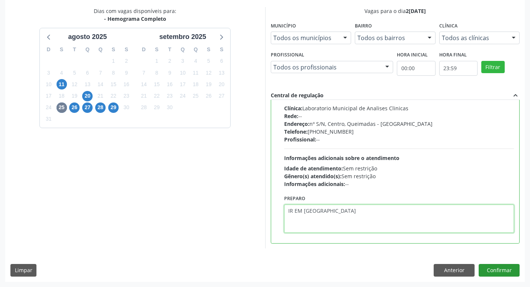
type textarea "IR EM JEJUM"
click at [499, 268] on button "Confirmar" at bounding box center [499, 270] width 41 height 13
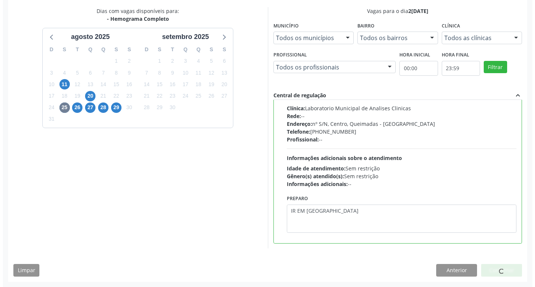
scroll to position [0, 0]
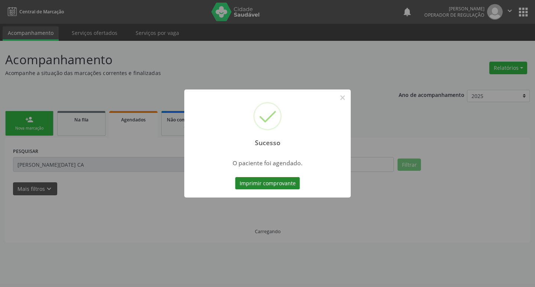
click at [286, 181] on button "Imprimir comprovante" at bounding box center [267, 183] width 65 height 13
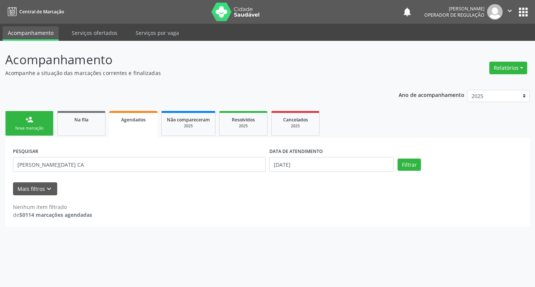
click at [39, 116] on div "Sucesso × O paciente foi agendado. Imprimir comprovante Cancel" at bounding box center [267, 143] width 535 height 287
click at [49, 128] on link "person_add Nova marcação" at bounding box center [29, 123] width 48 height 25
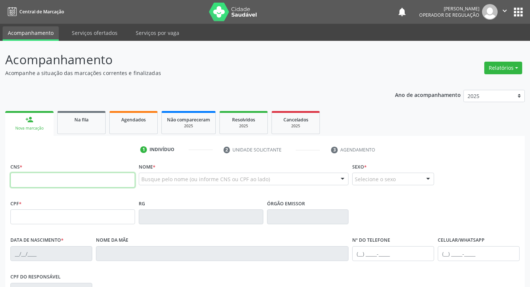
click at [62, 178] on input "text" at bounding box center [72, 180] width 125 height 15
click at [153, 184] on div "Busque pelo nome (ou informe CNS ou CPF ao lado)" at bounding box center [244, 179] width 210 height 13
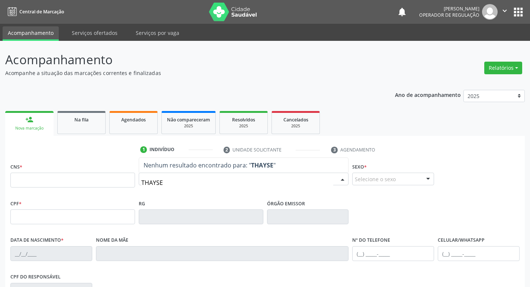
type input "THAYSE S"
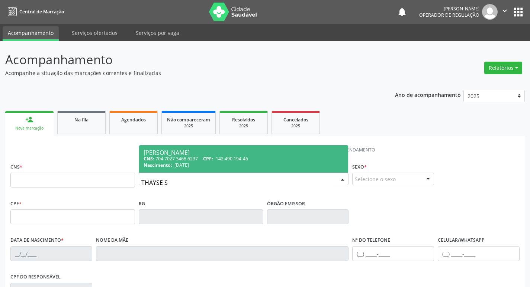
click at [195, 159] on div "CNS: 704 7027 3468 6237 CPF: 142.490.194-46" at bounding box center [244, 159] width 200 height 6
type input "704 7027 3468 6237"
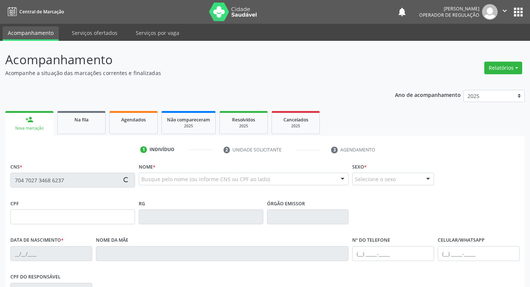
type input "142.490.194-46"
type input "[DATE]"
type input "[PERSON_NAME]"
type input "[PHONE_NUMBER]"
type input "26"
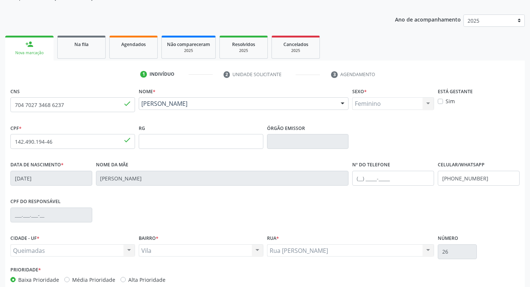
scroll to position [116, 0]
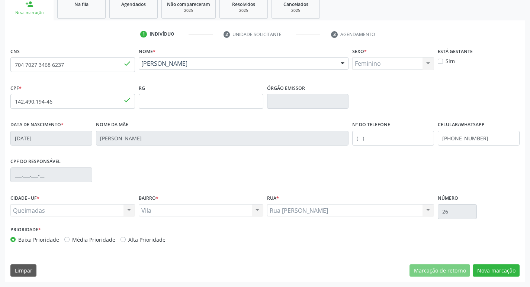
click at [495, 259] on div "CNS 704 7027 3468 6237 done Nome * [PERSON_NAME] [PERSON_NAME] CNS: 704 7027 34…" at bounding box center [264, 164] width 519 height 236
click at [496, 270] on button "Nova marcação" at bounding box center [496, 271] width 47 height 13
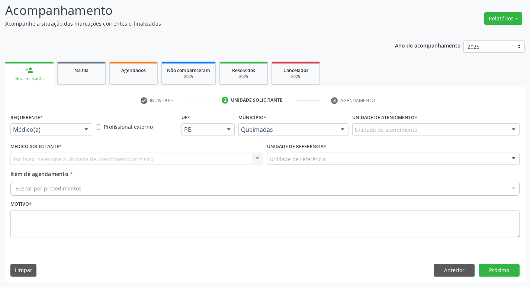
scroll to position [49, 0]
click at [463, 270] on button "Anterior" at bounding box center [454, 270] width 41 height 13
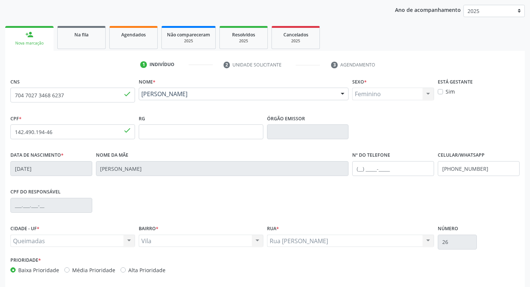
scroll to position [116, 0]
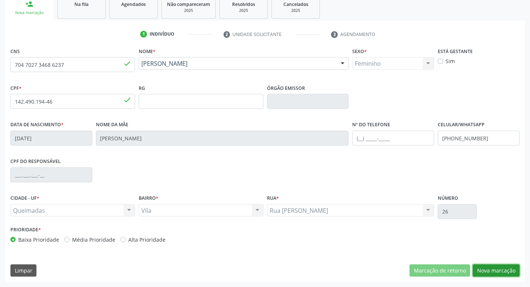
click at [498, 266] on button "Nova marcação" at bounding box center [496, 271] width 47 height 13
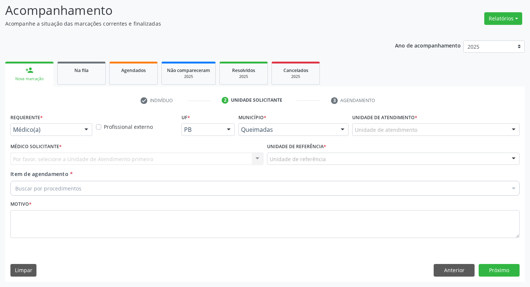
scroll to position [49, 0]
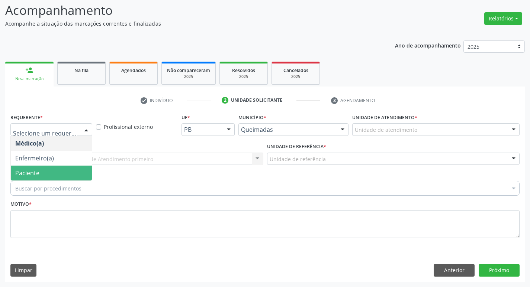
click at [51, 167] on span "Paciente" at bounding box center [51, 173] width 81 height 15
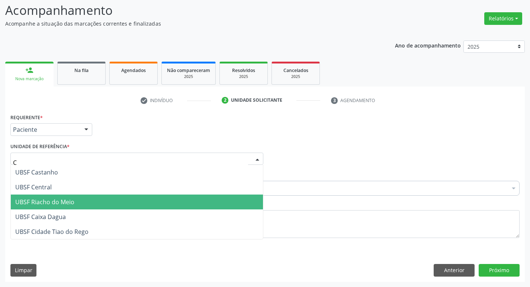
type input "CE"
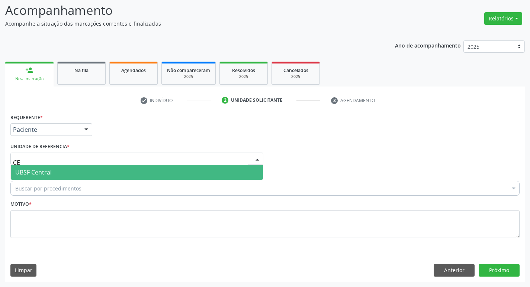
click at [53, 174] on span "UBSF Central" at bounding box center [137, 172] width 252 height 15
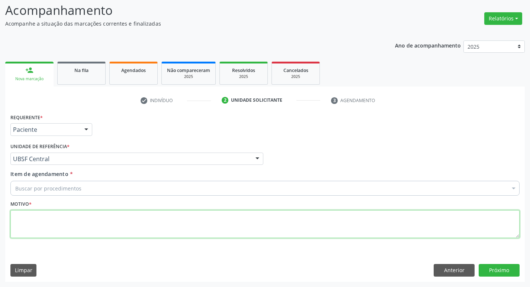
drag, startPoint x: 51, startPoint y: 218, endPoint x: 32, endPoint y: 210, distance: 19.8
click at [39, 216] on textarea at bounding box center [264, 224] width 509 height 28
type textarea "R"
type textarea "AVALIACAO"
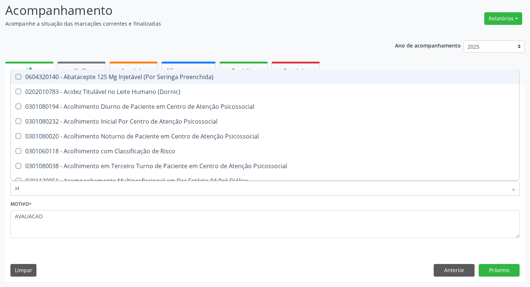
type input "HEMOGR"
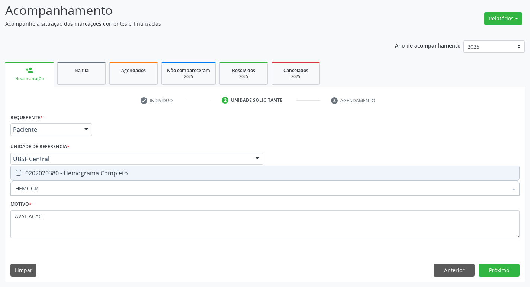
click at [96, 176] on div "0202020380 - Hemograma Completo" at bounding box center [264, 173] width 499 height 6
checkbox Completo "true"
type input "HEMOG"
checkbox Completo "false"
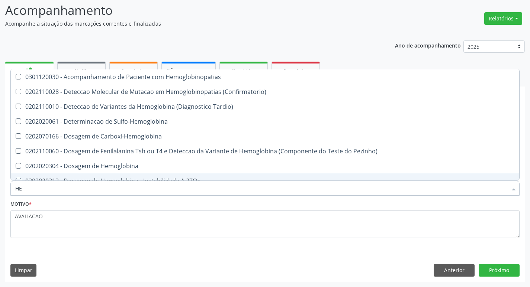
type input "H"
checkbox Completo "false"
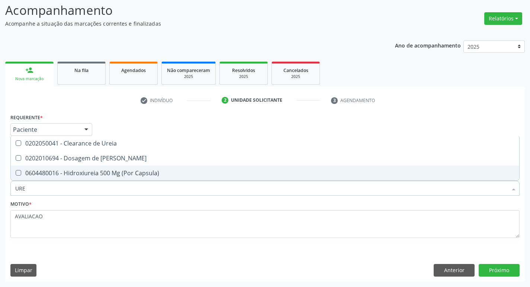
type input "UREI"
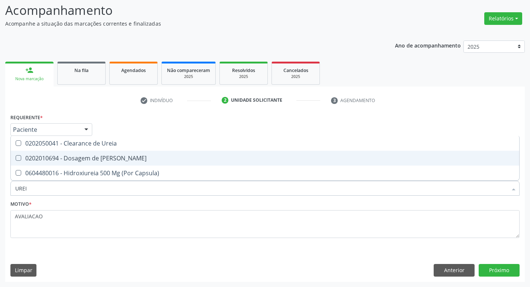
click at [98, 159] on div "0202010694 - Dosagem de [PERSON_NAME]" at bounding box center [264, 158] width 499 height 6
checkbox Ureia "true"
type input "URE"
checkbox Ureia "false"
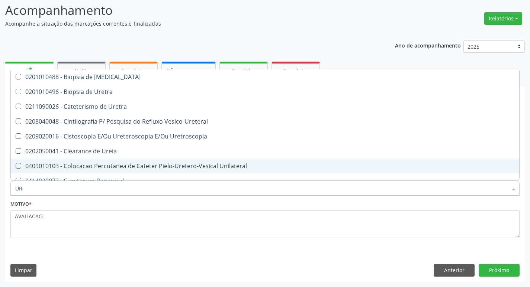
type input "U"
checkbox Ureia "false"
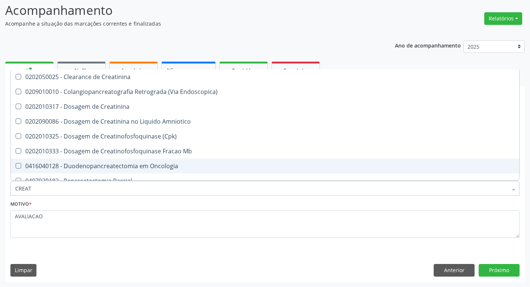
type input "CREATI"
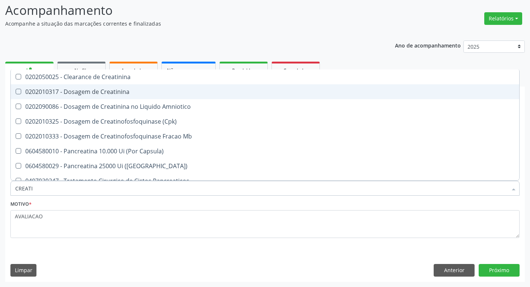
click at [125, 94] on div "0202010317 - Dosagem de Creatinina" at bounding box center [264, 92] width 499 height 6
checkbox Creatinina "true"
type input "CREAT"
checkbox Creatinina "false"
checkbox Amniotico "true"
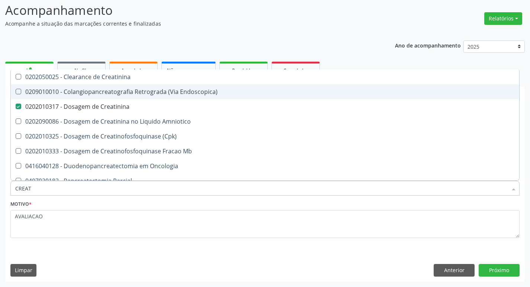
type input "CREA"
checkbox Creatinina "false"
checkbox \(Cpk\) "true"
type input "C"
checkbox \(Cpk\) "false"
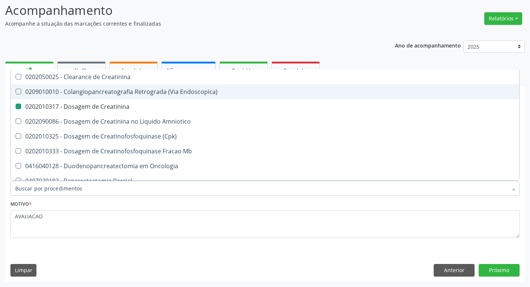
checkbox Oncologia "false"
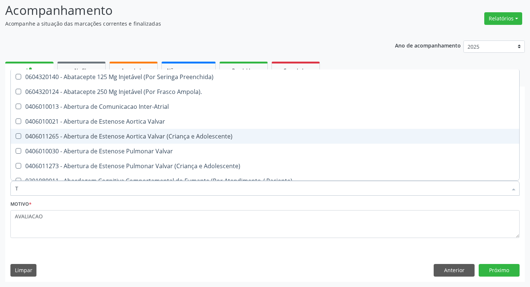
type input "TEMPO DE C"
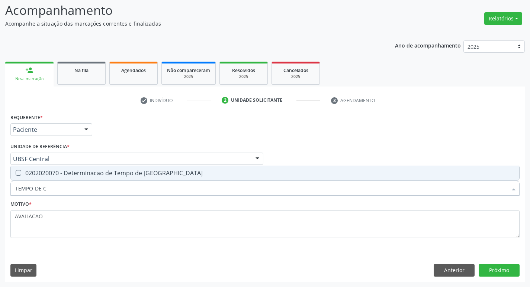
click at [103, 180] on span "0202020070 - Determinacao de Tempo de [GEOGRAPHIC_DATA]" at bounding box center [265, 173] width 508 height 15
checkbox Coagulacao "true"
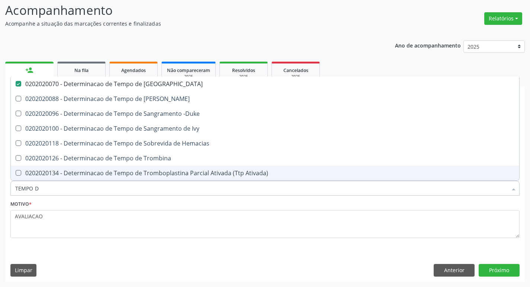
type input "TEMPO"
checkbox Coagulacao "false"
type input "T"
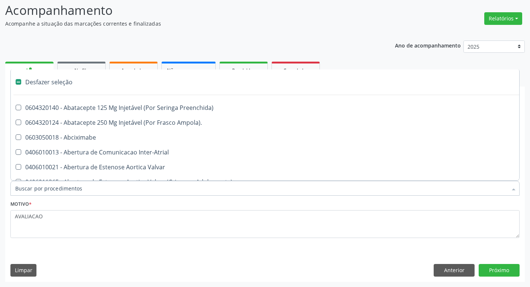
type input "2"
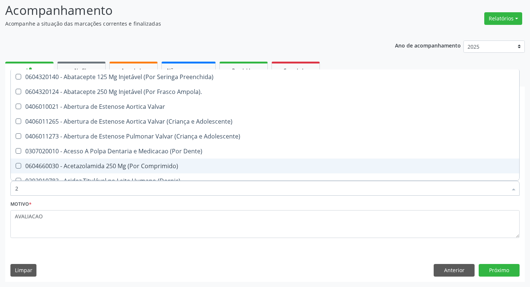
checkbox Coagulacao "true"
checkbox Creatinina "true"
checkbox Ureia "true"
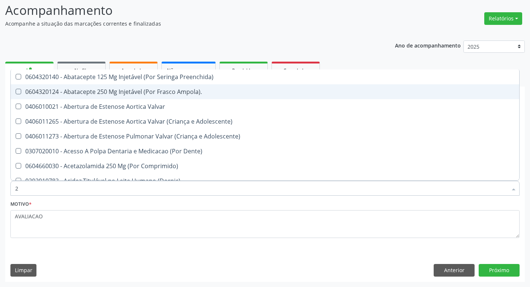
type input "20205001"
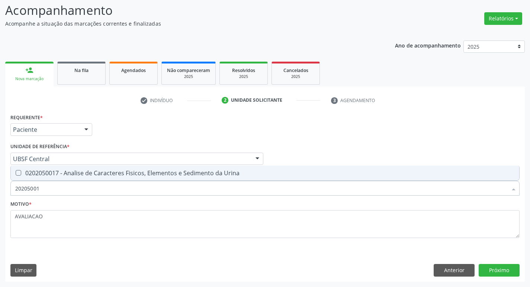
click at [124, 171] on div "0202050017 - Analise de Caracteres Fisicos, Elementos e Sedimento da Urina" at bounding box center [264, 173] width 499 height 6
checkbox Urina "true"
click at [498, 266] on button "Próximo" at bounding box center [499, 270] width 41 height 13
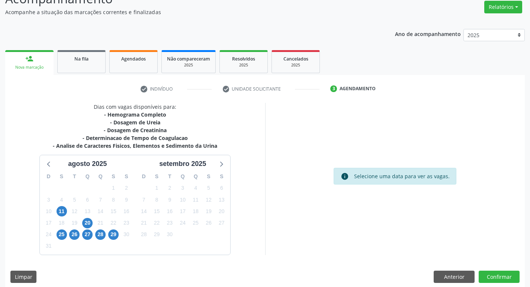
scroll to position [67, 0]
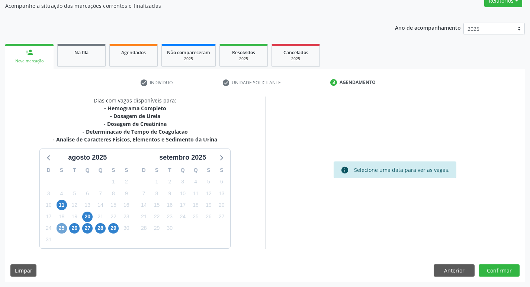
click at [61, 230] on span "25" at bounding box center [62, 228] width 10 height 10
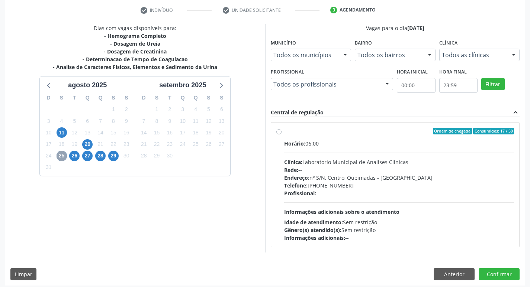
scroll to position [144, 0]
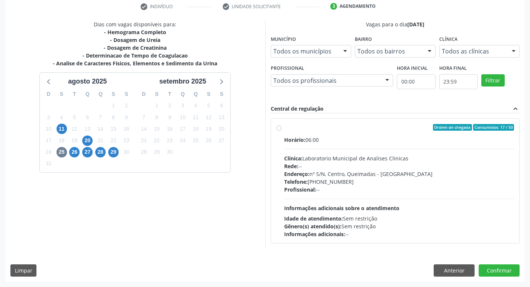
click at [377, 149] on div "Horário: 06:00 Clínica: Laboratorio Municipal de Analises Clinicas Rede: -- End…" at bounding box center [399, 187] width 230 height 102
click at [281, 131] on input "Ordem de chegada Consumidos: 17 / 50 Horário: 06:00 Clínica: Laboratorio Munici…" at bounding box center [278, 127] width 5 height 7
radio input "true"
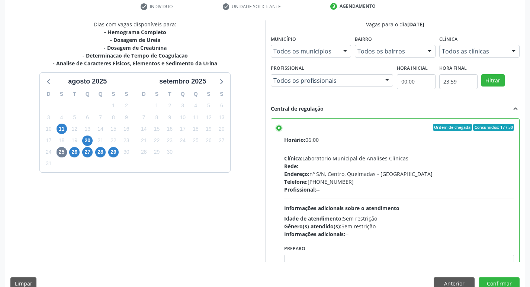
scroll to position [37, 0]
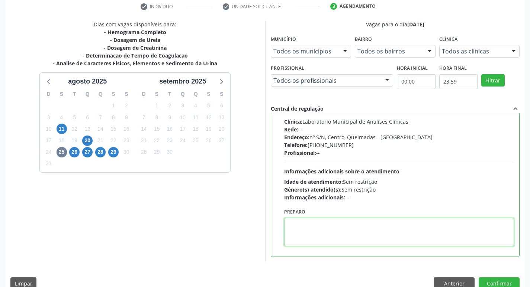
click at [319, 224] on textarea at bounding box center [399, 232] width 230 height 28
paste textarea "IR EM JEJUM"
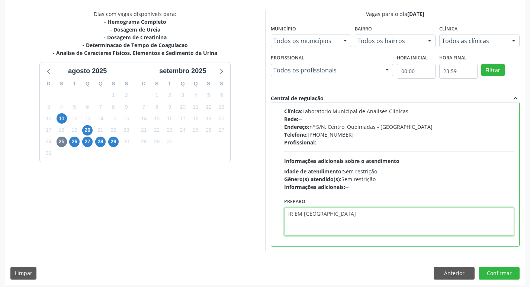
scroll to position [157, 0]
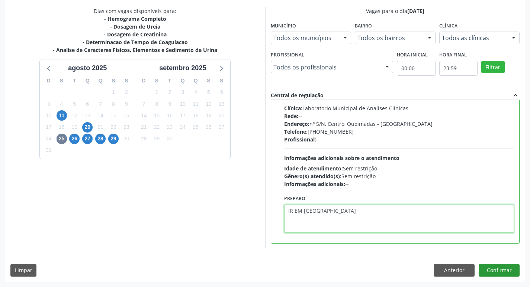
type textarea "IR EM JEJUM"
click at [493, 267] on button "Confirmar" at bounding box center [499, 270] width 41 height 13
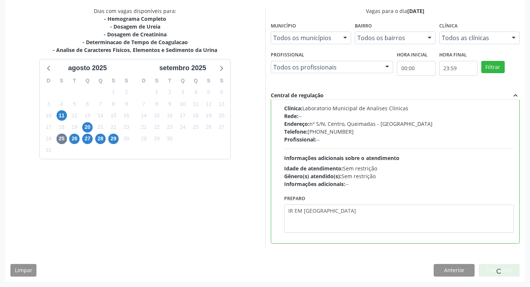
scroll to position [0, 0]
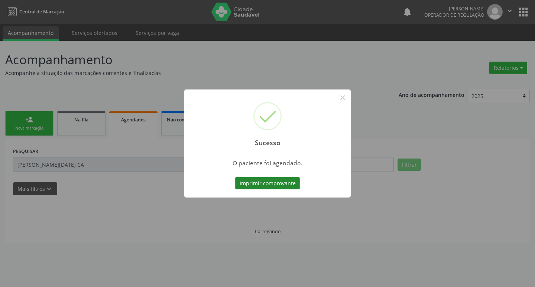
click at [274, 181] on button "Imprimir comprovante" at bounding box center [267, 183] width 65 height 13
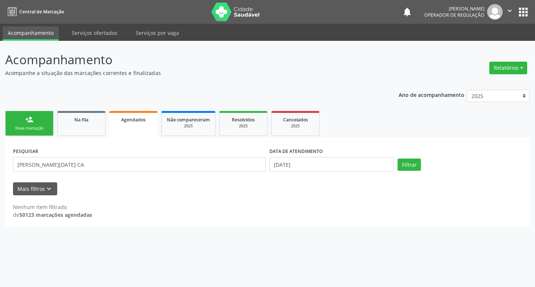
click at [36, 127] on div "Nova marcação" at bounding box center [29, 129] width 37 height 6
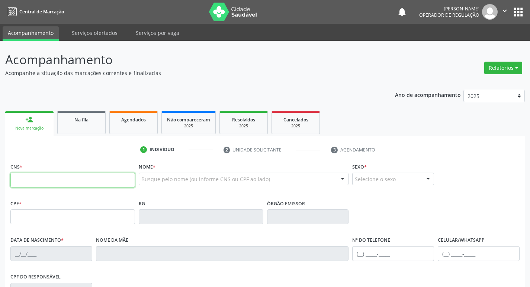
click at [45, 188] on input "text" at bounding box center [72, 180] width 125 height 15
click at [44, 184] on input "text" at bounding box center [72, 180] width 125 height 15
click at [32, 181] on input "text" at bounding box center [72, 180] width 125 height 15
type input "700 2049 0201 5520"
type input "769.067.104-78"
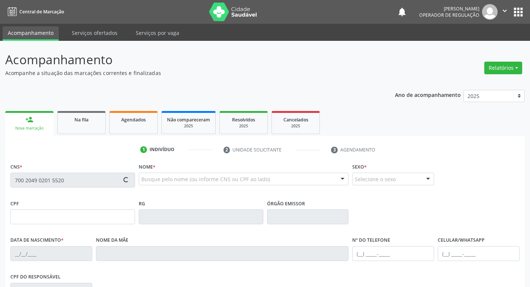
type input "16/11/1969"
type input "Margarida da Conceicao"
type input "(83) 99379-1602"
type input "6"
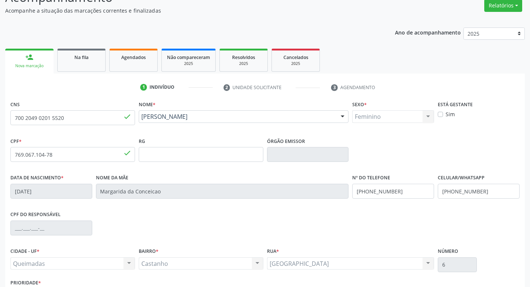
scroll to position [116, 0]
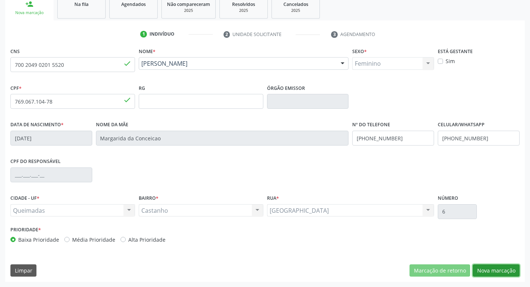
click at [487, 271] on button "Nova marcação" at bounding box center [496, 271] width 47 height 13
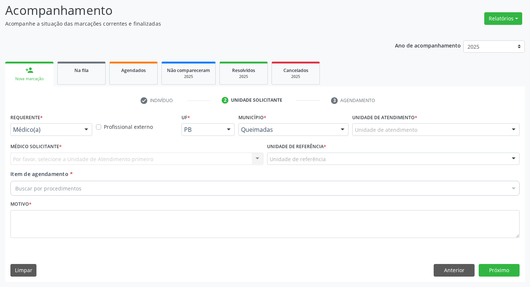
scroll to position [49, 0]
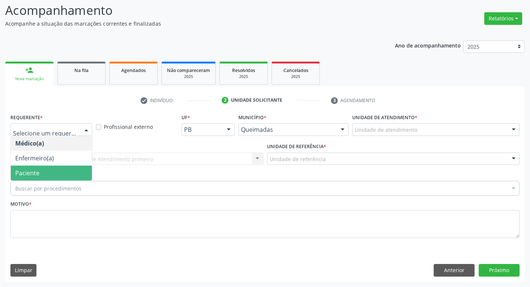
click at [44, 173] on span "Paciente" at bounding box center [51, 173] width 81 height 15
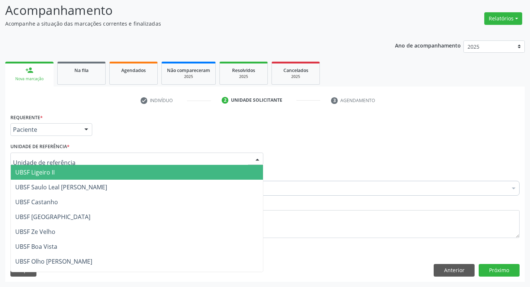
type input "C"
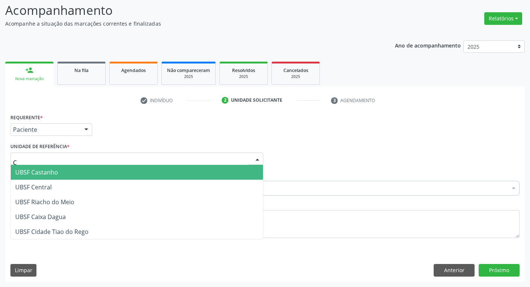
drag, startPoint x: 41, startPoint y: 173, endPoint x: 41, endPoint y: 188, distance: 15.3
click at [41, 173] on span "UBSF Castanho" at bounding box center [36, 172] width 43 height 8
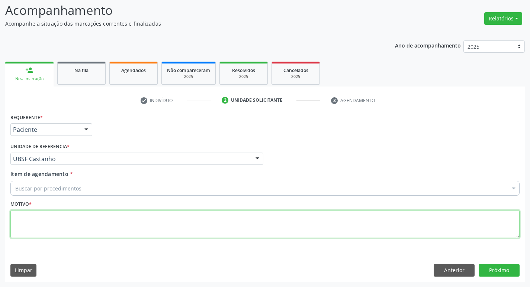
click at [42, 216] on textarea at bounding box center [264, 224] width 509 height 28
type textarea "AVALIACAO"
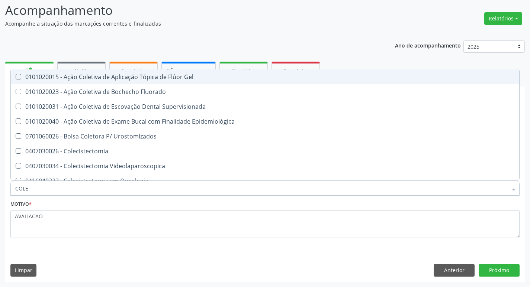
type input "COLES"
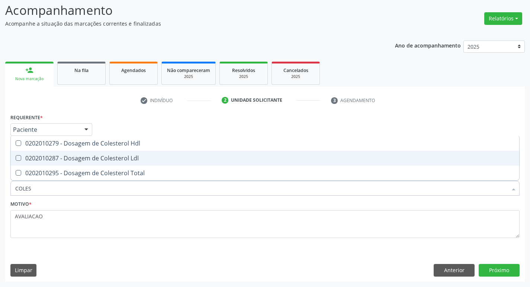
click at [104, 160] on div "0202010287 - Dosagem de Colesterol Ldl" at bounding box center [264, 158] width 499 height 6
checkbox Ldl "true"
click at [110, 150] on span "0202010279 - Dosagem de Colesterol Hdl" at bounding box center [265, 143] width 508 height 15
checkbox Hdl "true"
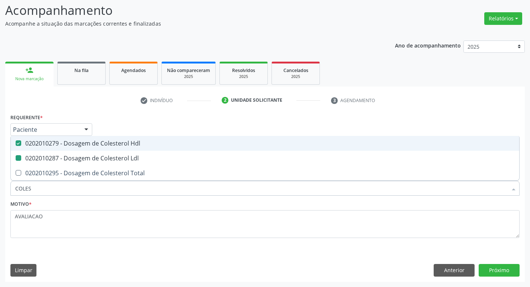
type input "COLE"
checkbox Hdl "false"
checkbox Ldl "false"
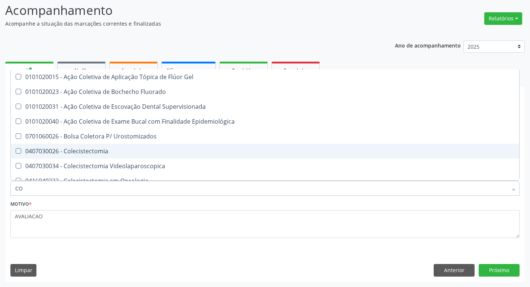
type input "C"
checkbox Hdl "false"
checkbox Ldl "false"
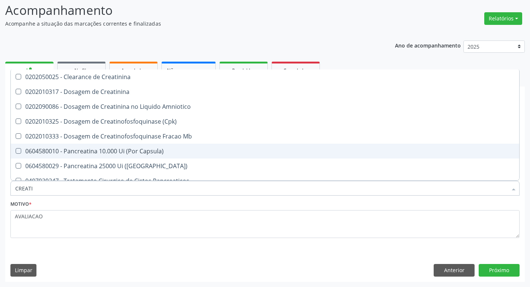
type input "CREATIN"
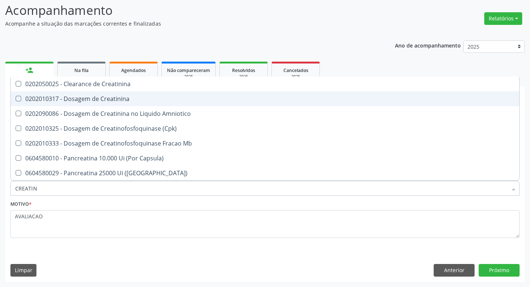
click at [98, 99] on div "0202010317 - Dosagem de Creatinina" at bounding box center [264, 99] width 499 height 6
checkbox Creatinina "true"
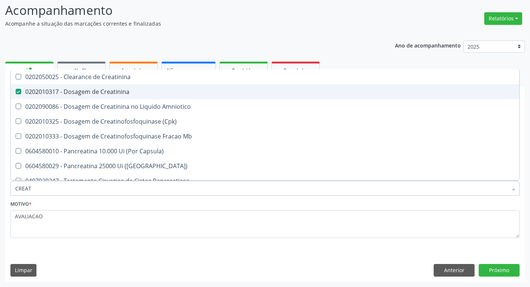
type input "CREA"
checkbox Creatinina "false"
checkbox Amniotico "false"
checkbox Mb "true"
type input "C"
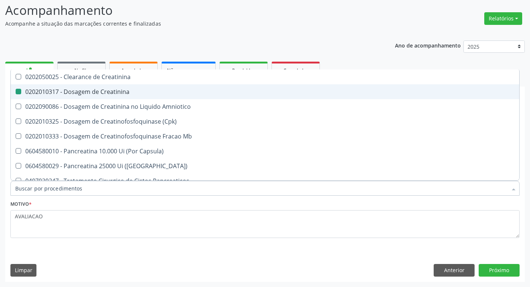
checkbox Mb "false"
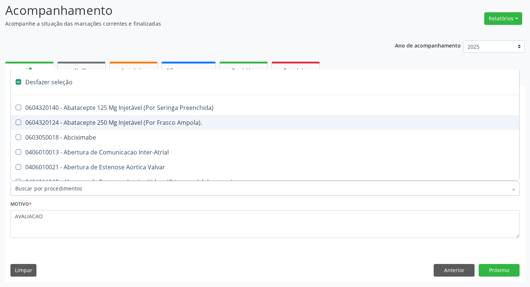
type input "2"
checkbox Monopolar "true"
checkbox Quadril "true"
checkbox Biologica "true"
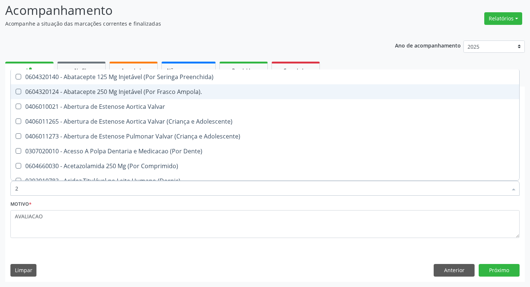
type input "20"
checkbox Autotransfusao "true"
checkbox \(Adulto\) "true"
checkbox Transjugular "true"
checkbox Hdl "false"
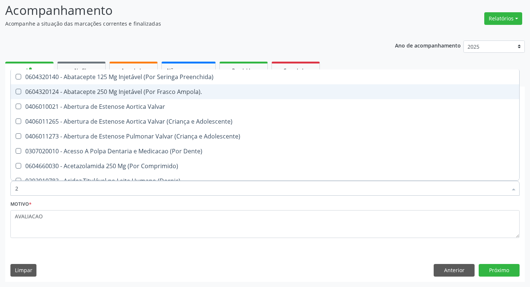
checkbox Ldl "false"
checkbox Creatinina "false"
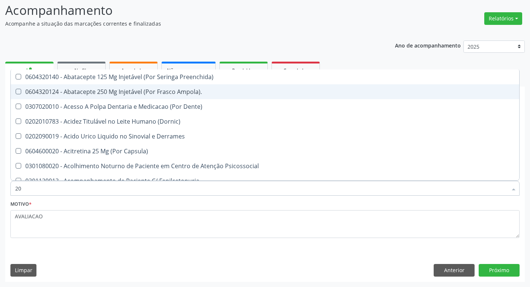
type input "202"
checkbox Pre-Escalenica "true"
checkbox Anal "true"
checkbox \(Unilateral\) "true"
checkbox Hdl "false"
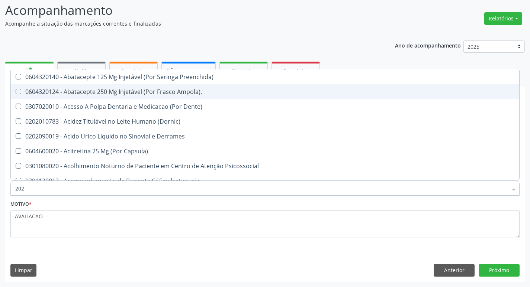
checkbox Ldl "false"
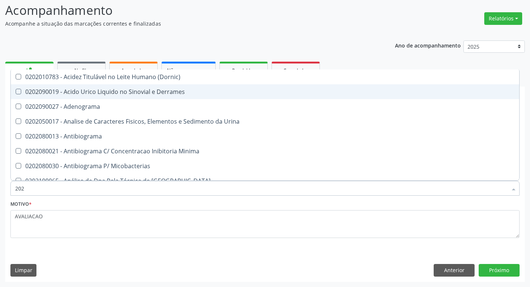
type input "2020"
checkbox Barbituratos "true"
checkbox Benzodiazepinicos "true"
checkbox Calcitonina "true"
checkbox Hdl "false"
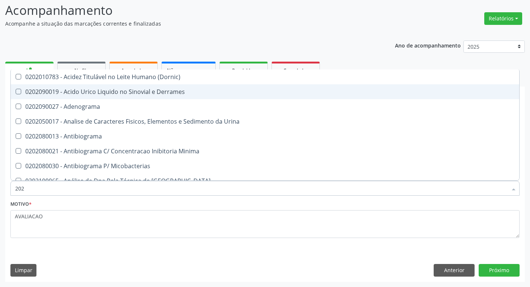
checkbox Ldl "false"
checkbox Creatinina "false"
type input "20201"
checkbox Plaquetas "true"
checkbox \(Qualitativo\) "true"
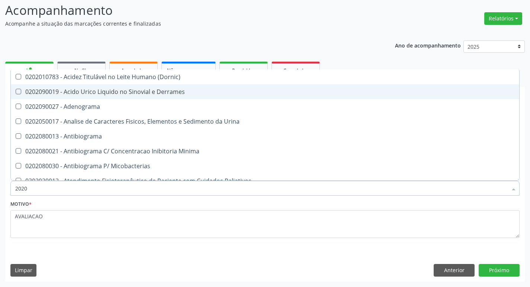
checkbox Htlv-1 "true"
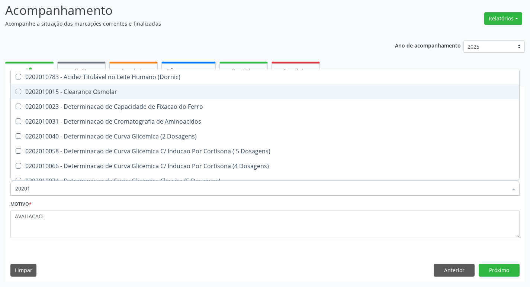
type input "202010"
checkbox Fracoes "true"
checkbox Calcio "true"
checkbox Catecolaminas "true"
checkbox Hdl "false"
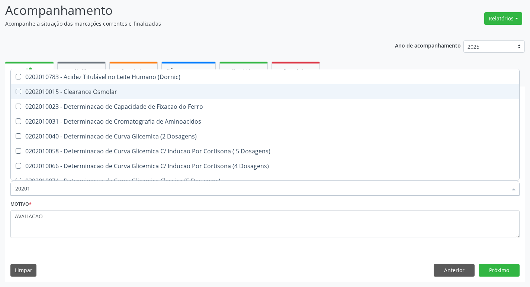
checkbox Ldl "false"
checkbox Creatinina "false"
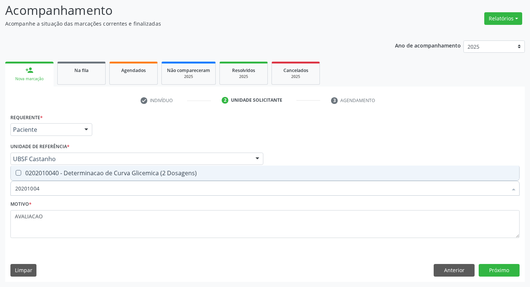
type input "202010040"
click at [123, 170] on div "0202010040 - Determinacao de Curva Glicemica (2 Dosagens)" at bounding box center [264, 173] width 499 height 6
checkbox Dosagens\) "true"
type input "2"
checkbox Dosagens\) "false"
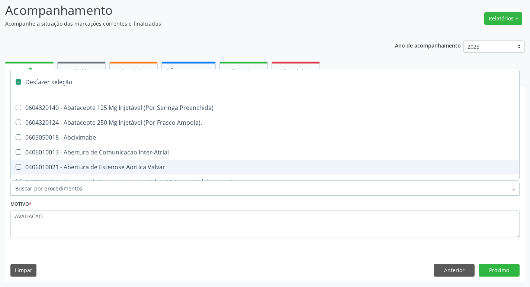
type input "P"
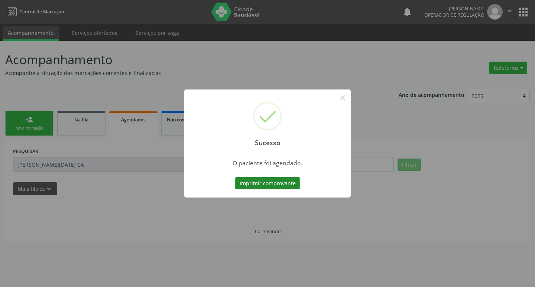
click at [266, 186] on button "Imprimir comprovante" at bounding box center [267, 183] width 65 height 13
